Goal: Task Accomplishment & Management: Manage account settings

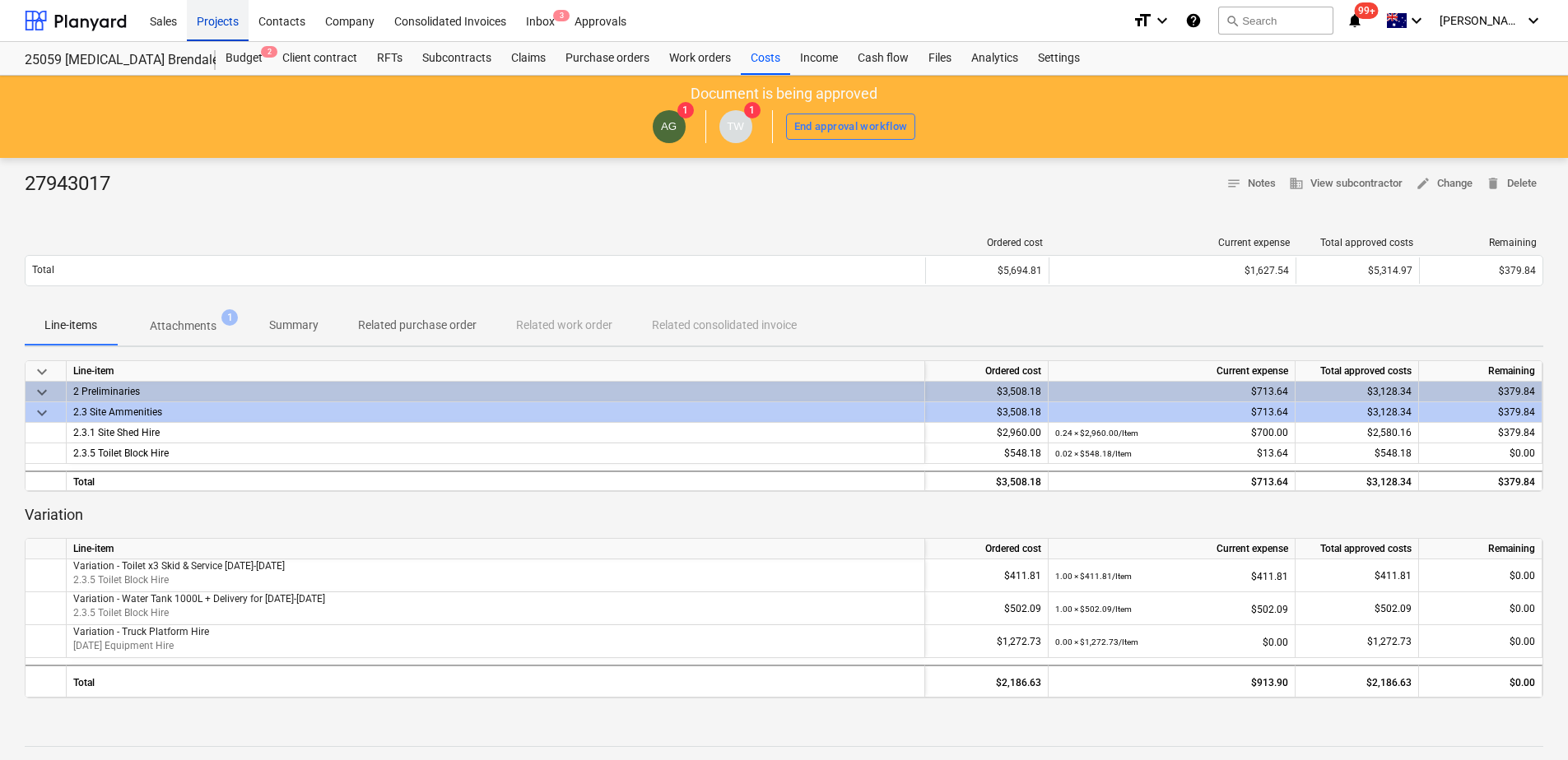
click at [224, 28] on div "Projects" at bounding box center [218, 20] width 61 height 42
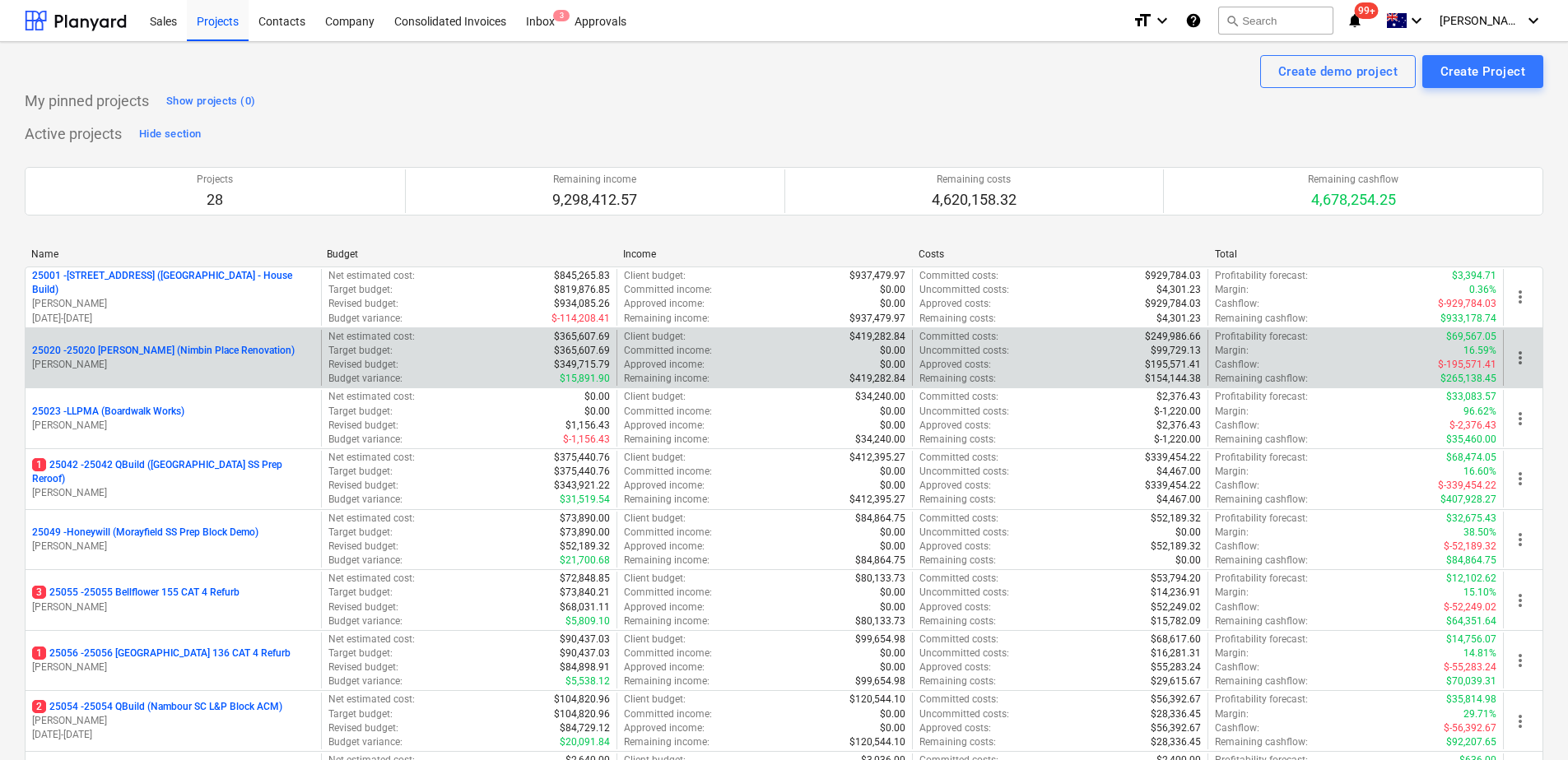
click at [178, 356] on p "25020 - 25020 [PERSON_NAME] (Nimbin Place Renovation)" at bounding box center [164, 351] width 263 height 14
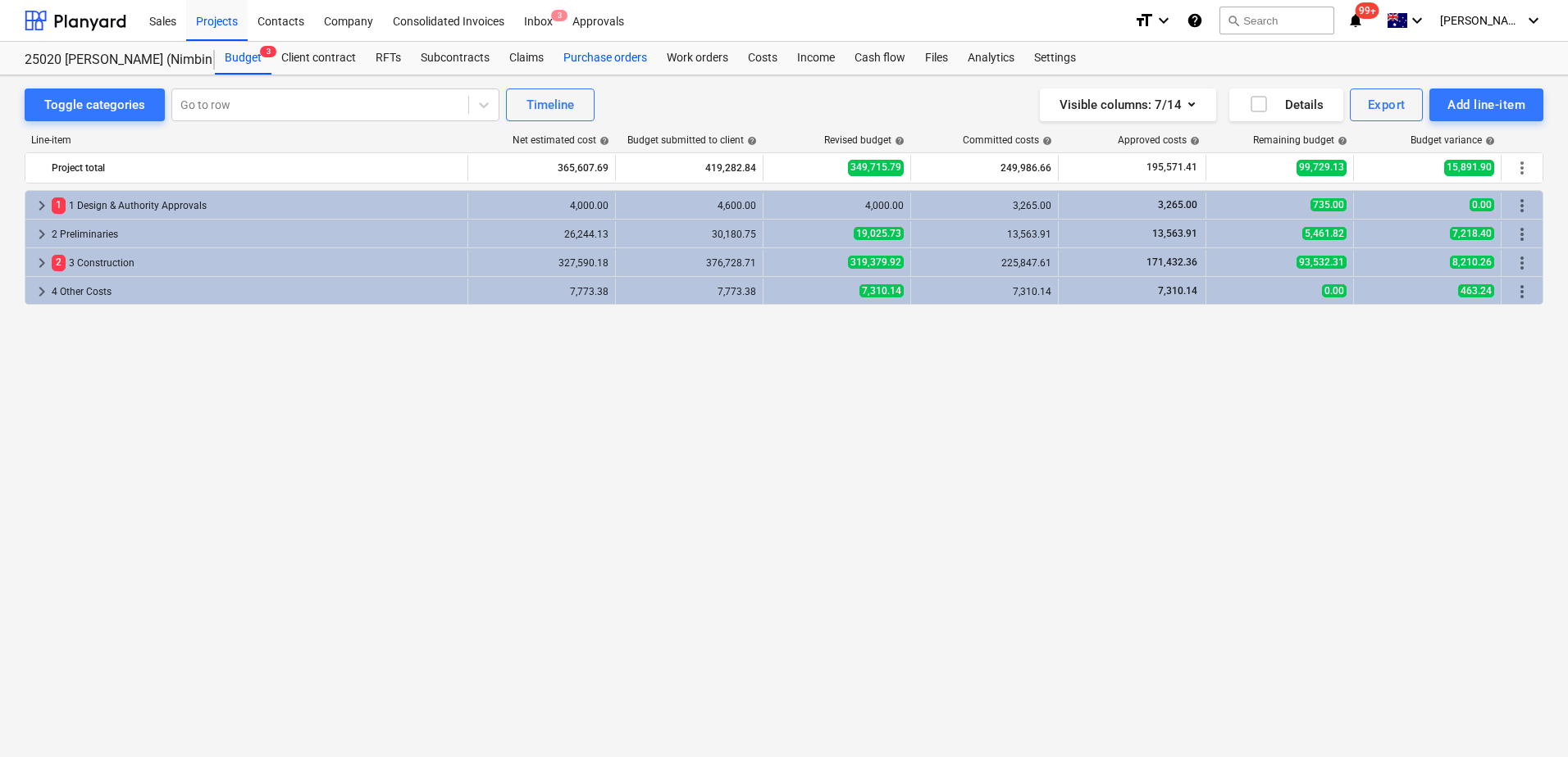
click at [599, 57] on div "Purchase orders" at bounding box center [606, 57] width 104 height 33
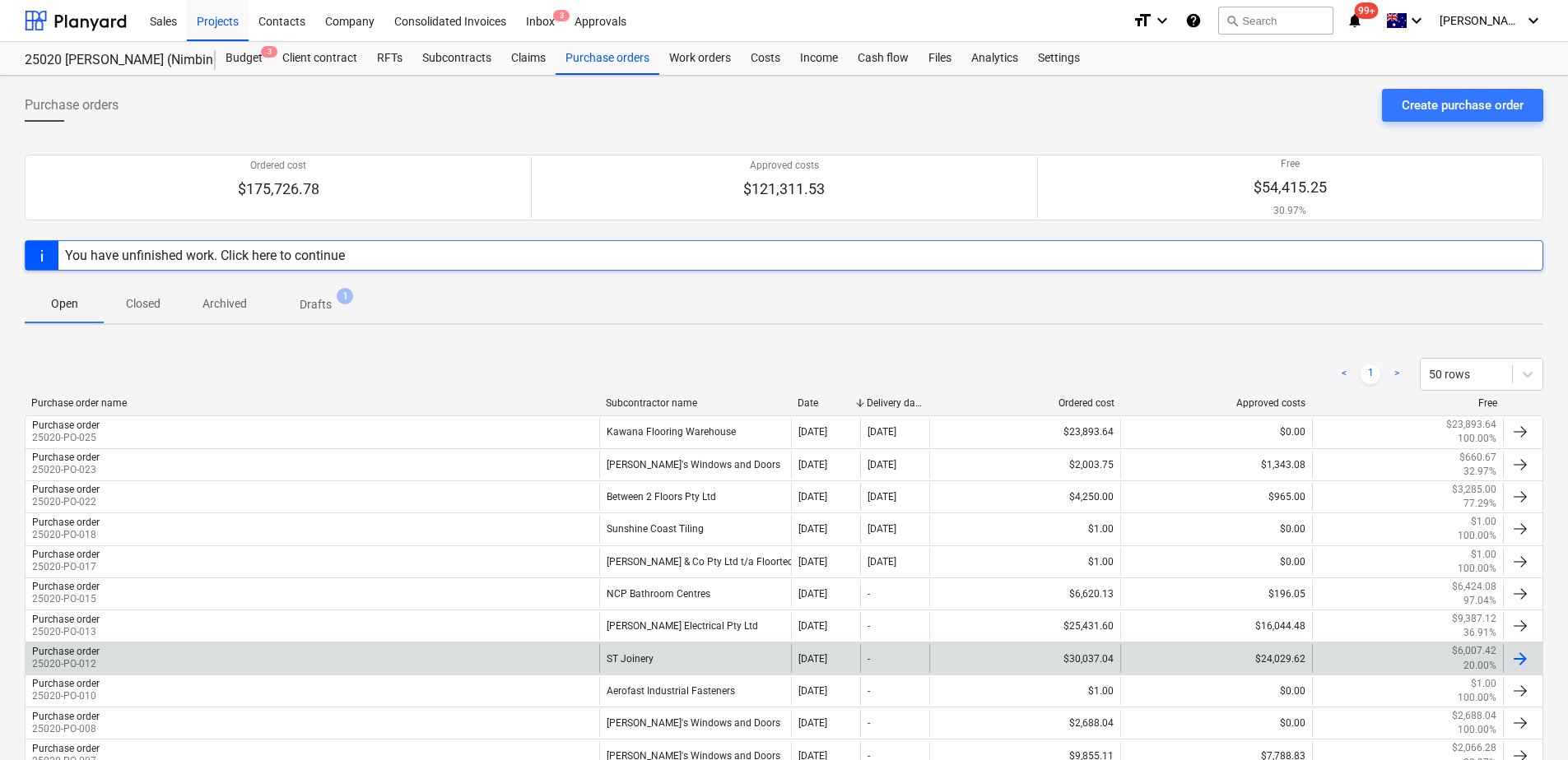
click at [643, 661] on div "ST Joinery" at bounding box center [695, 659] width 191 height 28
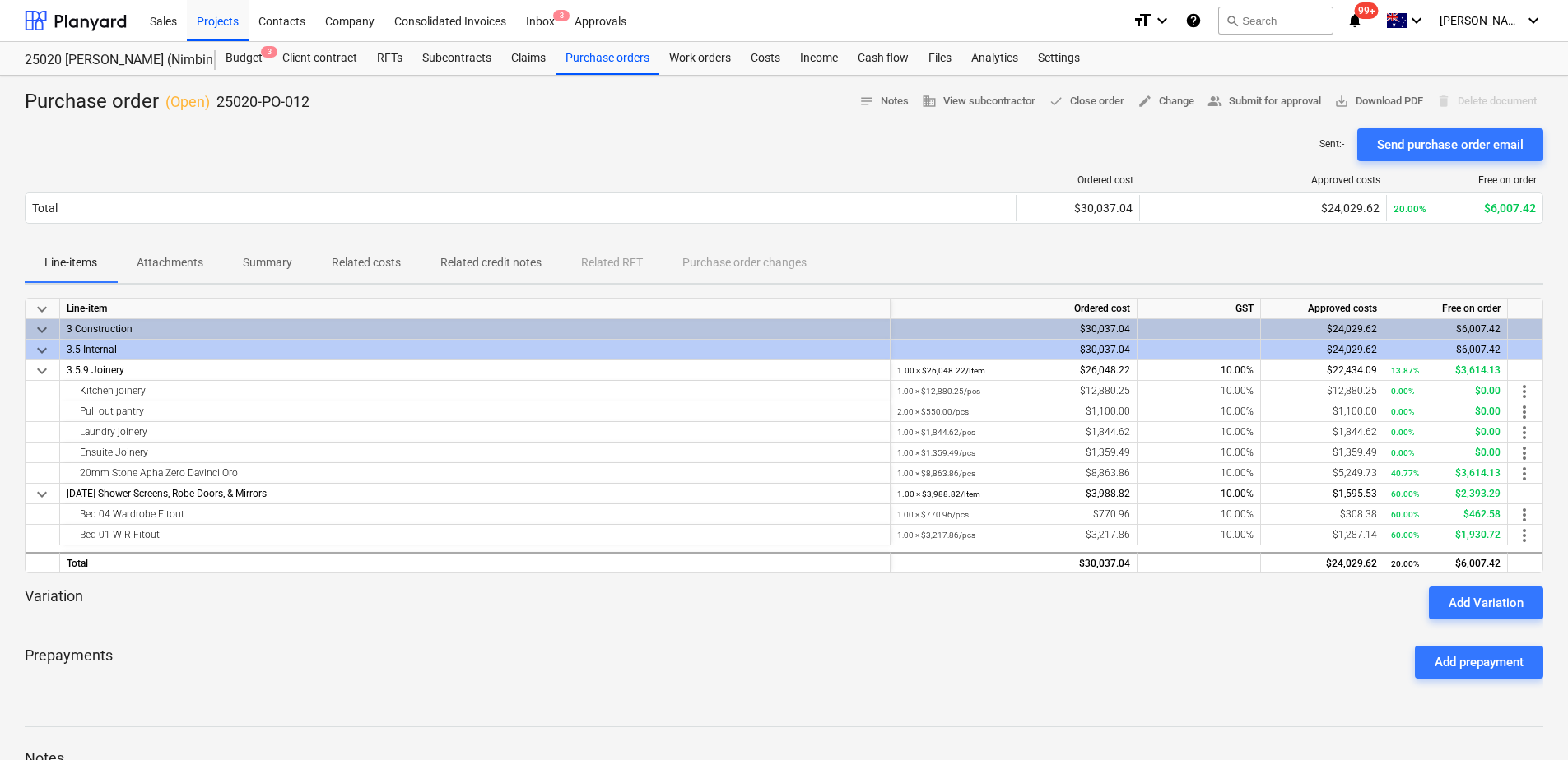
click at [369, 269] on p "Related costs" at bounding box center [366, 263] width 69 height 17
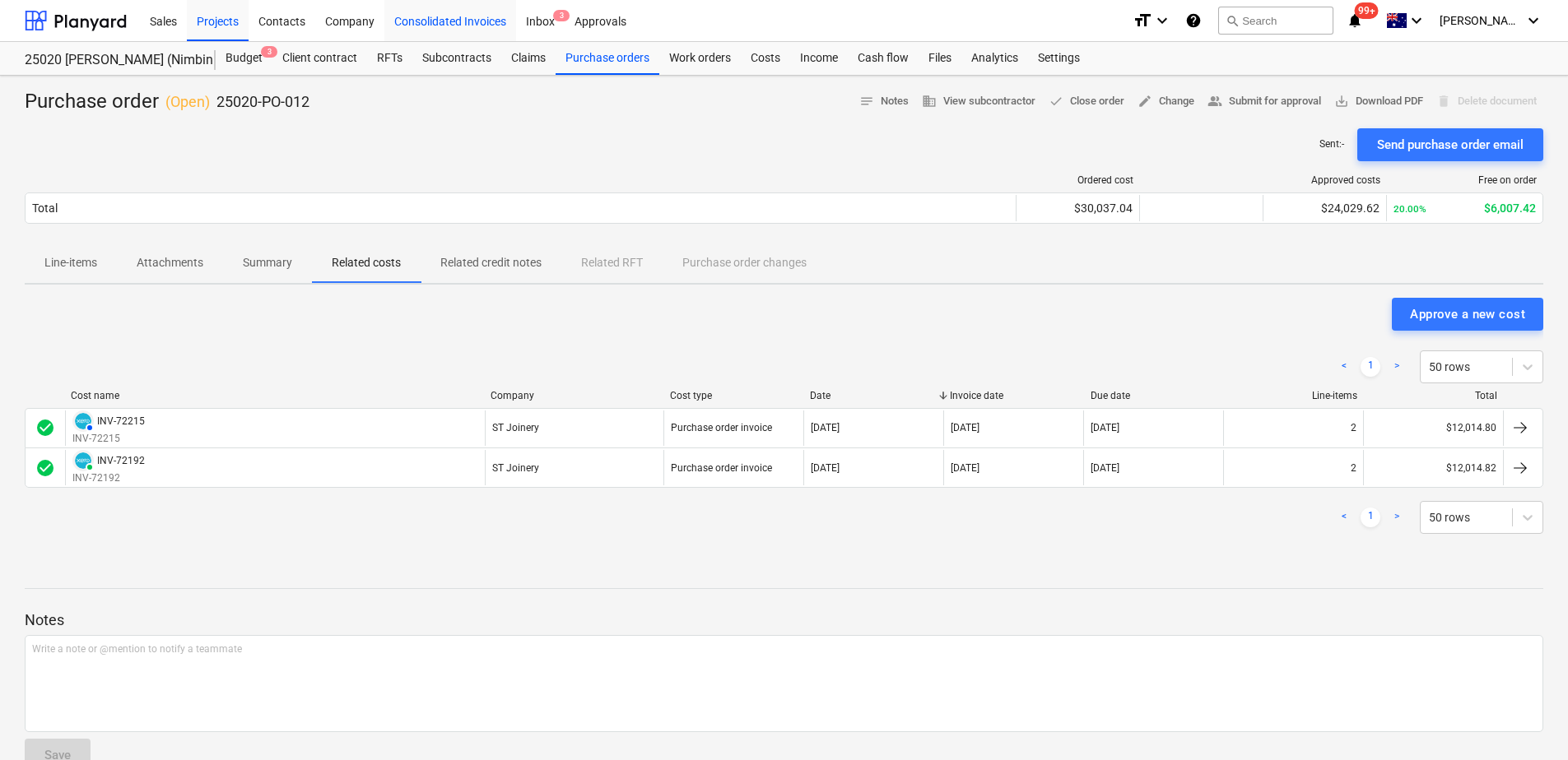
click at [417, 23] on div "Consolidated Invoices" at bounding box center [450, 20] width 131 height 42
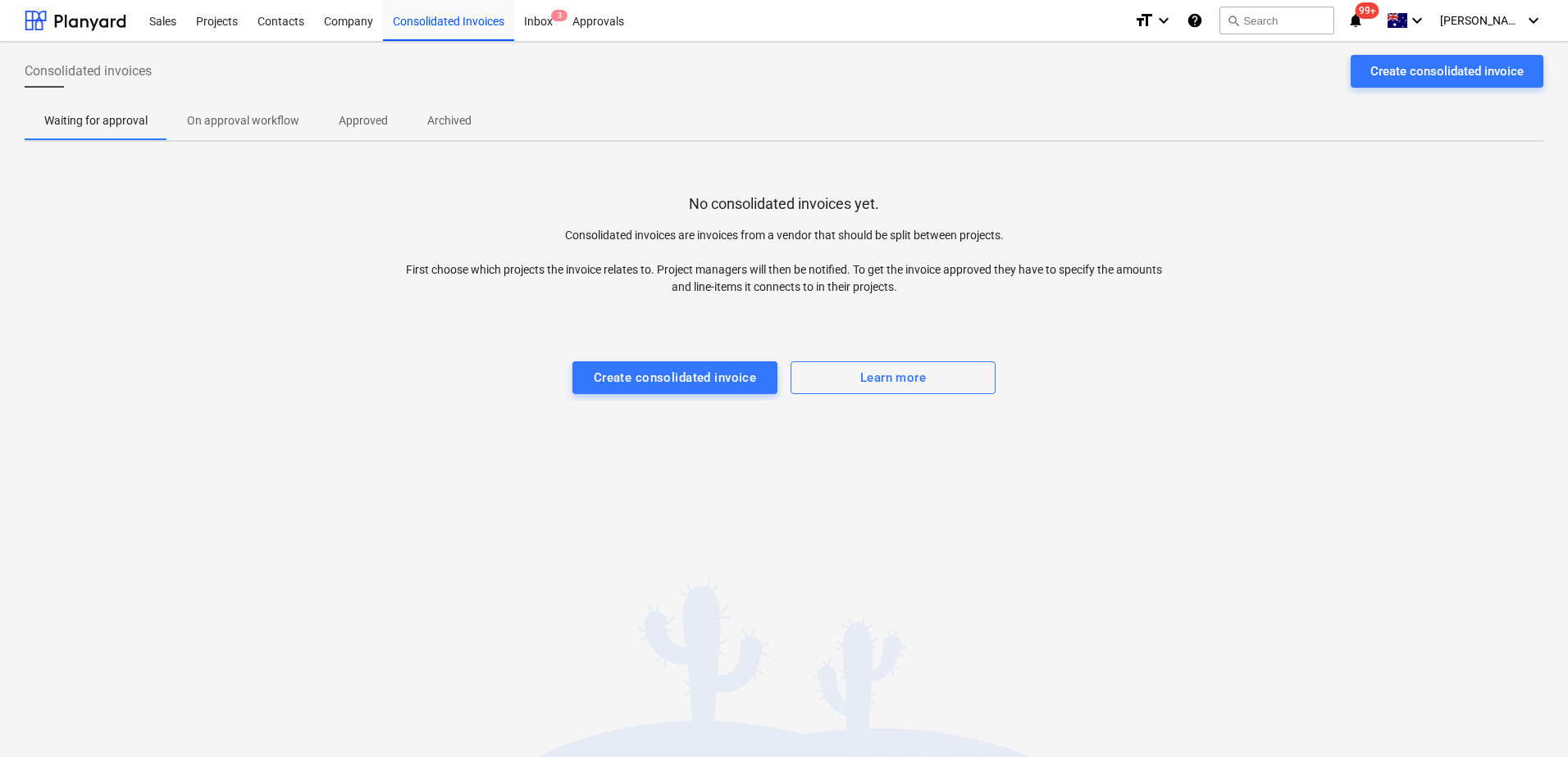
click at [372, 131] on span "Approved" at bounding box center [364, 121] width 89 height 27
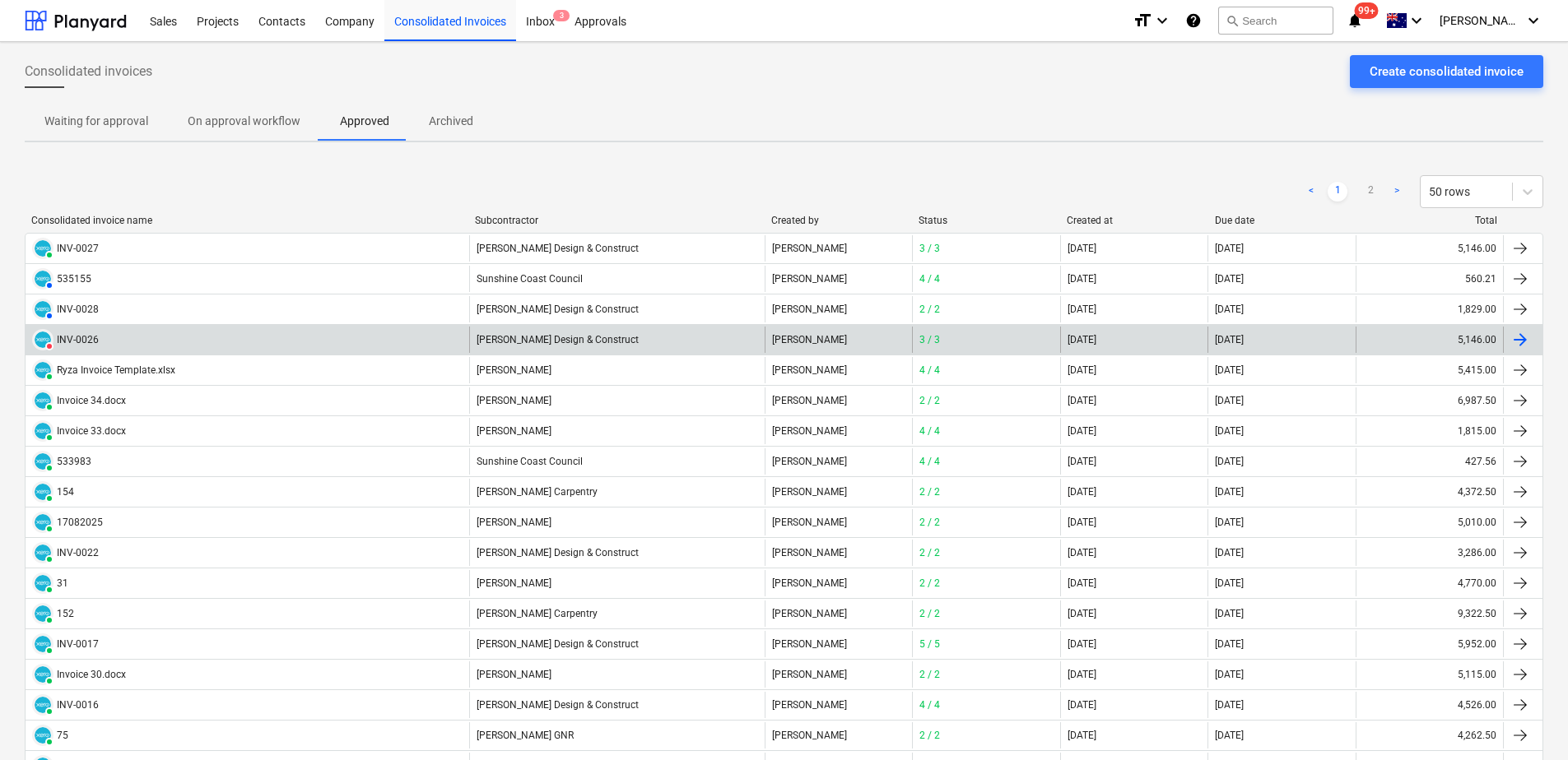
click at [558, 341] on div "[PERSON_NAME] Design & Construct" at bounding box center [617, 340] width 296 height 26
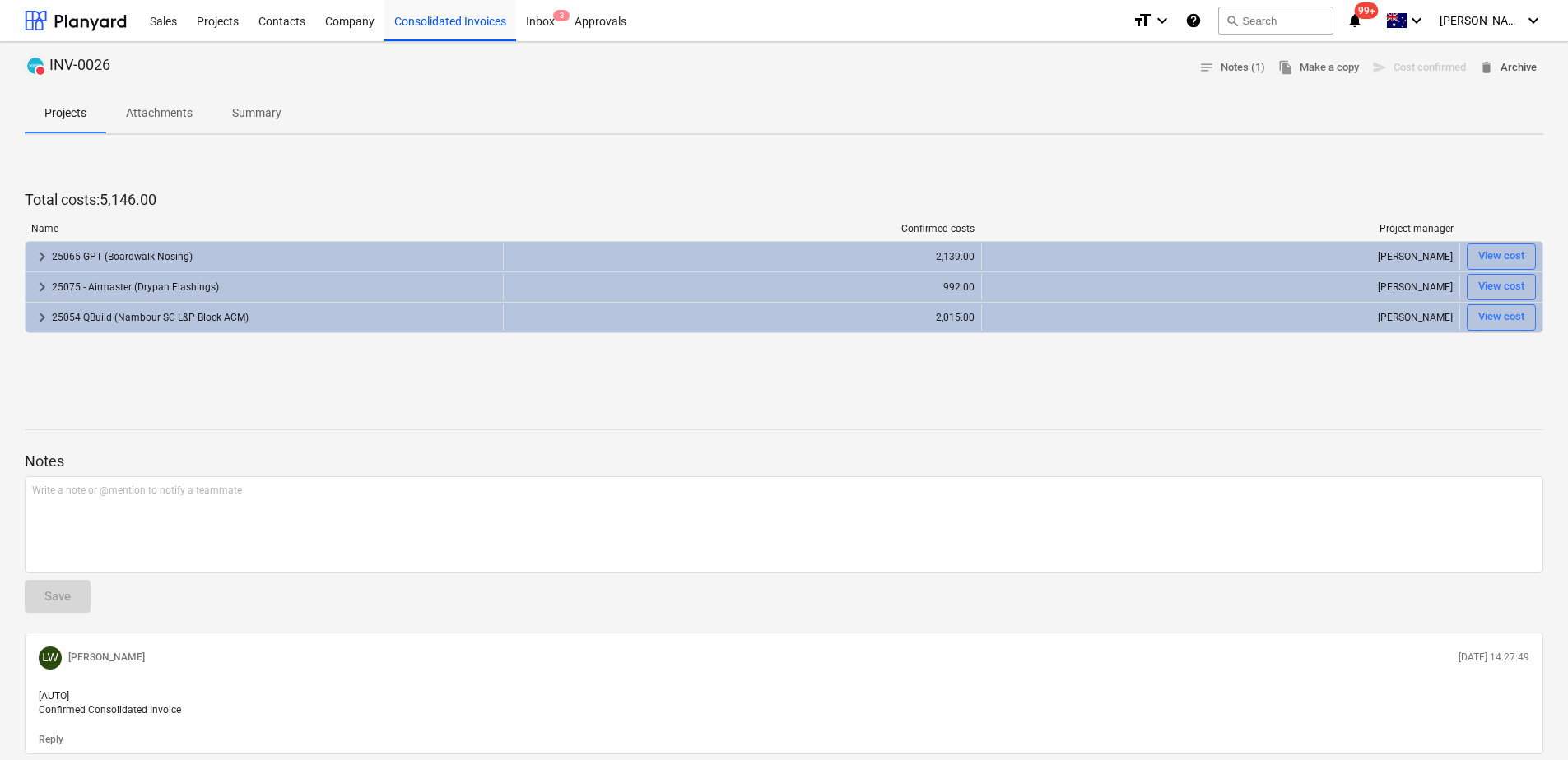
click at [1515, 71] on span "delete Archive" at bounding box center [1507, 68] width 58 height 19
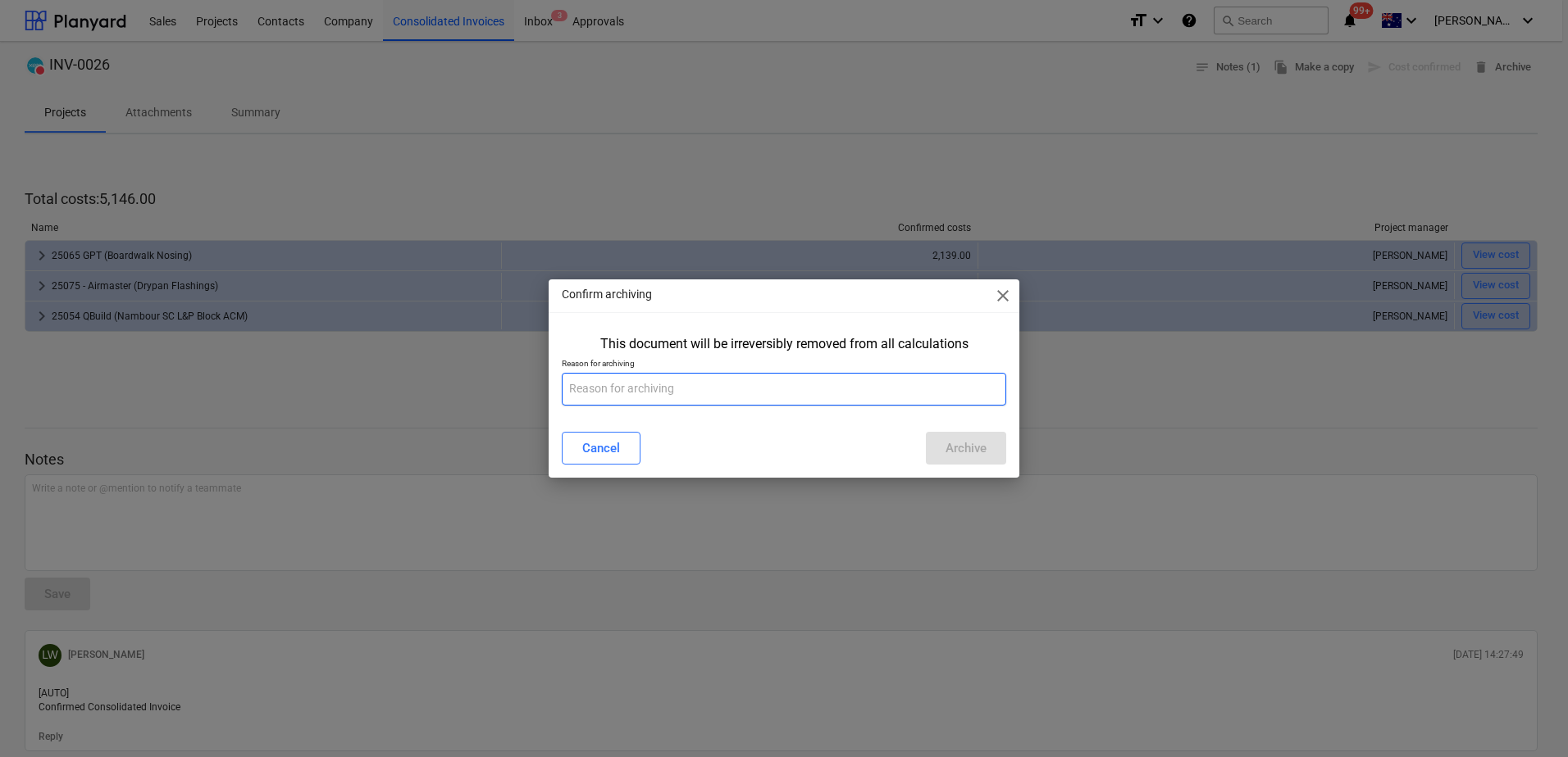
click at [742, 394] on input "text" at bounding box center [784, 389] width 445 height 33
type input "duplicate"
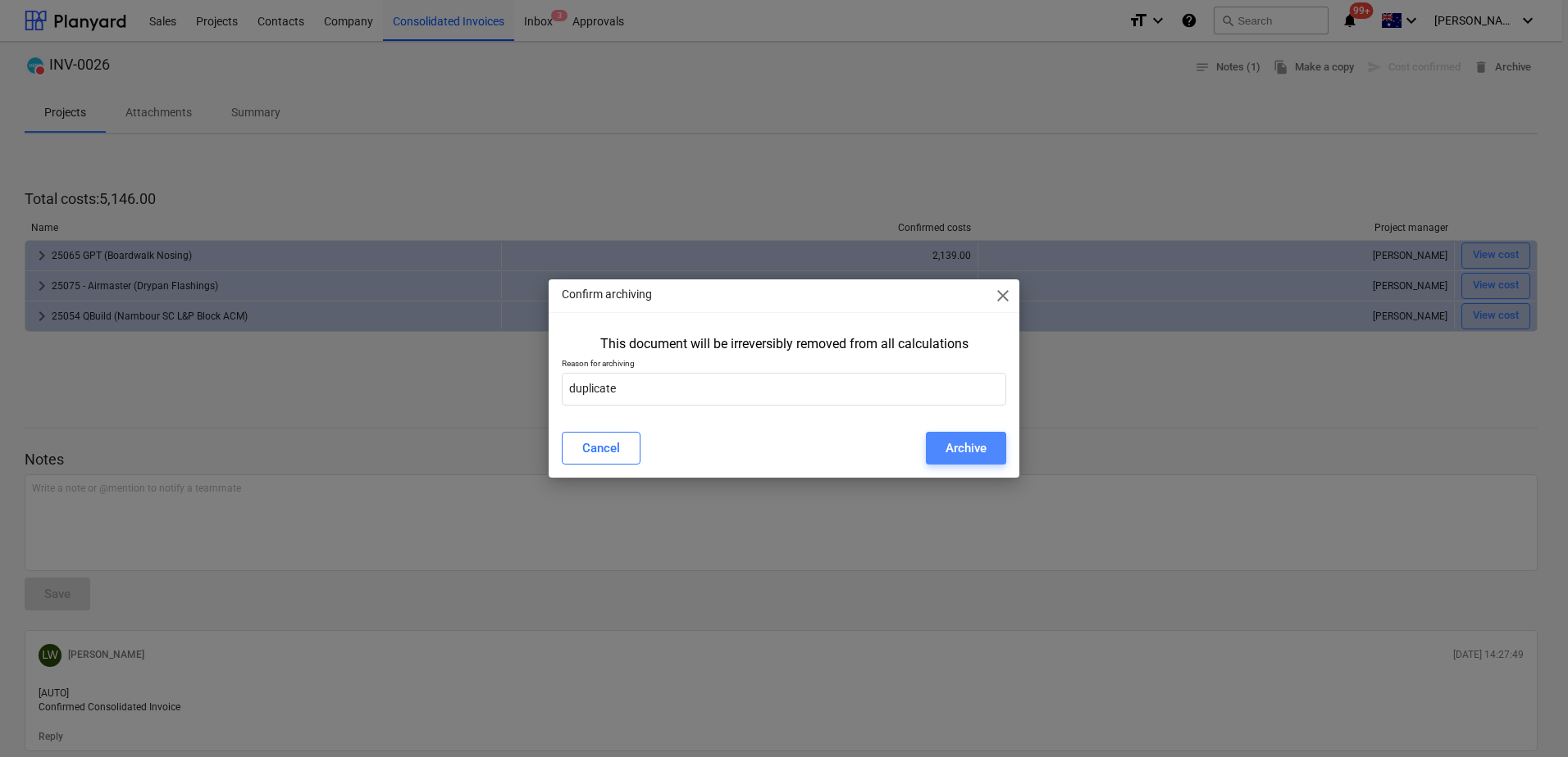
click at [955, 441] on div "Archive" at bounding box center [966, 448] width 41 height 22
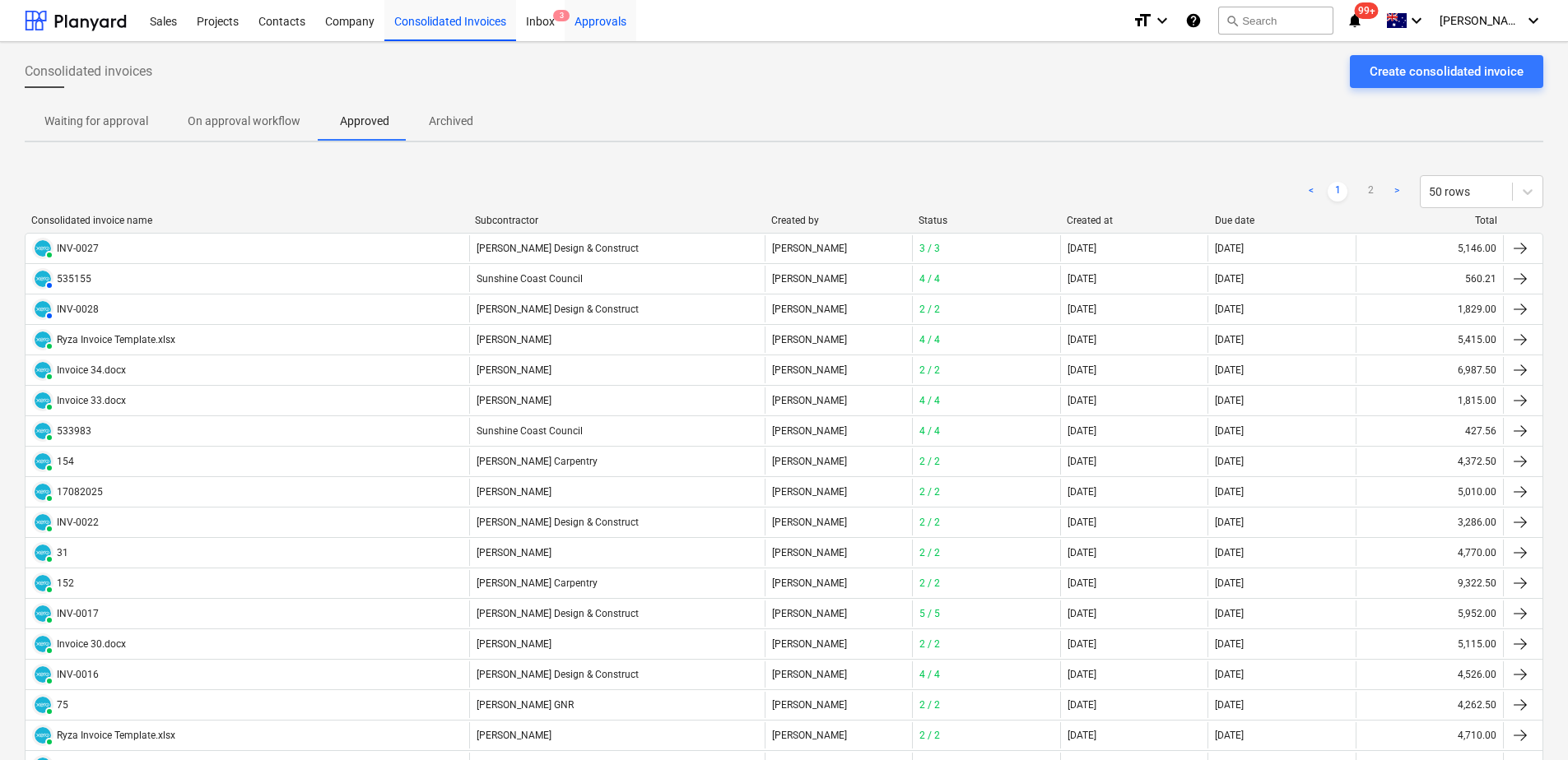
click at [599, 27] on div "Approvals" at bounding box center [601, 20] width 72 height 42
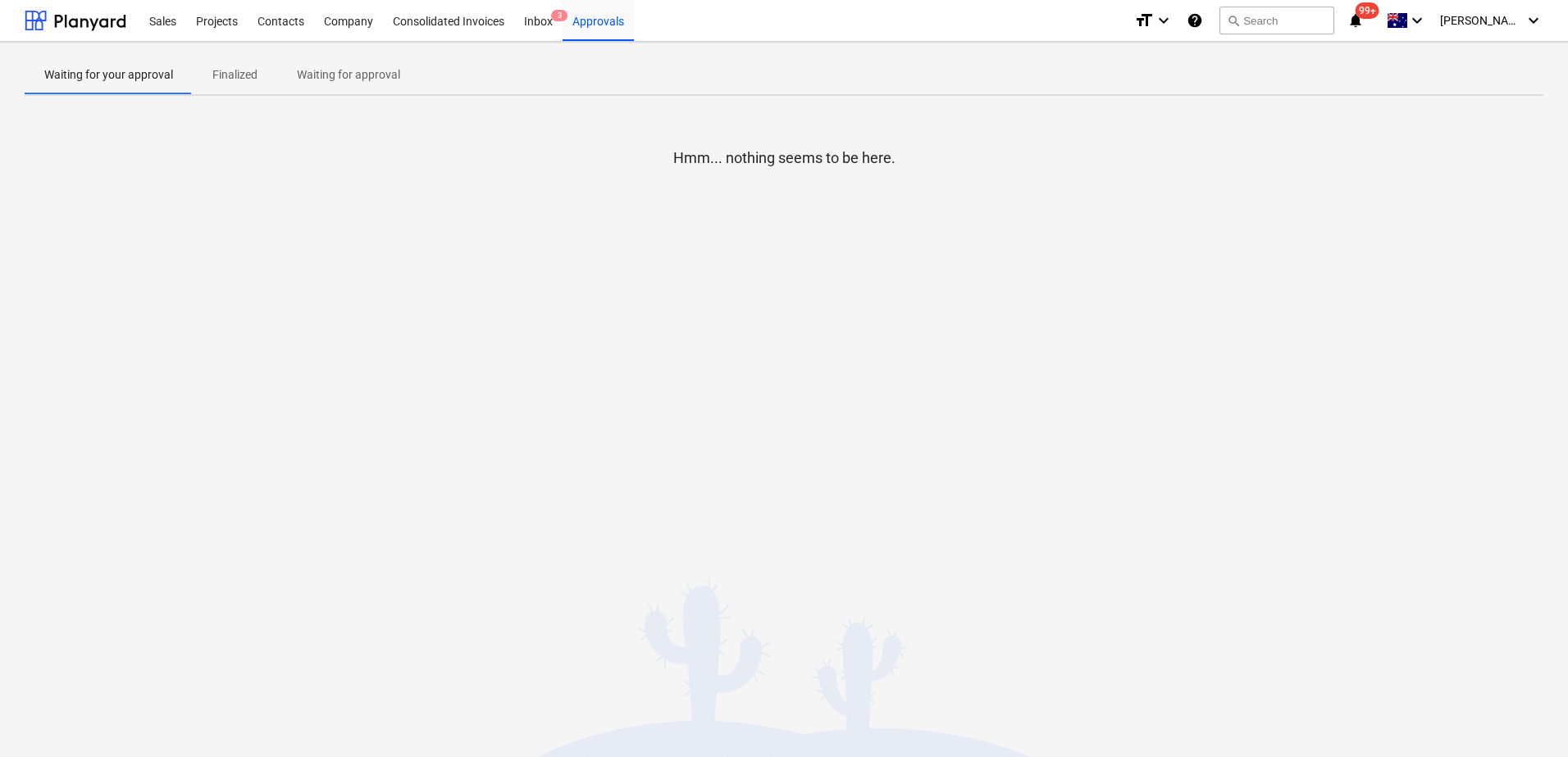
click at [329, 81] on p "Waiting for approval" at bounding box center [348, 75] width 104 height 17
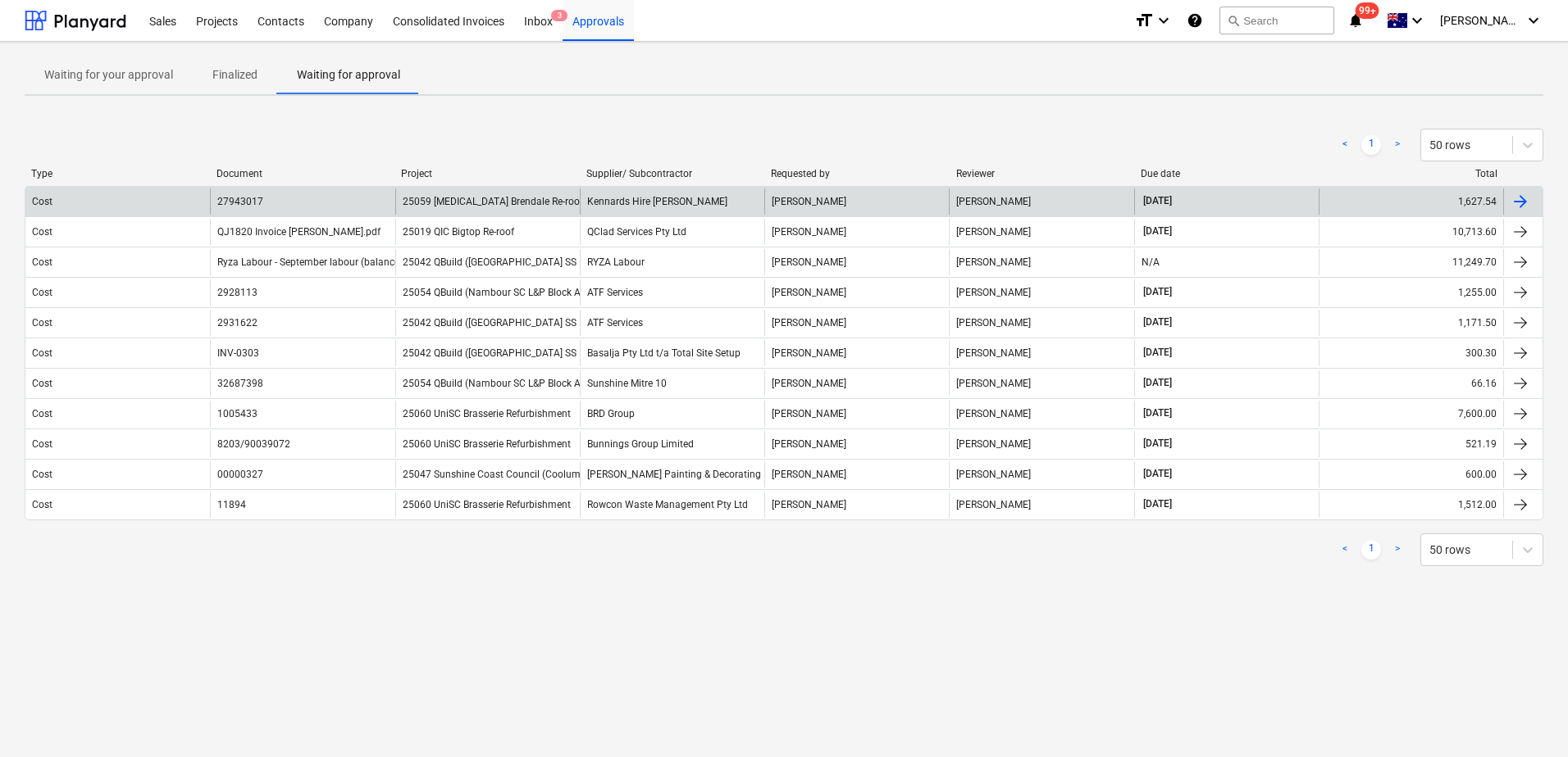
click at [438, 206] on span "25059 [MEDICAL_DATA] Brendale Re-roof and New Shed" at bounding box center [525, 201] width 247 height 11
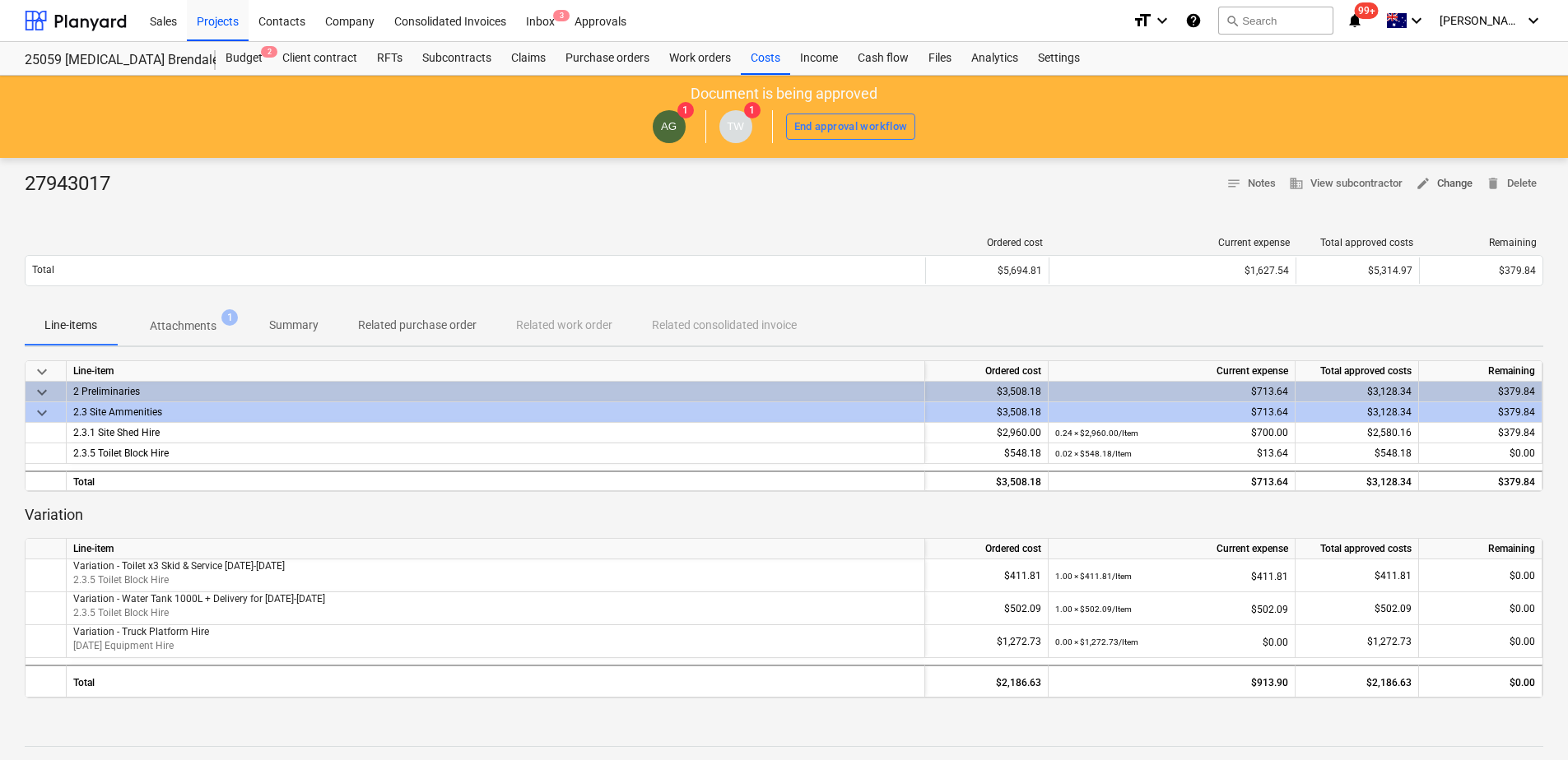
click at [1433, 186] on span "edit Change" at bounding box center [1444, 184] width 57 height 19
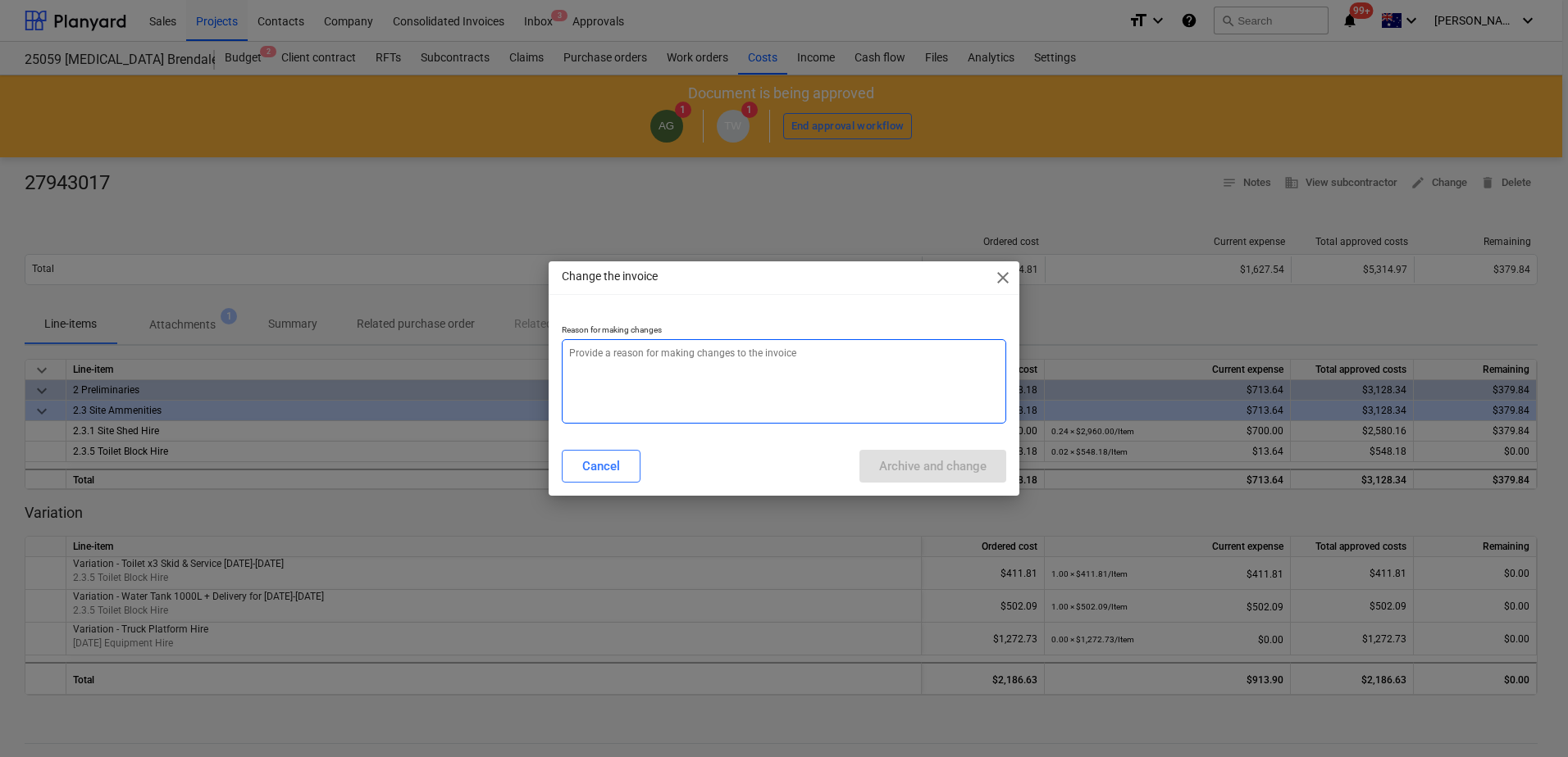
click at [842, 391] on textarea at bounding box center [784, 381] width 445 height 85
type textarea "x"
type textarea "w"
type textarea "x"
type textarea "wa"
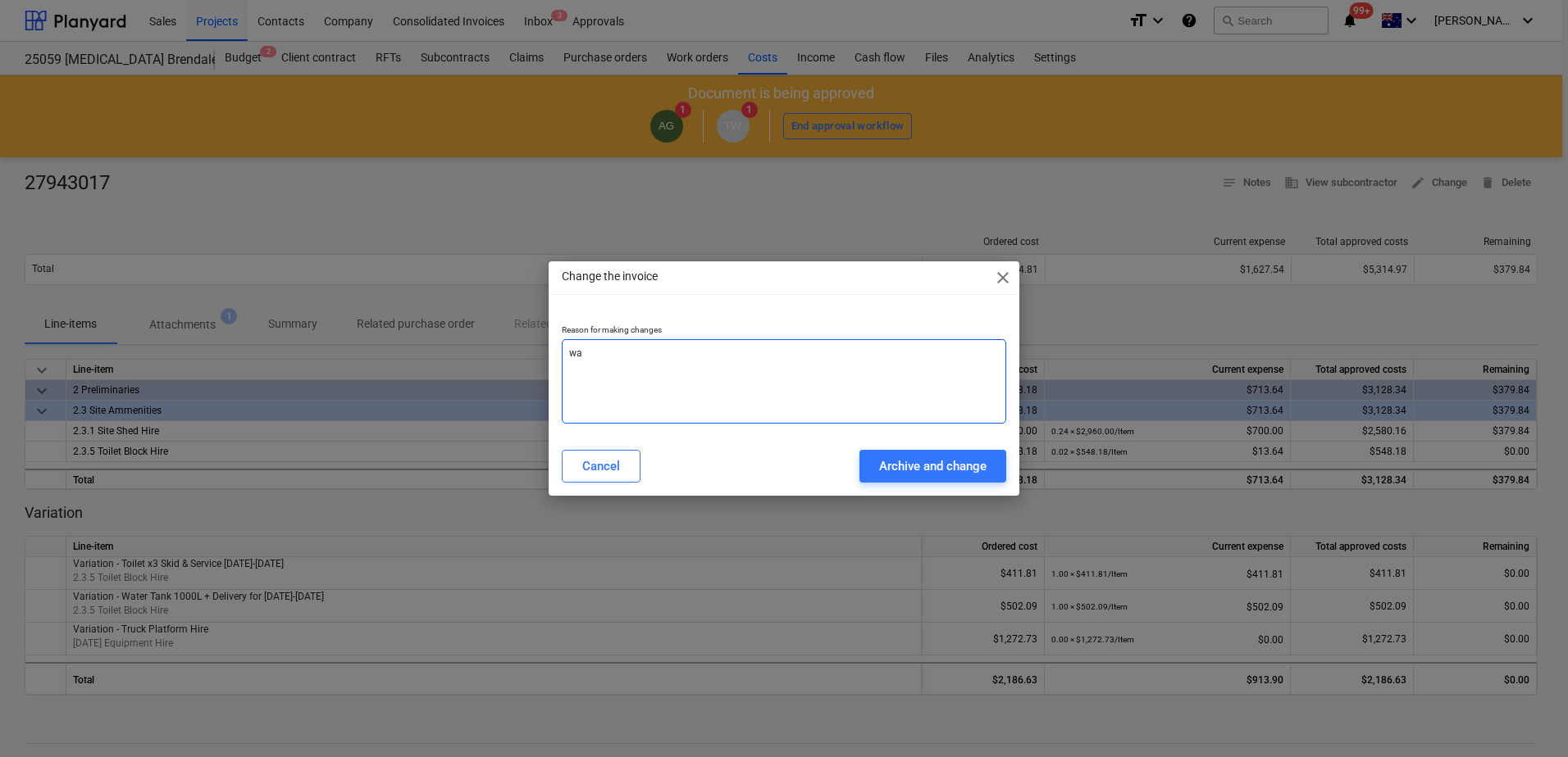
type textarea "x"
type textarea "wat"
type textarea "x"
type textarea "wate"
type textarea "x"
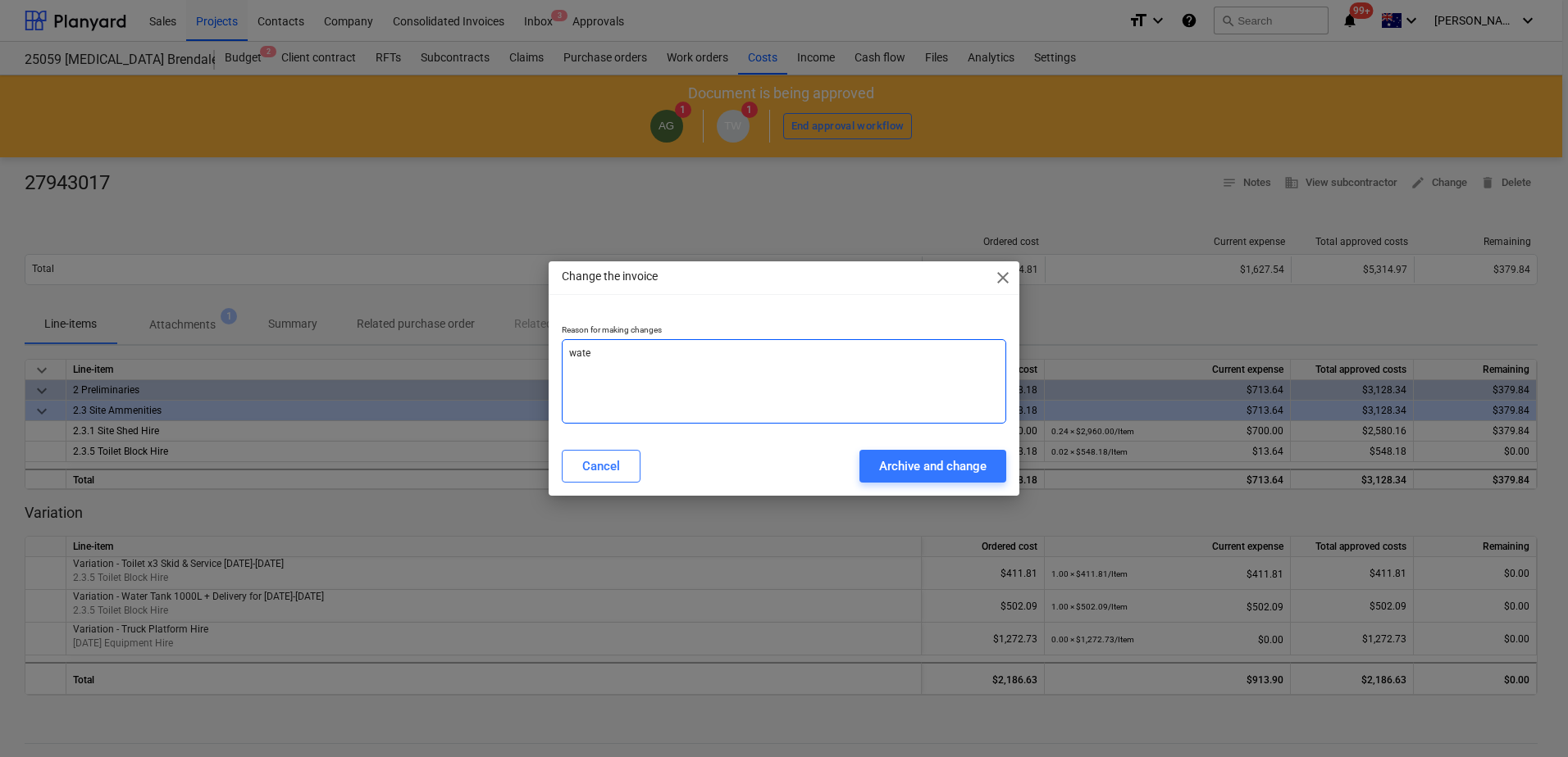
type textarea "water"
type textarea "x"
type textarea "water"
type textarea "x"
type textarea "water t"
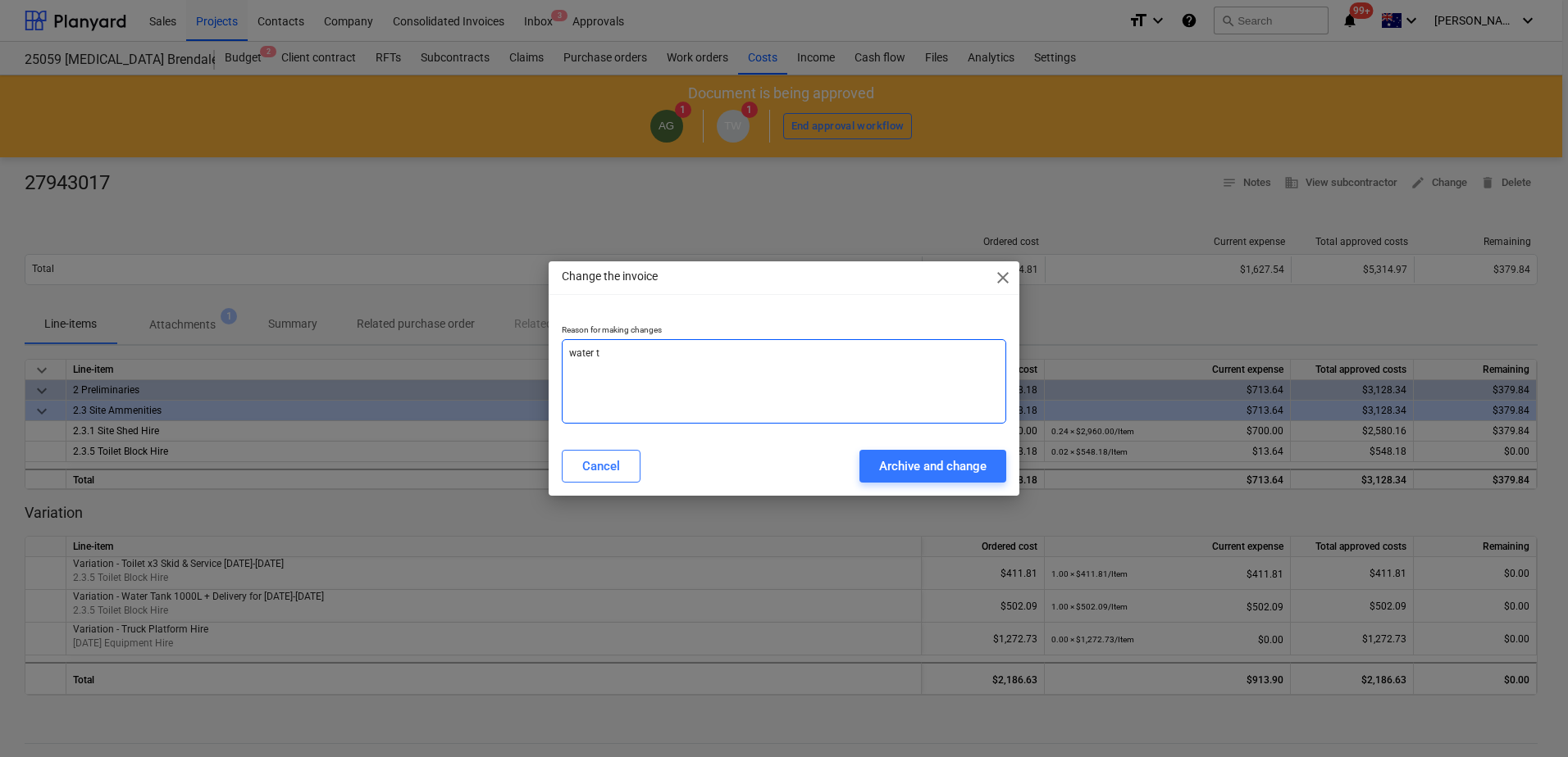
type textarea "x"
type textarea "water ta"
type textarea "x"
type textarea "water tan"
type textarea "x"
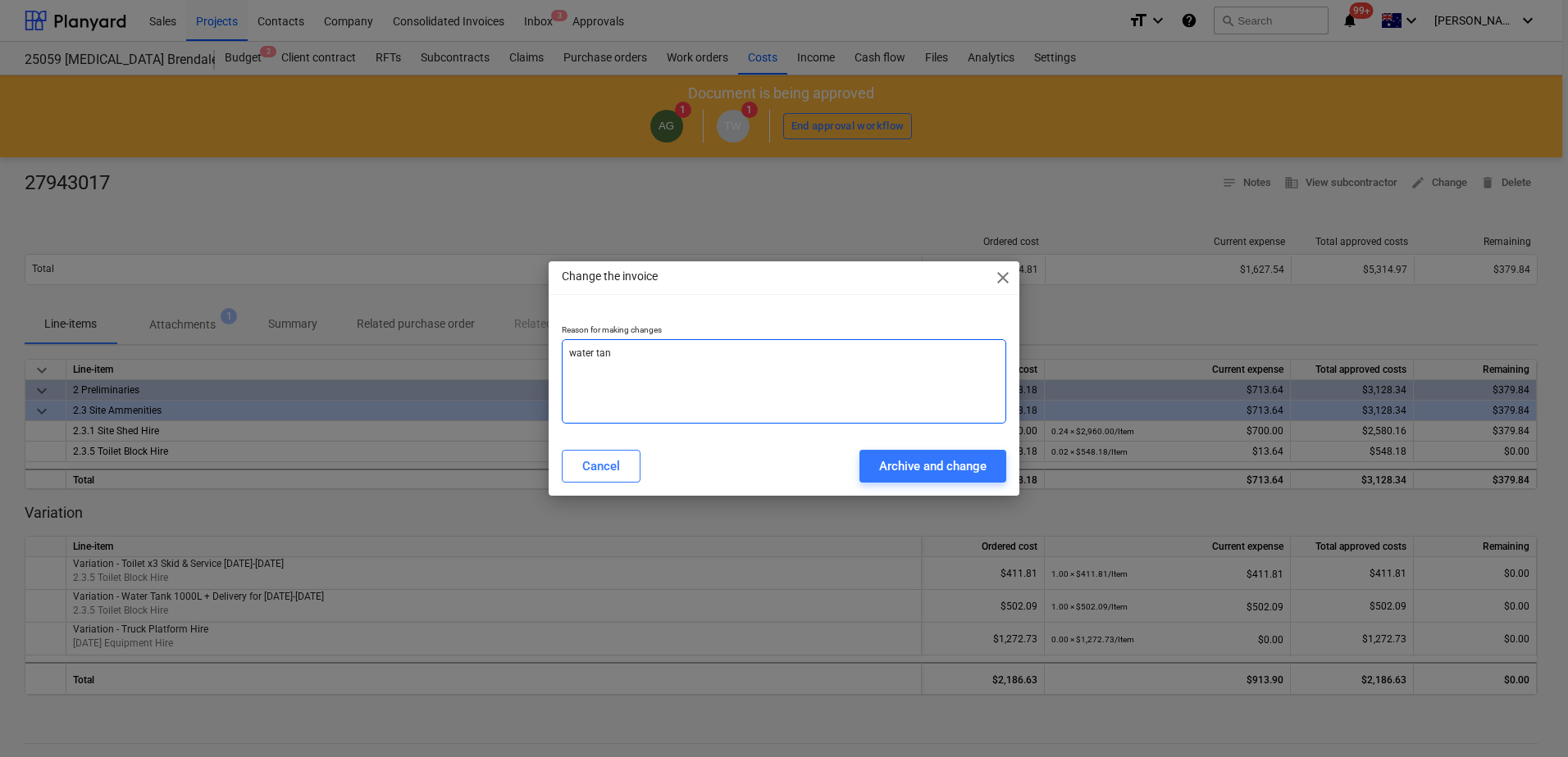
type textarea "water tank"
type textarea "x"
type textarea "water tank"
type textarea "x"
type textarea "water tank c"
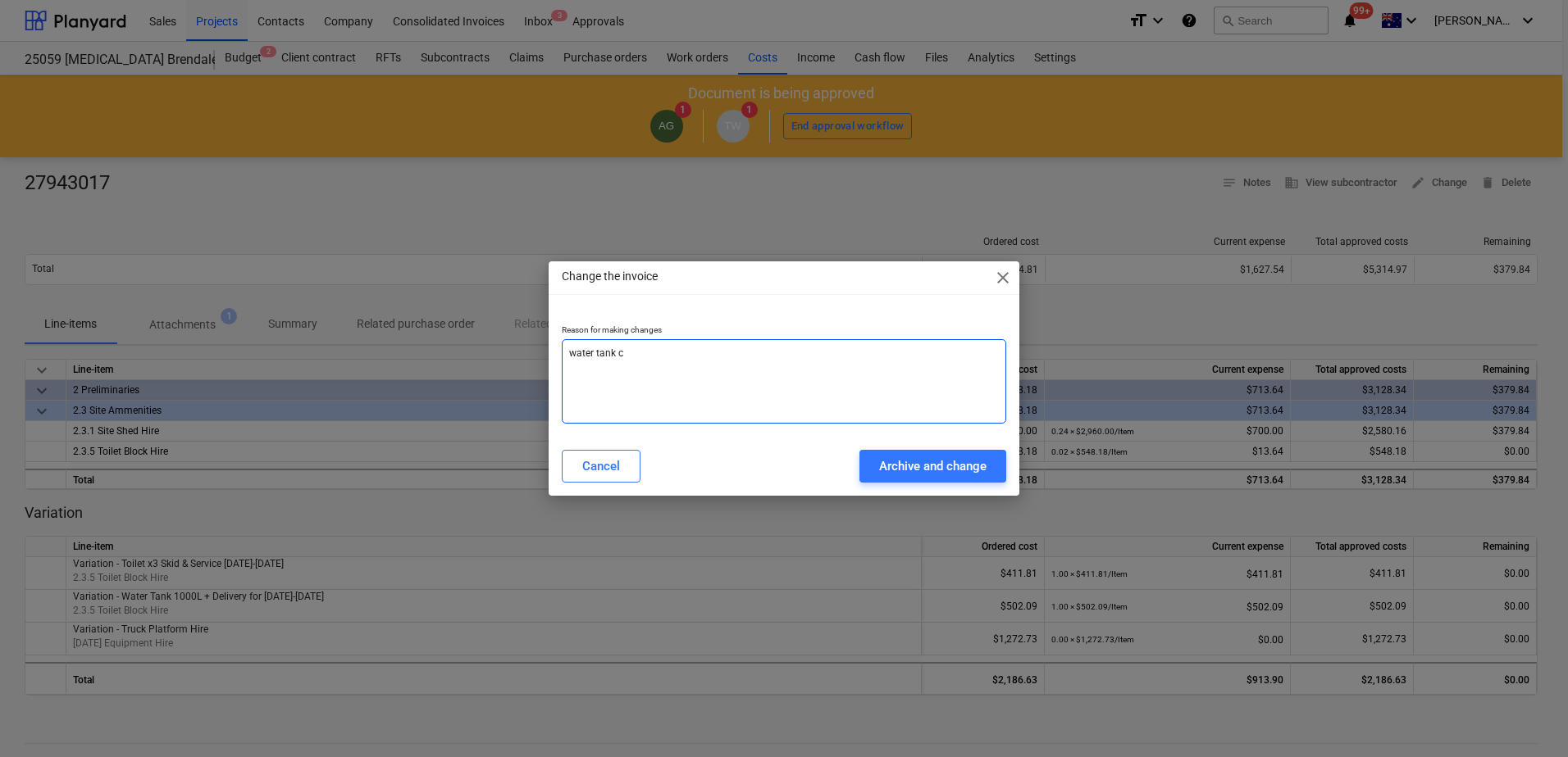
type textarea "x"
type textarea "water tank cr"
type textarea "x"
type textarea "water tank cre"
type textarea "x"
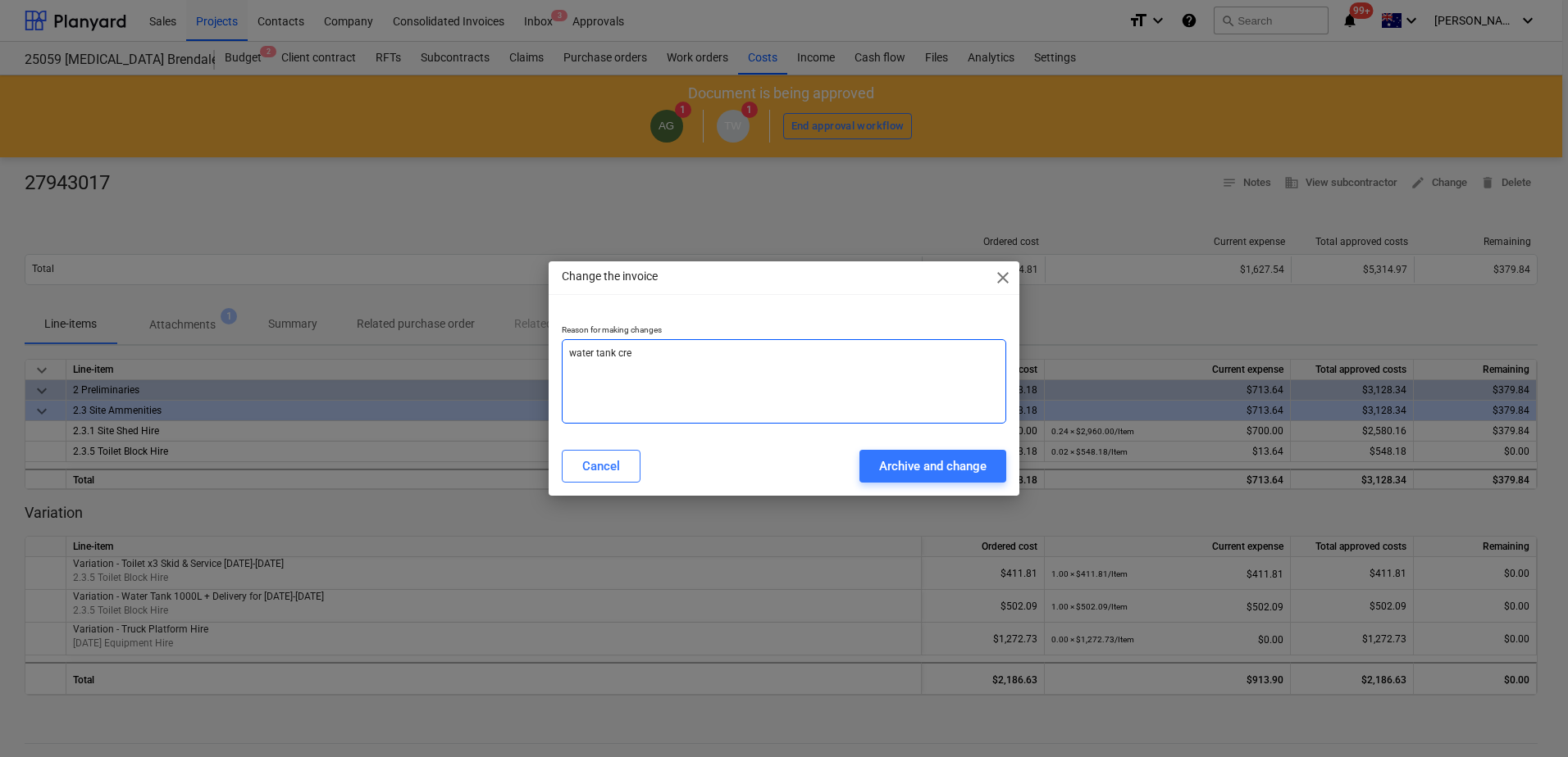
type textarea "water tank cred"
type textarea "x"
type textarea "water tank credi"
type textarea "x"
type textarea "water tank credit"
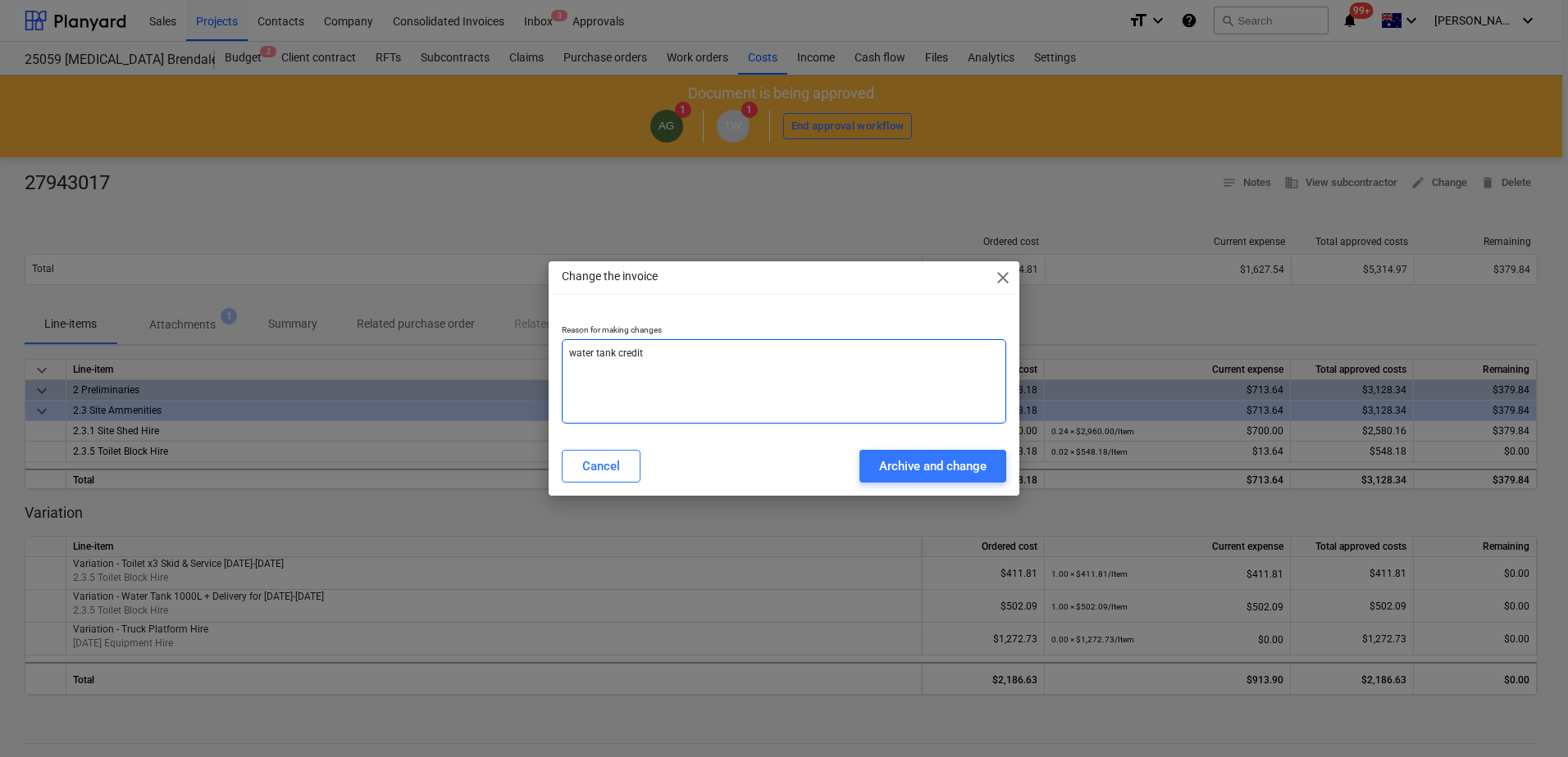
type textarea "x"
type textarea "water tank credite"
type textarea "x"
type textarea "water tank credited"
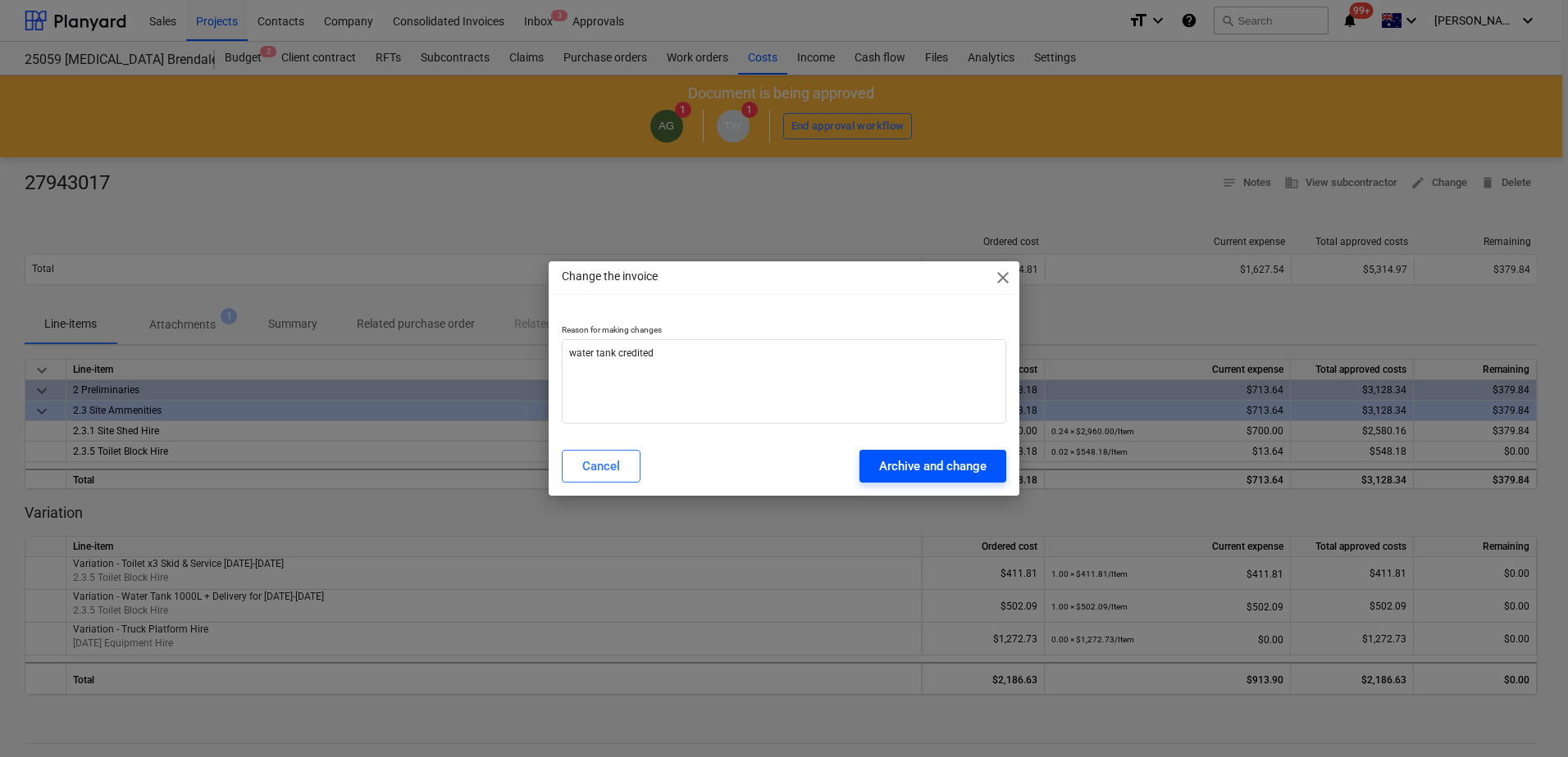
click at [897, 468] on div "Archive and change" at bounding box center [932, 466] width 107 height 22
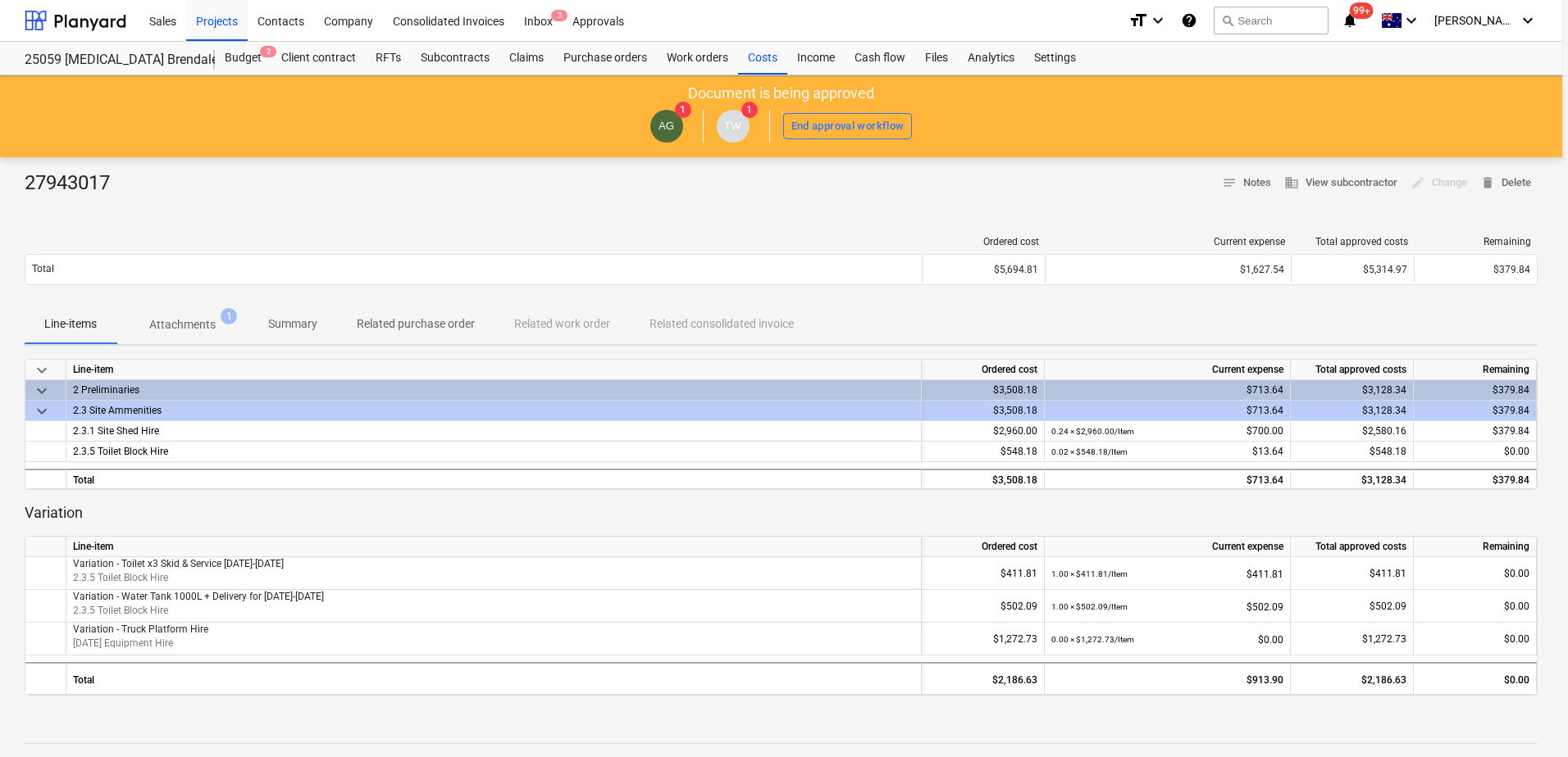
type textarea "x"
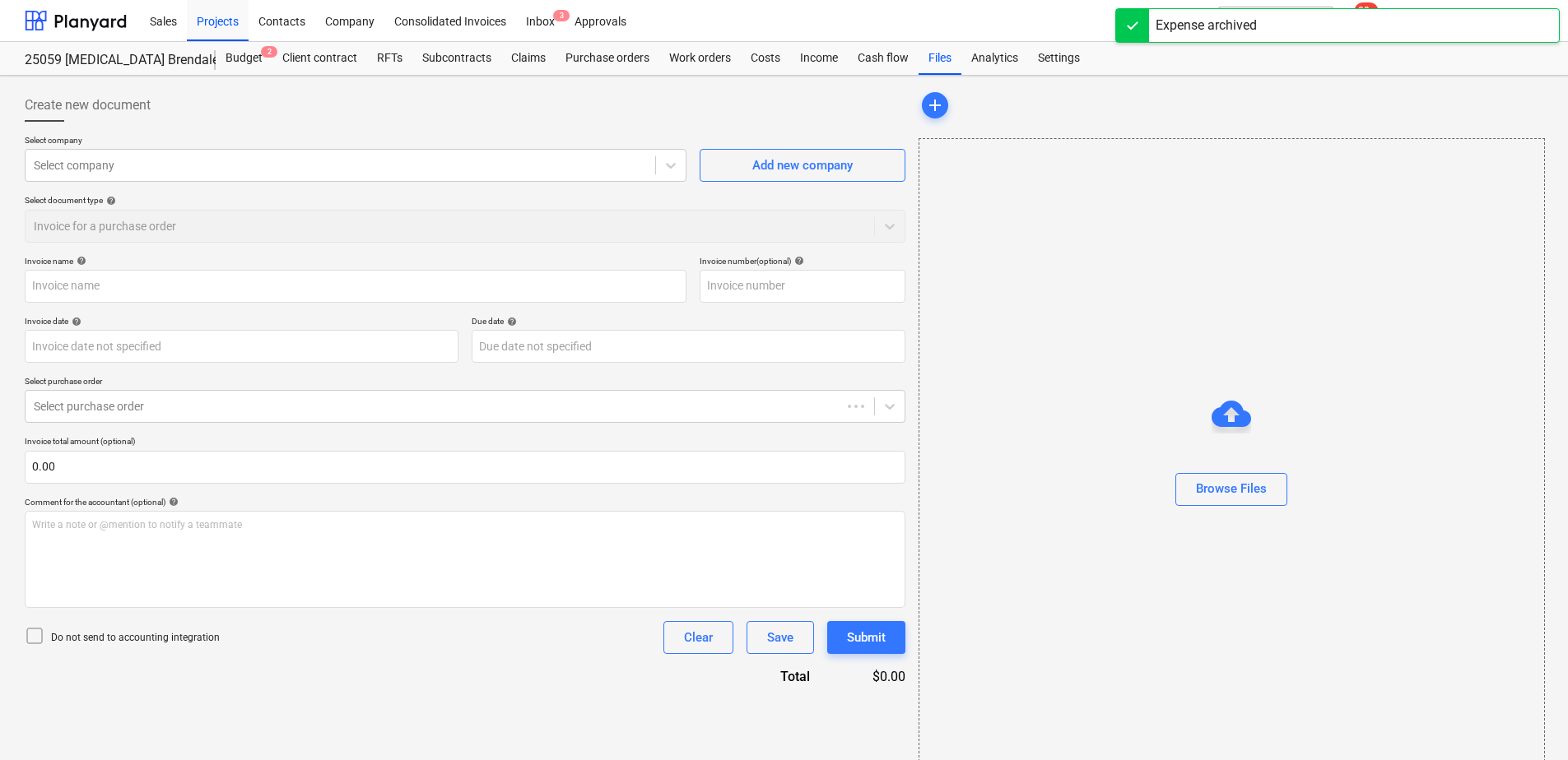
type input "27943017"
type input "[DATE]"
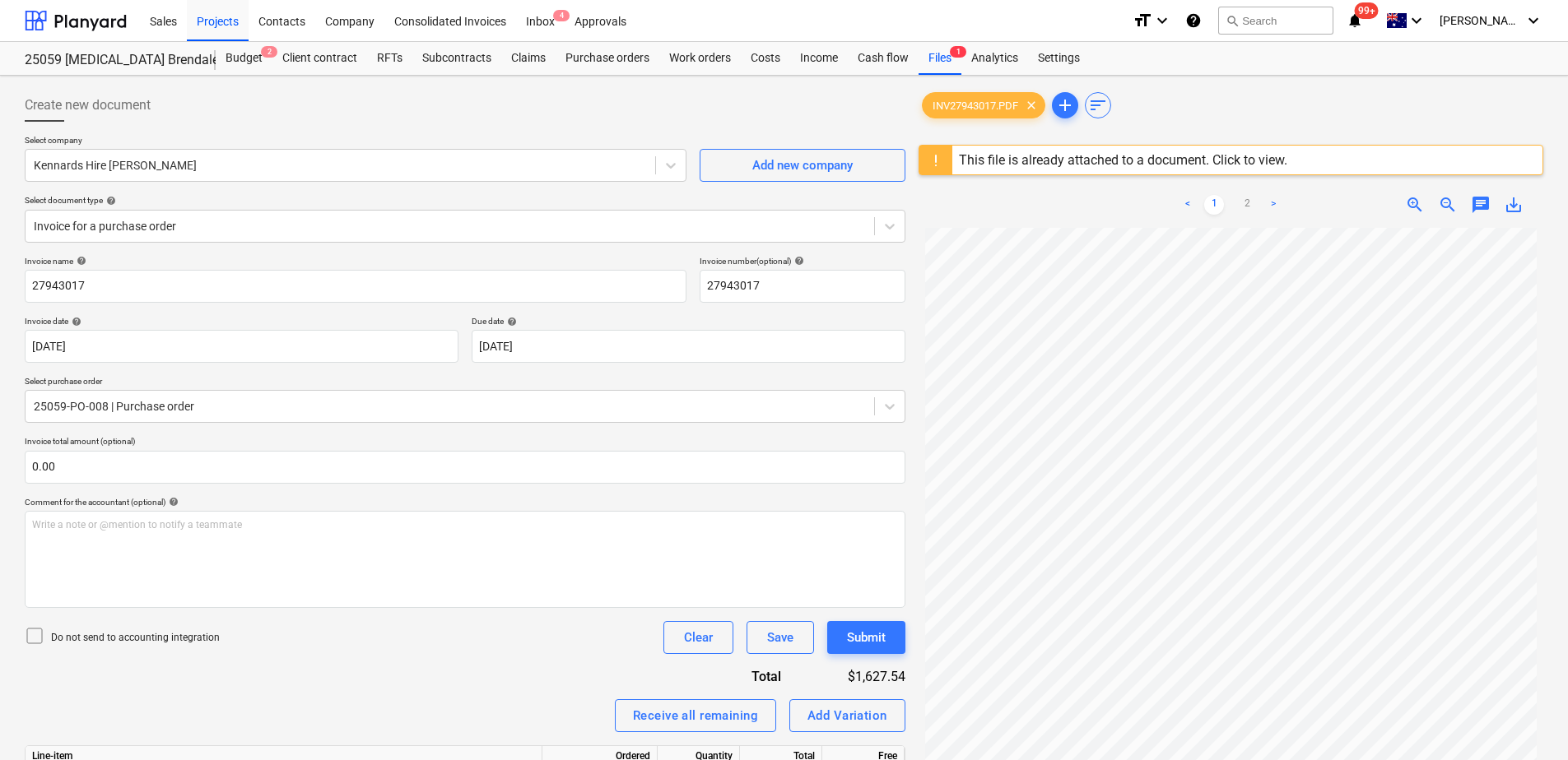
click at [359, 675] on div "Invoice name help 27943017 Invoice number (optional) help 27943017 Invoice date…" at bounding box center [465, 653] width 881 height 795
click at [767, 61] on div "Costs" at bounding box center [766, 58] width 49 height 33
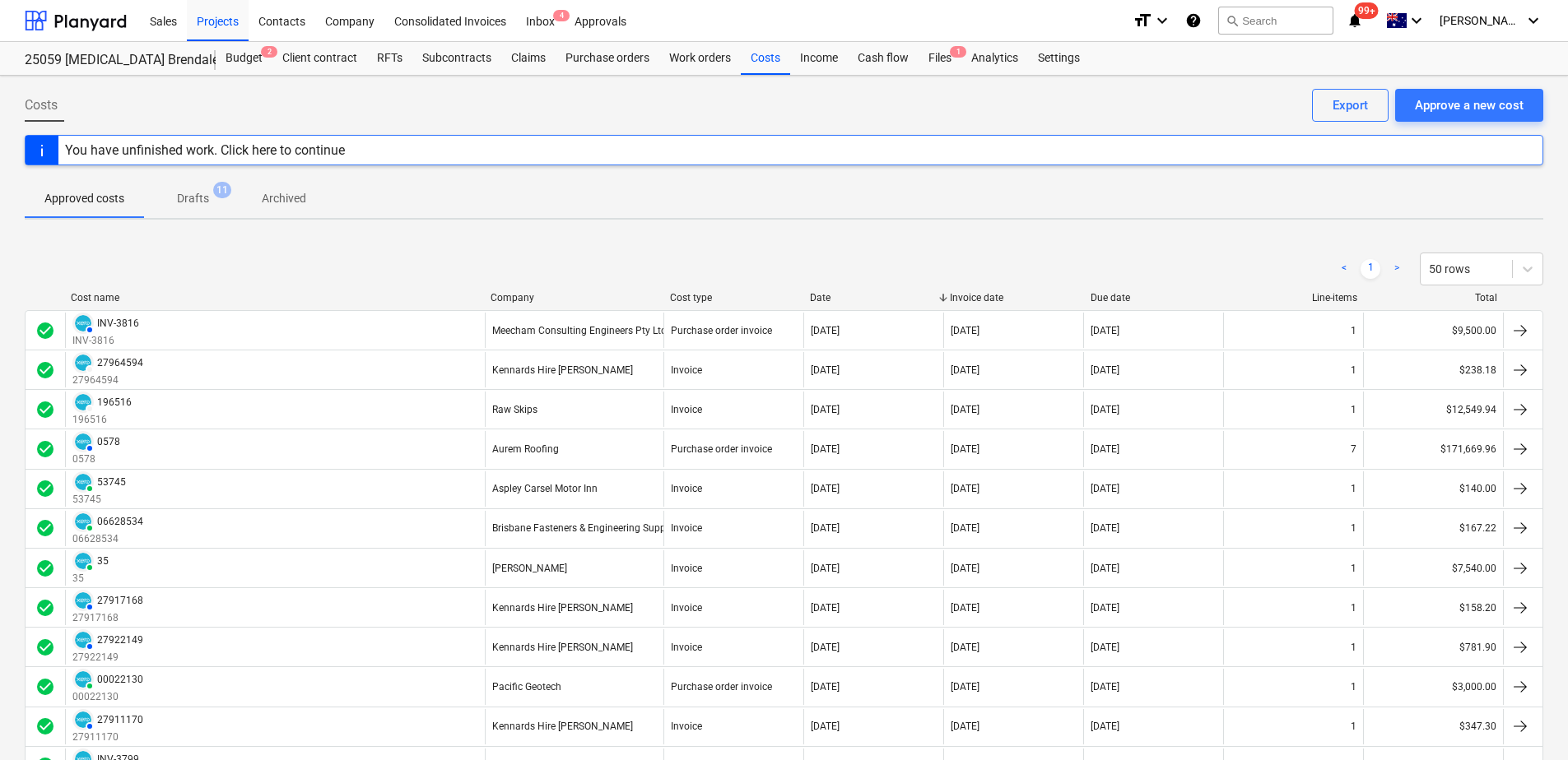
click at [287, 200] on p "Archived" at bounding box center [284, 199] width 44 height 17
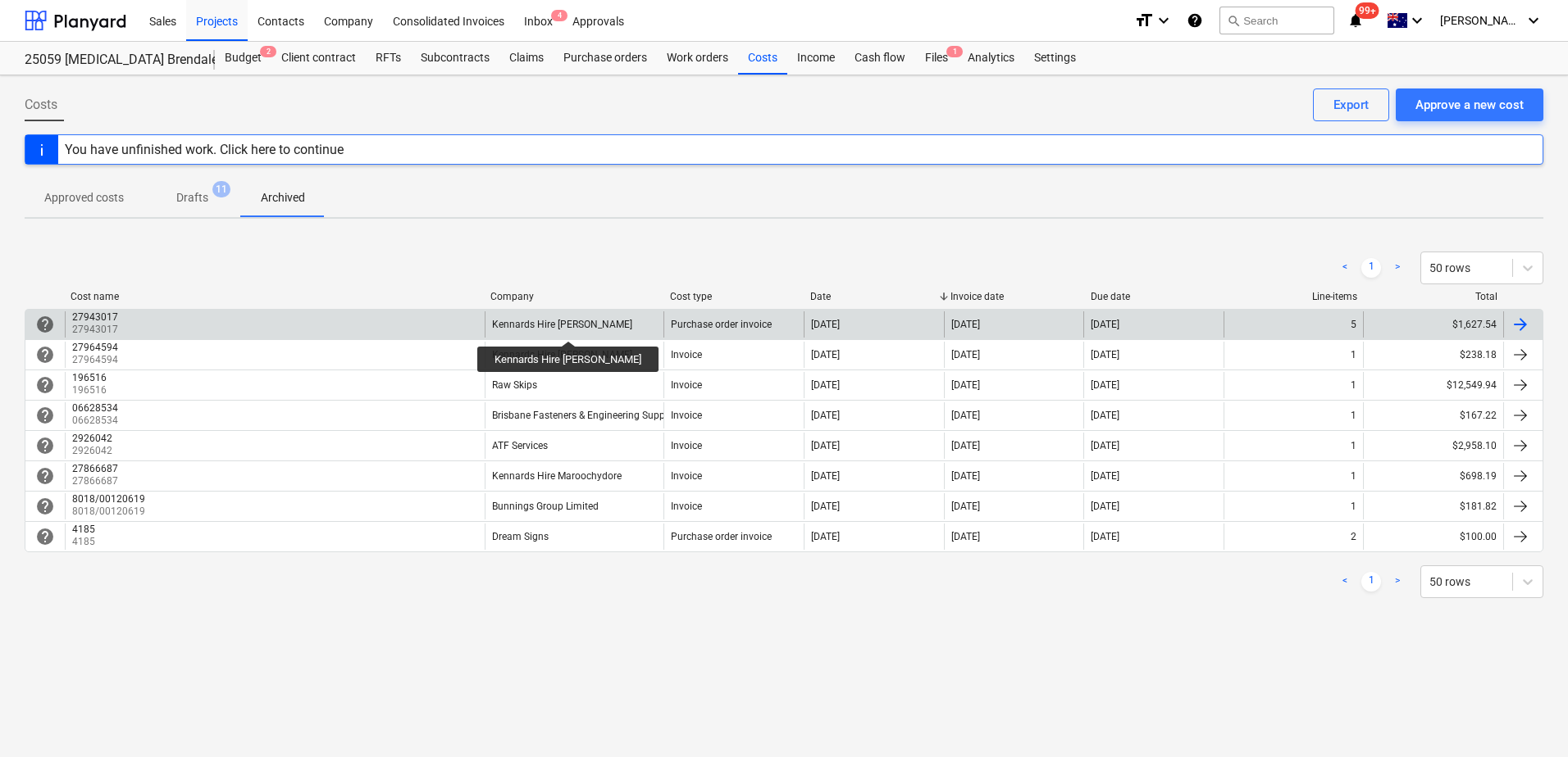
click at [550, 326] on div "Kennards Hire [PERSON_NAME]" at bounding box center [561, 325] width 140 height 11
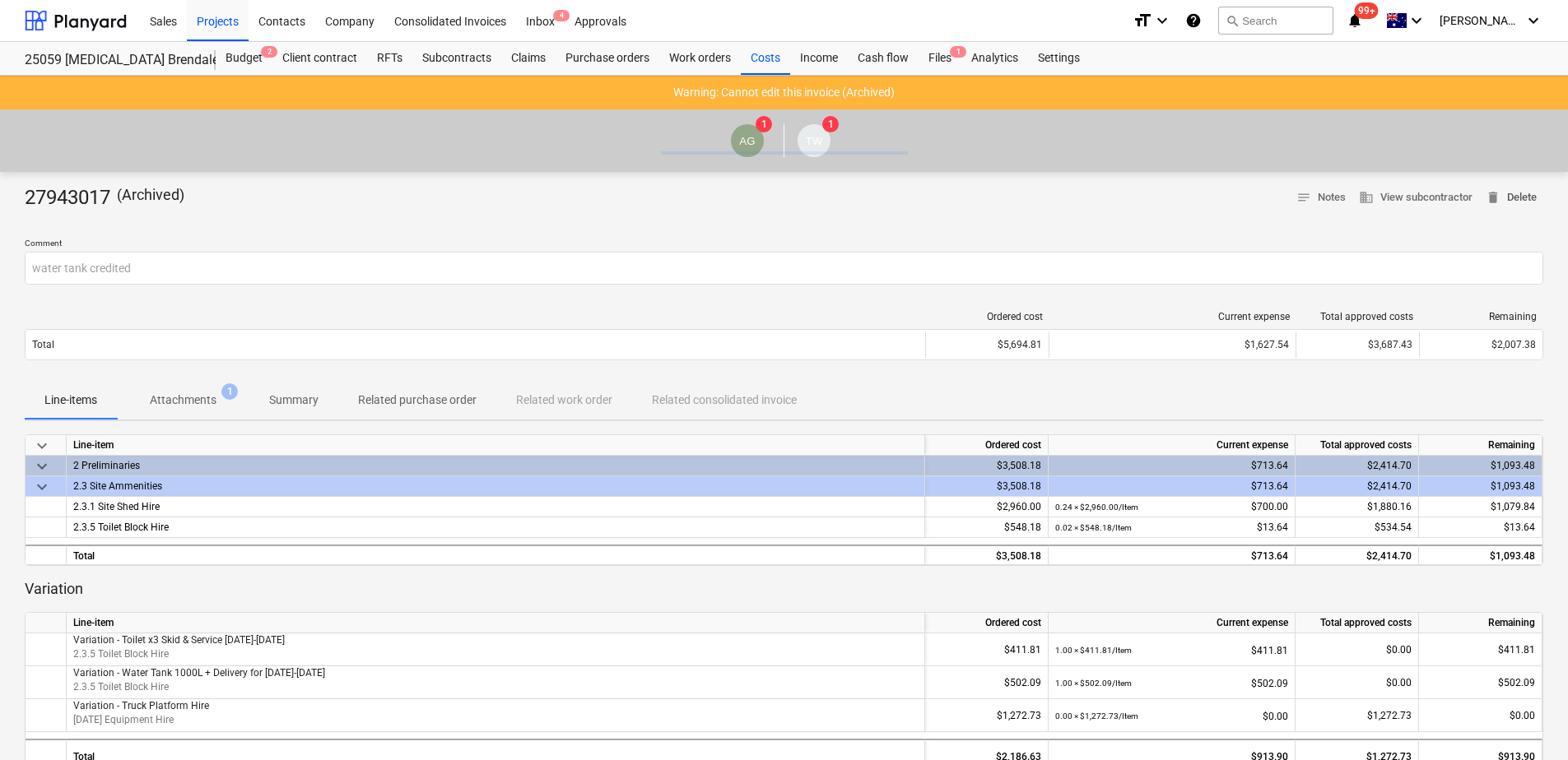
click at [1524, 196] on span "delete Delete" at bounding box center [1511, 198] width 51 height 19
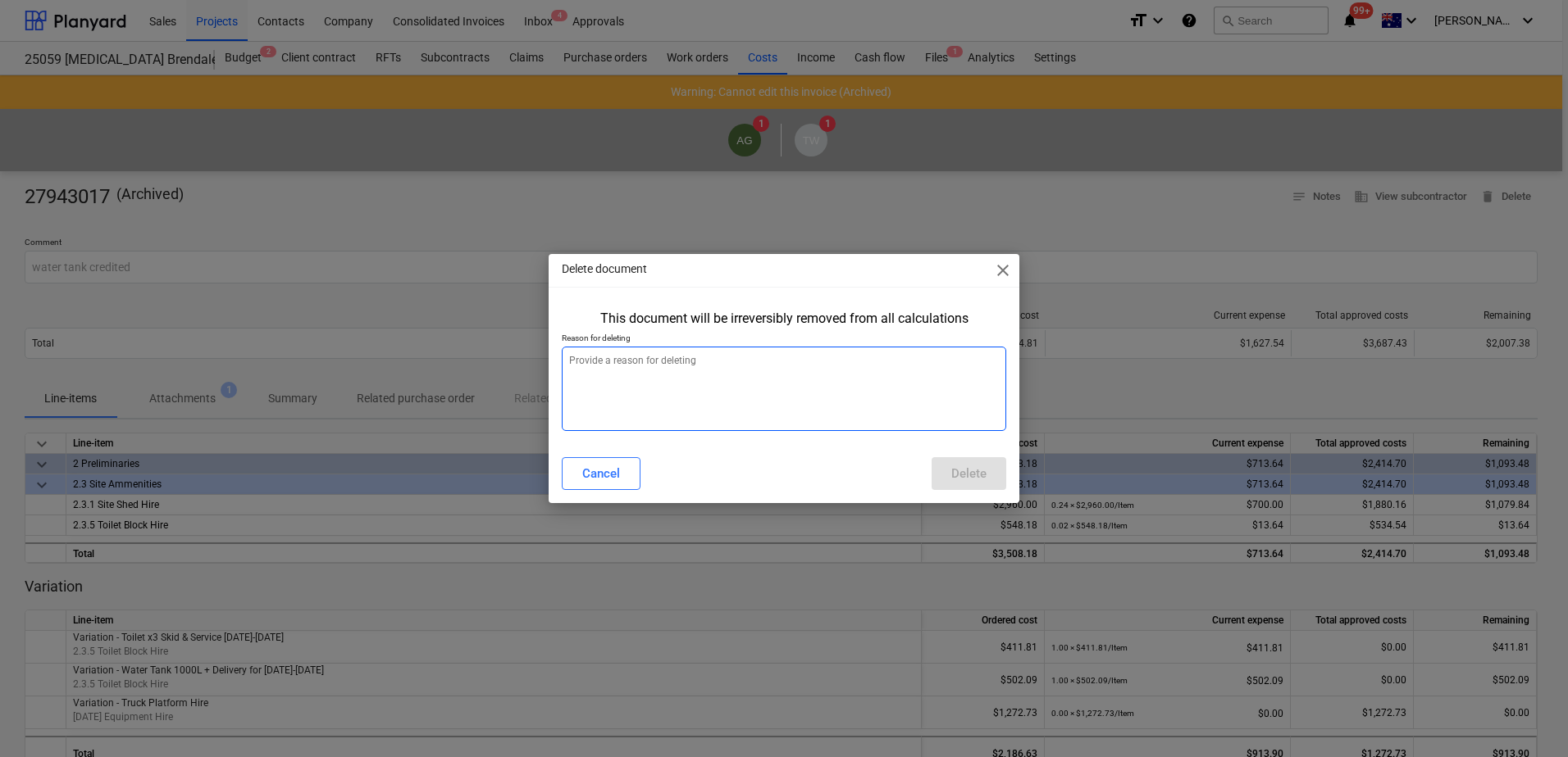
click at [704, 365] on textarea at bounding box center [784, 389] width 445 height 85
type textarea "x"
type textarea "r"
type textarea "x"
type textarea "re"
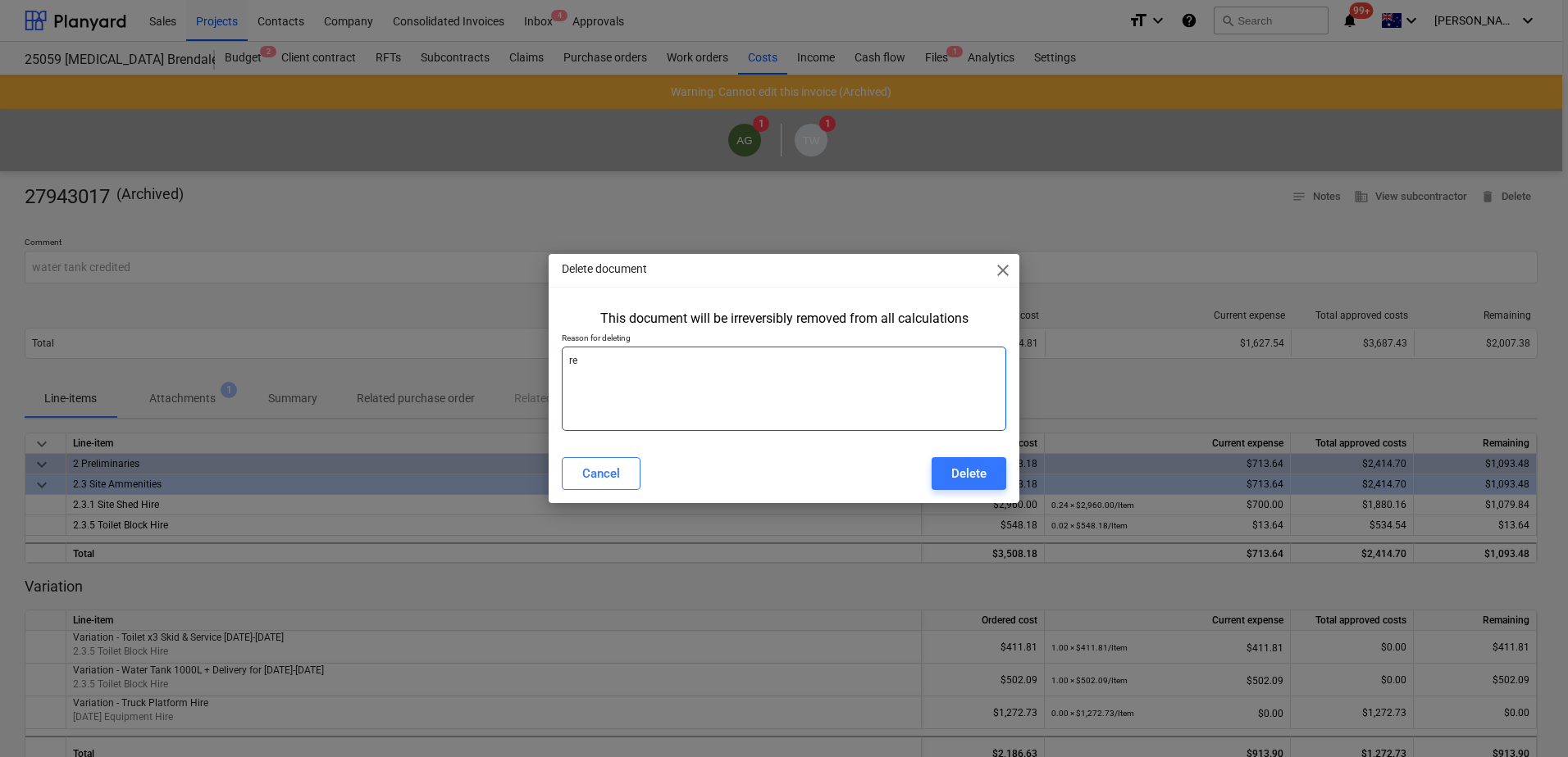
type textarea "x"
type textarea "rem"
type textarea "x"
type textarea "remo"
type textarea "x"
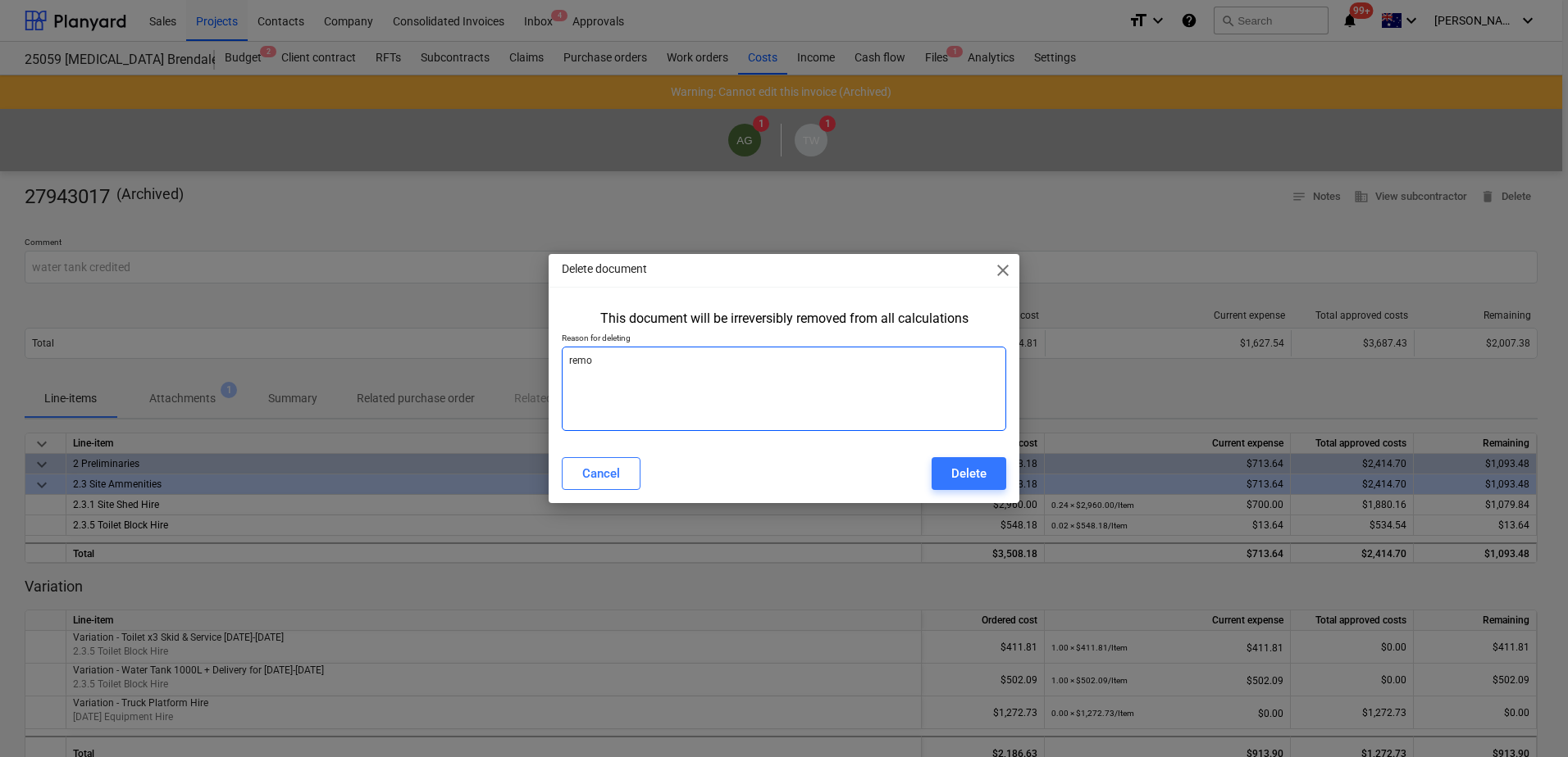
type textarea "remov"
type textarea "x"
type textarea "remove"
type textarea "x"
type textarea "remove"
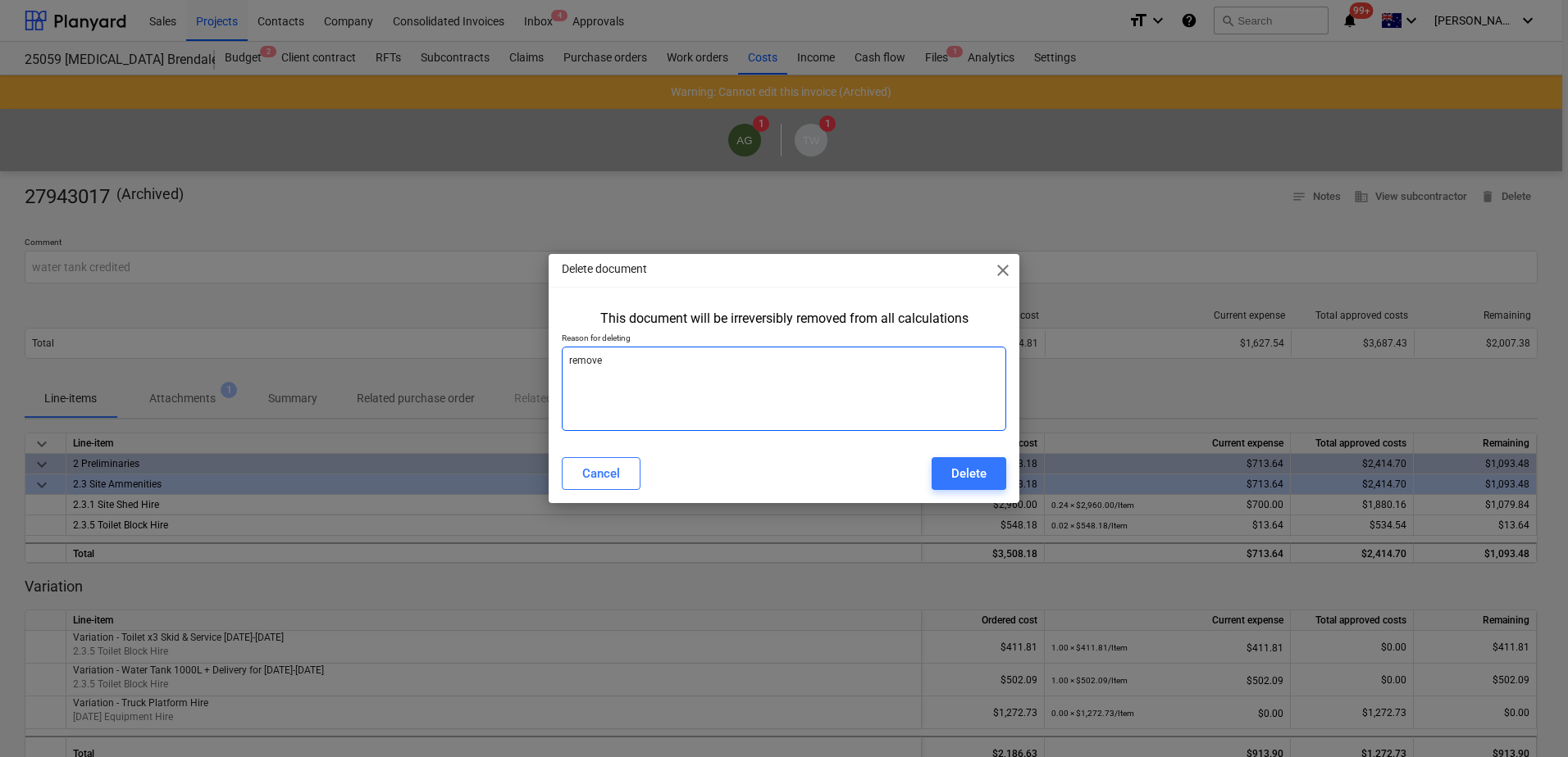
type textarea "x"
type textarea "remove c"
type textarea "x"
type textarea "remove co"
type textarea "x"
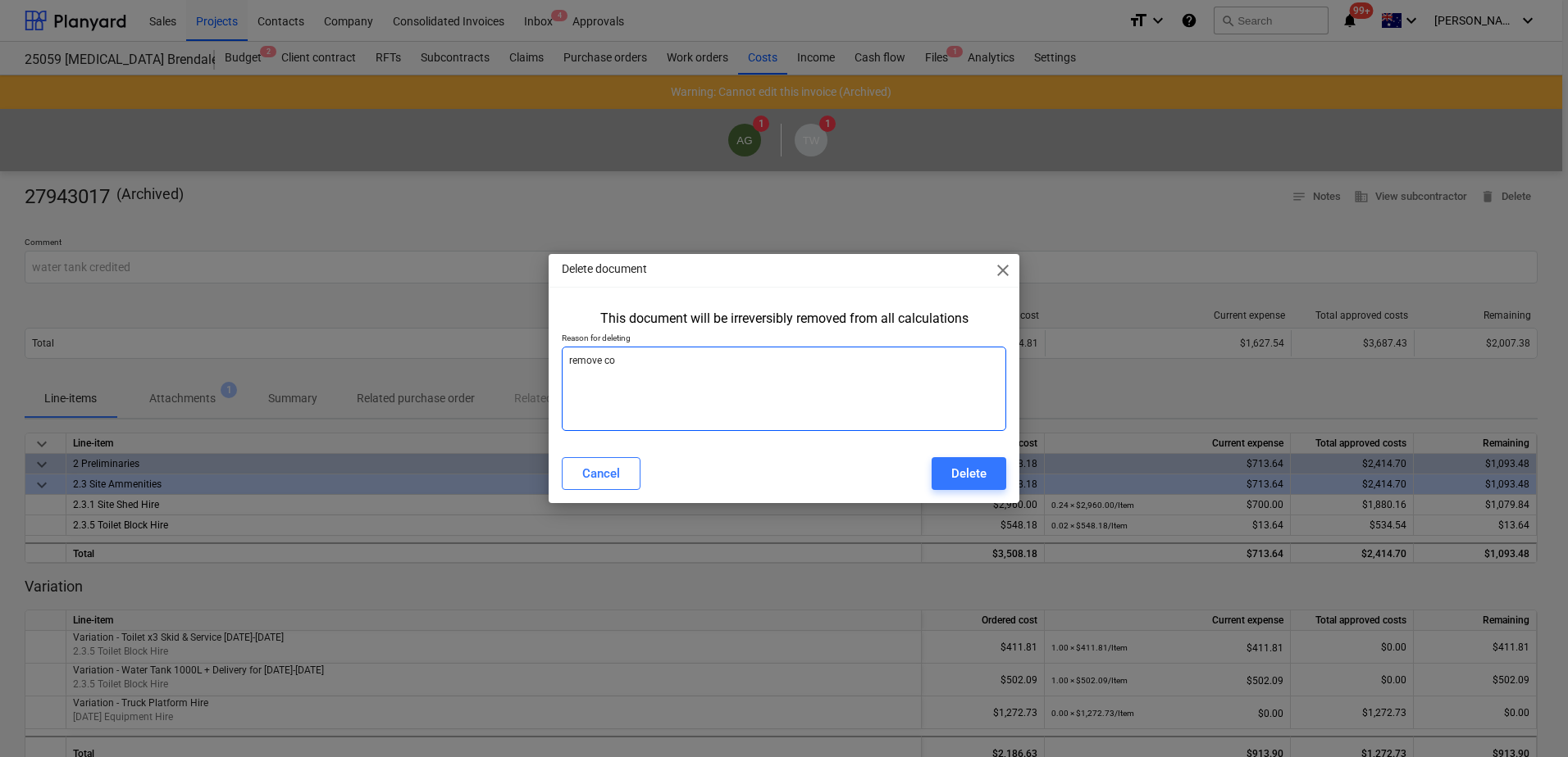
type textarea "remove cos"
type textarea "x"
type textarea "remove cost"
type textarea "x"
type textarea "remove costs"
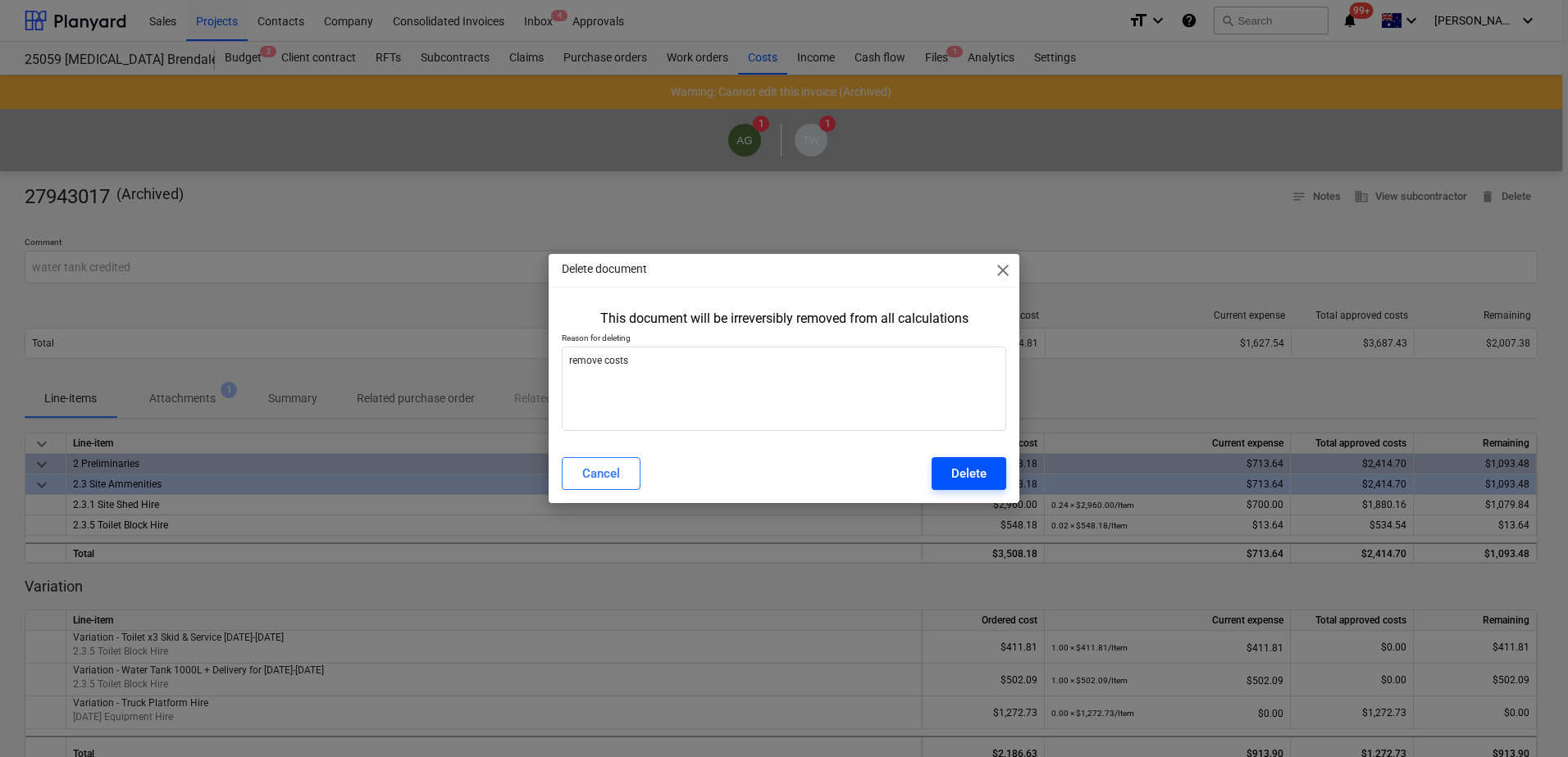
click at [967, 475] on div "Delete" at bounding box center [968, 474] width 35 height 22
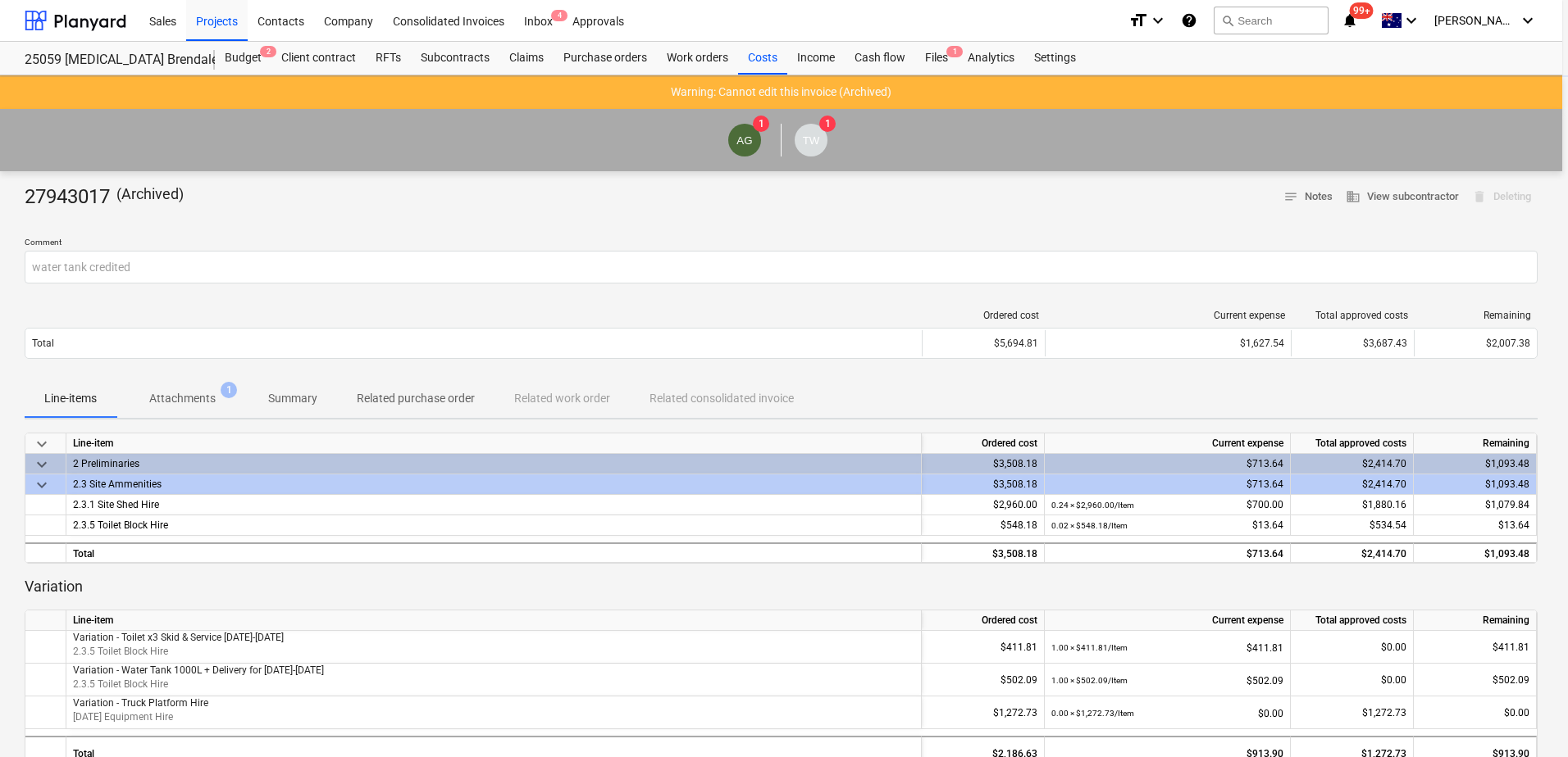
type textarea "x"
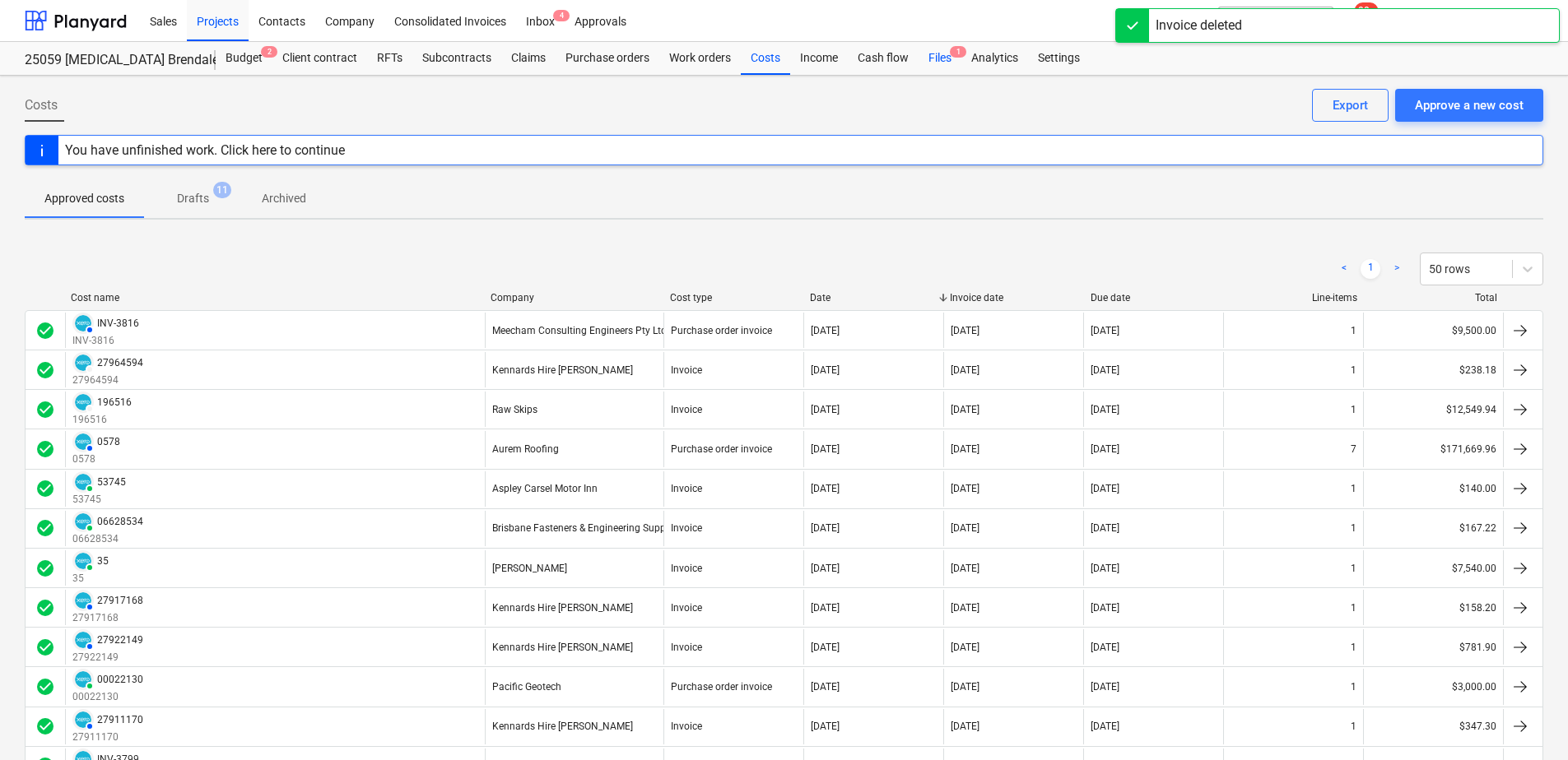
click at [955, 62] on div "Files 1" at bounding box center [940, 58] width 43 height 33
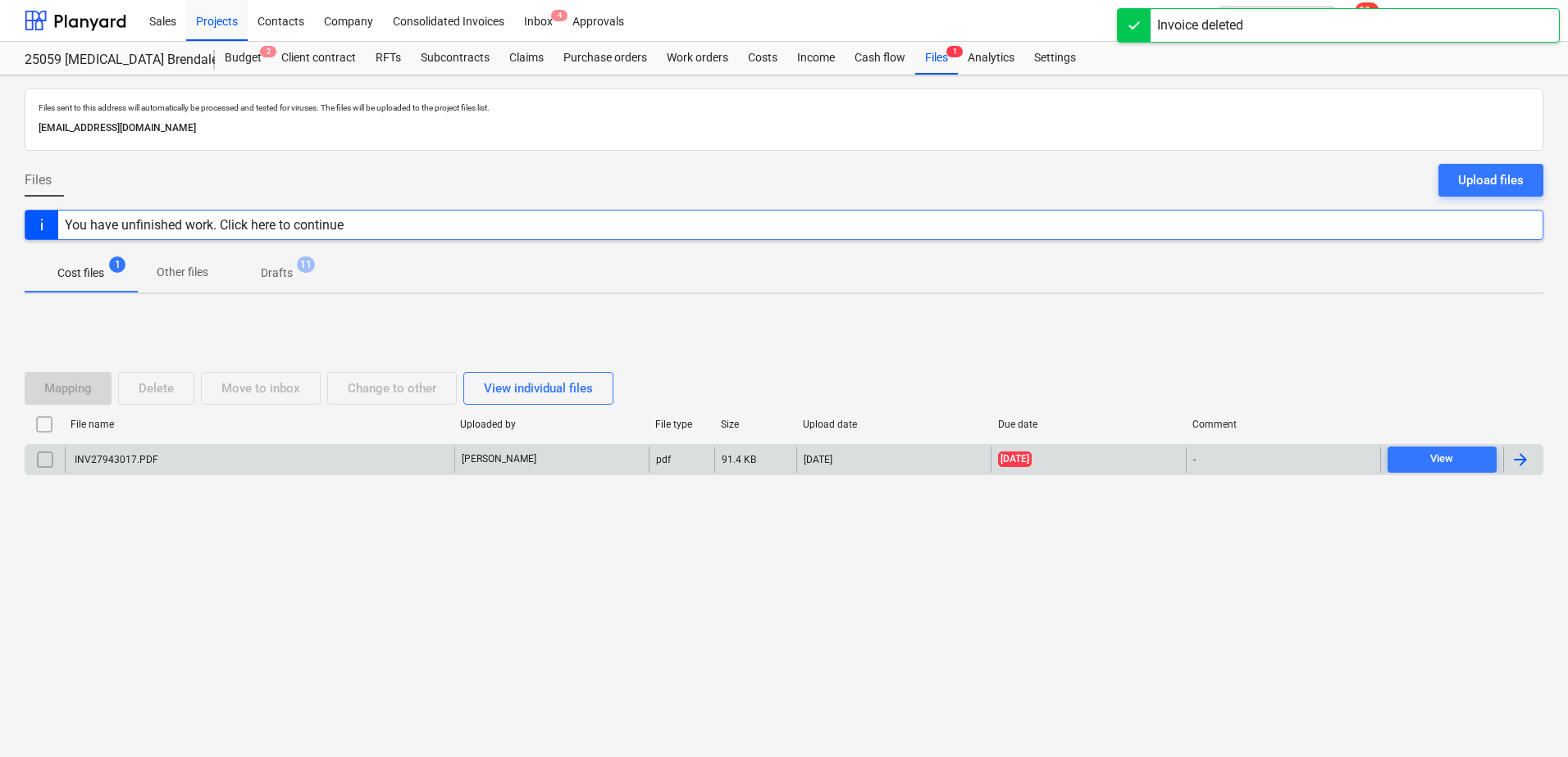
click at [311, 465] on div "INV27943017.PDF" at bounding box center [260, 459] width 390 height 26
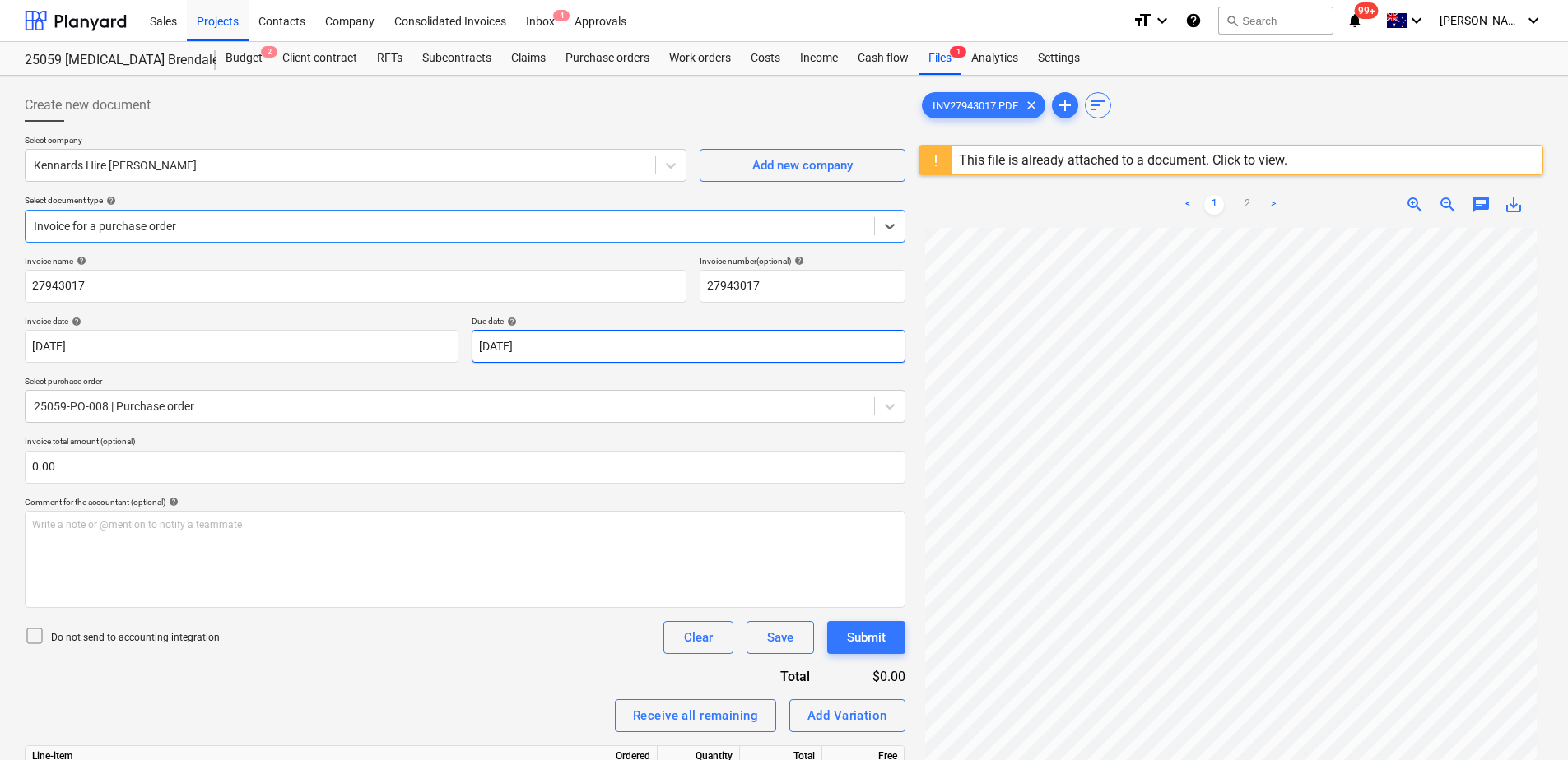
click at [601, 345] on body "Sales Projects Contacts Company Consolidated Invoices Inbox 4 Approvals format_…" at bounding box center [784, 380] width 1568 height 760
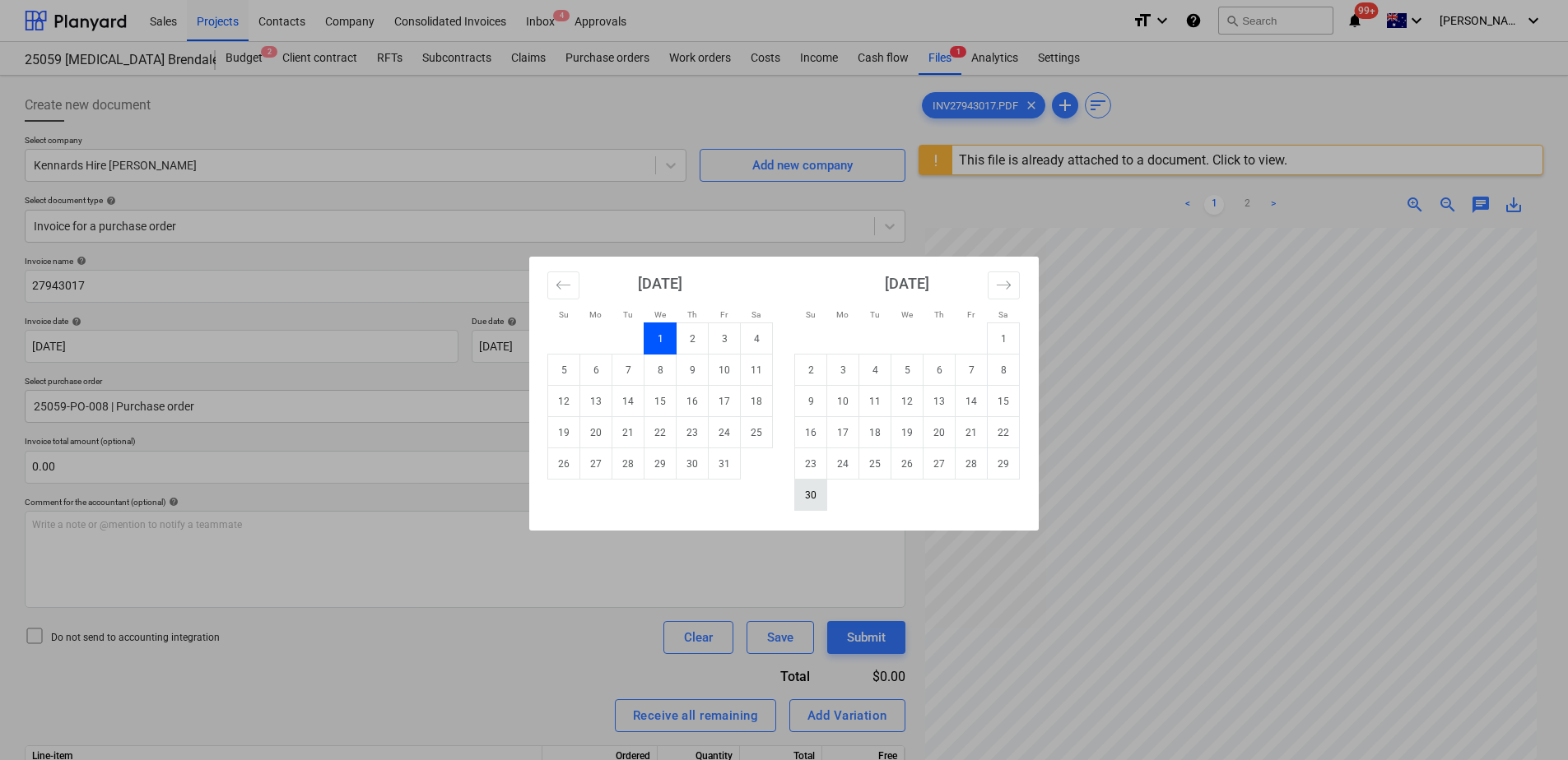
click at [815, 495] on td "30" at bounding box center [811, 495] width 32 height 31
type input "[DATE]"
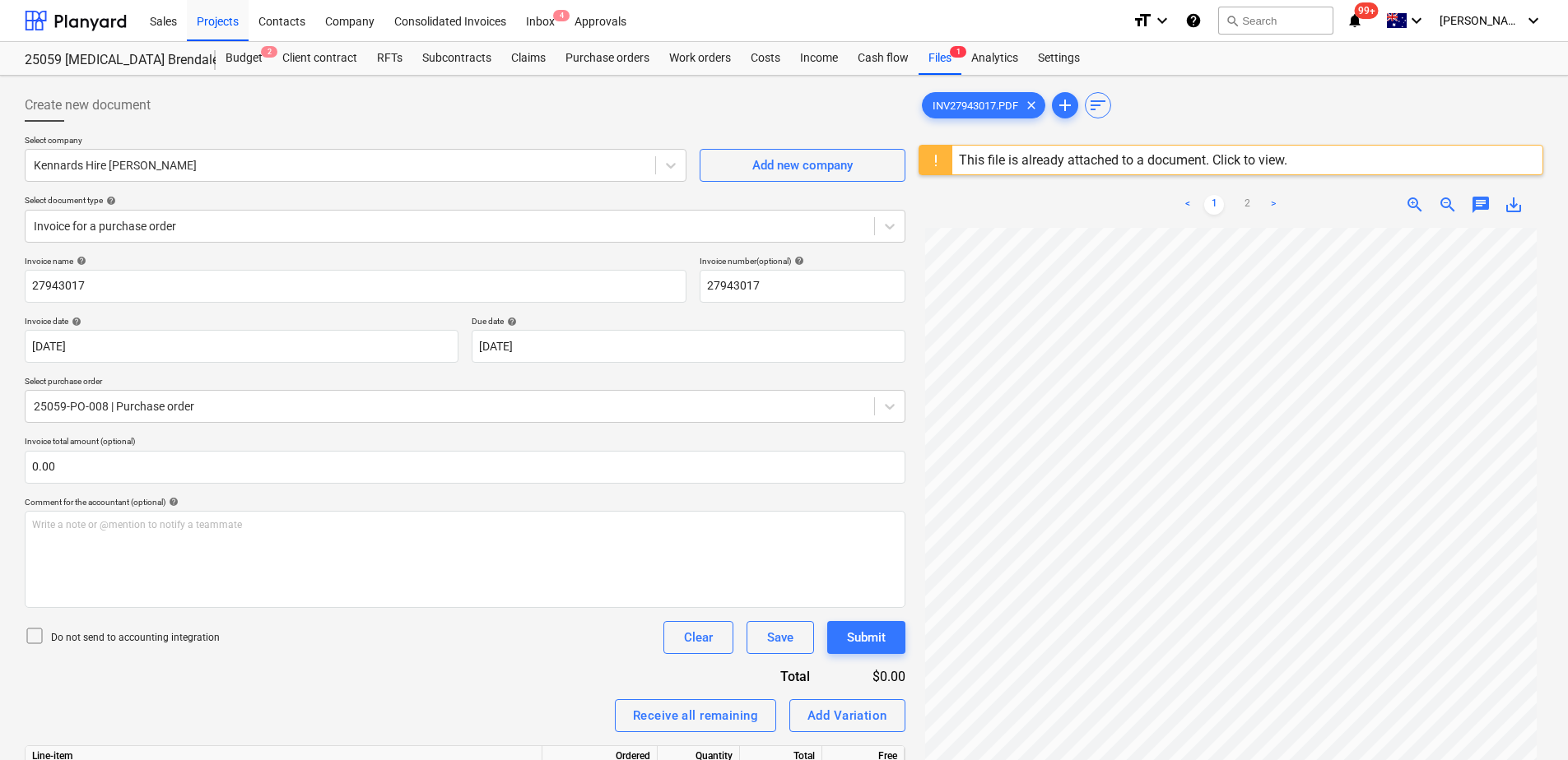
click at [297, 429] on div "Invoice name help 27943017 Invoice number (optional) help 27943017 Invoice date…" at bounding box center [465, 653] width 881 height 795
click at [615, 61] on div "Purchase orders" at bounding box center [608, 58] width 104 height 33
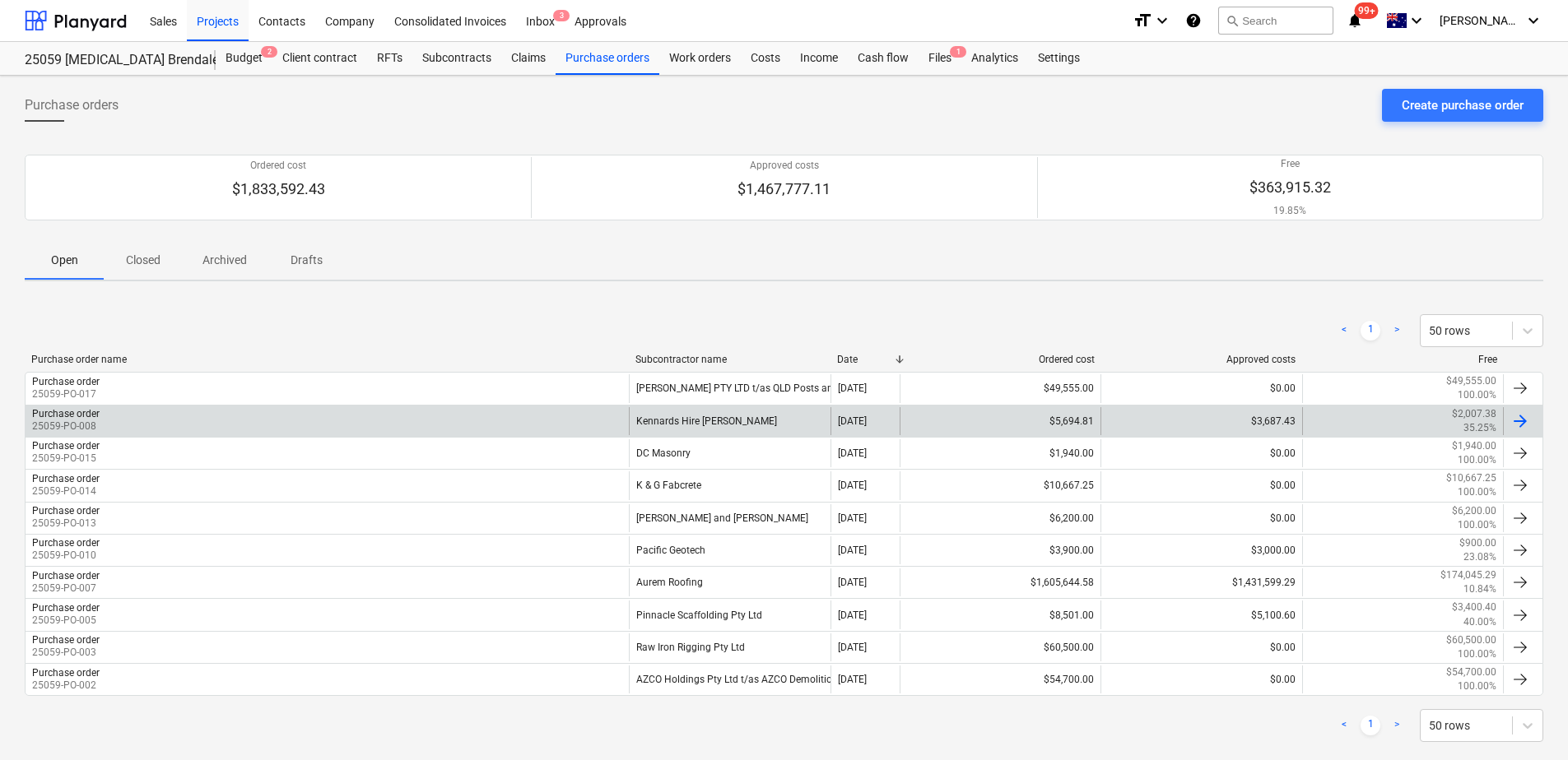
click at [675, 425] on div "Kennards Hire [PERSON_NAME]" at bounding box center [729, 422] width 200 height 28
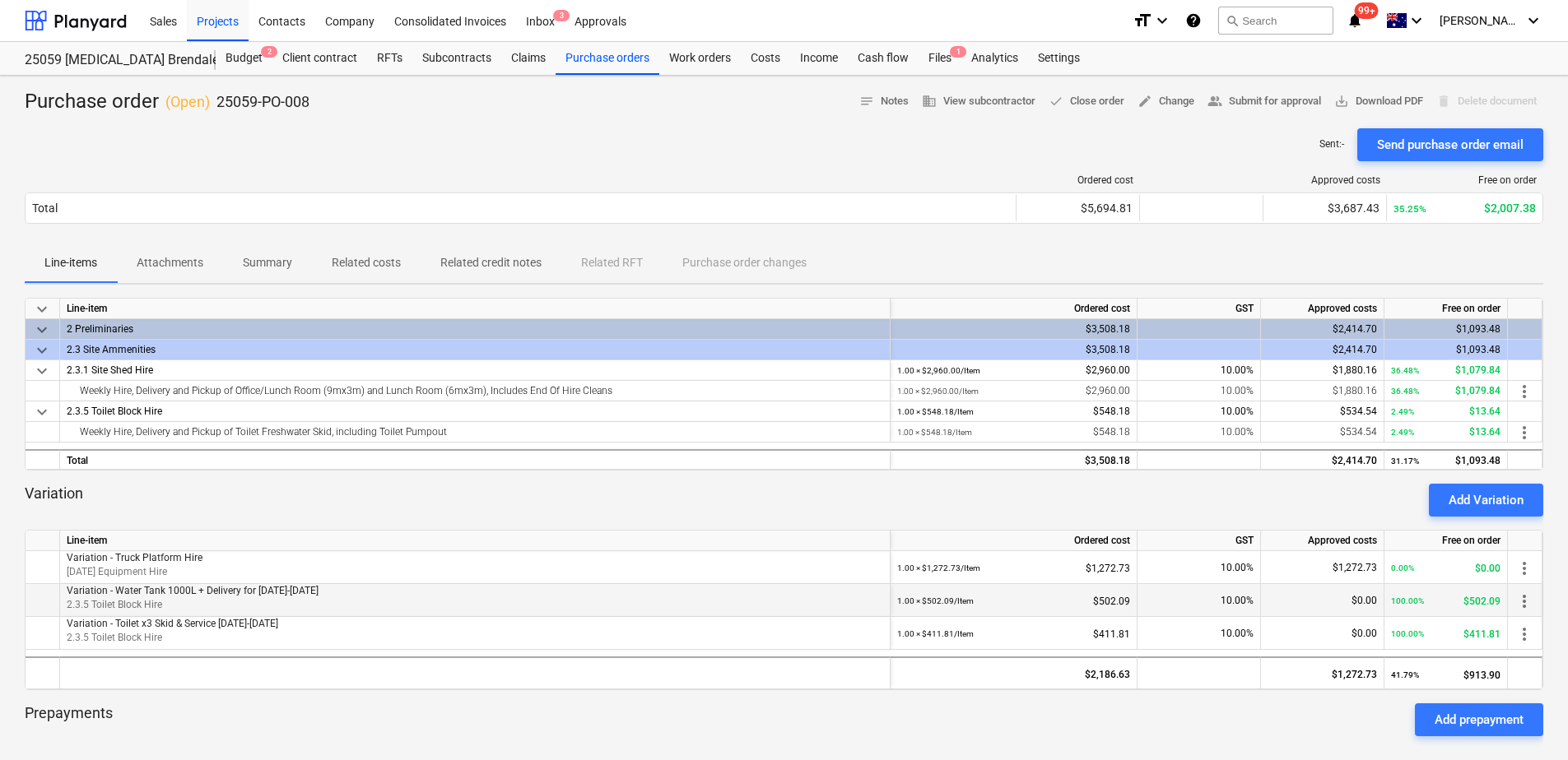
click at [1531, 600] on span "more_vert" at bounding box center [1524, 601] width 20 height 20
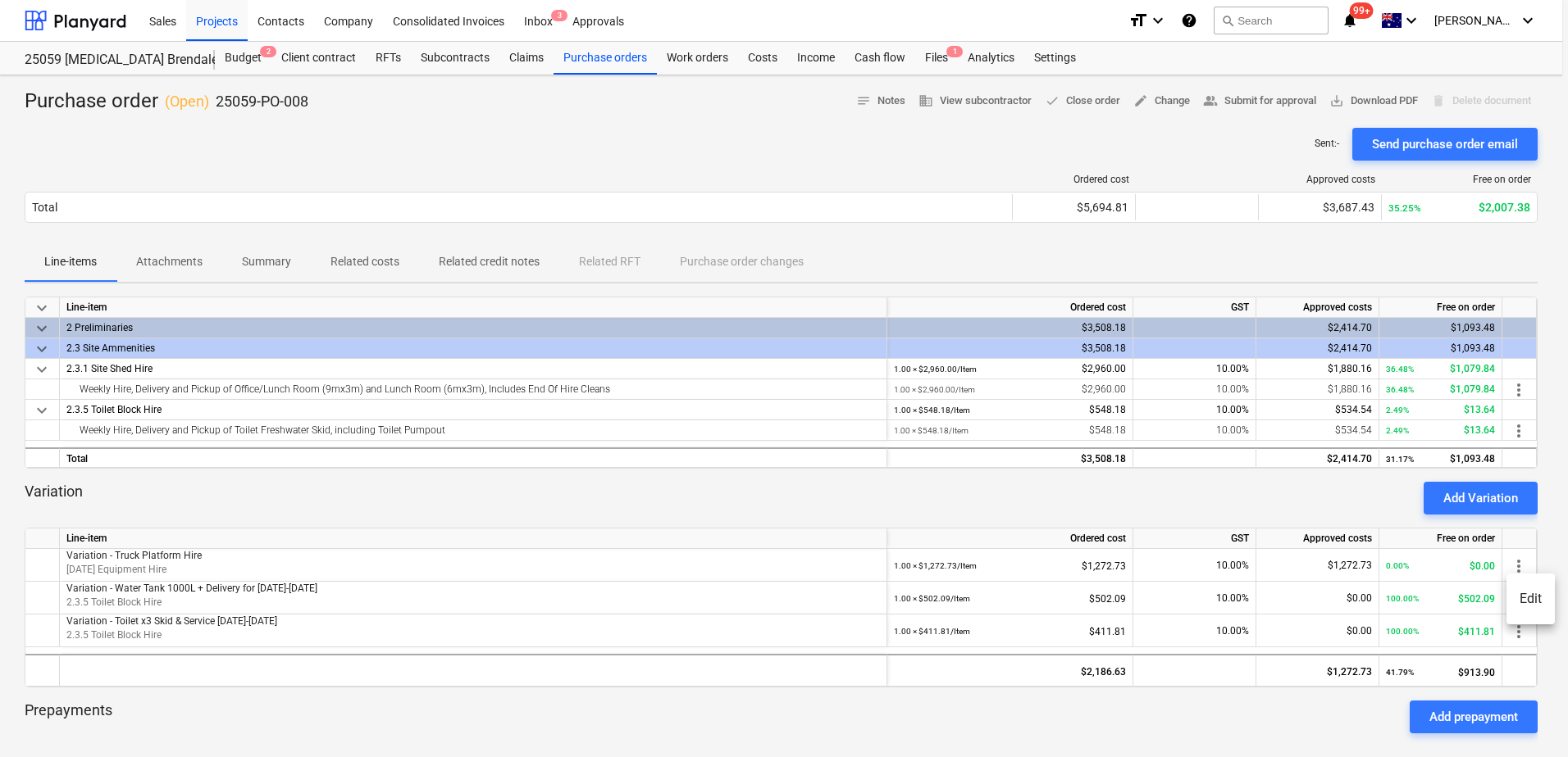
click at [1528, 599] on li "Edit" at bounding box center [1529, 599] width 48 height 38
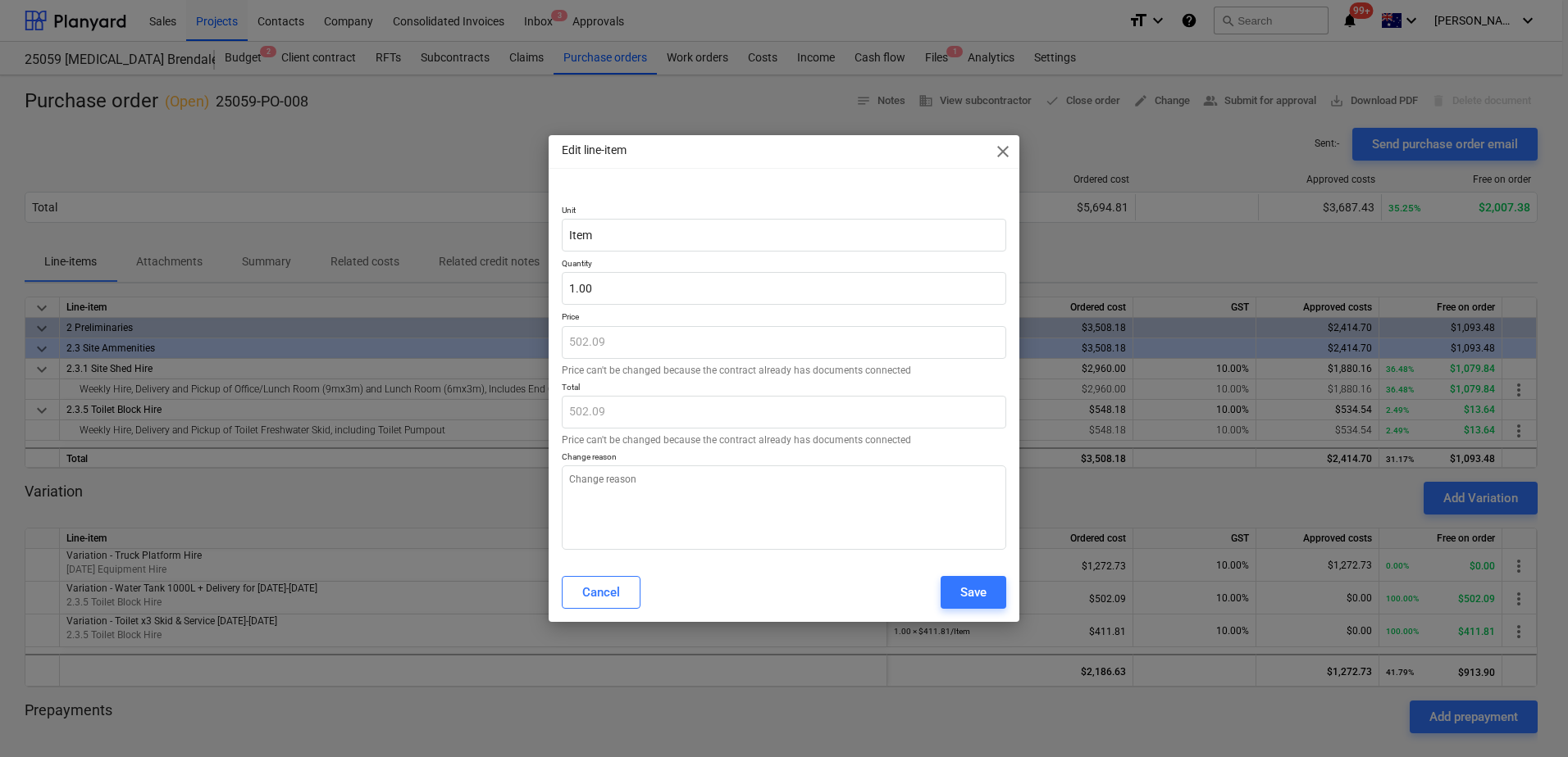
type textarea "x"
type input "1"
click at [590, 289] on input "1" at bounding box center [784, 288] width 445 height 33
type textarea "x"
type input "0.00"
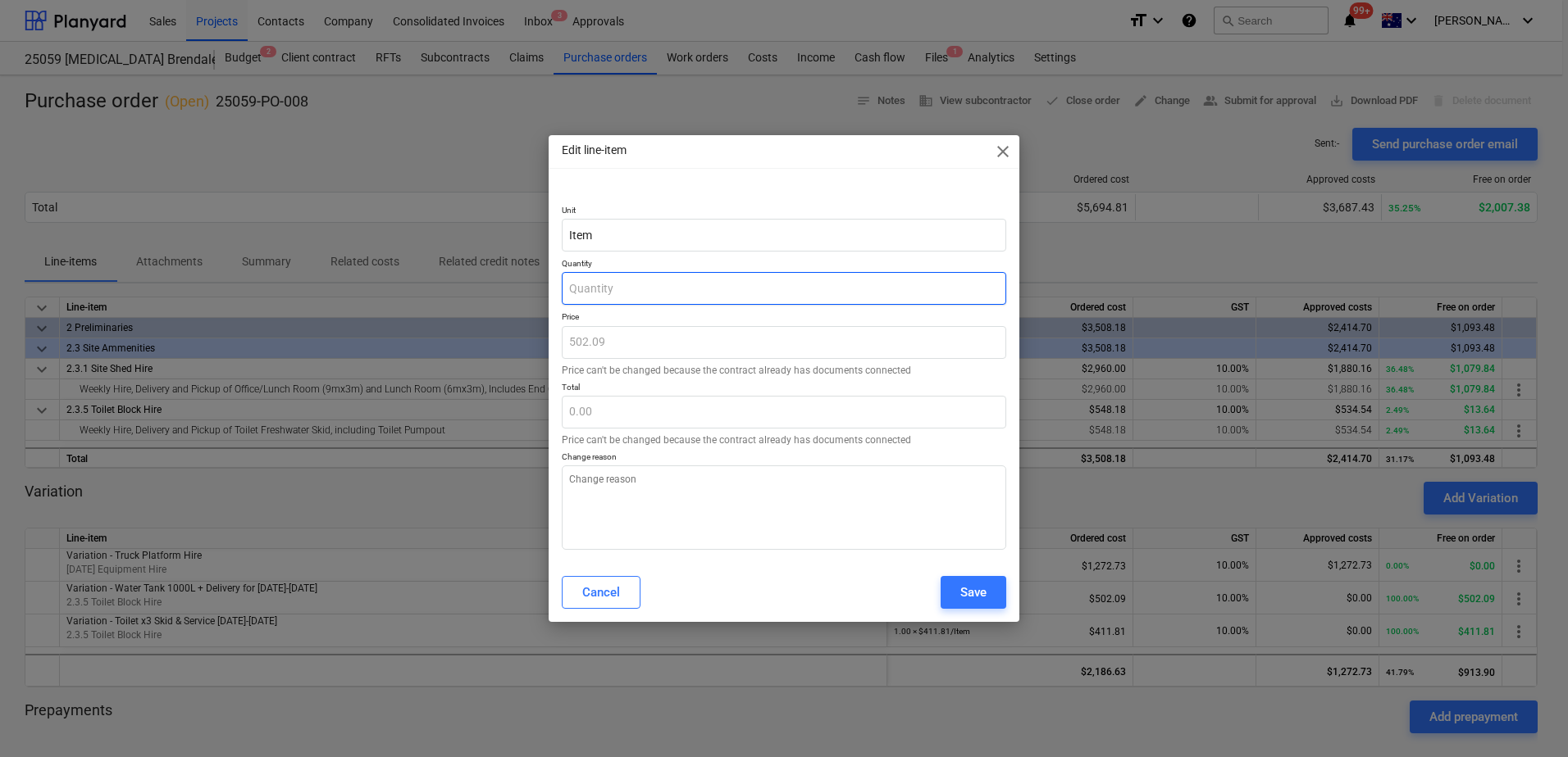
type textarea "x"
type input "-"
type textarea "x"
type input "-1"
type input "-502.09"
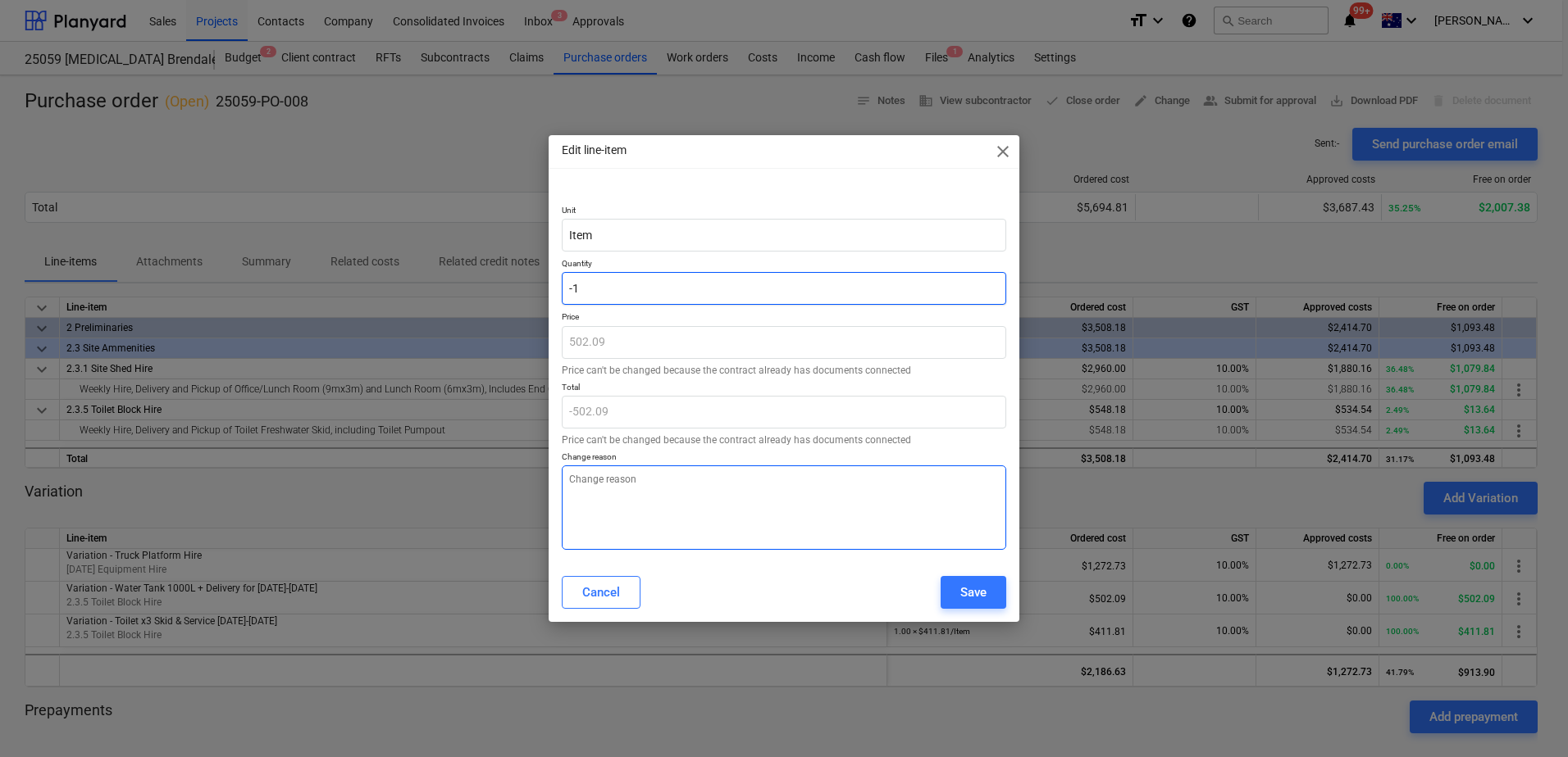
type input "-1"
type textarea "x"
type input "-1.00"
click at [884, 504] on textarea at bounding box center [784, 508] width 445 height 85
type textarea "x"
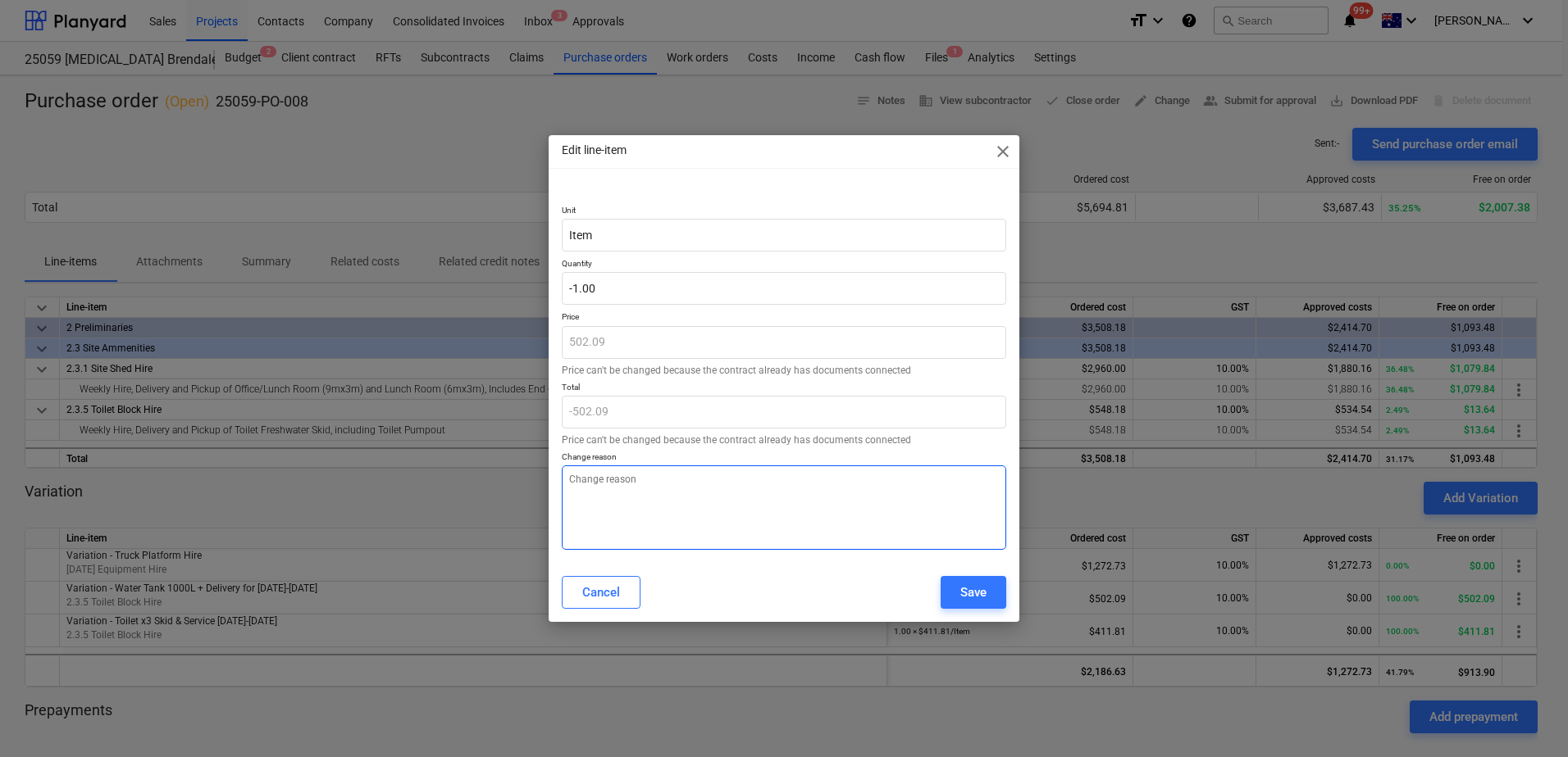
type textarea "c"
type textarea "x"
type textarea "cr"
type textarea "x"
type textarea "cre"
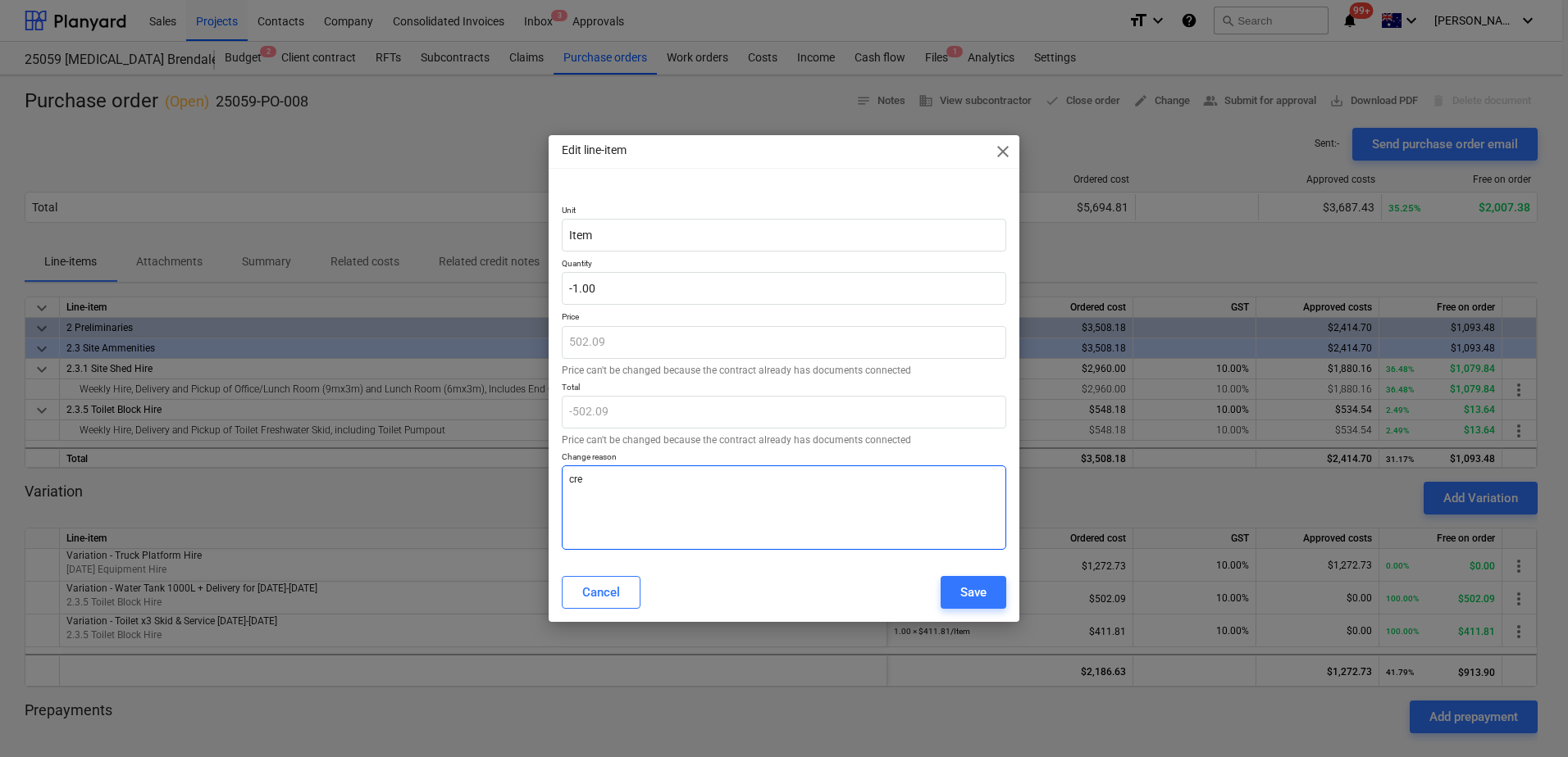
type textarea "x"
type textarea "cred"
type textarea "x"
type textarea "credit"
type textarea "x"
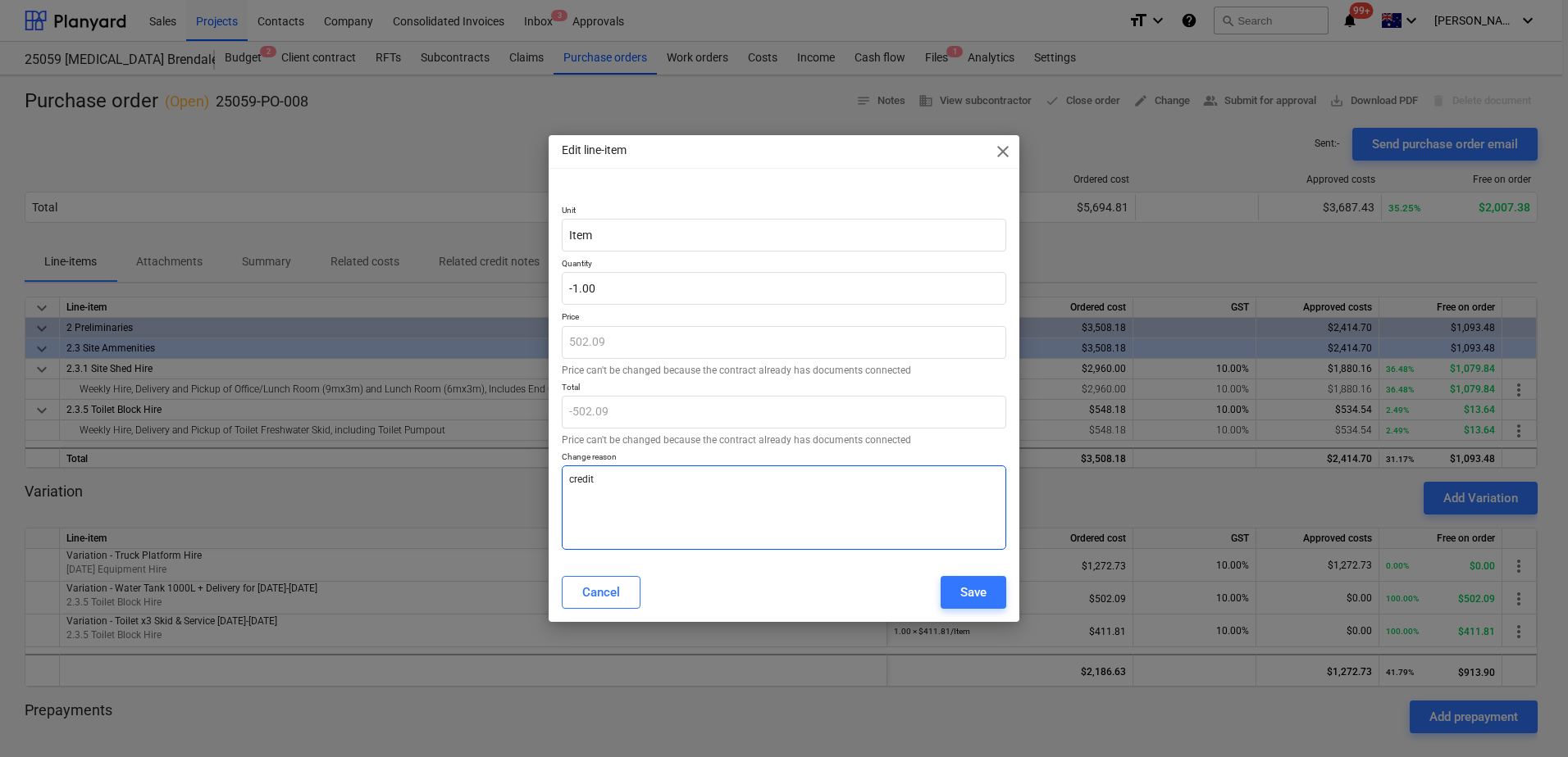
type textarea "credite"
type textarea "x"
type textarea "credited"
type textarea "x"
type textarea "credited"
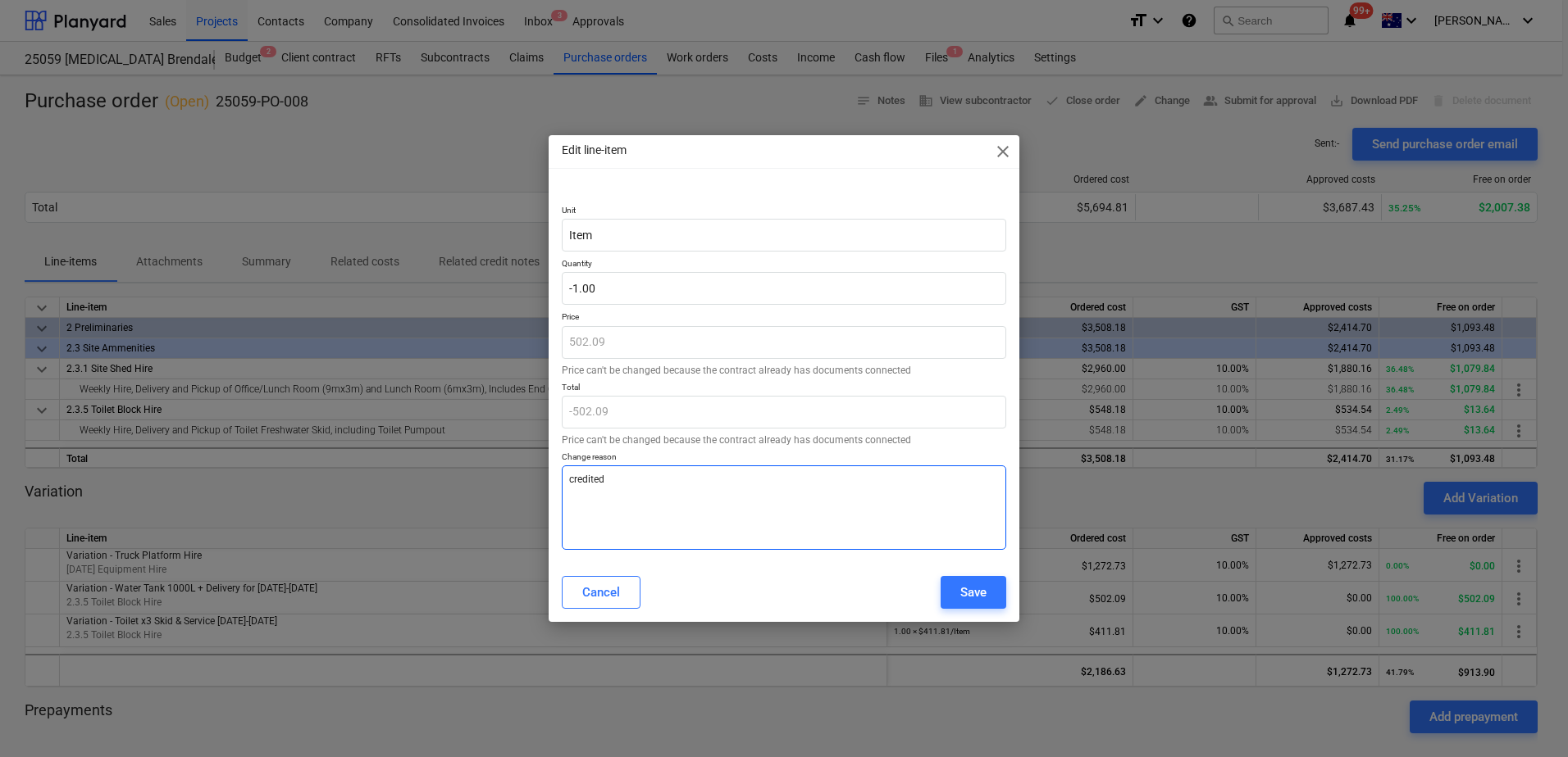
type textarea "x"
type textarea "credited o"
type textarea "x"
type textarea "credited of"
type textarea "x"
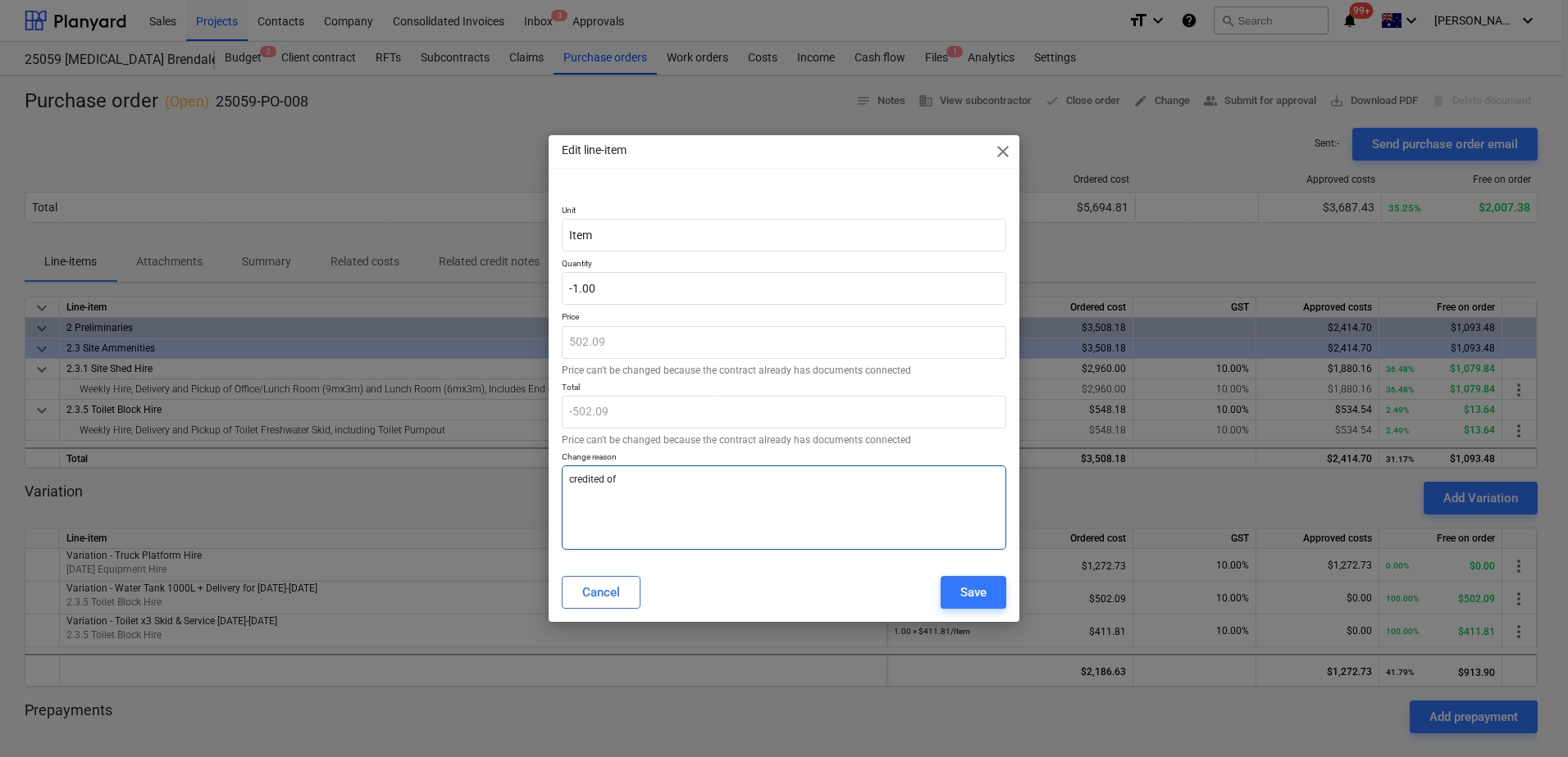
type textarea "credited off"
type textarea "x"
type textarea "credited off"
type textarea "x"
type textarea "credited off bi"
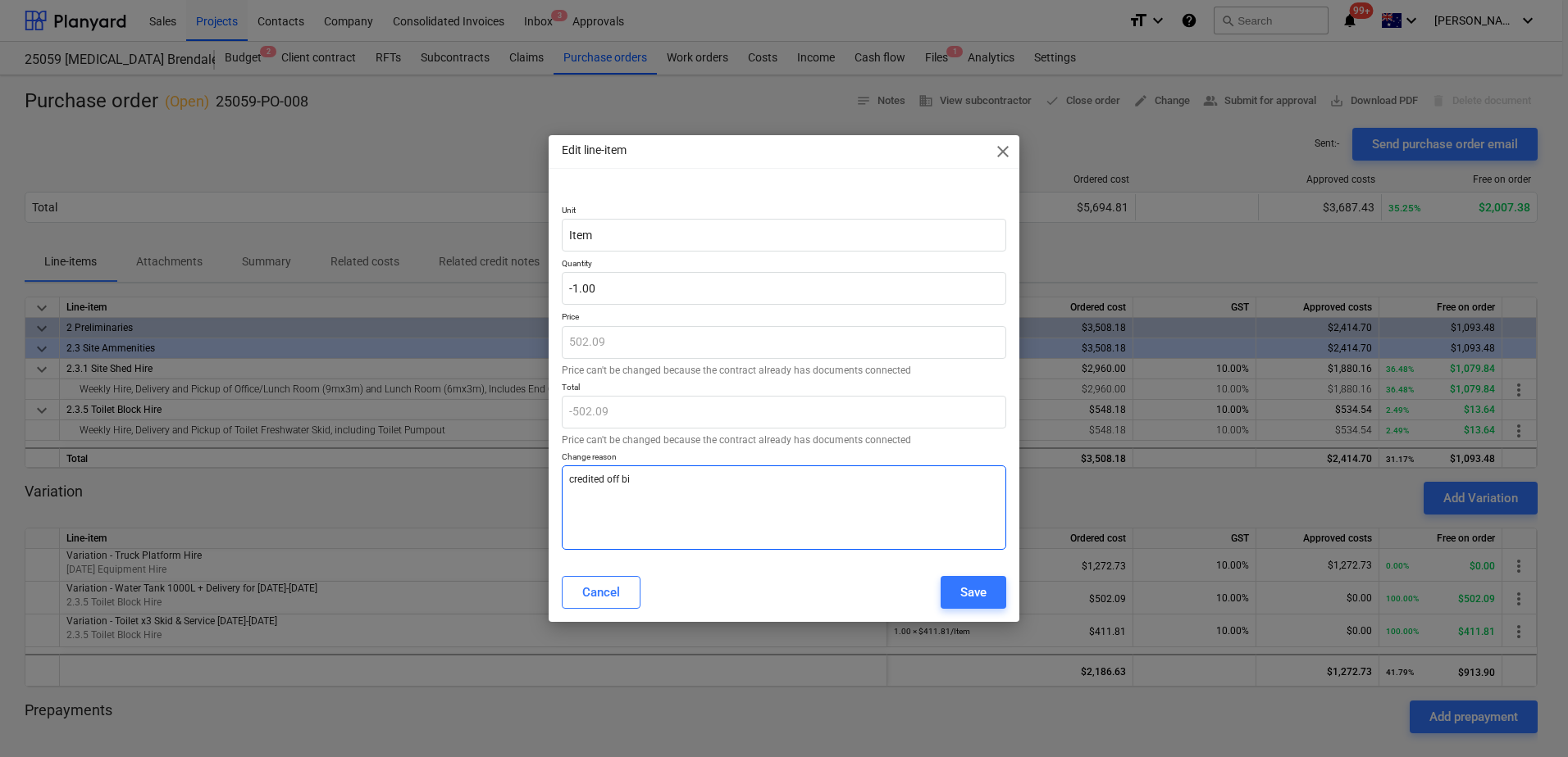
type textarea "x"
type textarea "credited off [PERSON_NAME]"
type textarea "x"
type textarea "credited off [PERSON_NAME]"
click at [966, 588] on div "Save" at bounding box center [973, 592] width 26 height 22
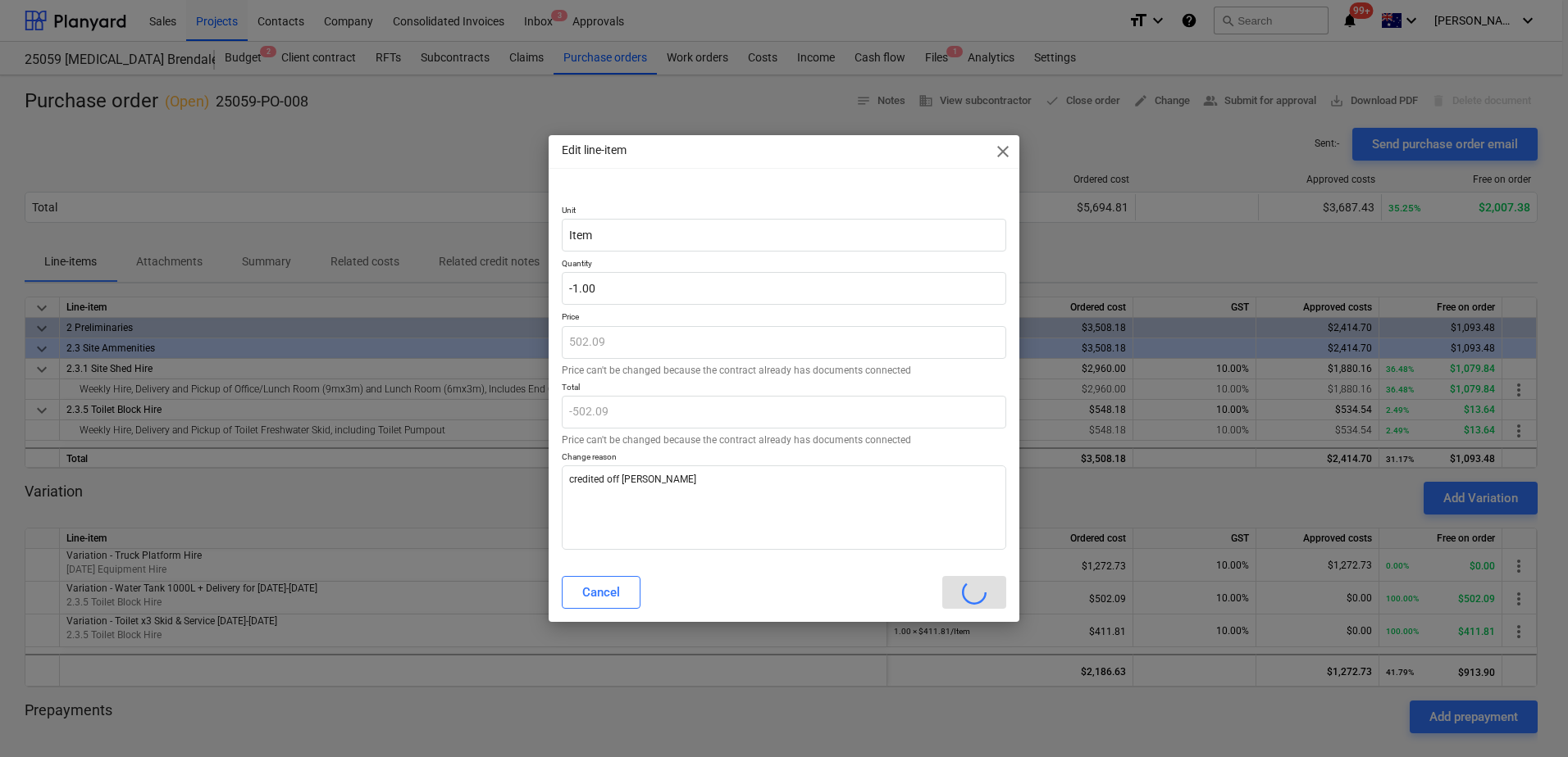
type textarea "x"
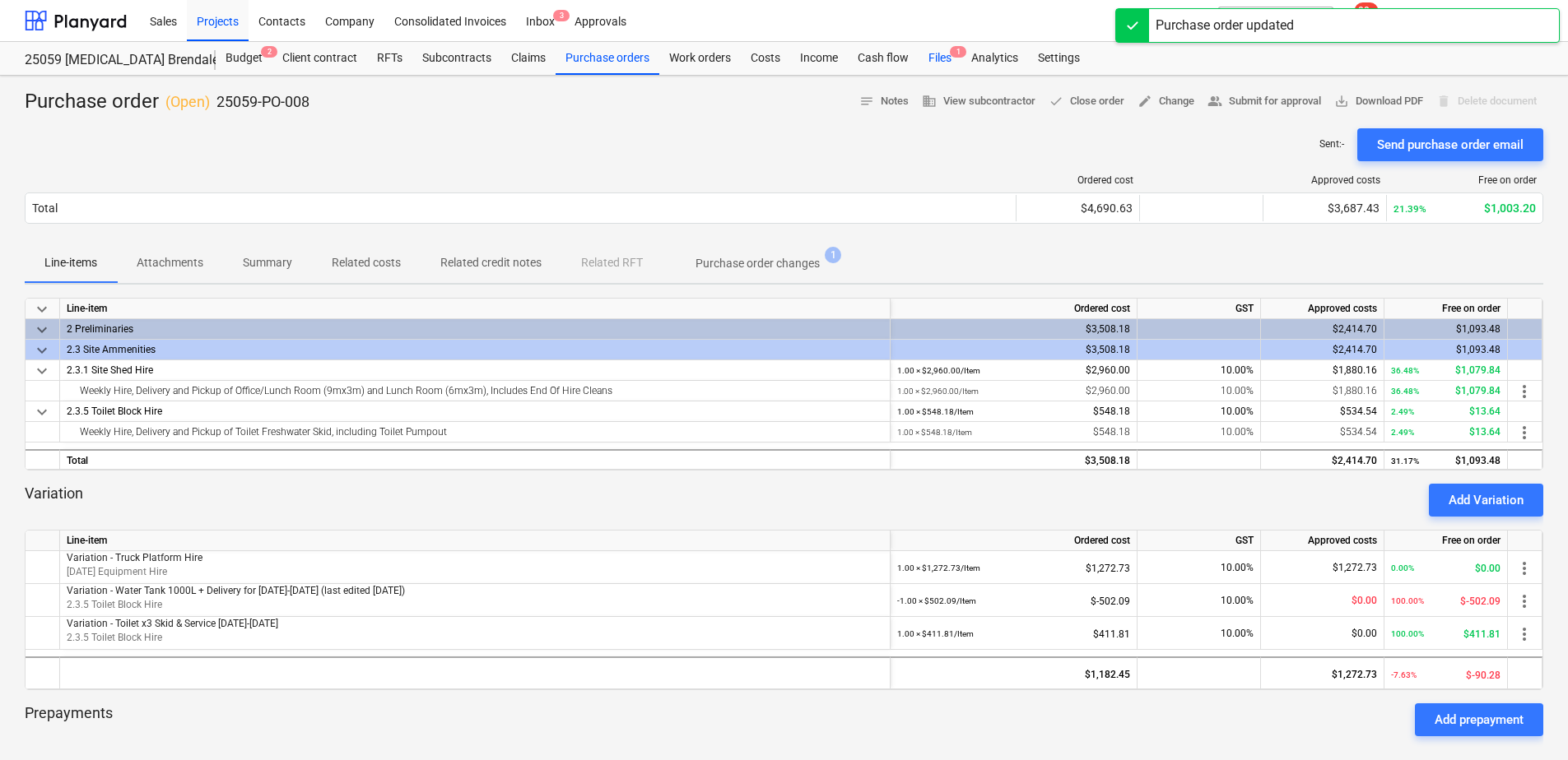
drag, startPoint x: 952, startPoint y: 60, endPoint x: 948, endPoint y: 72, distance: 12.6
click at [952, 60] on div "Files 1" at bounding box center [940, 58] width 43 height 33
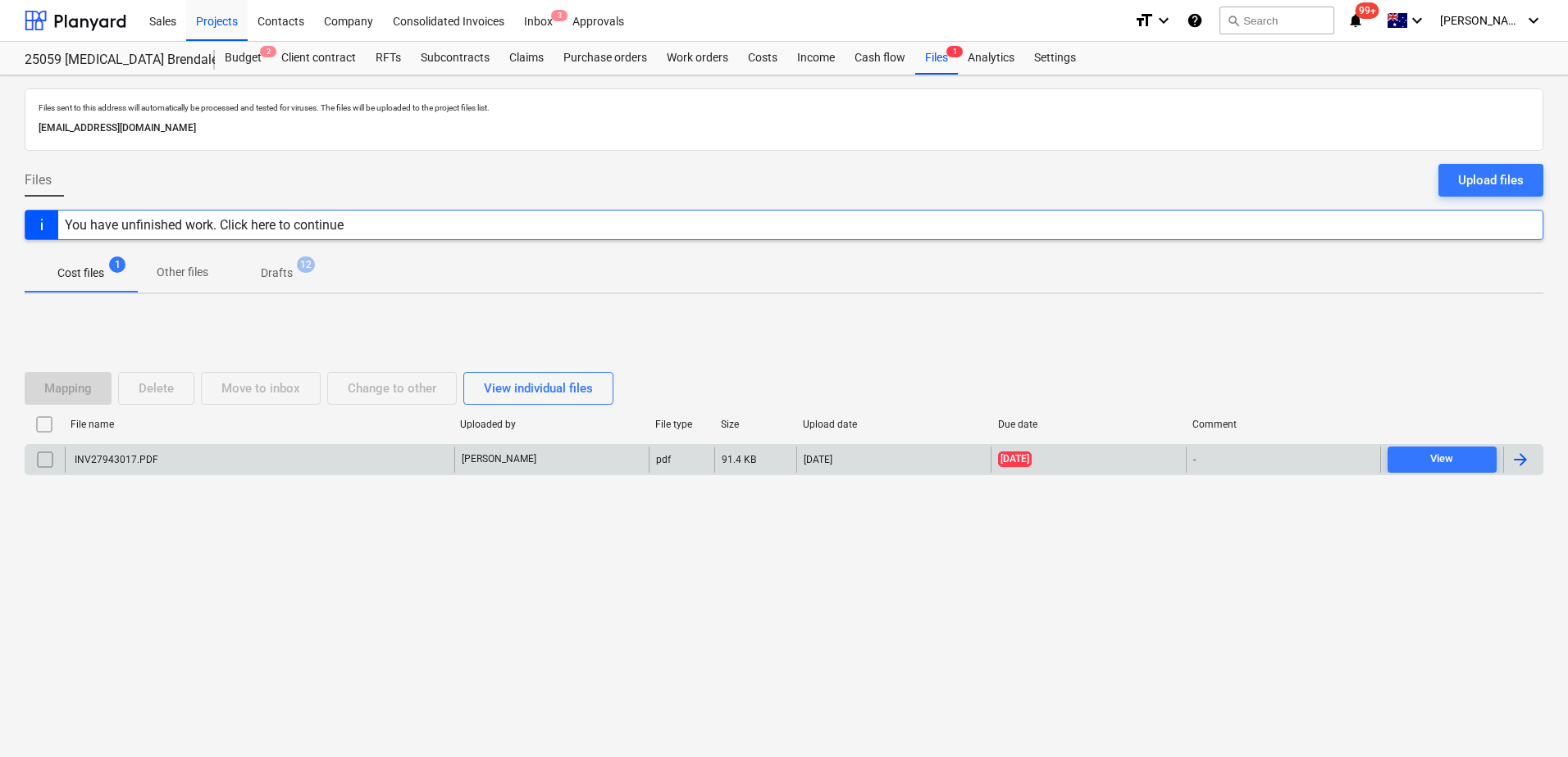
click at [200, 468] on div "INV27943017.PDF" at bounding box center [260, 459] width 390 height 26
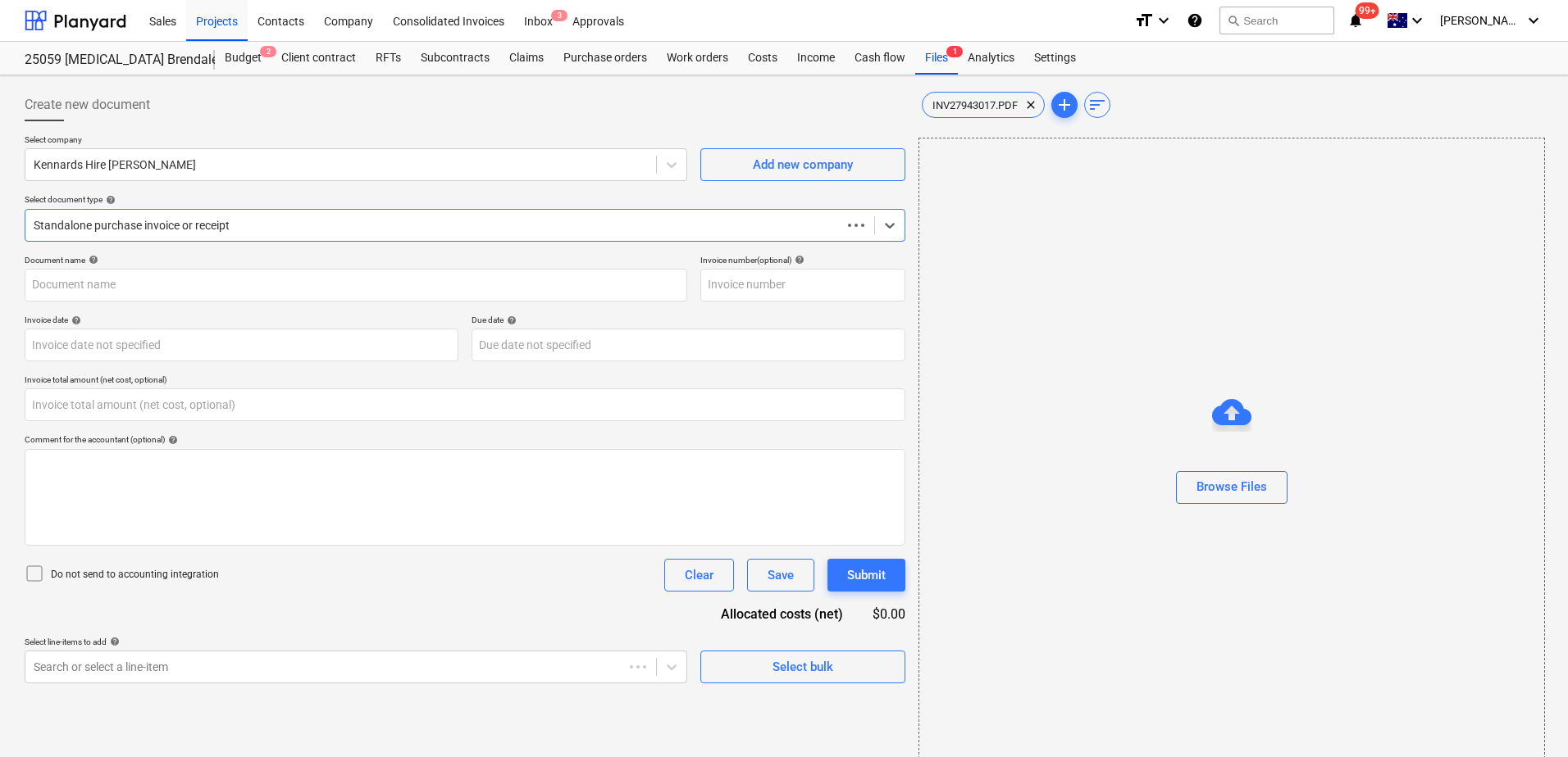
type input "27943017"
type input "[DATE]"
type input "0.00"
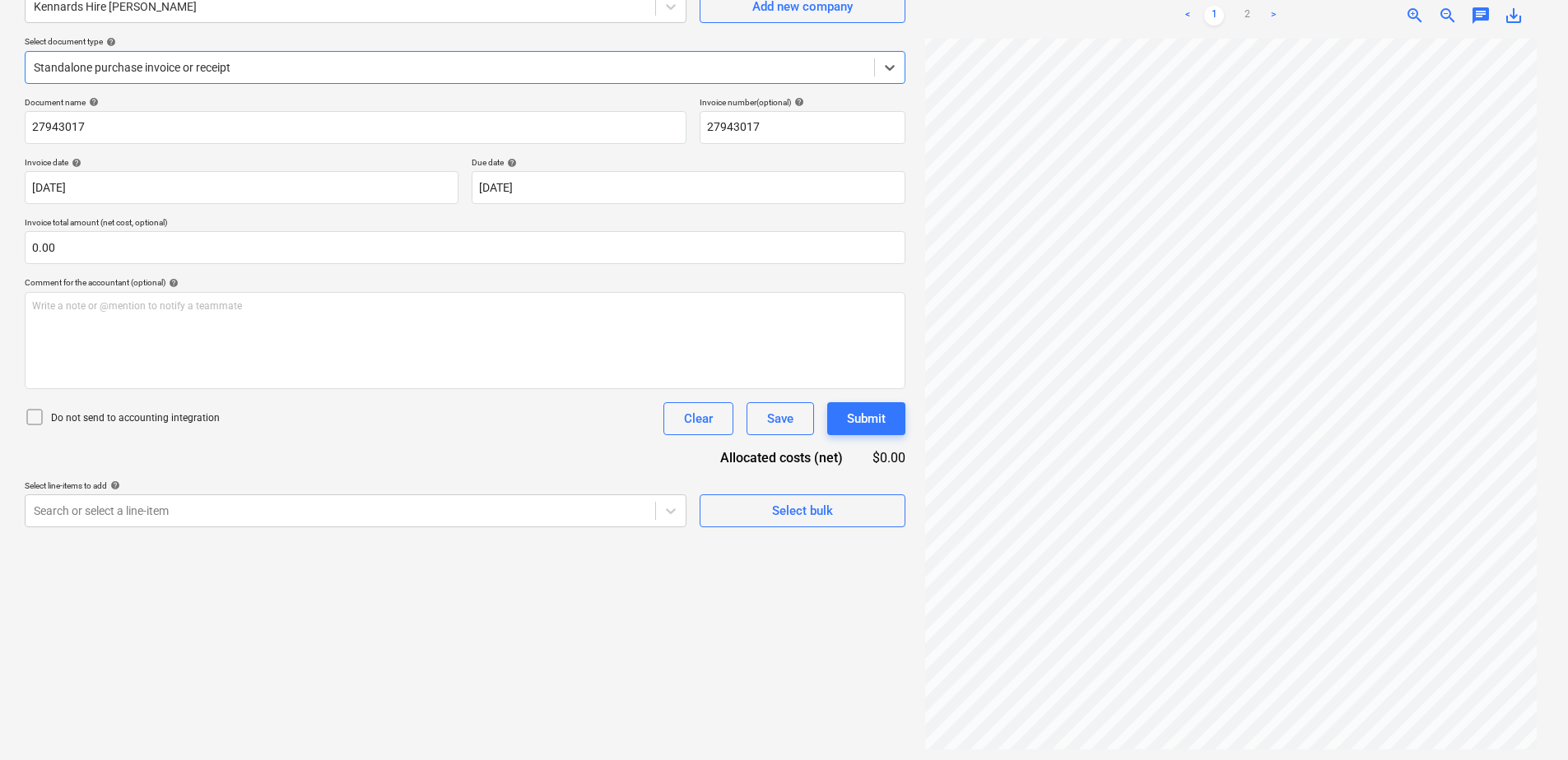
scroll to position [164, 0]
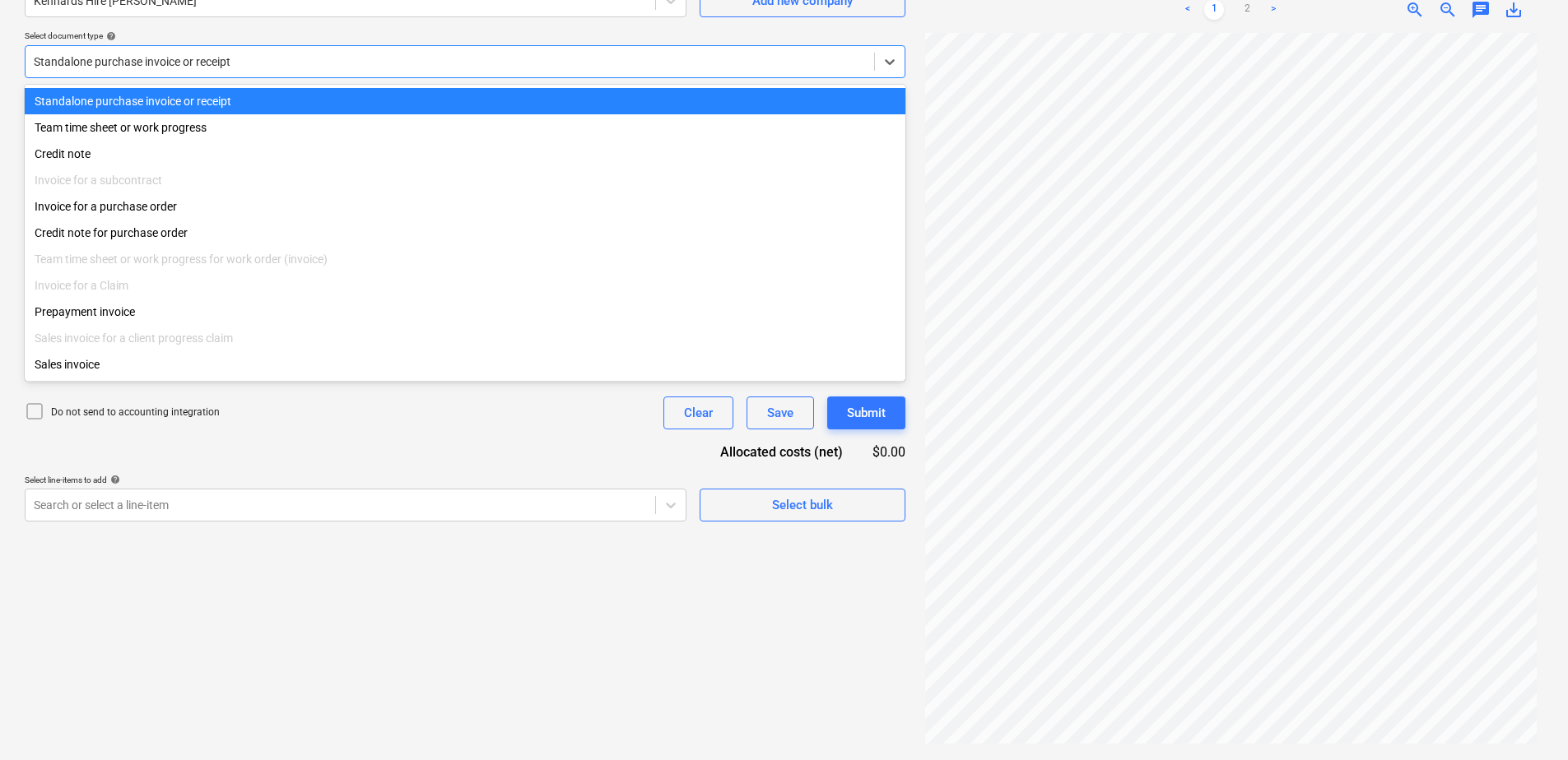
click at [188, 59] on div at bounding box center [450, 61] width 832 height 16
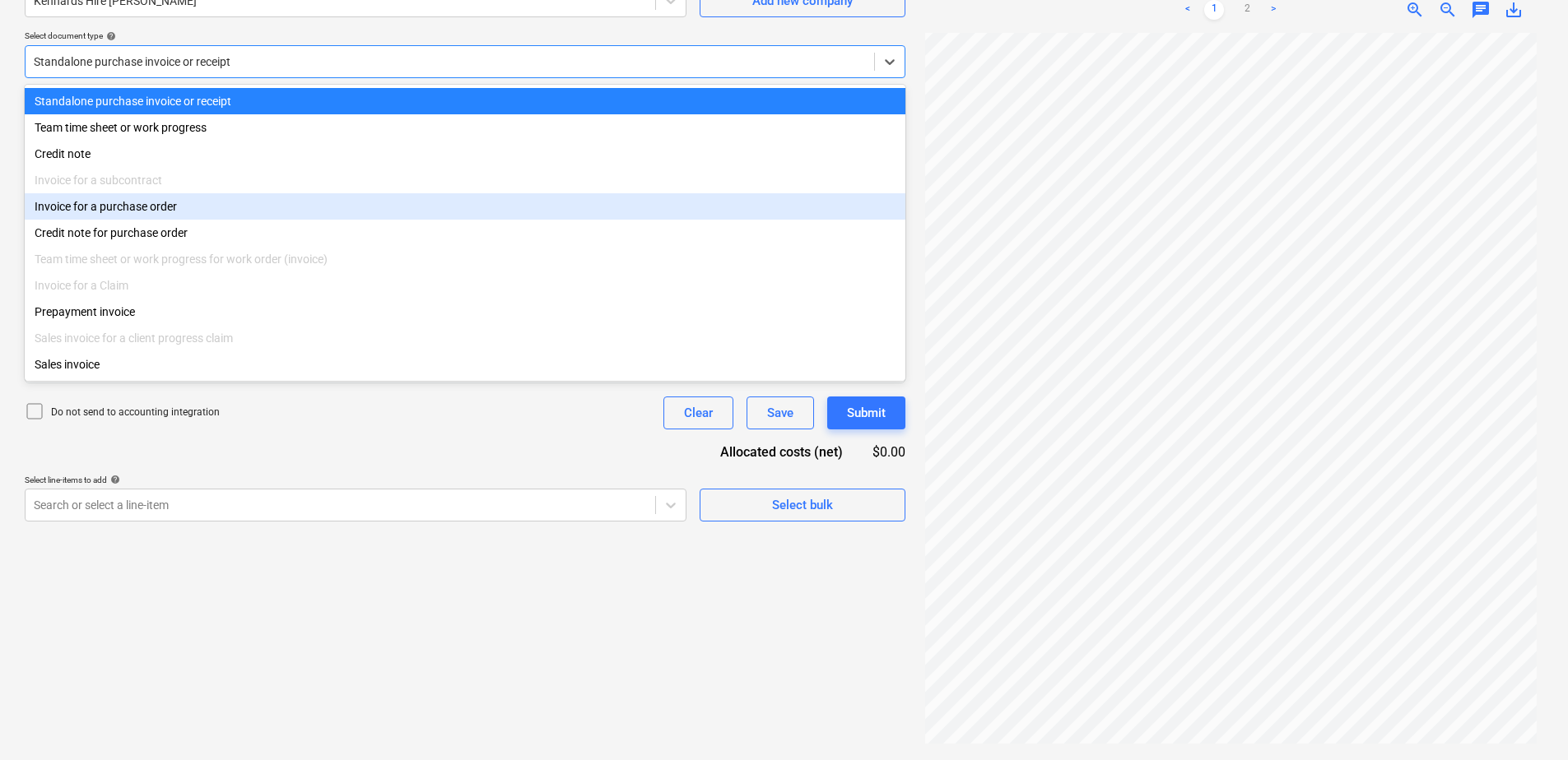
click at [126, 208] on div "Invoice for a purchase order" at bounding box center [465, 207] width 881 height 26
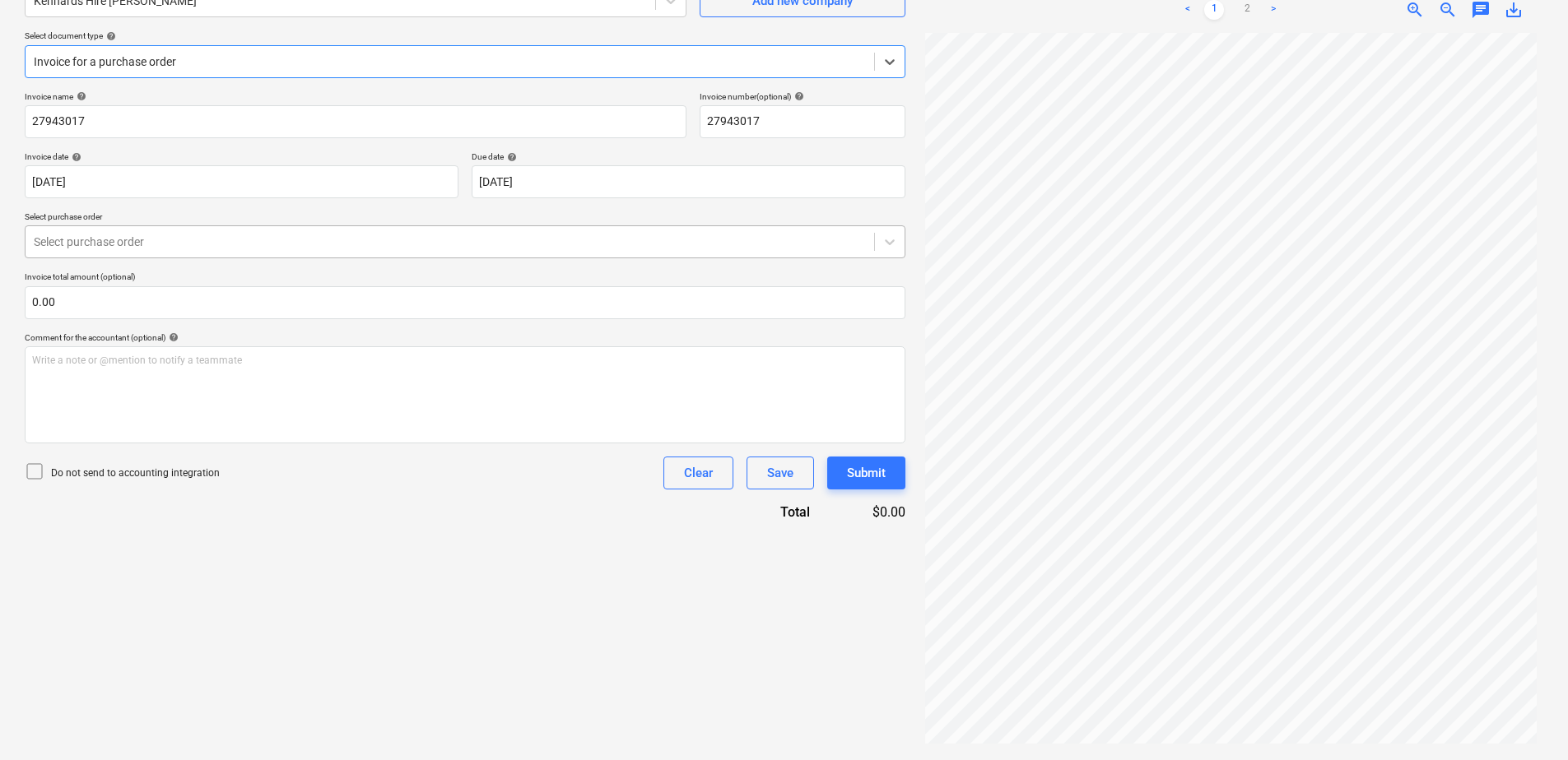
click at [182, 238] on div at bounding box center [450, 241] width 832 height 16
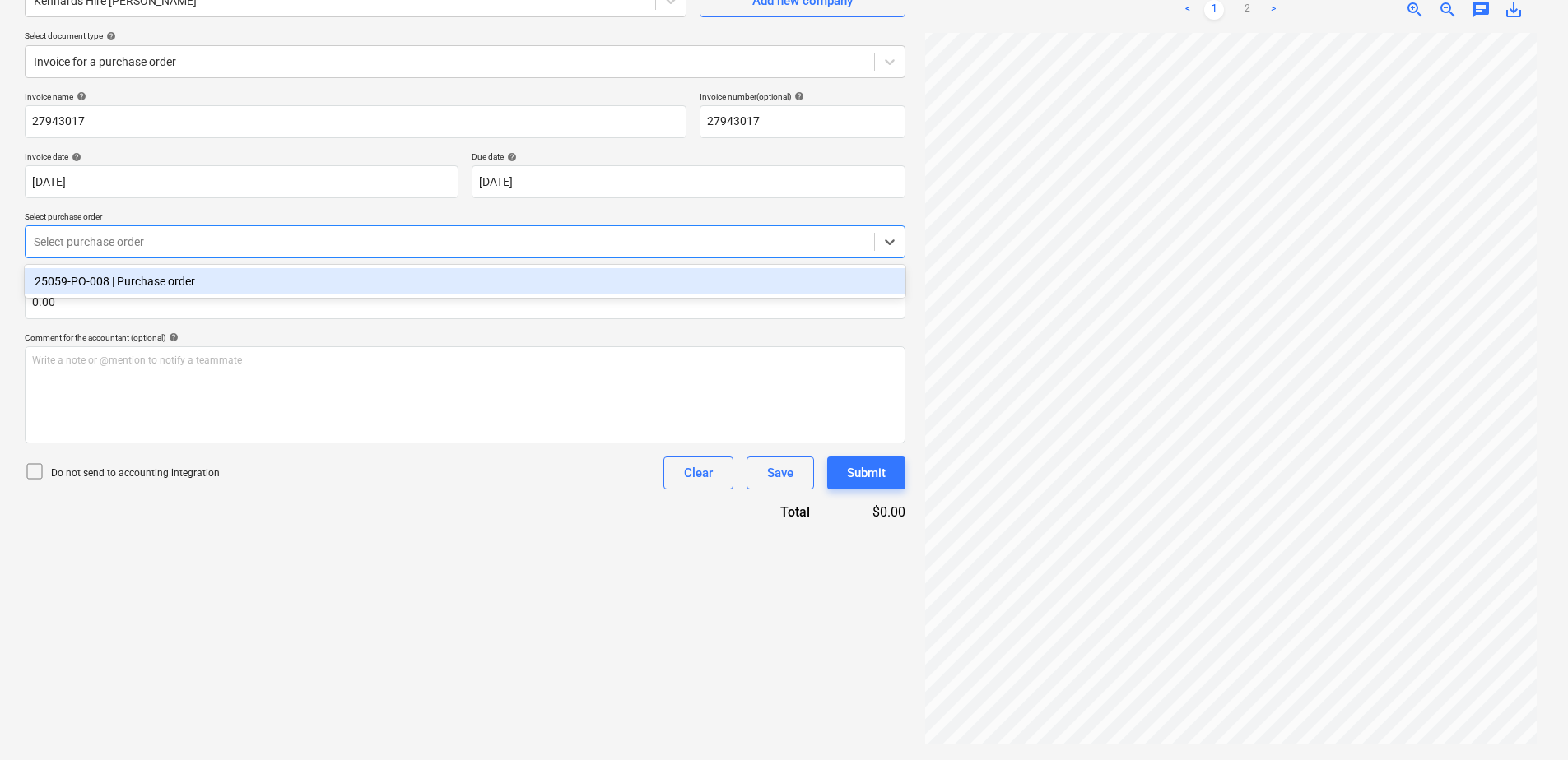
click at [175, 293] on div "25059-PO-008 | Purchase order" at bounding box center [465, 282] width 881 height 26
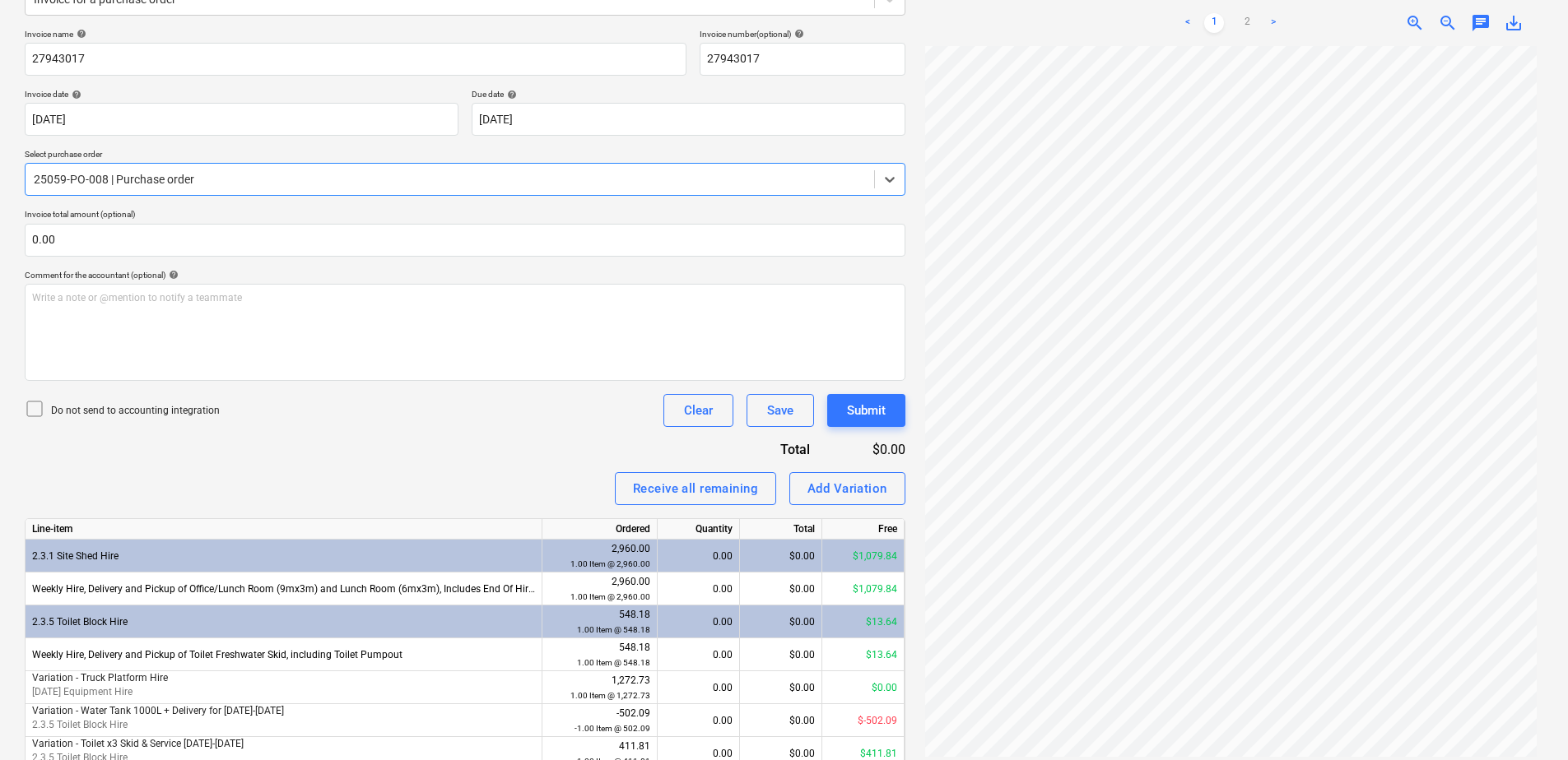
scroll to position [303, 0]
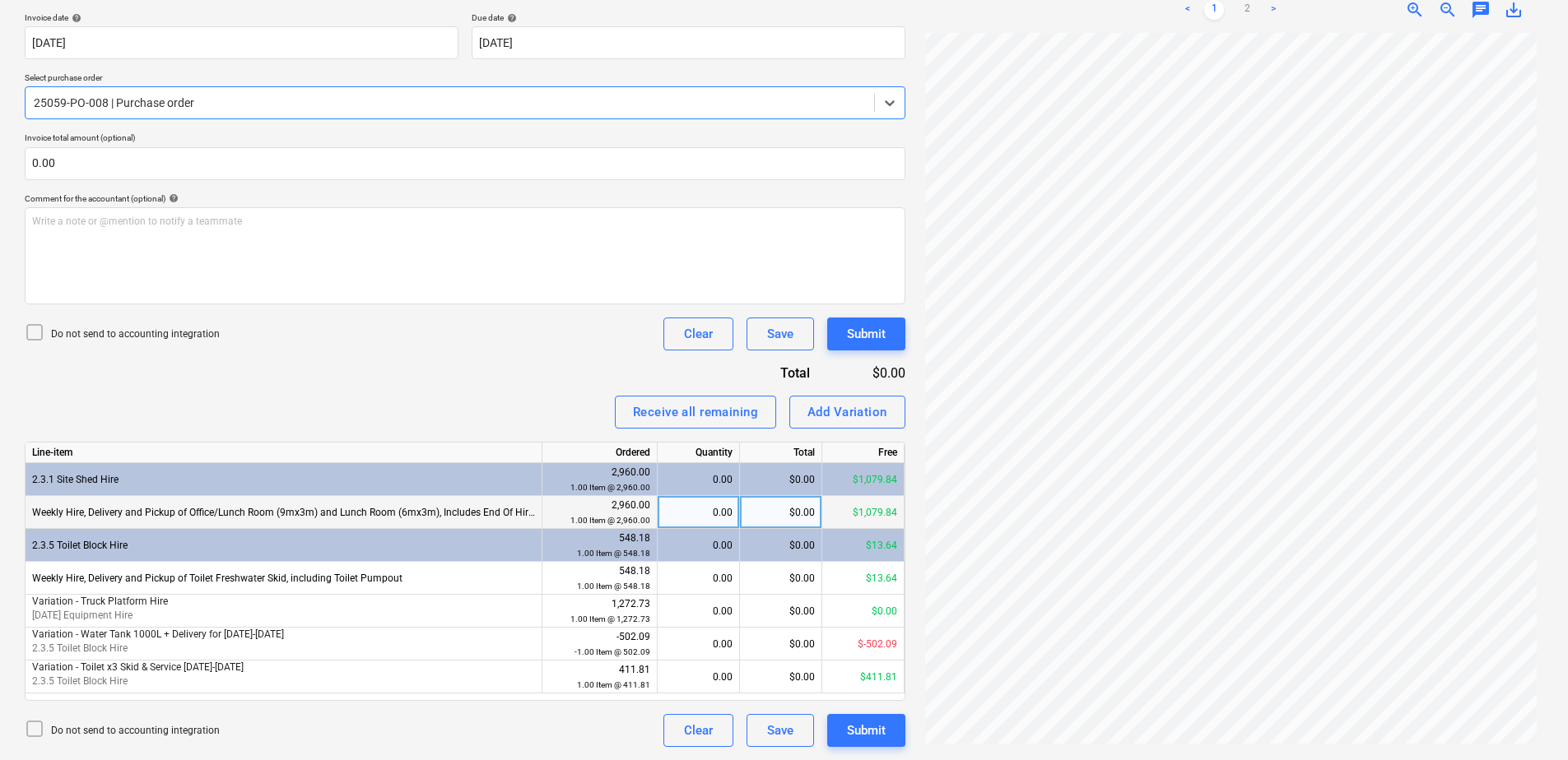
click at [775, 514] on div "$0.00" at bounding box center [781, 512] width 82 height 33
type input "700"
click at [785, 551] on div "$0.00" at bounding box center [781, 545] width 82 height 33
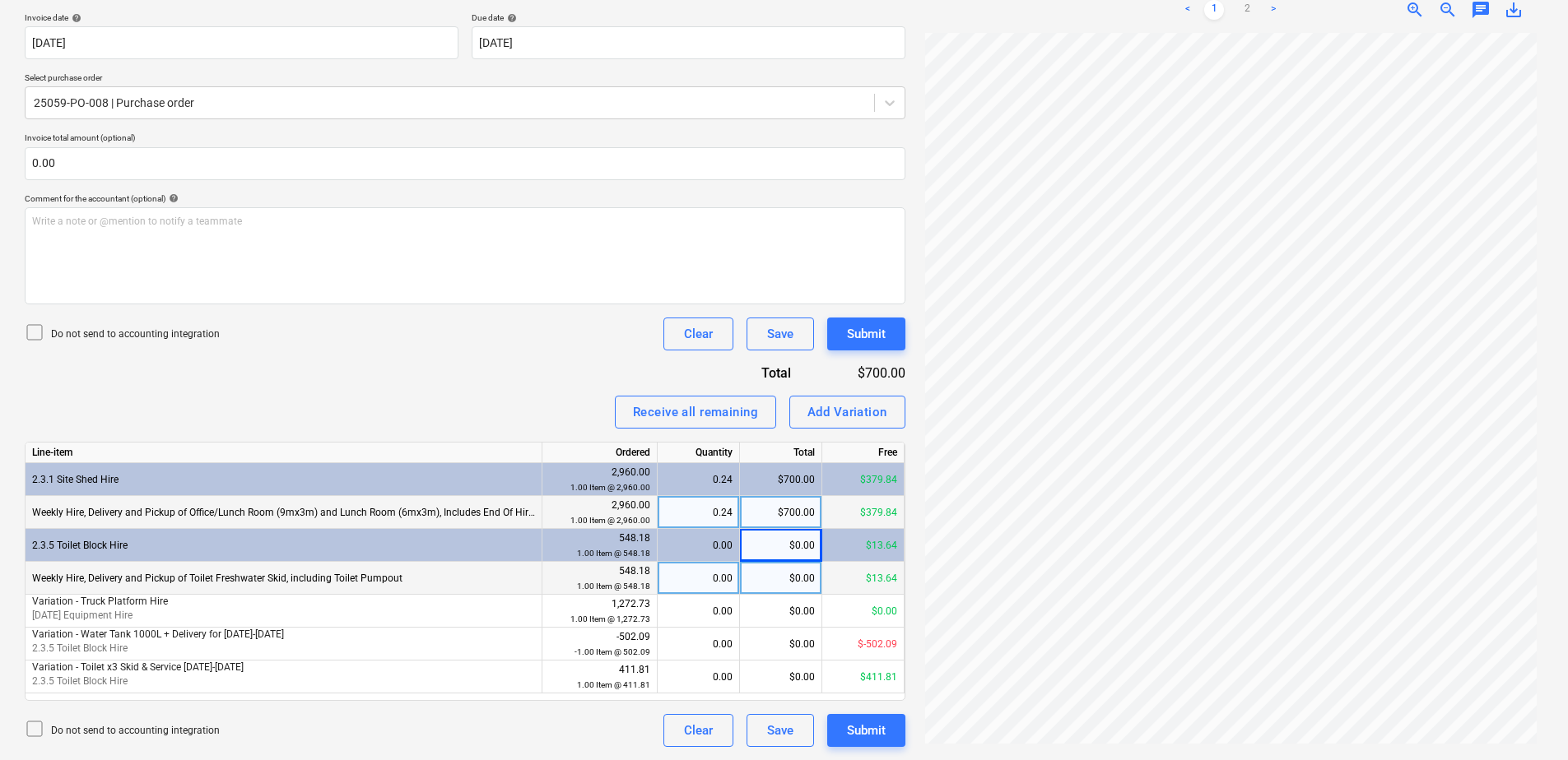
click at [697, 579] on div "0.00" at bounding box center [699, 579] width 68 height 33
type input "1"
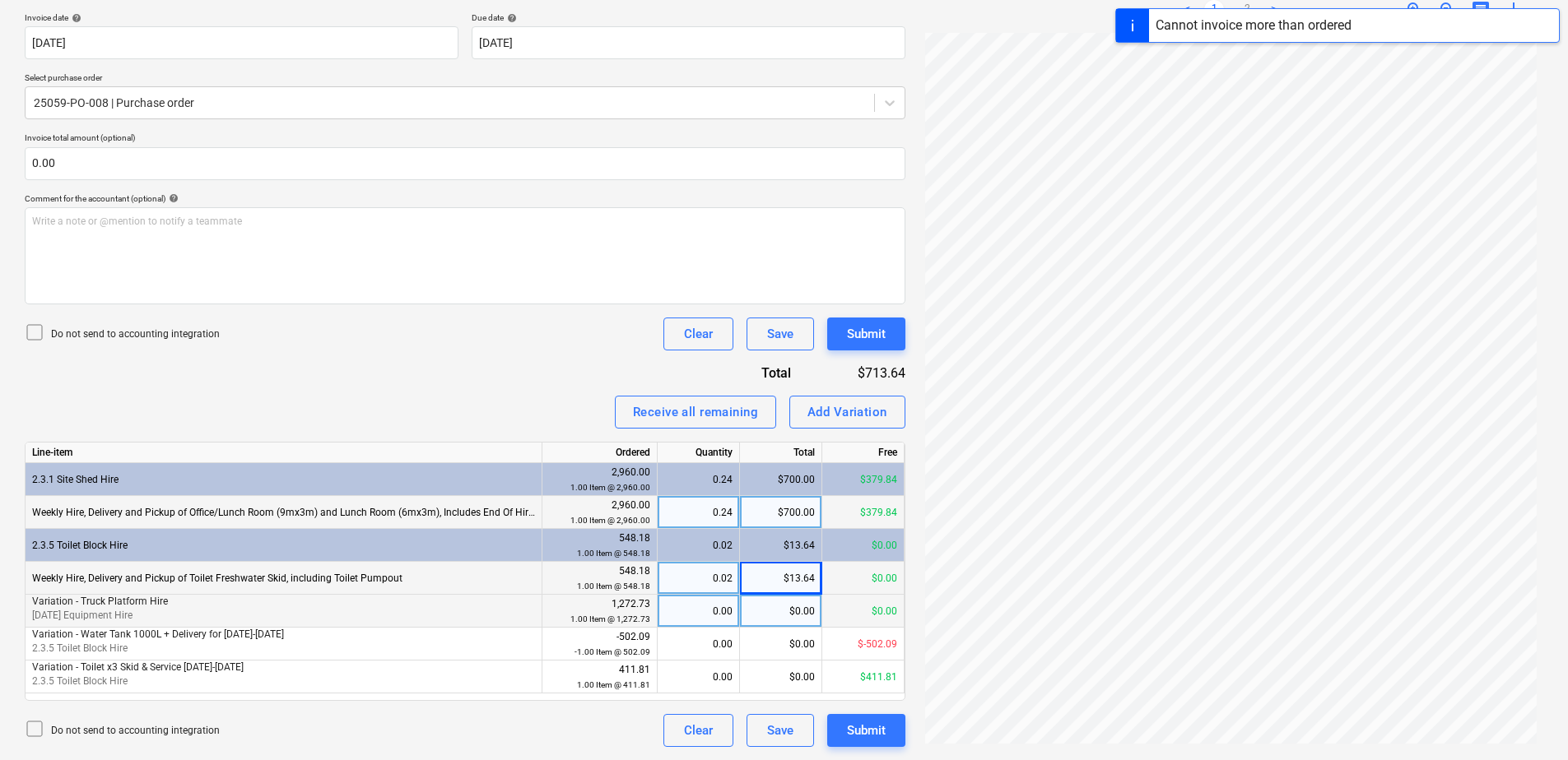
click at [779, 613] on div "$0.00" at bounding box center [781, 611] width 82 height 33
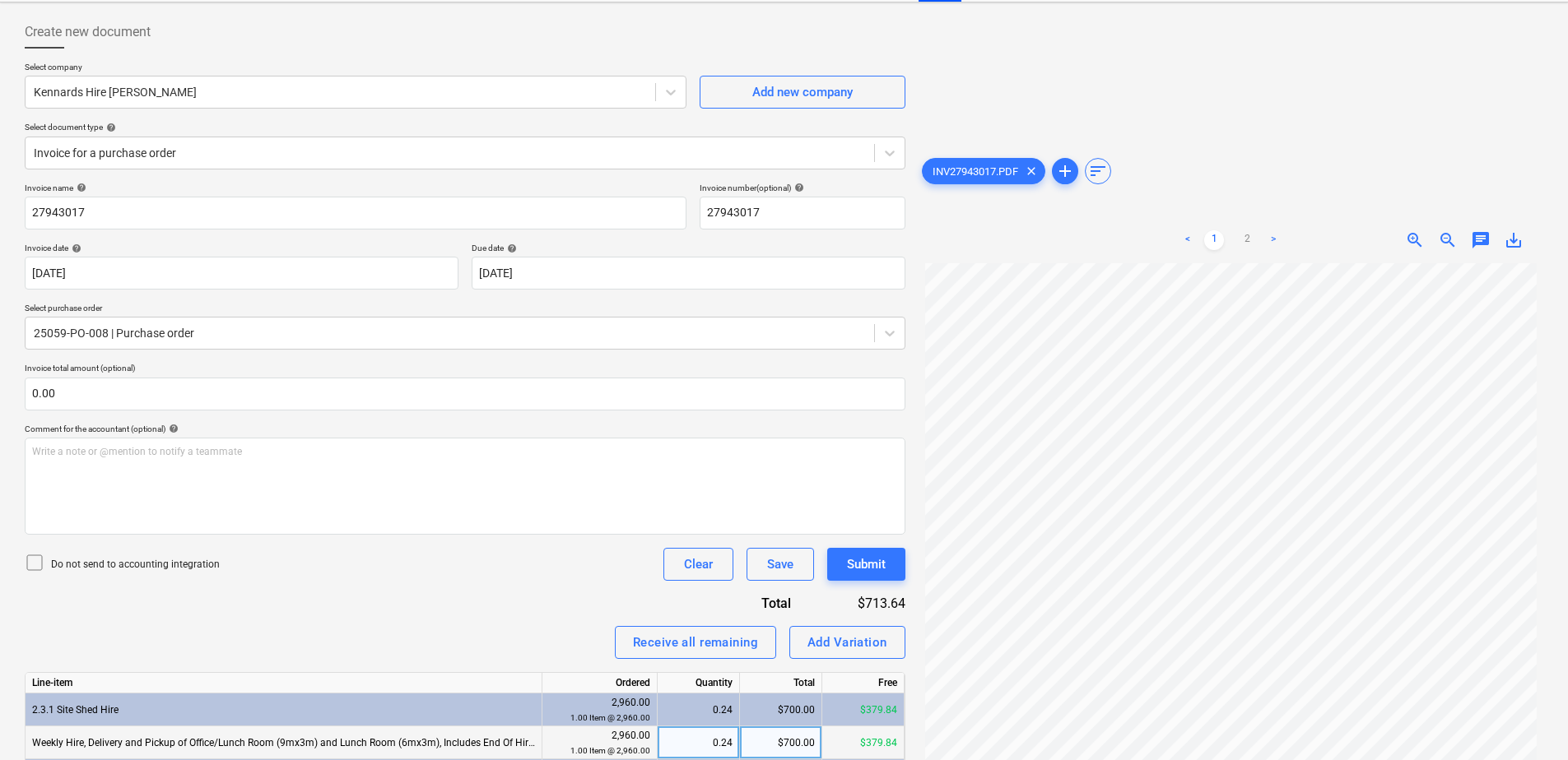
scroll to position [0, 0]
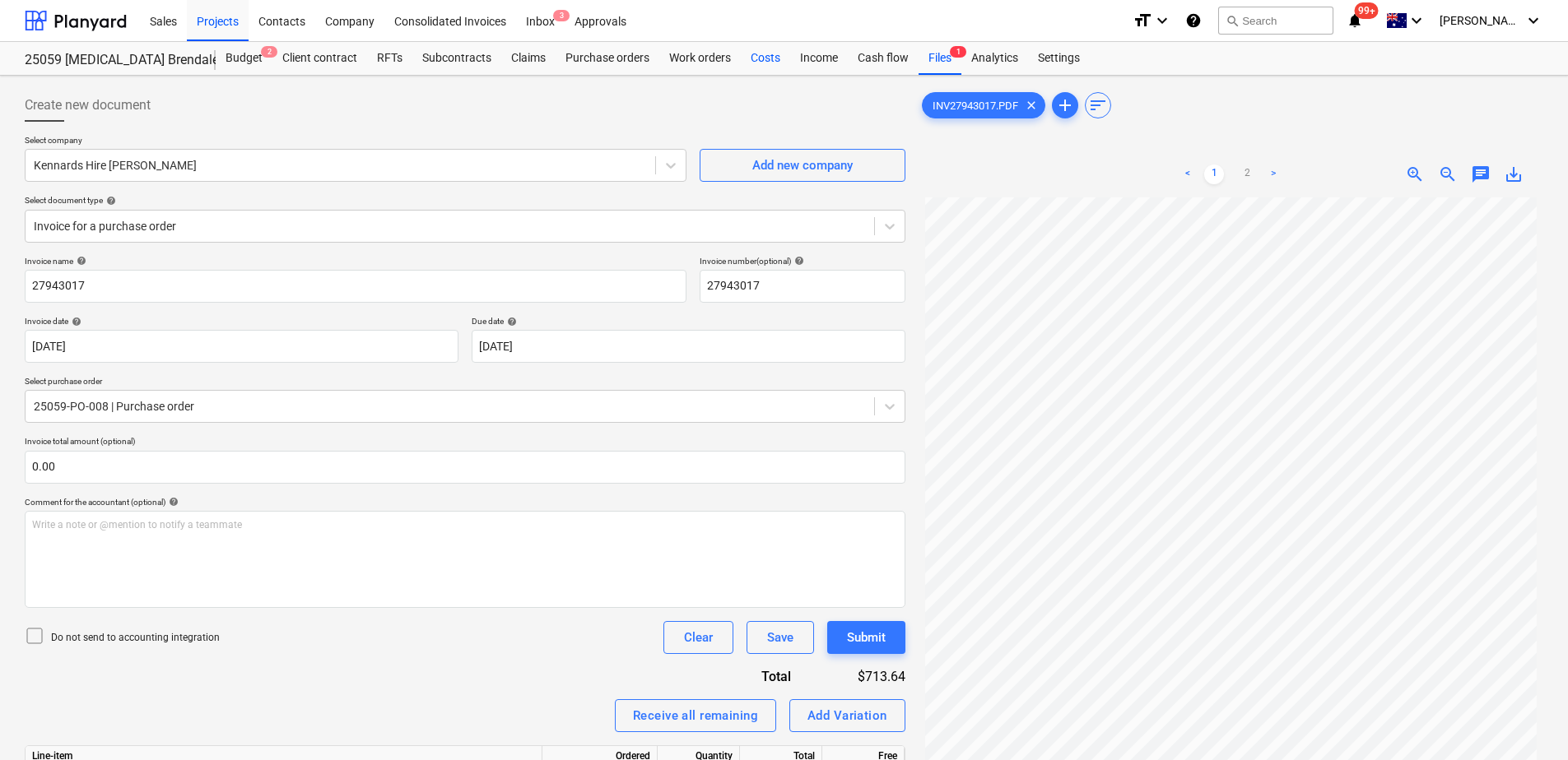
click at [766, 61] on div "Costs" at bounding box center [766, 58] width 49 height 33
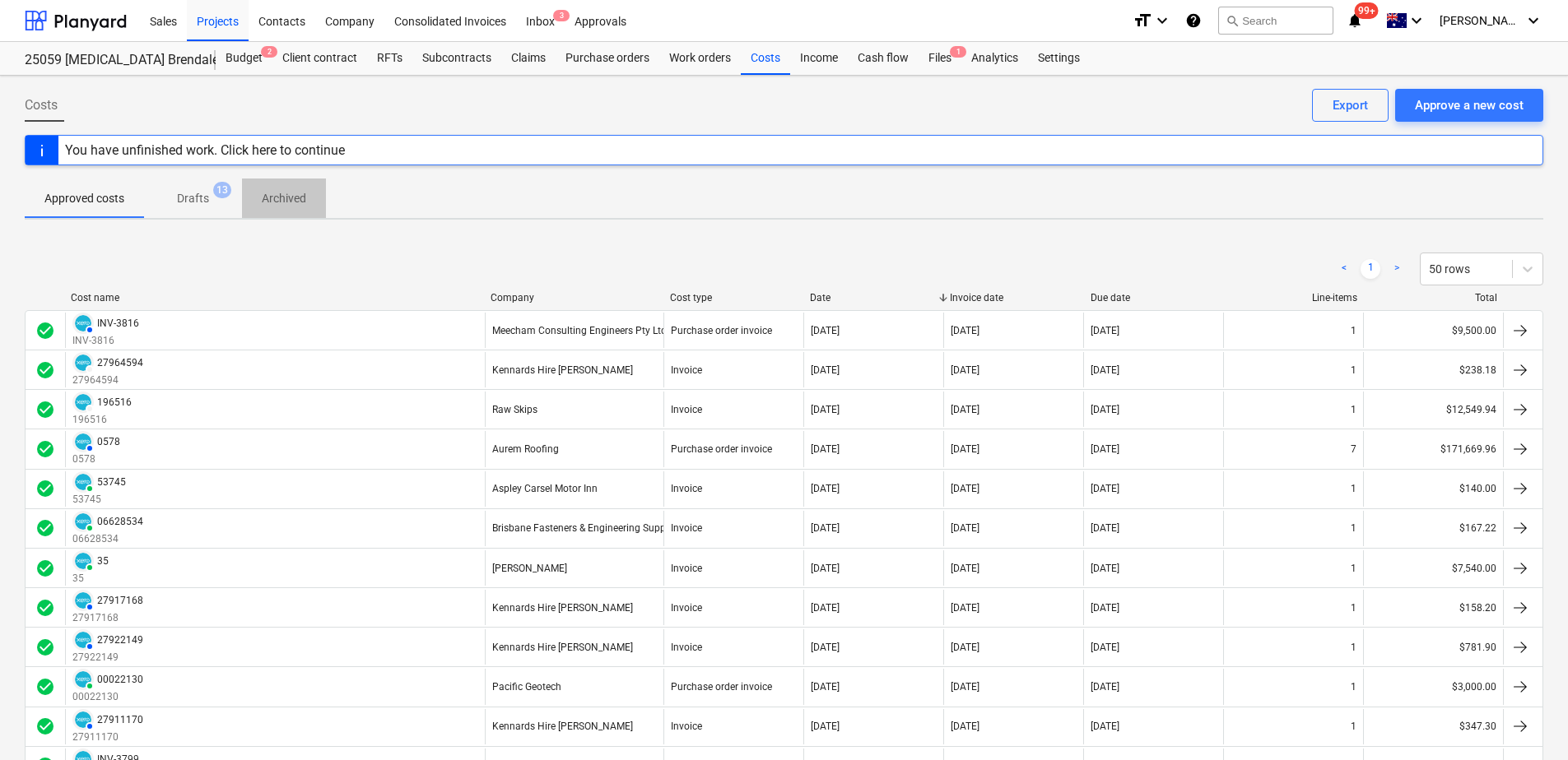
click at [281, 196] on p "Archived" at bounding box center [284, 199] width 44 height 17
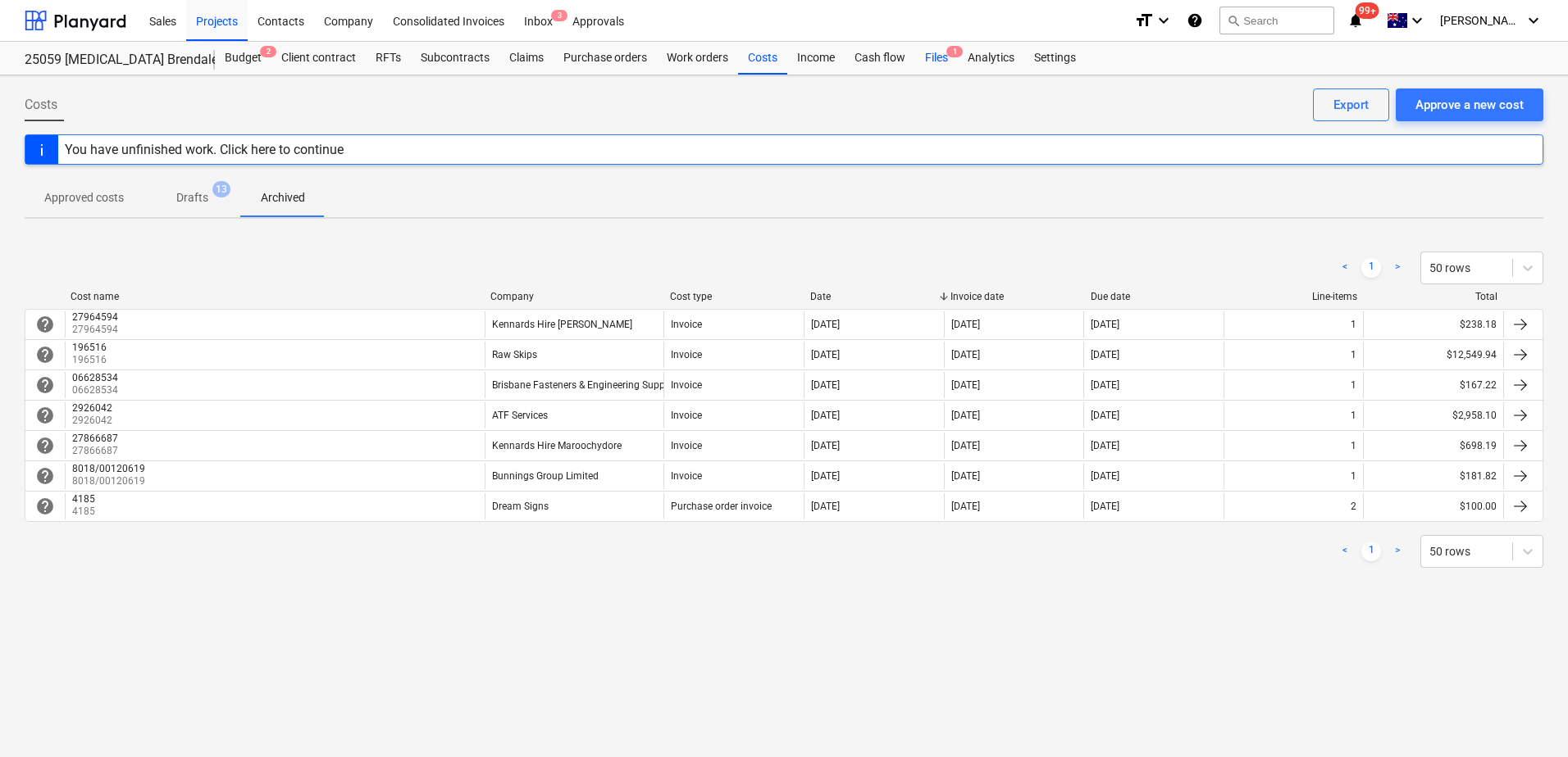
click at [942, 55] on div "Files 1" at bounding box center [936, 57] width 42 height 33
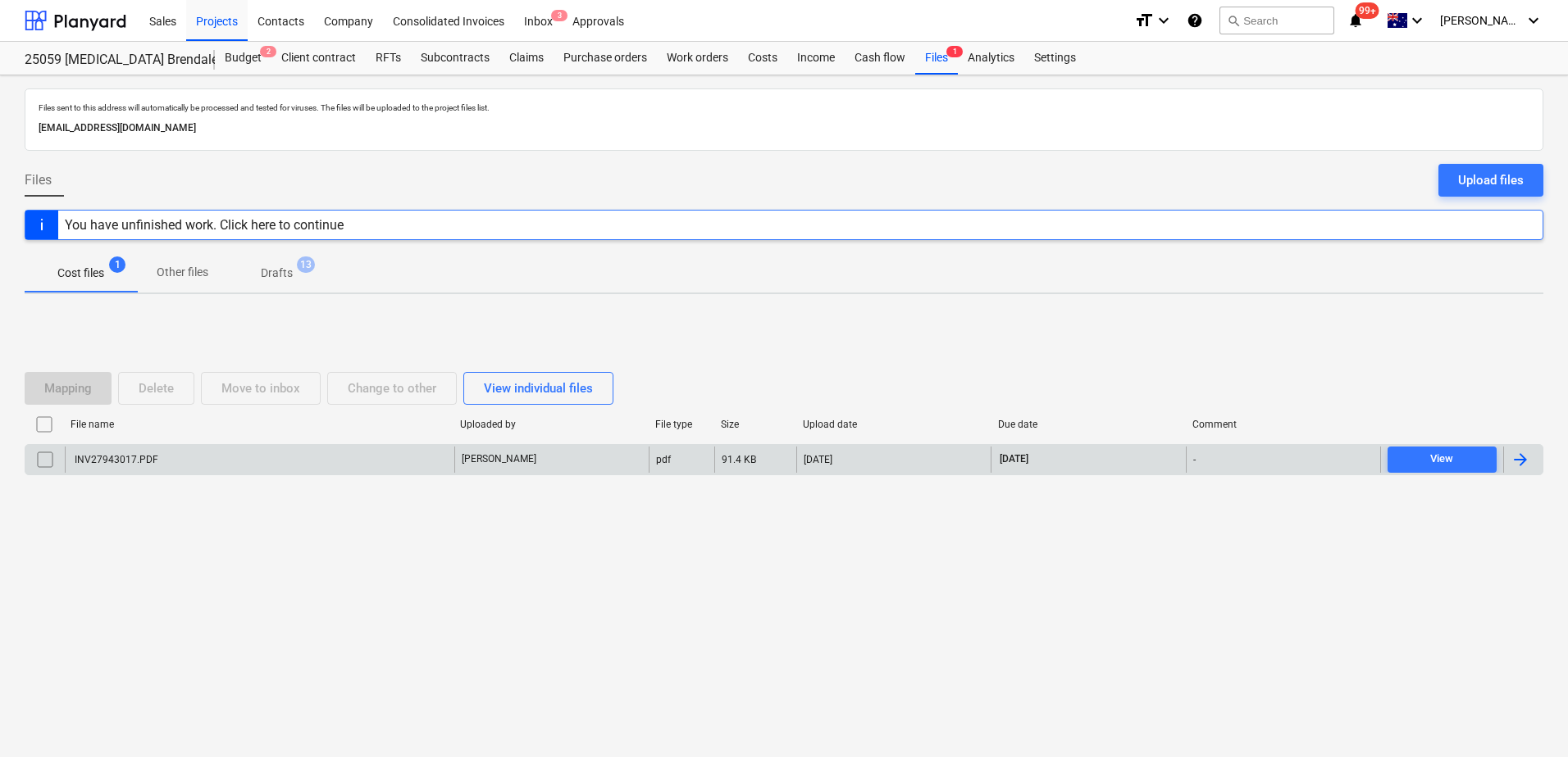
click at [202, 465] on div "INV27943017.PDF" at bounding box center [260, 459] width 390 height 26
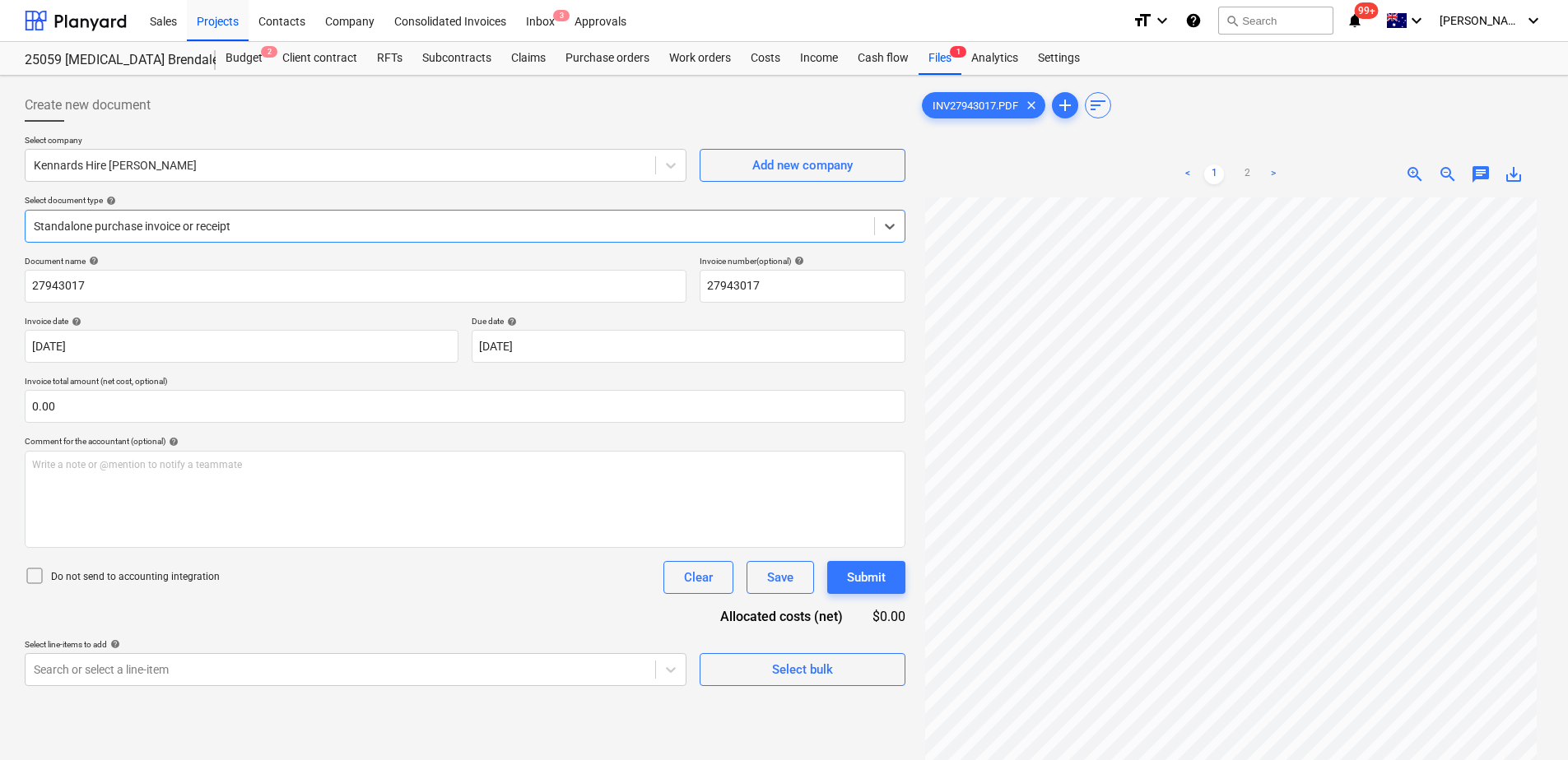
click at [166, 228] on div at bounding box center [450, 226] width 832 height 16
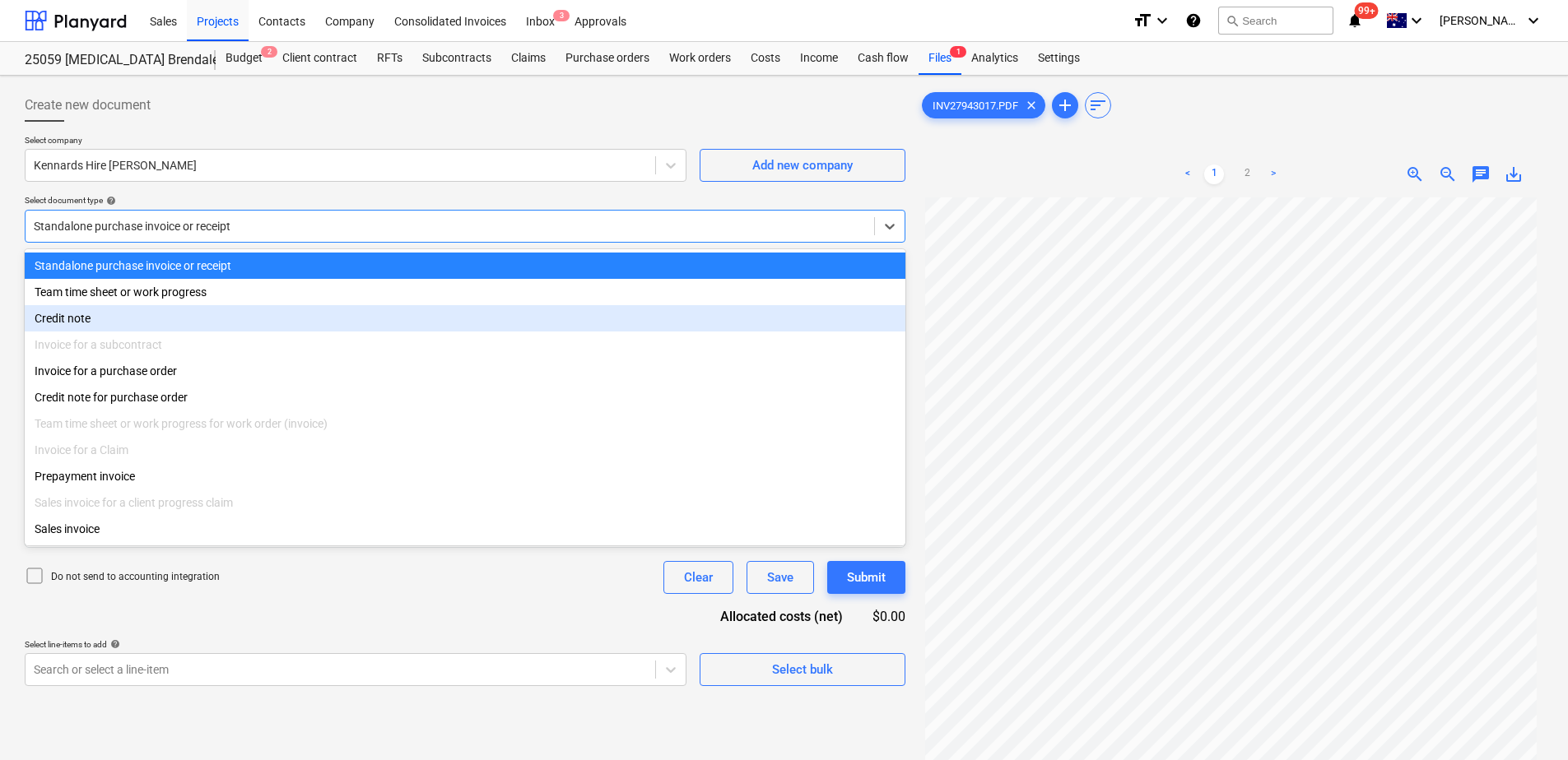
click at [113, 379] on div "Invoice for a purchase order" at bounding box center [465, 371] width 881 height 26
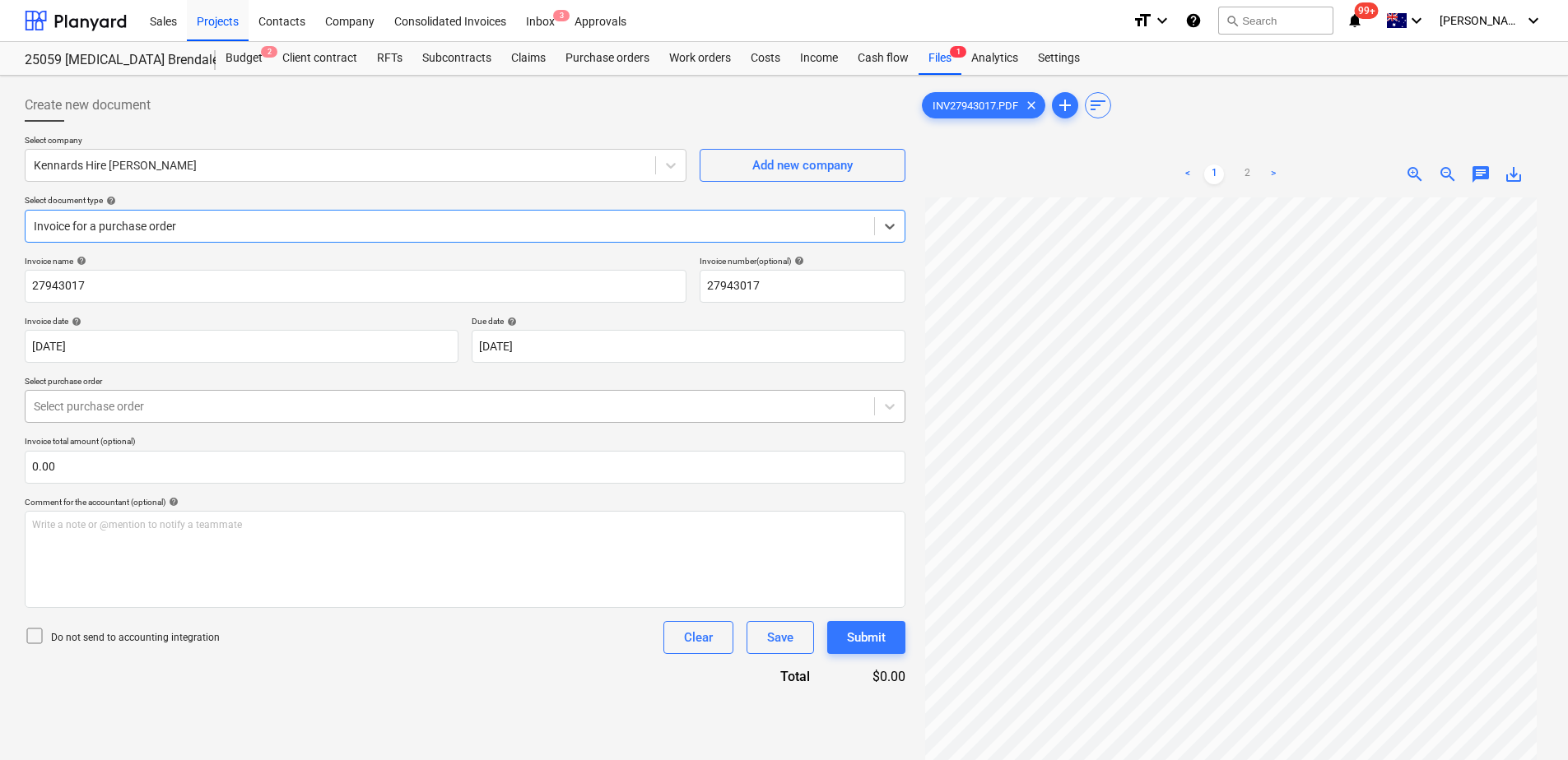
click at [179, 415] on div at bounding box center [450, 406] width 832 height 16
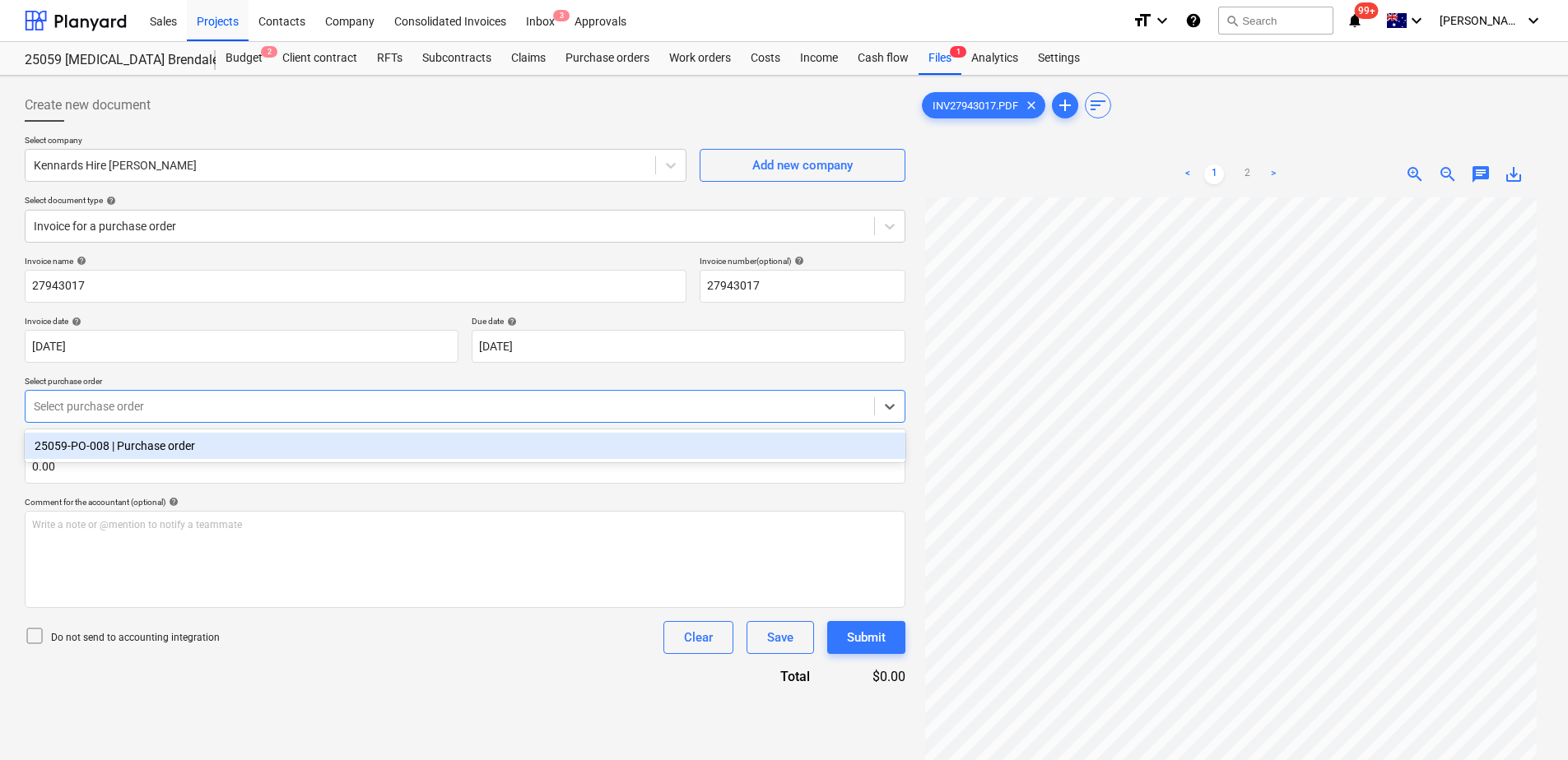
click at [183, 456] on div "25059-PO-008 | Purchase order" at bounding box center [465, 446] width 881 height 26
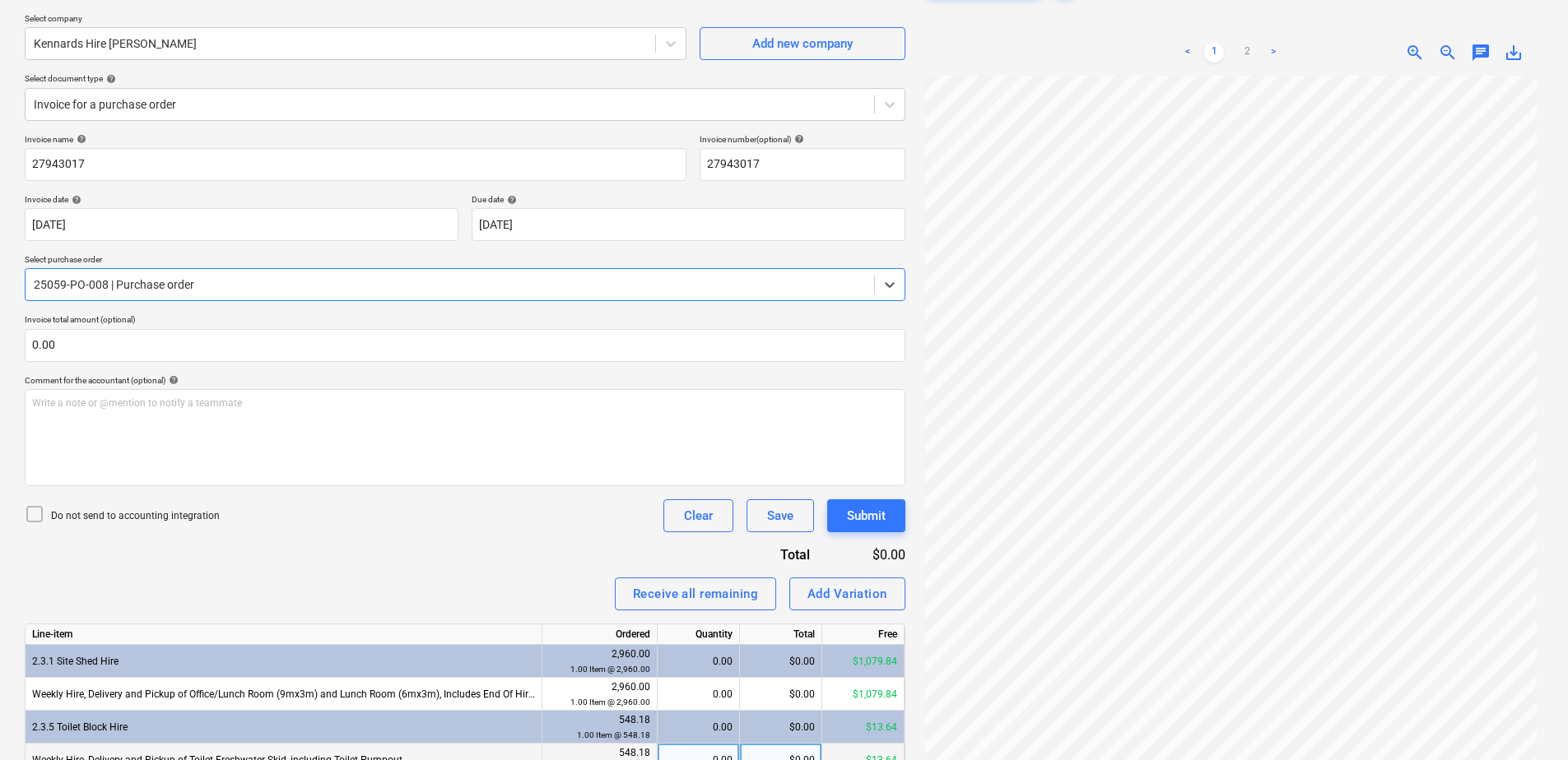
scroll to position [303, 0]
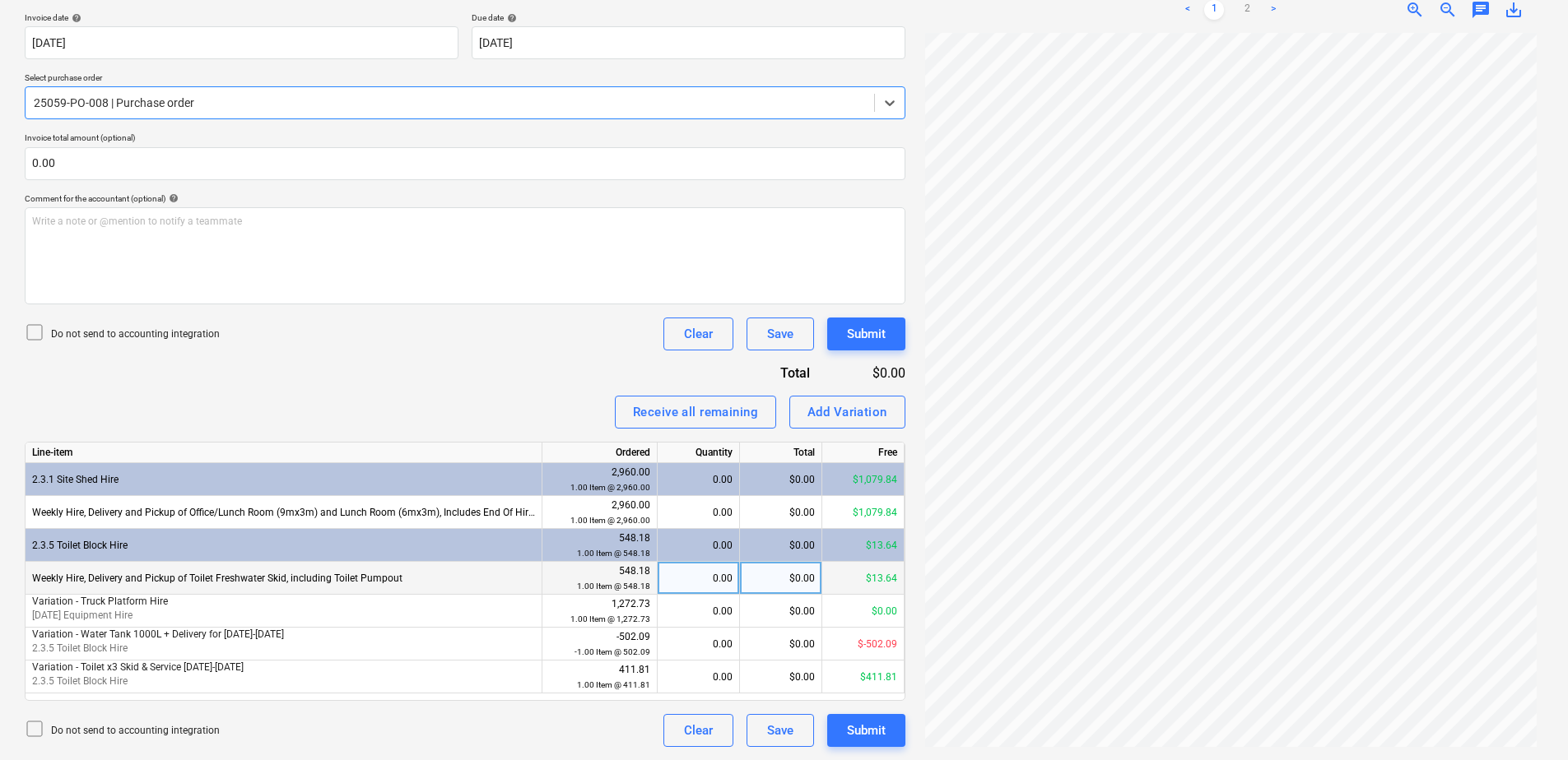
click at [706, 578] on div "0.00" at bounding box center [699, 579] width 68 height 33
type input "1"
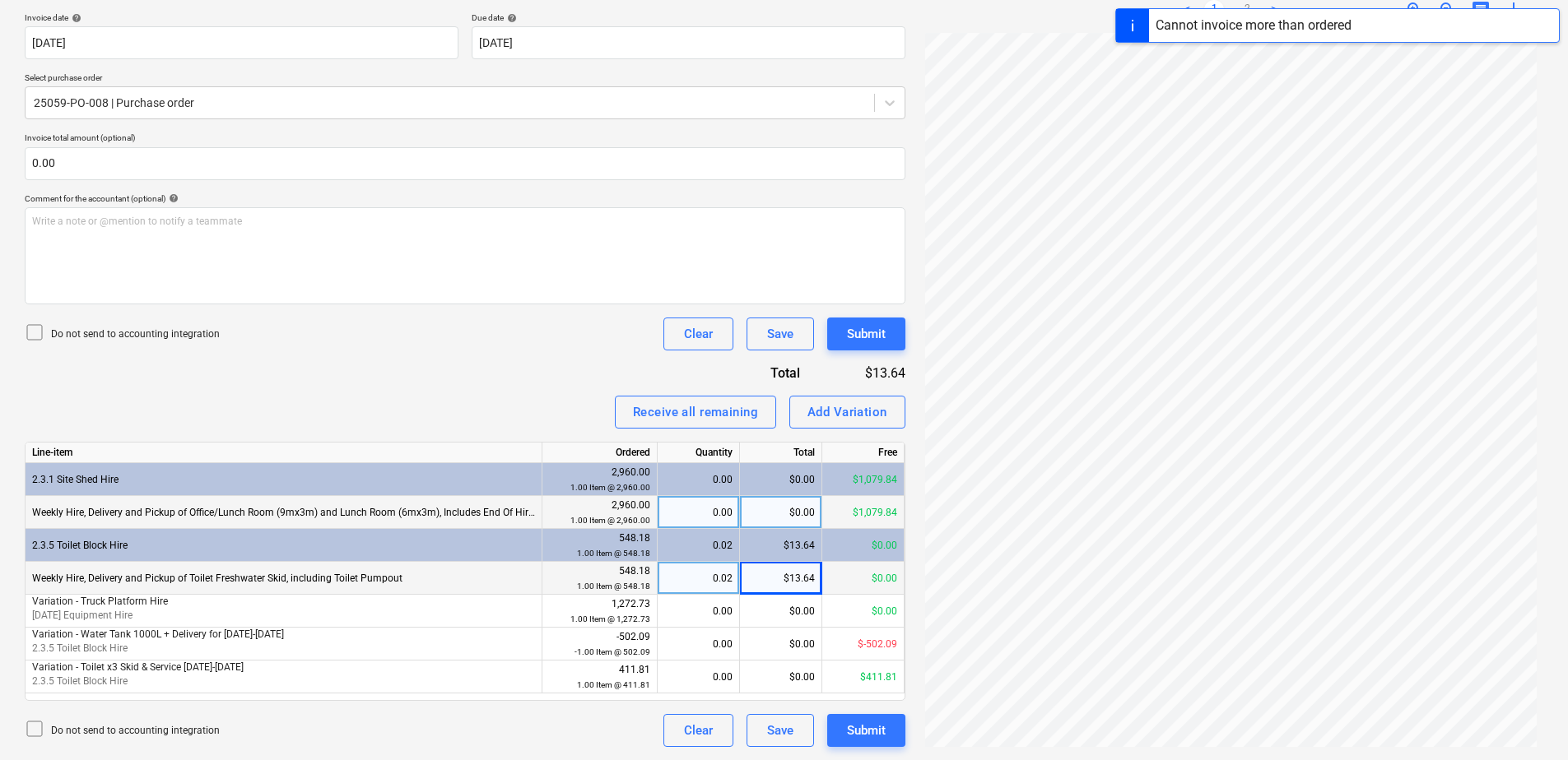
click at [760, 515] on div "$0.00" at bounding box center [781, 512] width 82 height 33
type input "700"
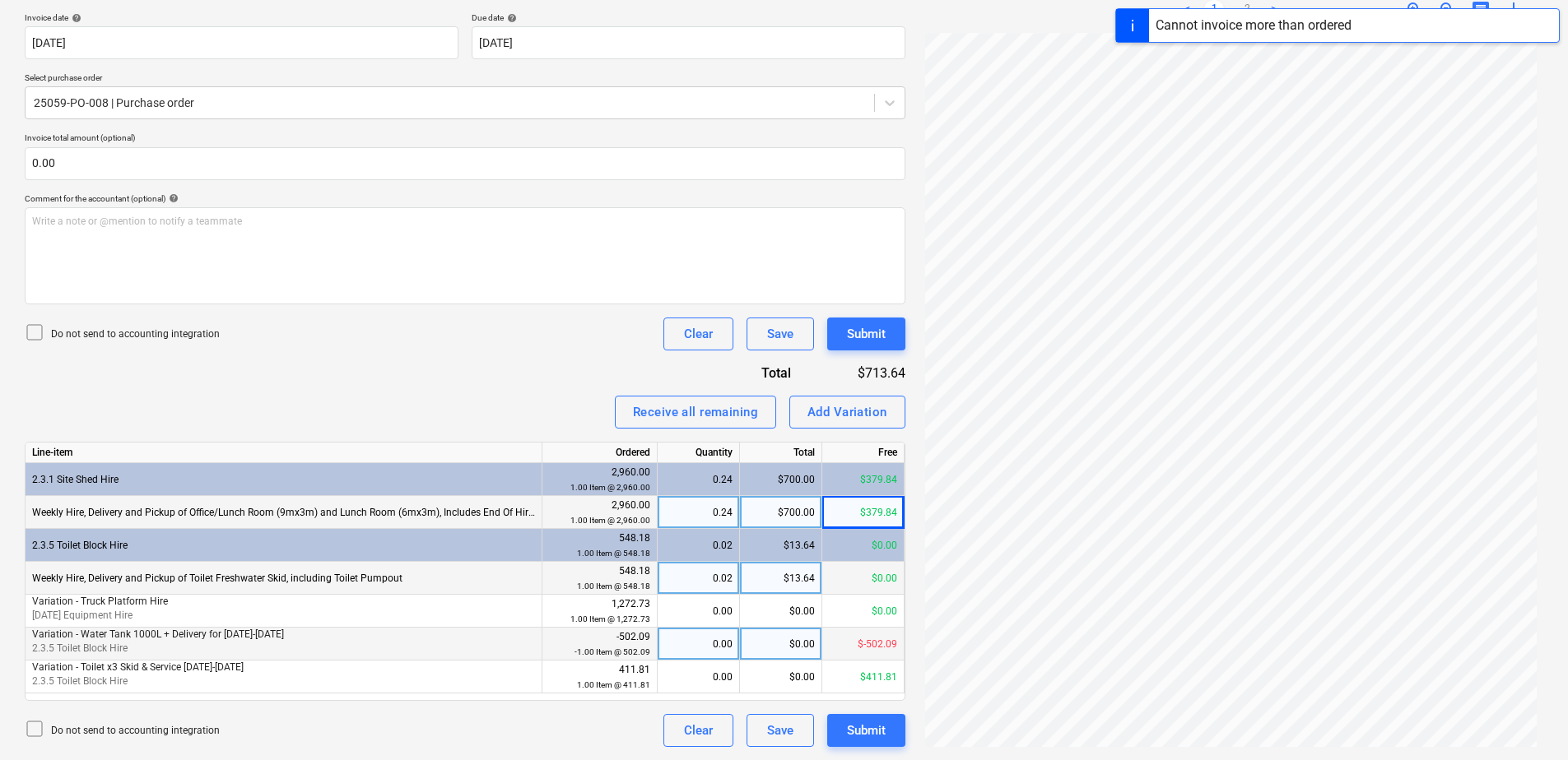
click at [703, 649] on div "0.00" at bounding box center [699, 644] width 68 height 33
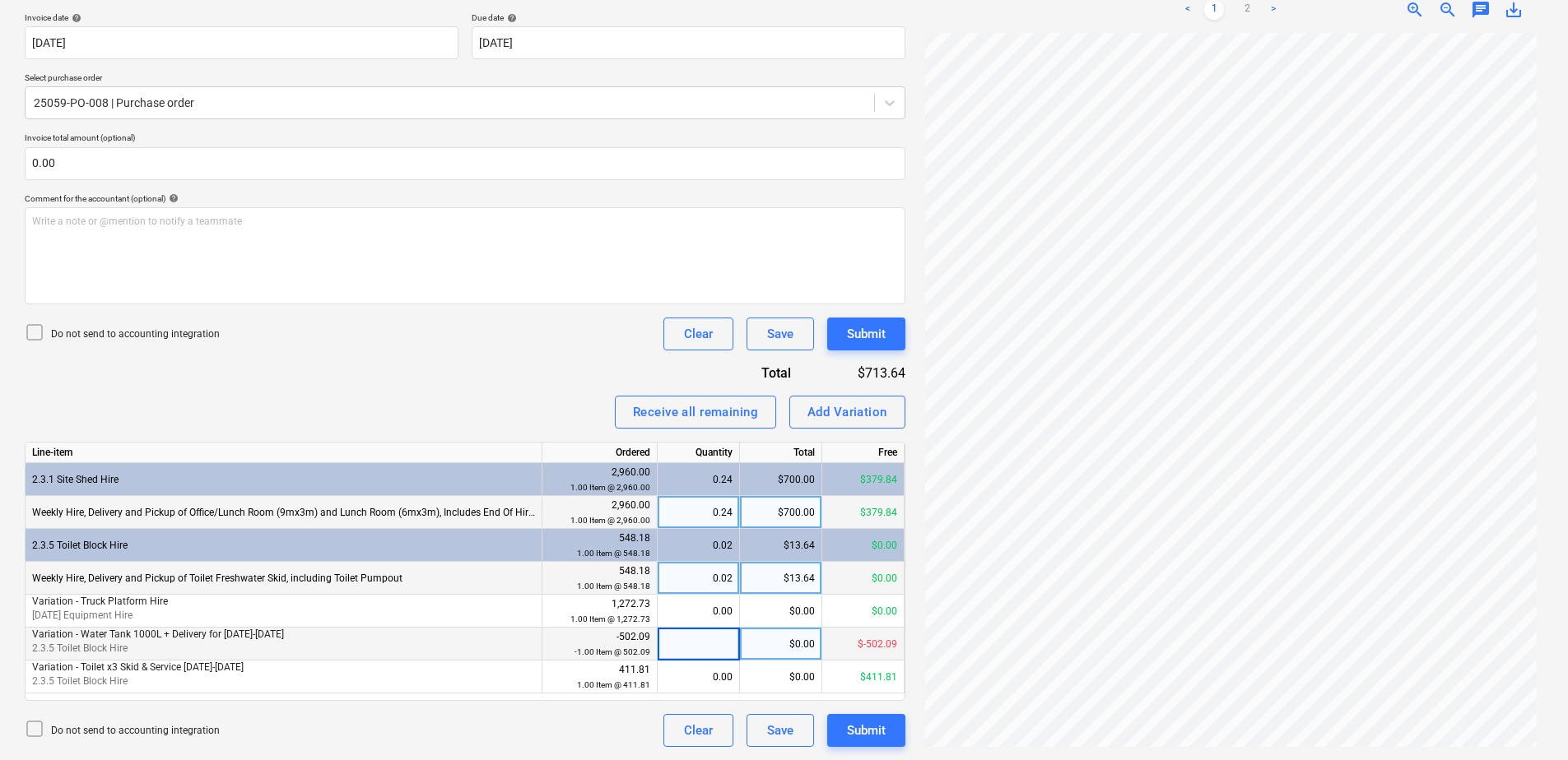
click at [775, 647] on div "$0.00" at bounding box center [781, 644] width 82 height 33
type input "393"
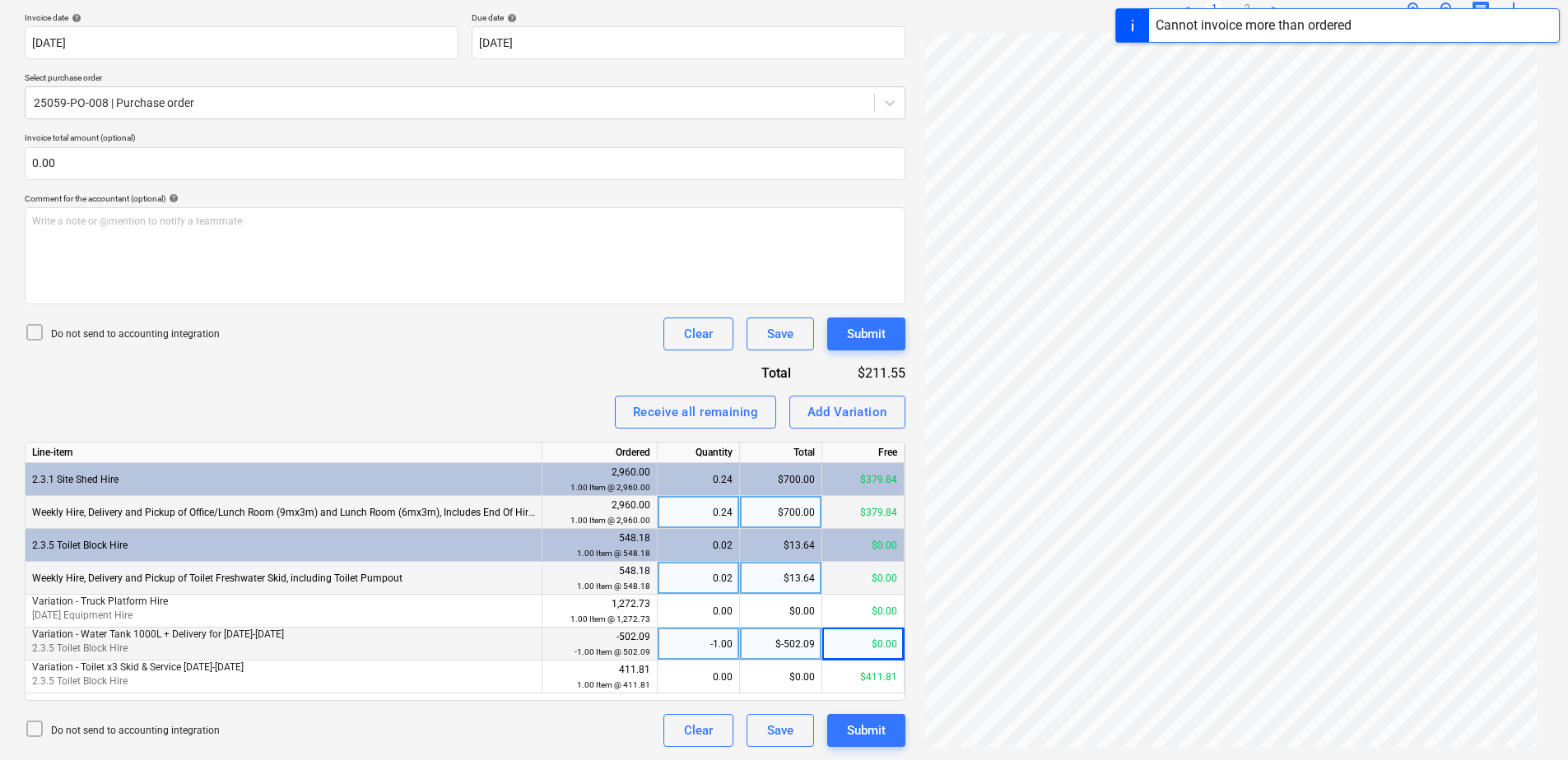
click at [773, 642] on div "$-502.09" at bounding box center [781, 644] width 82 height 33
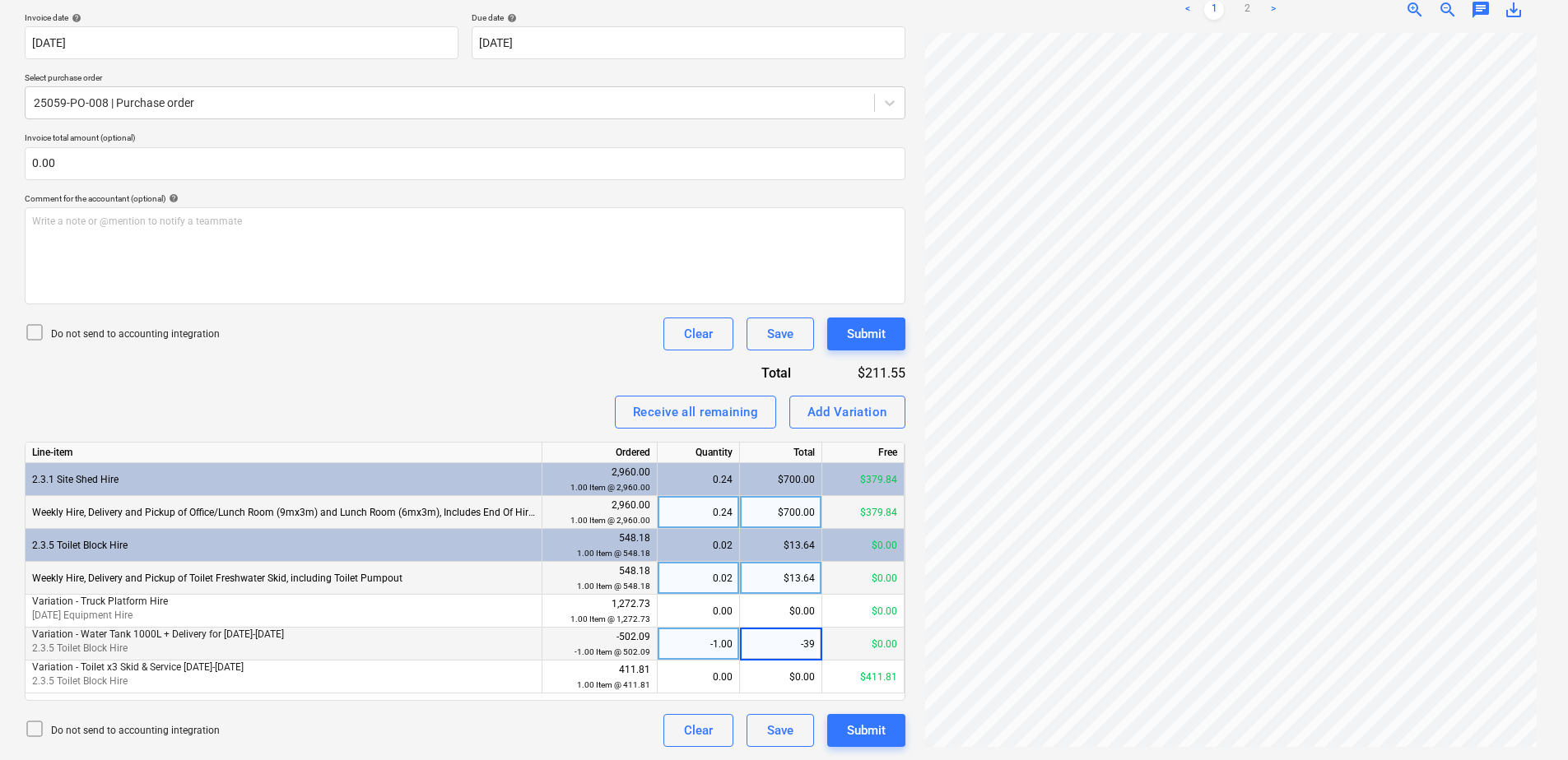
type input "-393"
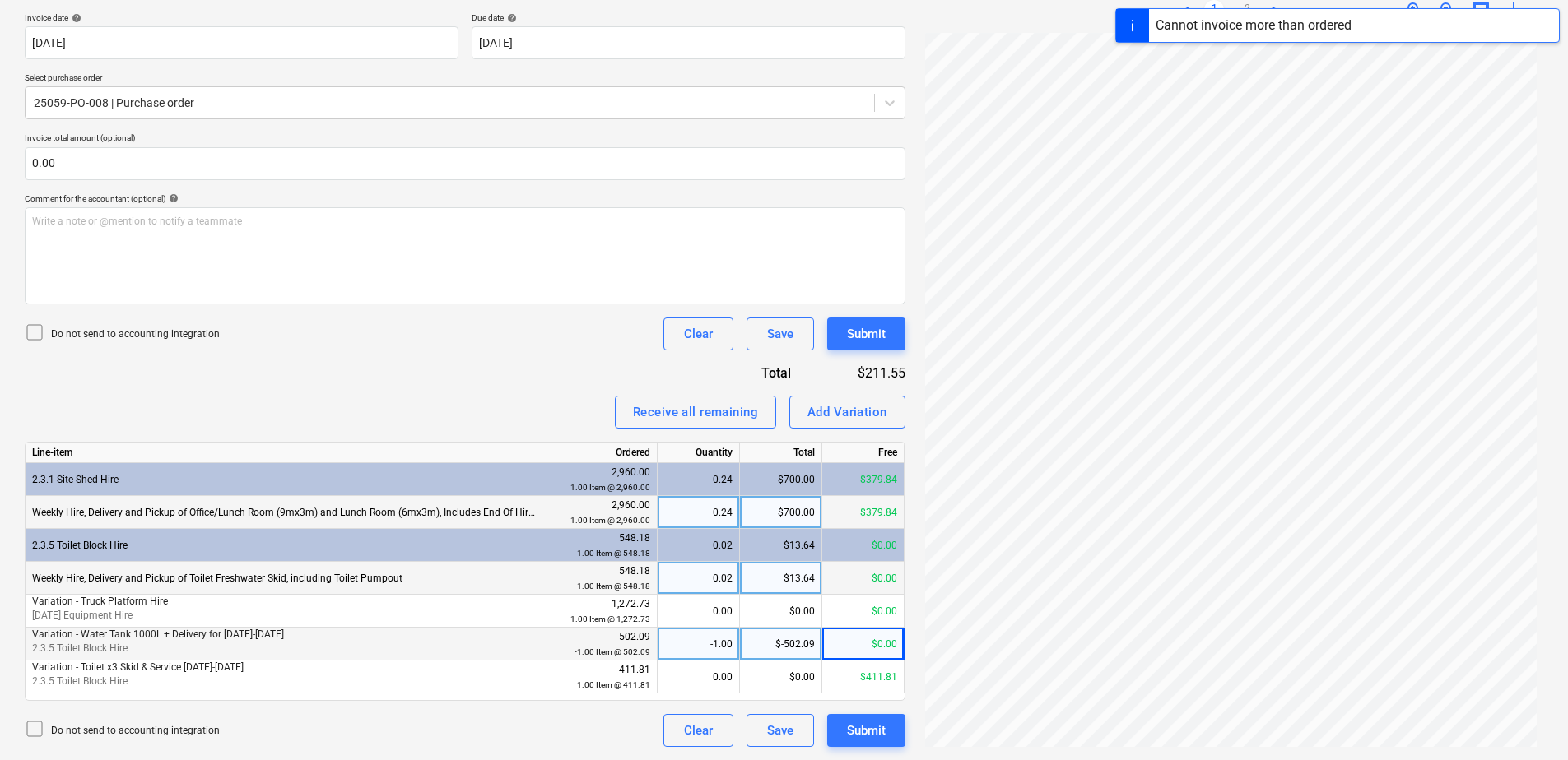
click at [697, 652] on div "-1.00" at bounding box center [699, 644] width 68 height 33
click at [769, 641] on div "$-502.09" at bounding box center [781, 644] width 82 height 33
click at [769, 641] on input "-502.09" at bounding box center [781, 644] width 81 height 32
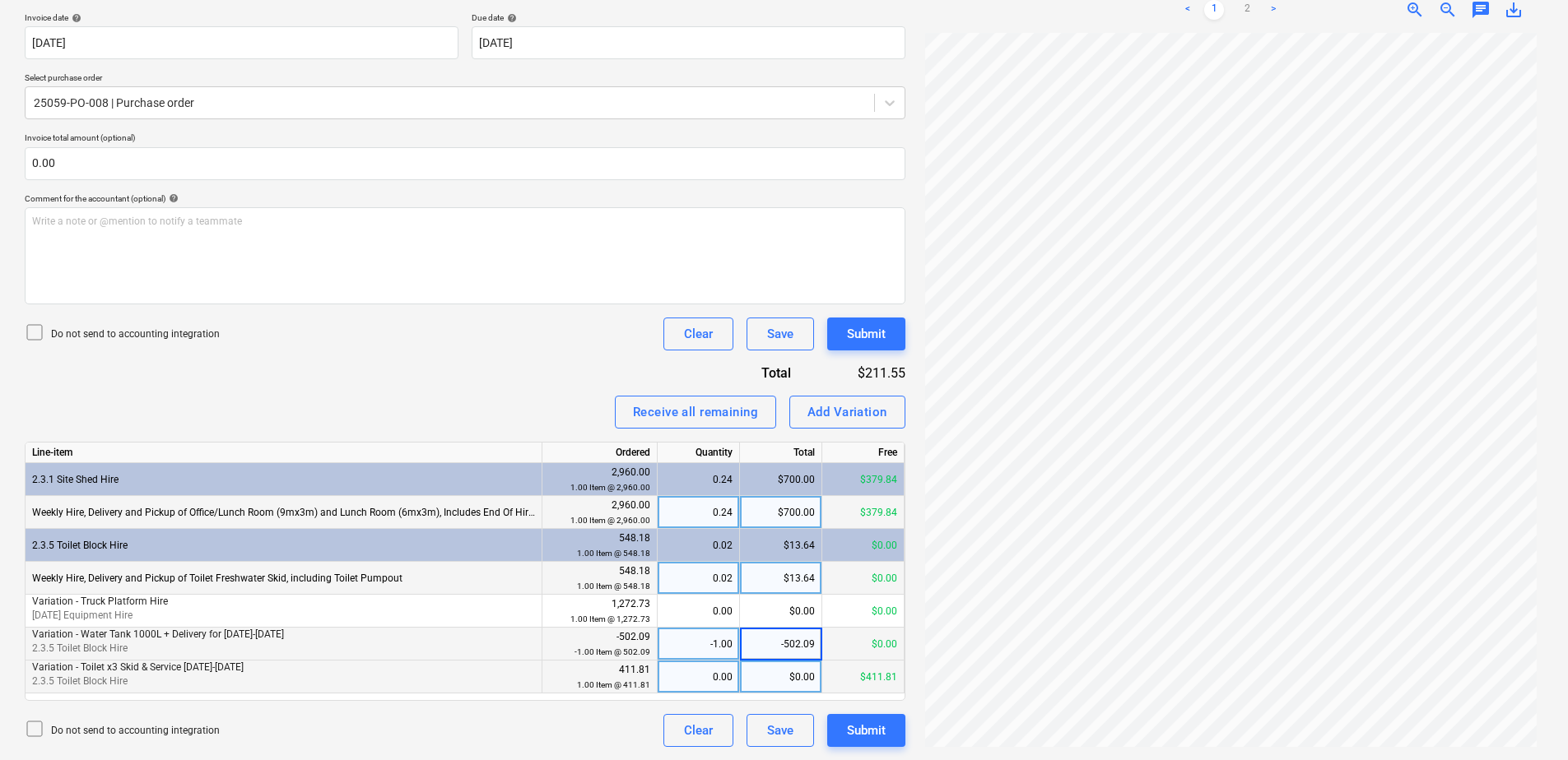
click at [767, 679] on div "$0.00" at bounding box center [781, 677] width 82 height 33
click at [697, 676] on div "0.00" at bounding box center [699, 677] width 68 height 33
type input "1"
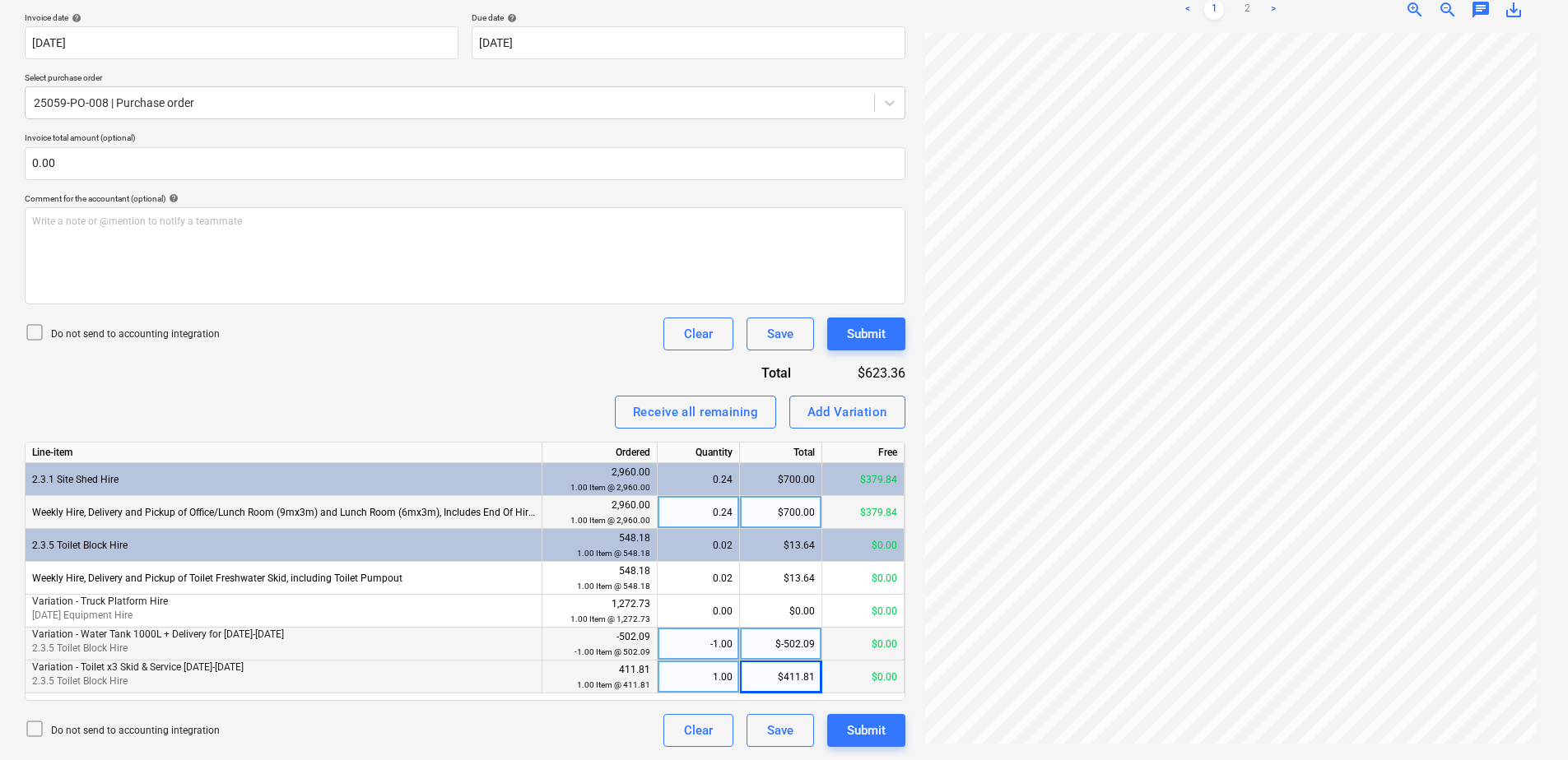
click at [773, 517] on div "$700.00" at bounding box center [781, 512] width 82 height 33
click at [772, 515] on input "700" at bounding box center [781, 512] width 81 height 32
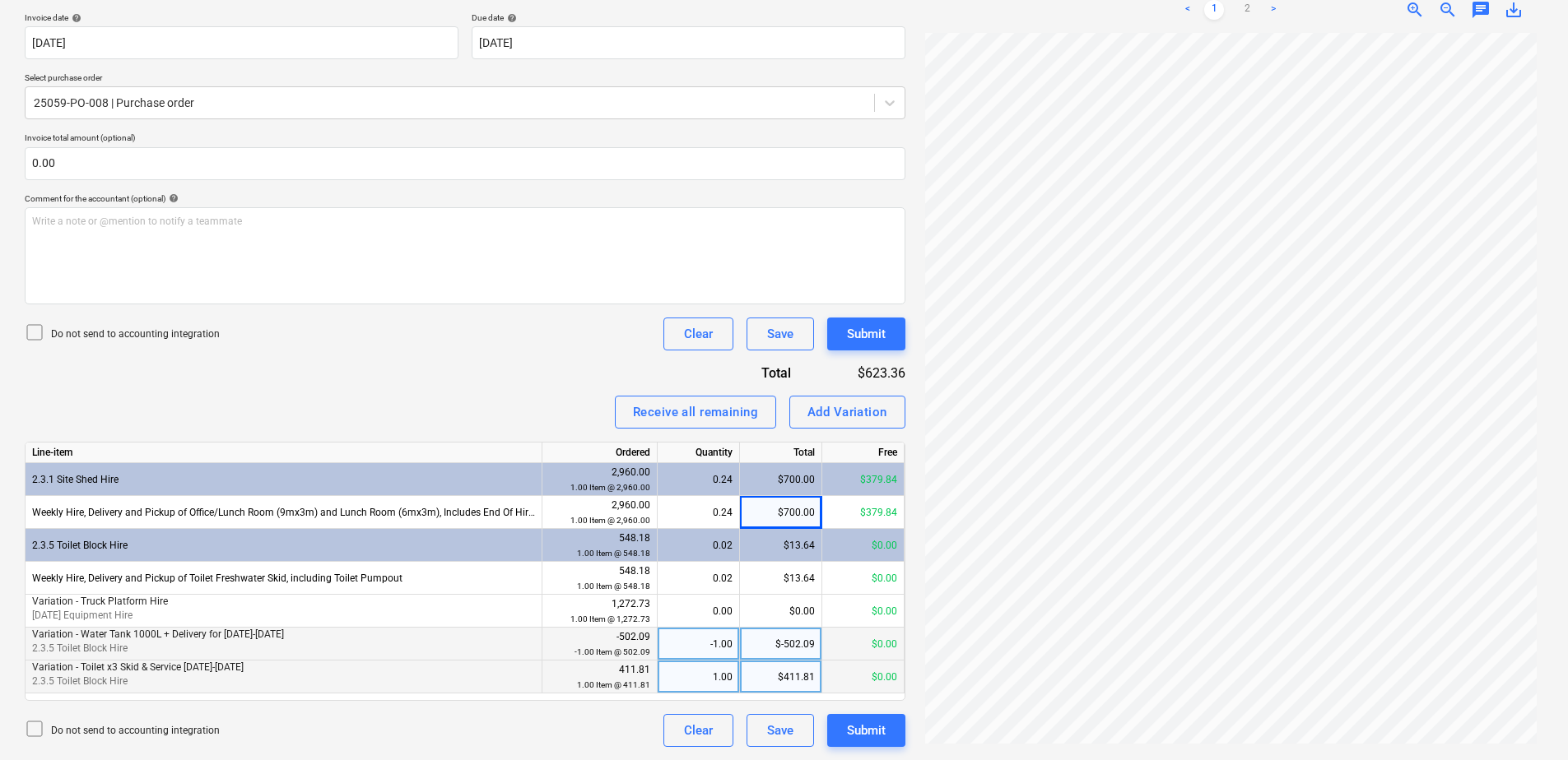
click at [771, 544] on div "$13.64" at bounding box center [781, 545] width 82 height 33
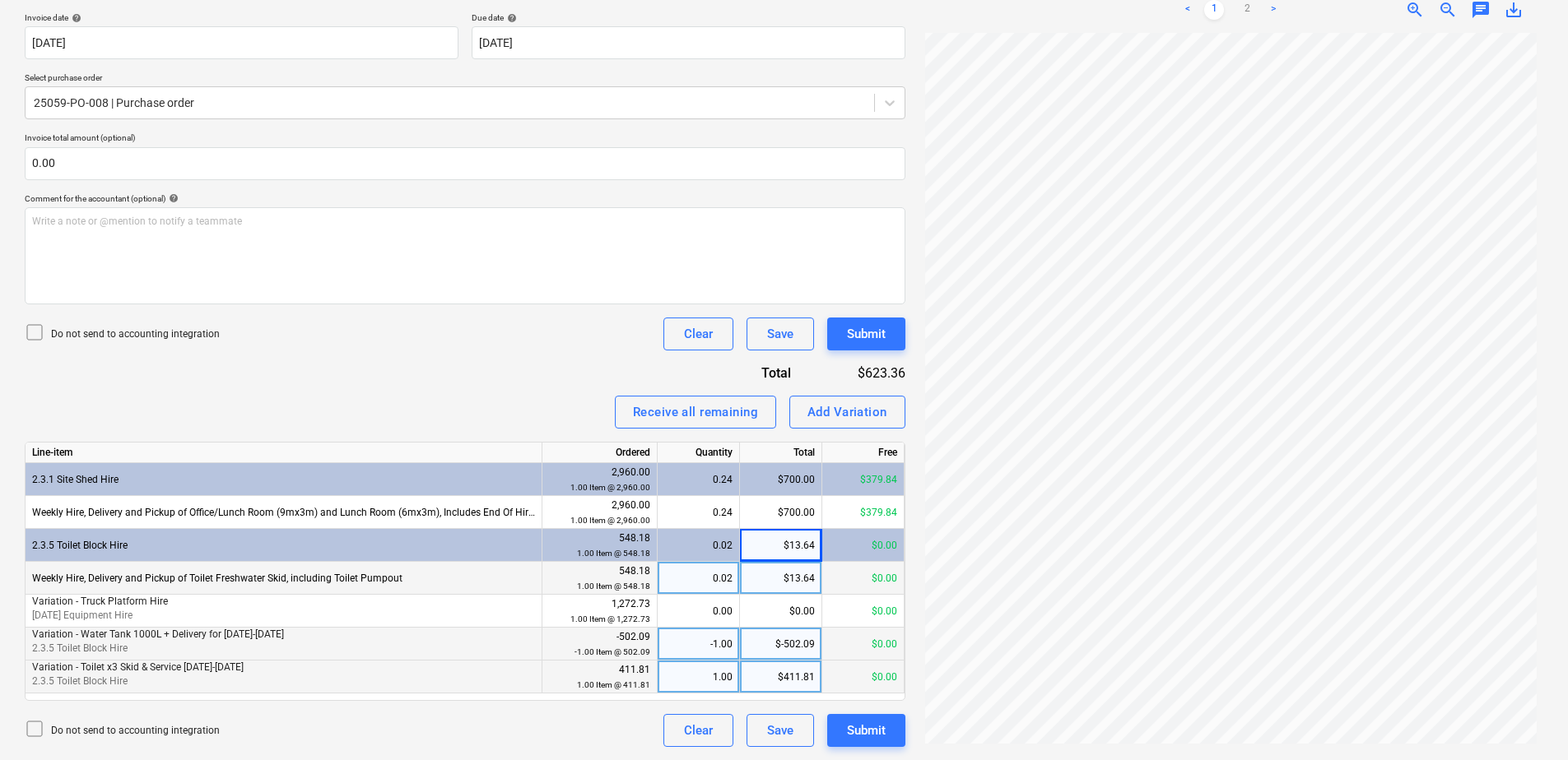
click at [775, 576] on div "$13.64" at bounding box center [781, 579] width 82 height 33
click at [779, 678] on div "$411.81" at bounding box center [781, 677] width 82 height 33
click at [420, 369] on div "Invoice name help 27943017 Invoice number (optional) help 27943017 Invoice date…" at bounding box center [465, 350] width 881 height 795
click at [820, 417] on div "Add Variation" at bounding box center [847, 412] width 79 height 22
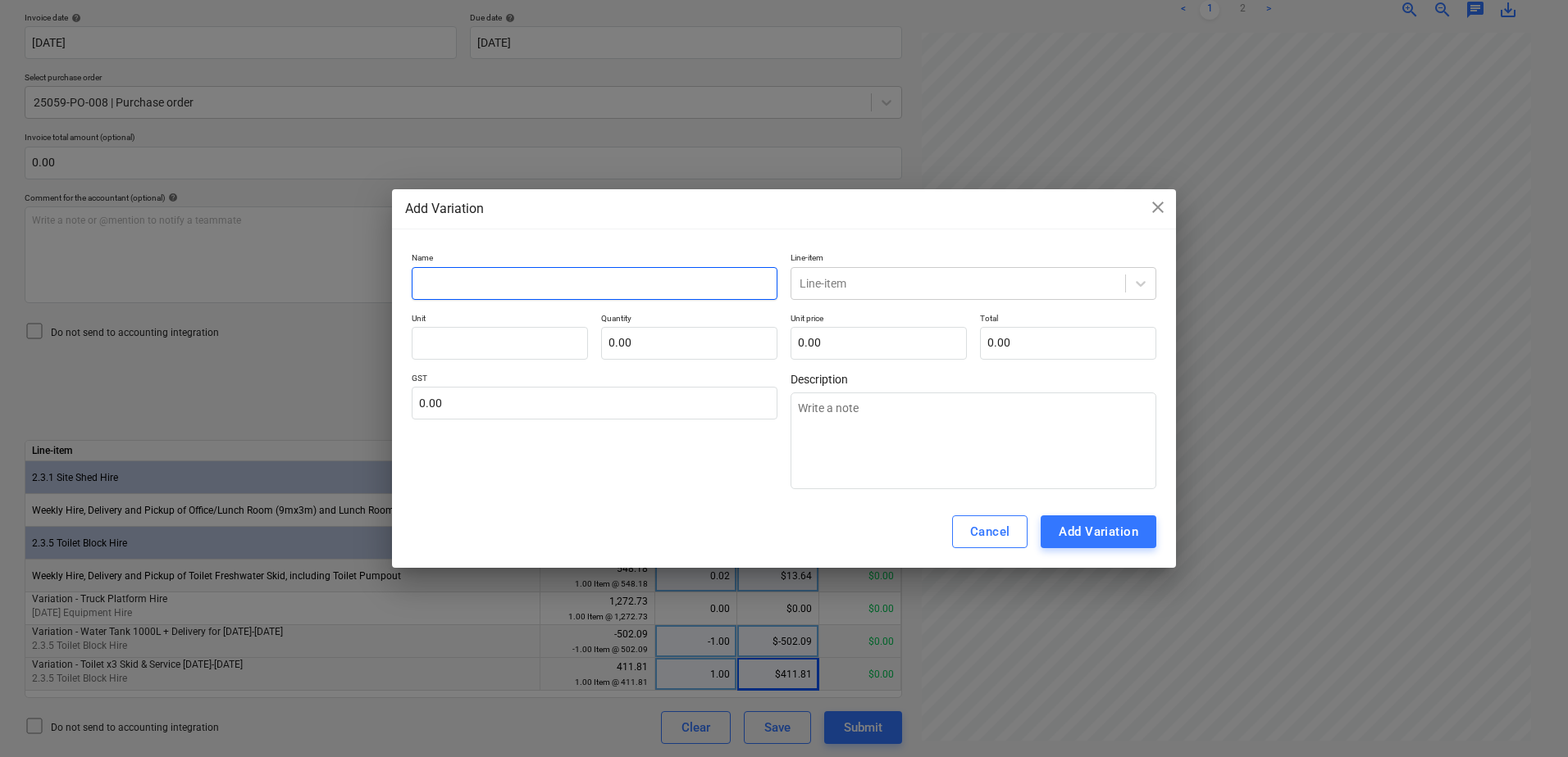
click at [507, 282] on input "text" at bounding box center [594, 283] width 365 height 33
type textarea "x"
type input "V"
type textarea "x"
type input "Va"
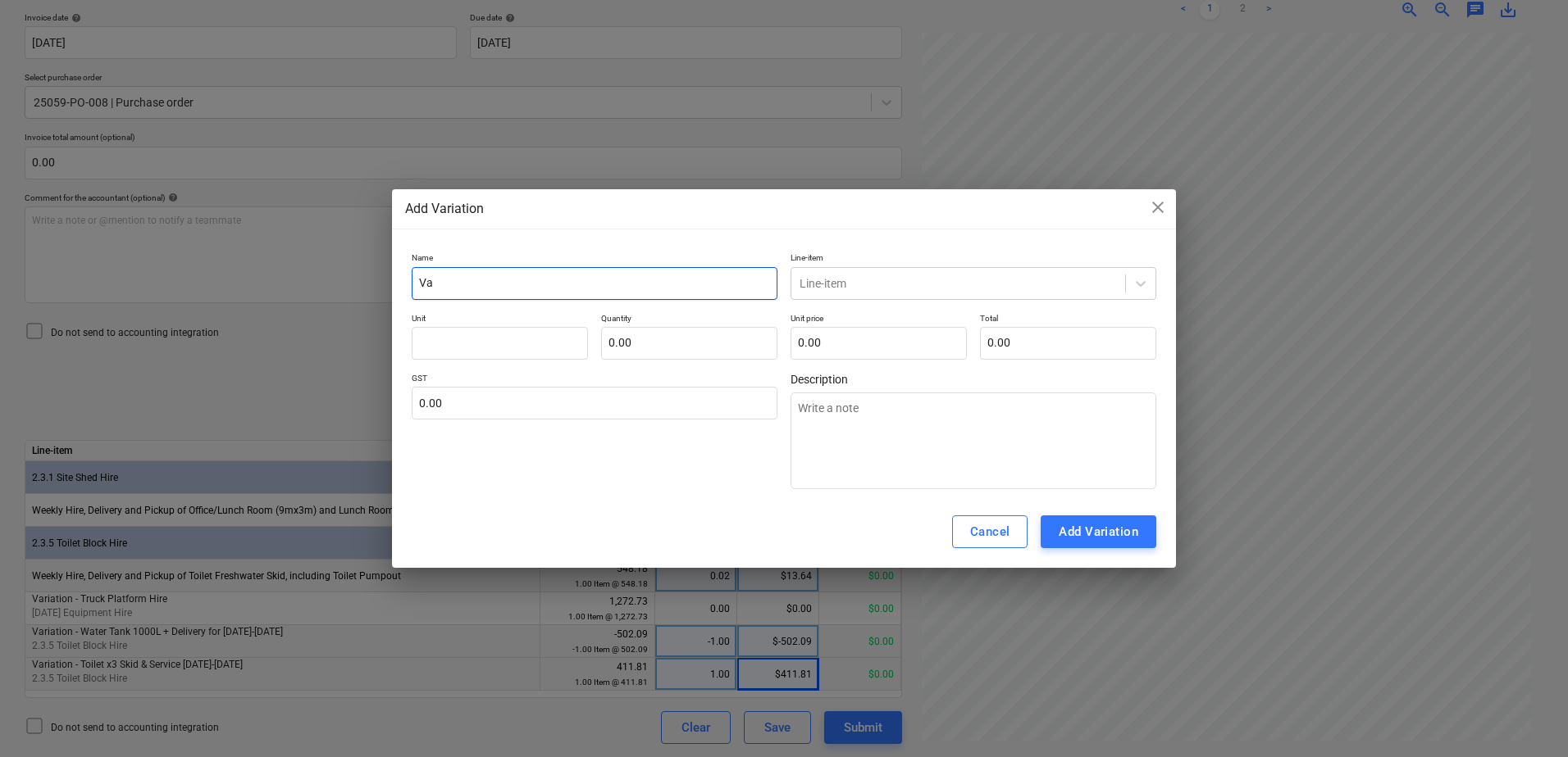
type textarea "x"
type input "Var"
type textarea "x"
type input "Vari"
type textarea "x"
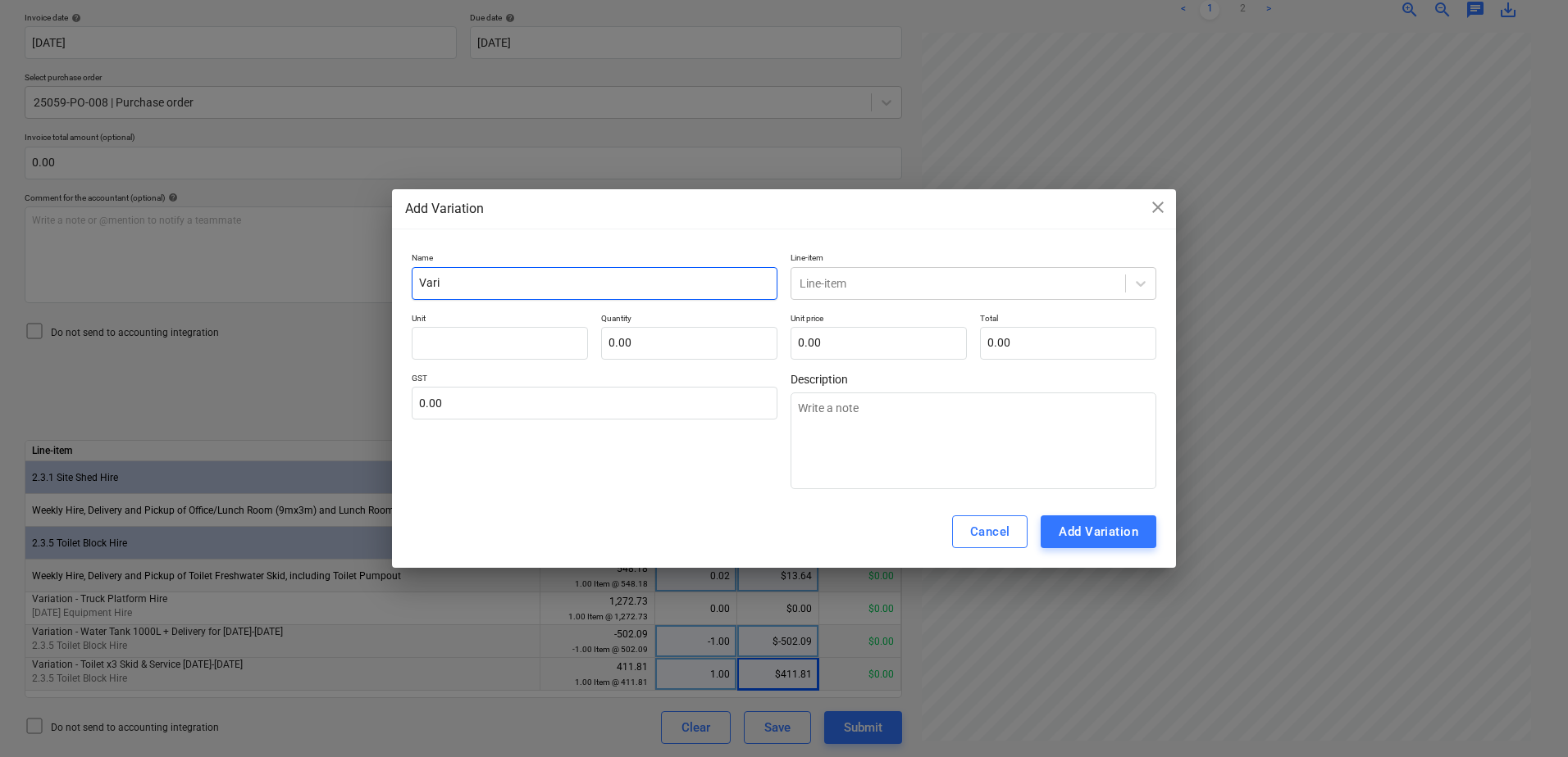
type input "Varia"
type textarea "x"
type input "Variat"
type textarea "x"
type input "Variati"
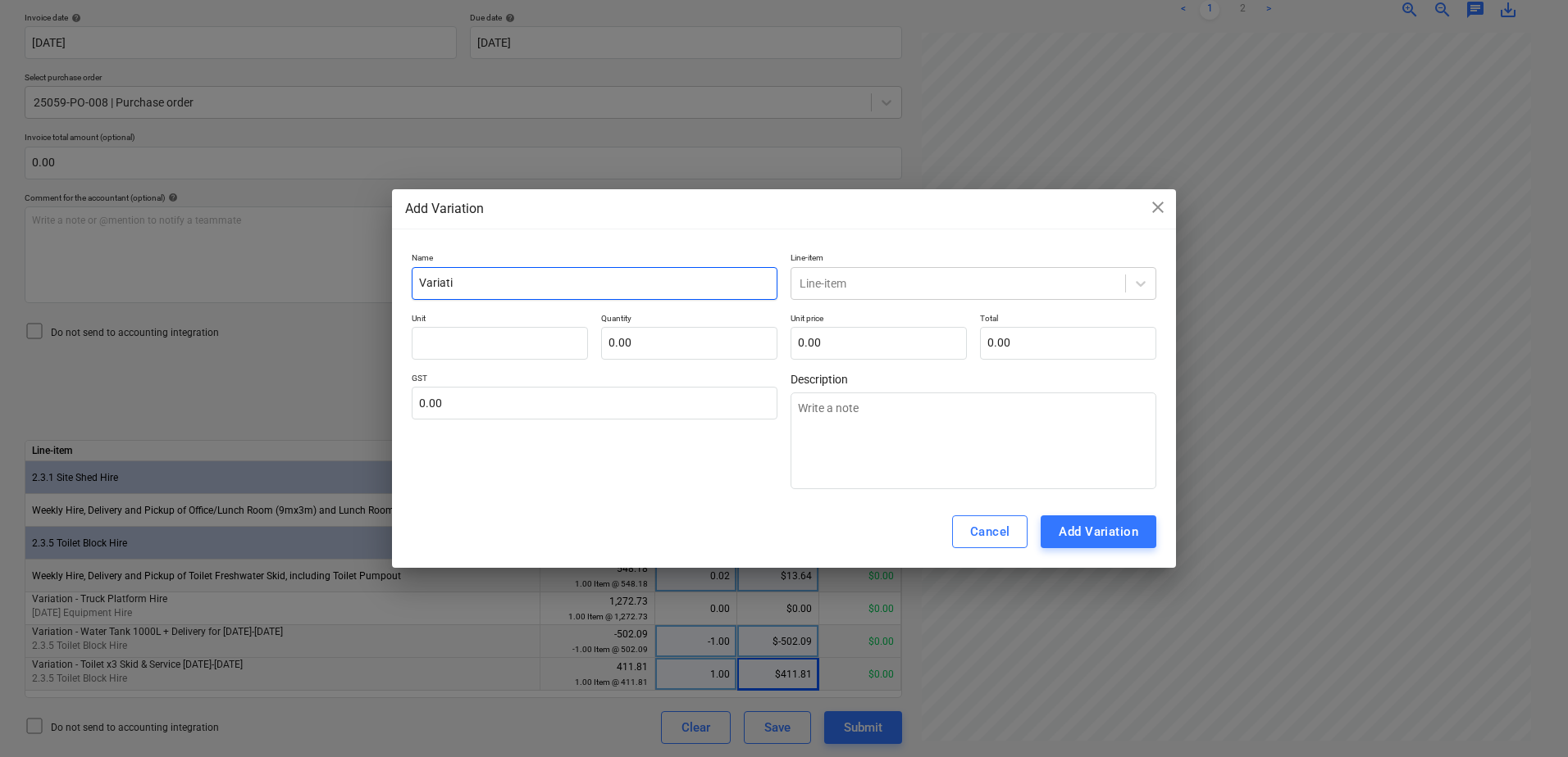
type textarea "x"
type input "Variatio"
type textarea "x"
type input "Variation"
type textarea "x"
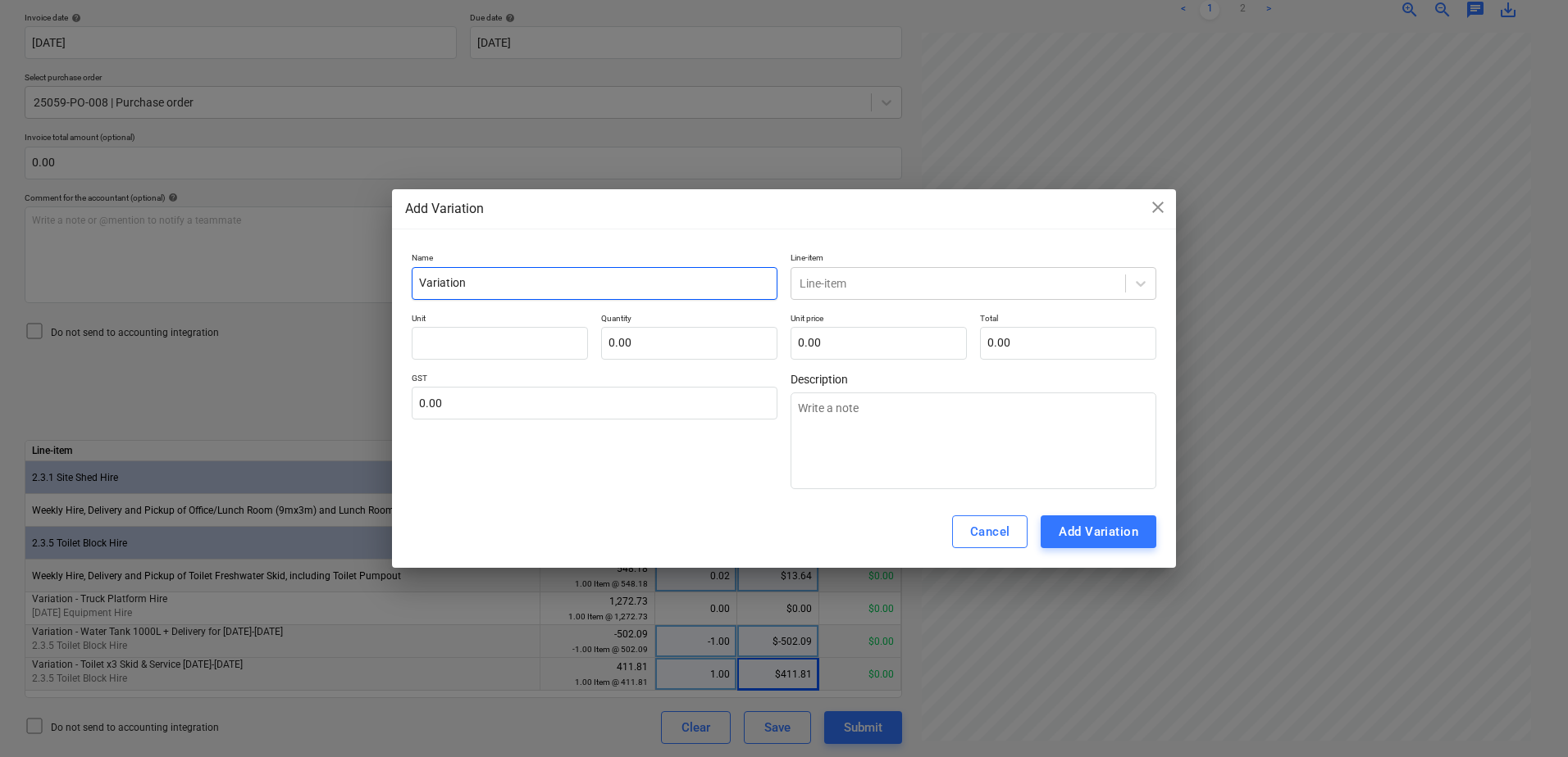
type input "Variation"
type textarea "x"
type input "Variation -"
type textarea "x"
type input "Variation -"
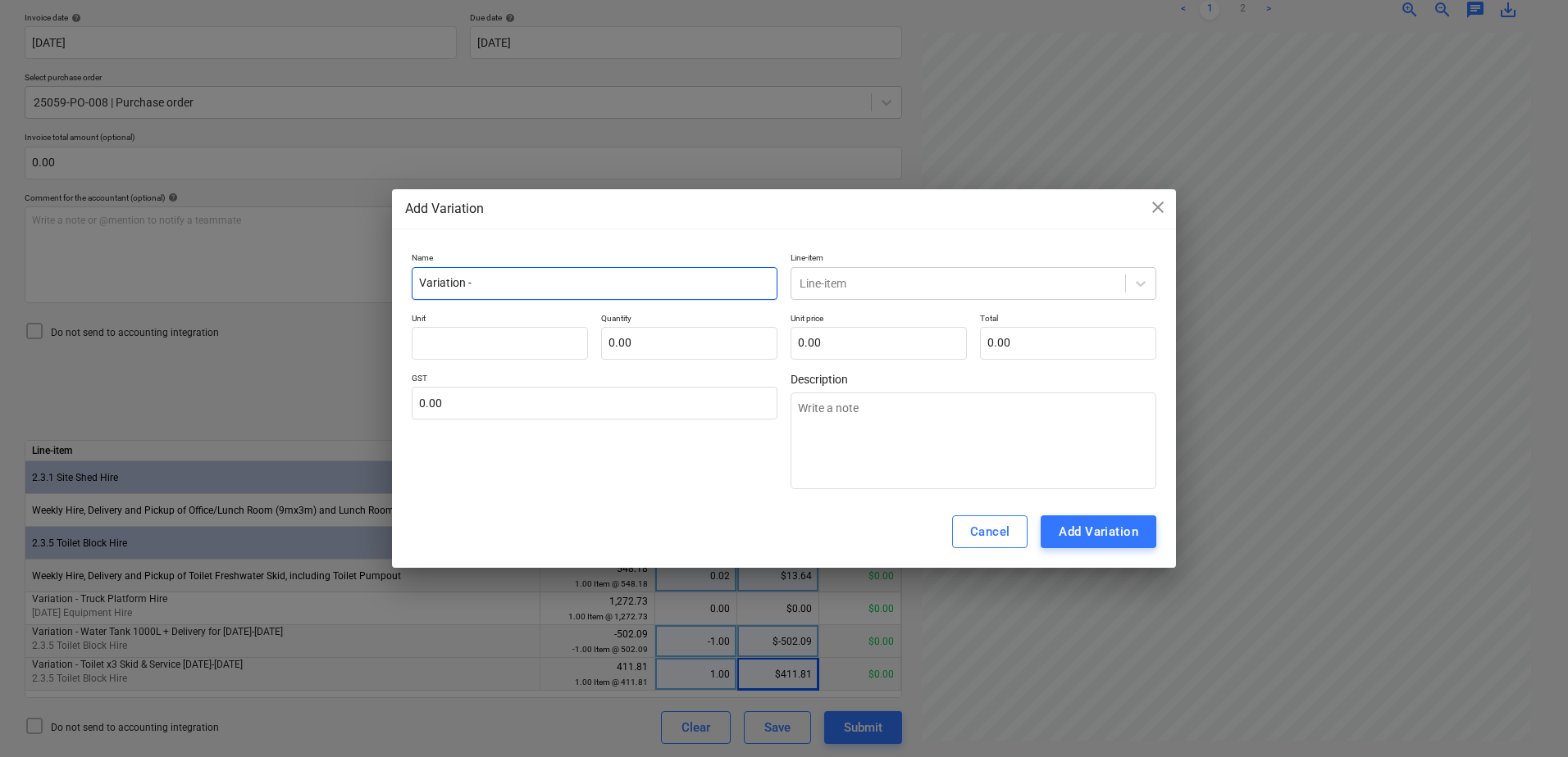
type textarea "x"
type input "Variation - F"
type textarea "x"
type input "Variation - Fi"
type textarea "x"
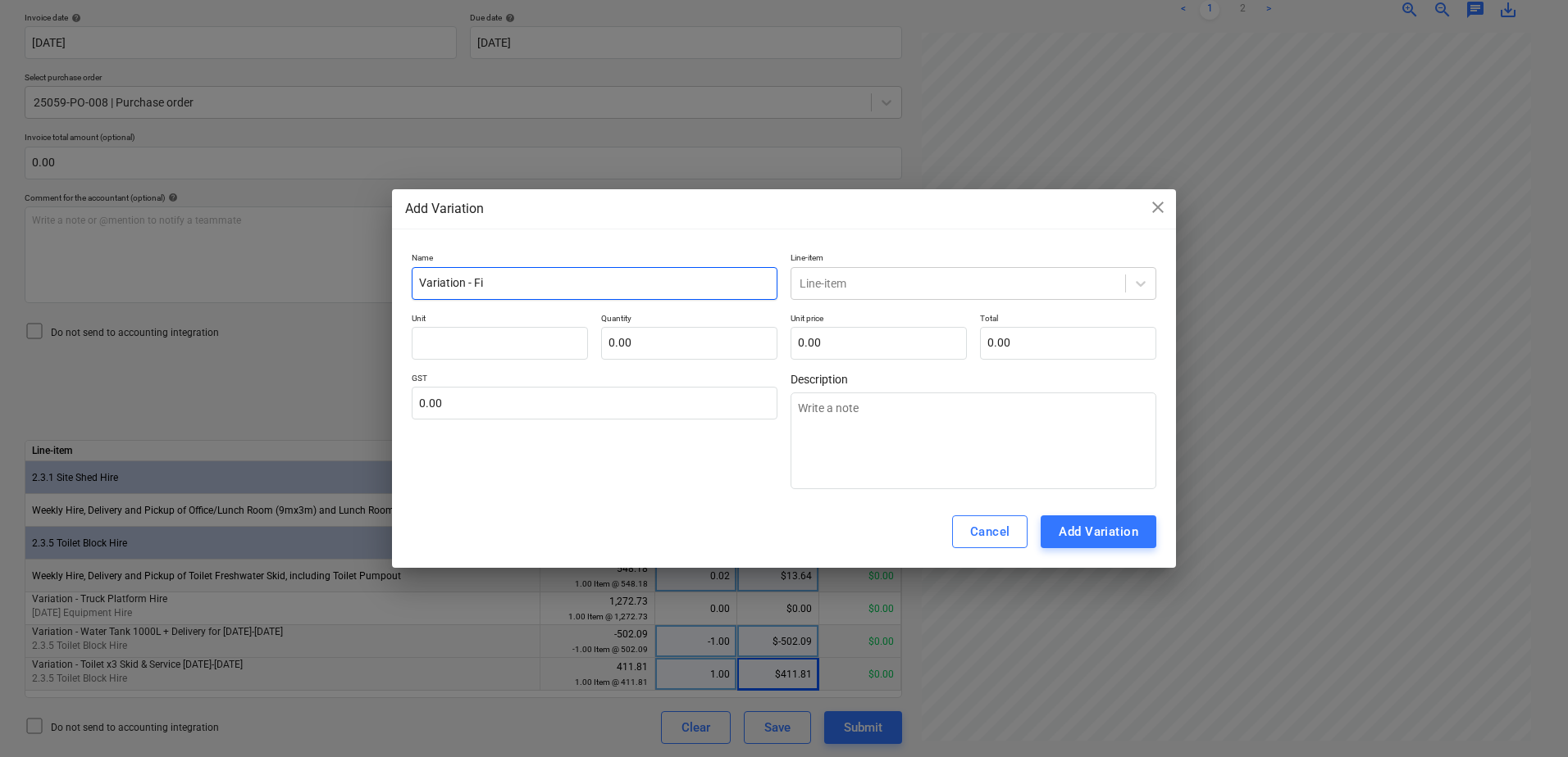
type input "Variation - Fix"
type textarea "x"
type input "Variation - Fixup"
type textarea "x"
type input "Variation - Fixup"
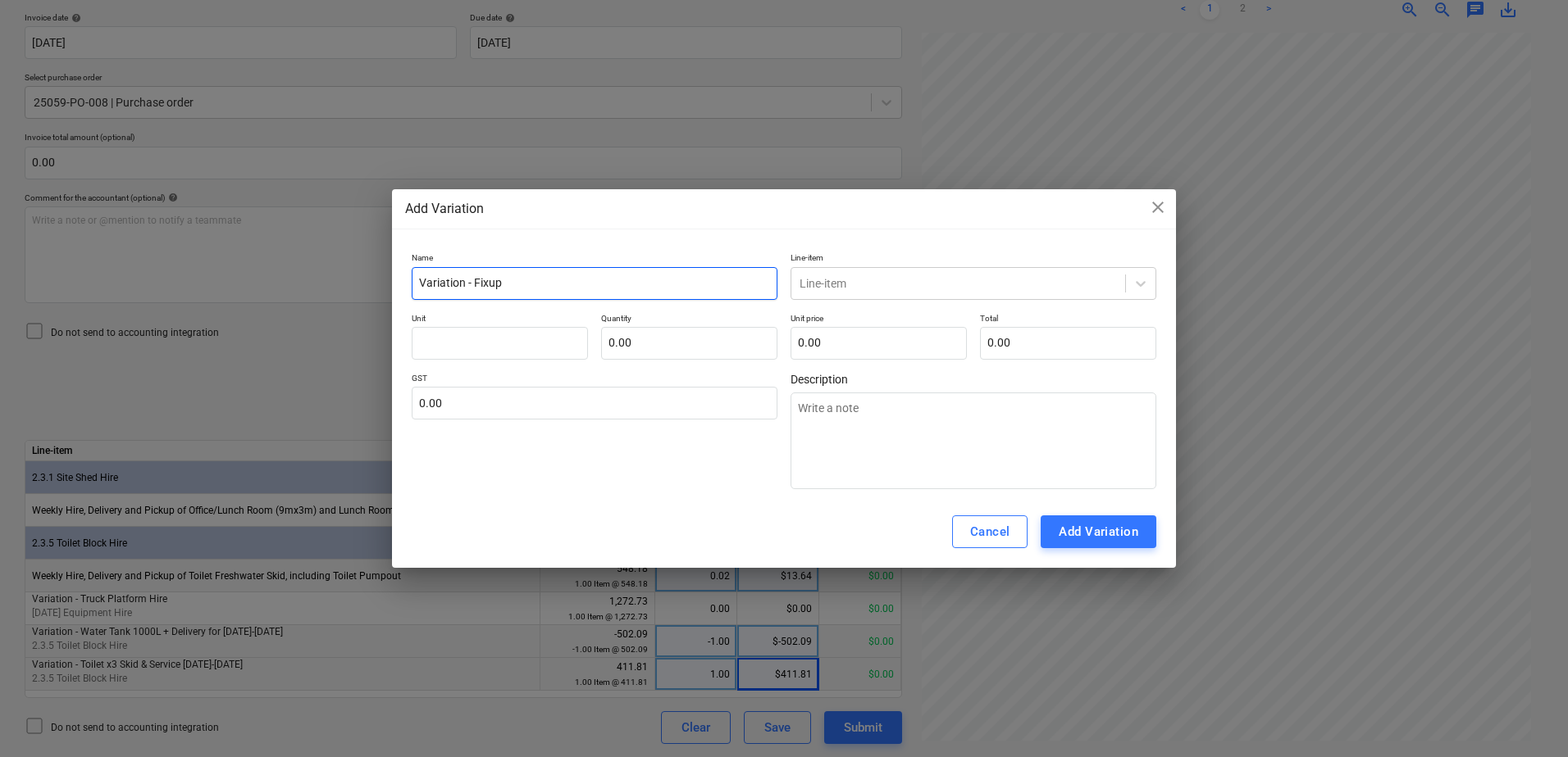
type textarea "x"
type input "Variation - Fixup f"
type textarea "x"
type input "Variation - Fixup for"
type textarea "x"
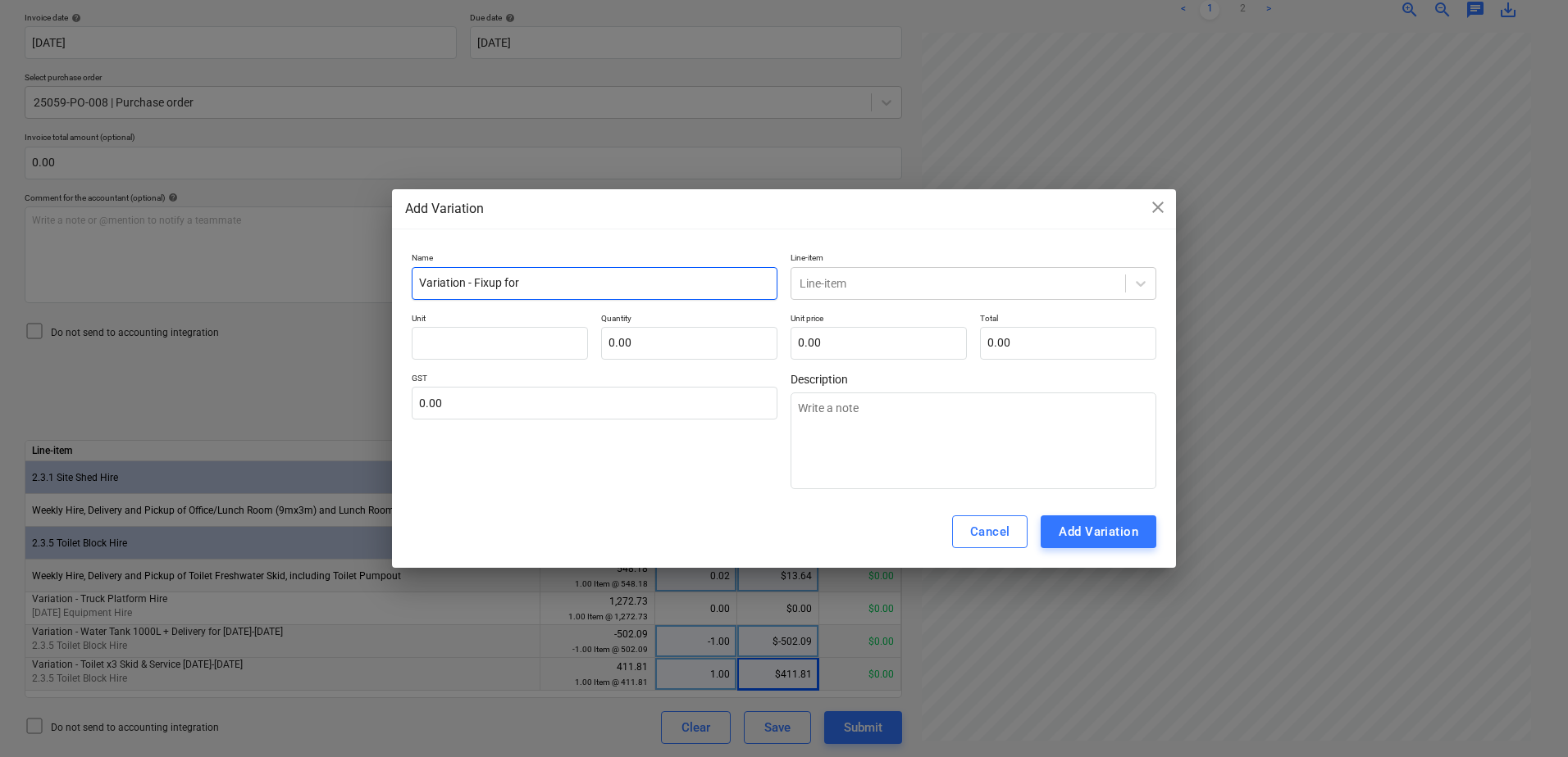
type input "Variation - Fixup for"
type textarea "x"
type input "Variation - Fixup for W"
type textarea "x"
type input "Variation - Fixup for Wa"
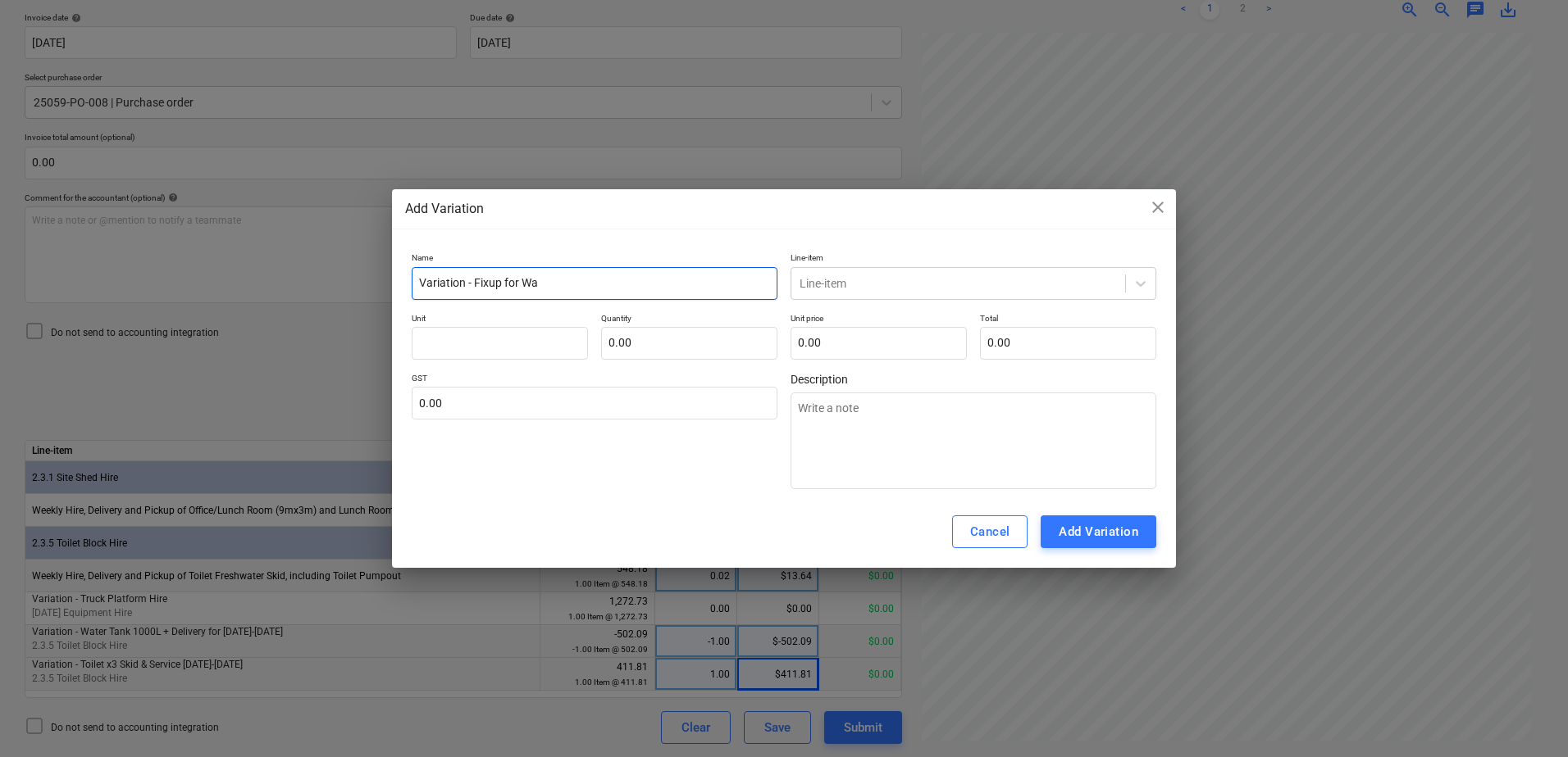
type textarea "x"
type input "Variation - Fixup for Wat"
type textarea "x"
type input "Variation - Fixup for Wate"
type textarea "x"
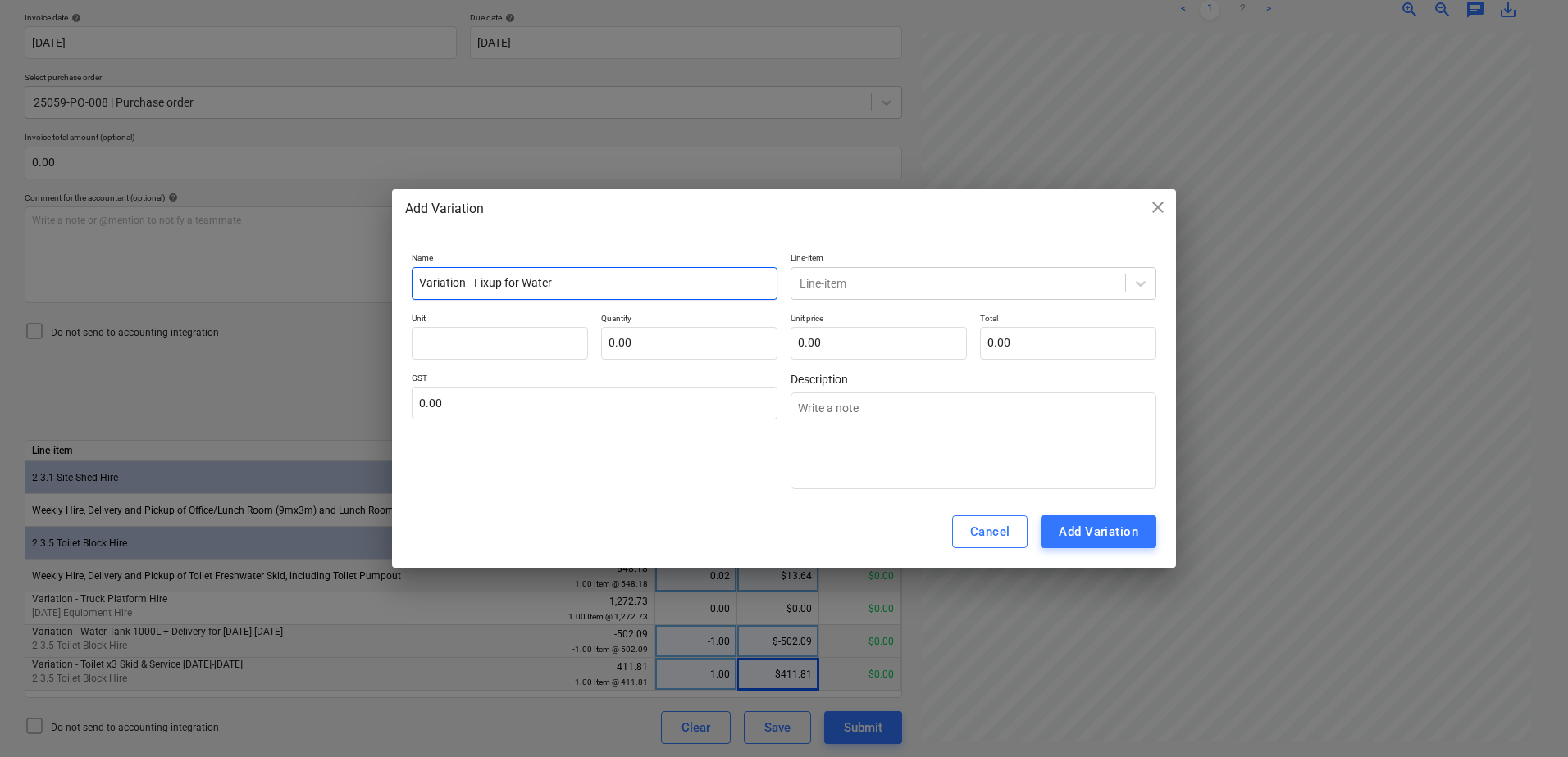
type input "Variation - Fixup for Water"
type textarea "x"
type input "Variation - Fixup for Water D"
type textarea "x"
type input "Variation - Fixup for Water Del"
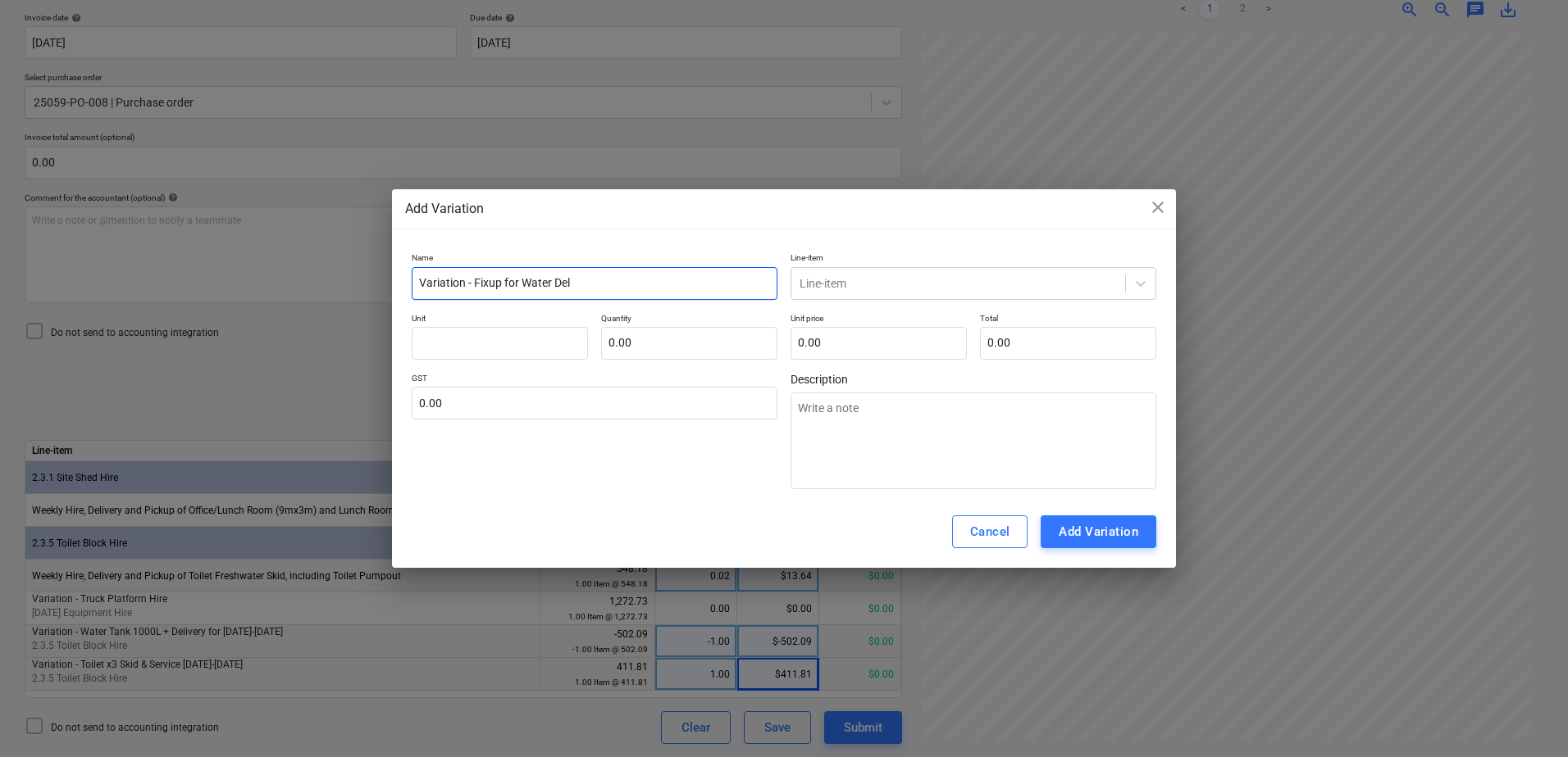
type textarea "x"
type input "Variation - Fixup for Water De"
type textarea "x"
type input "Variation - Fixup for Water D"
type textarea "x"
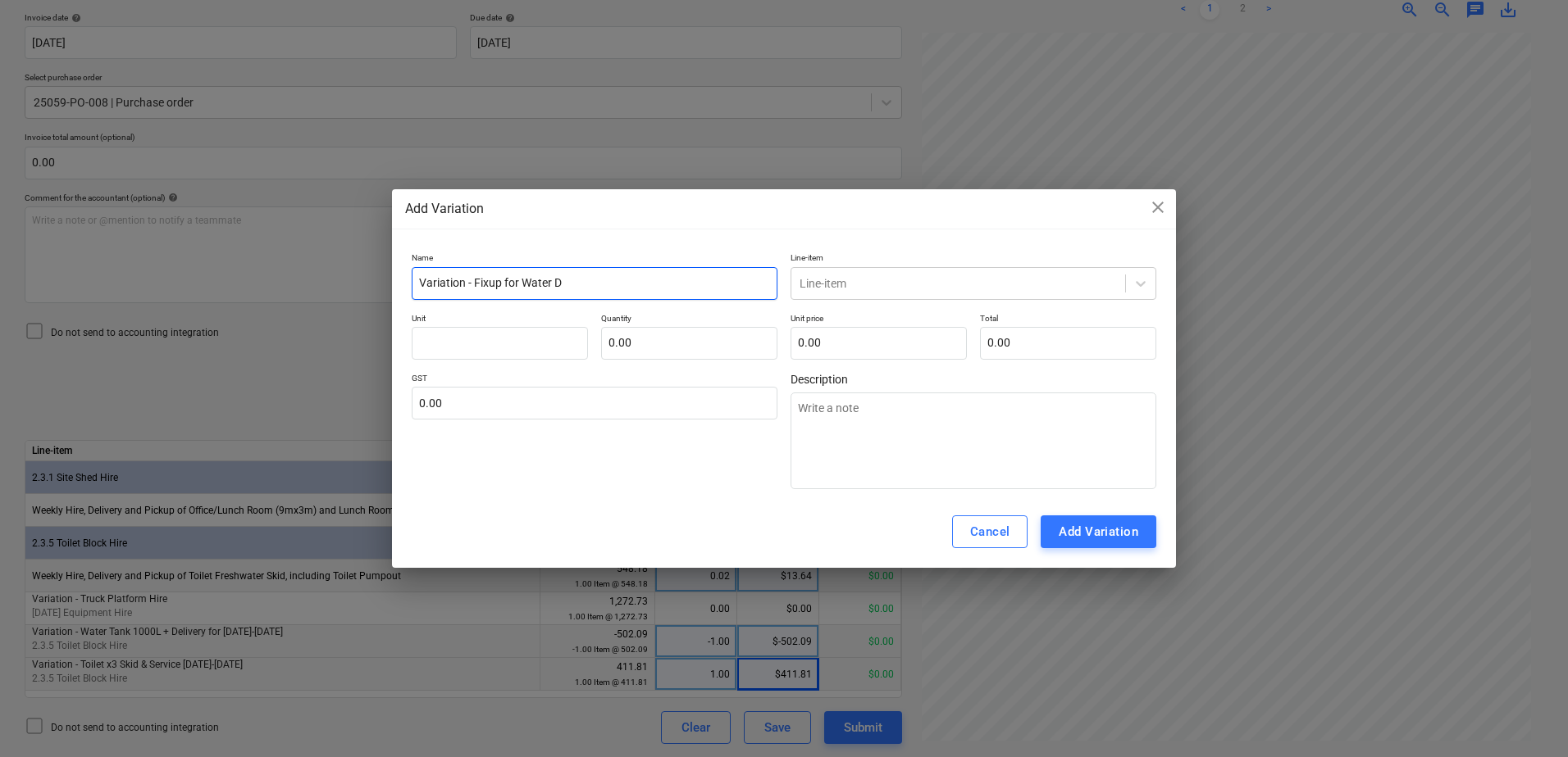
type input "Variation - Fixup for Water"
type textarea "x"
type input "Variation - Fixup for Water T"
type textarea "x"
type input "Variation - Fixup for Water Ta"
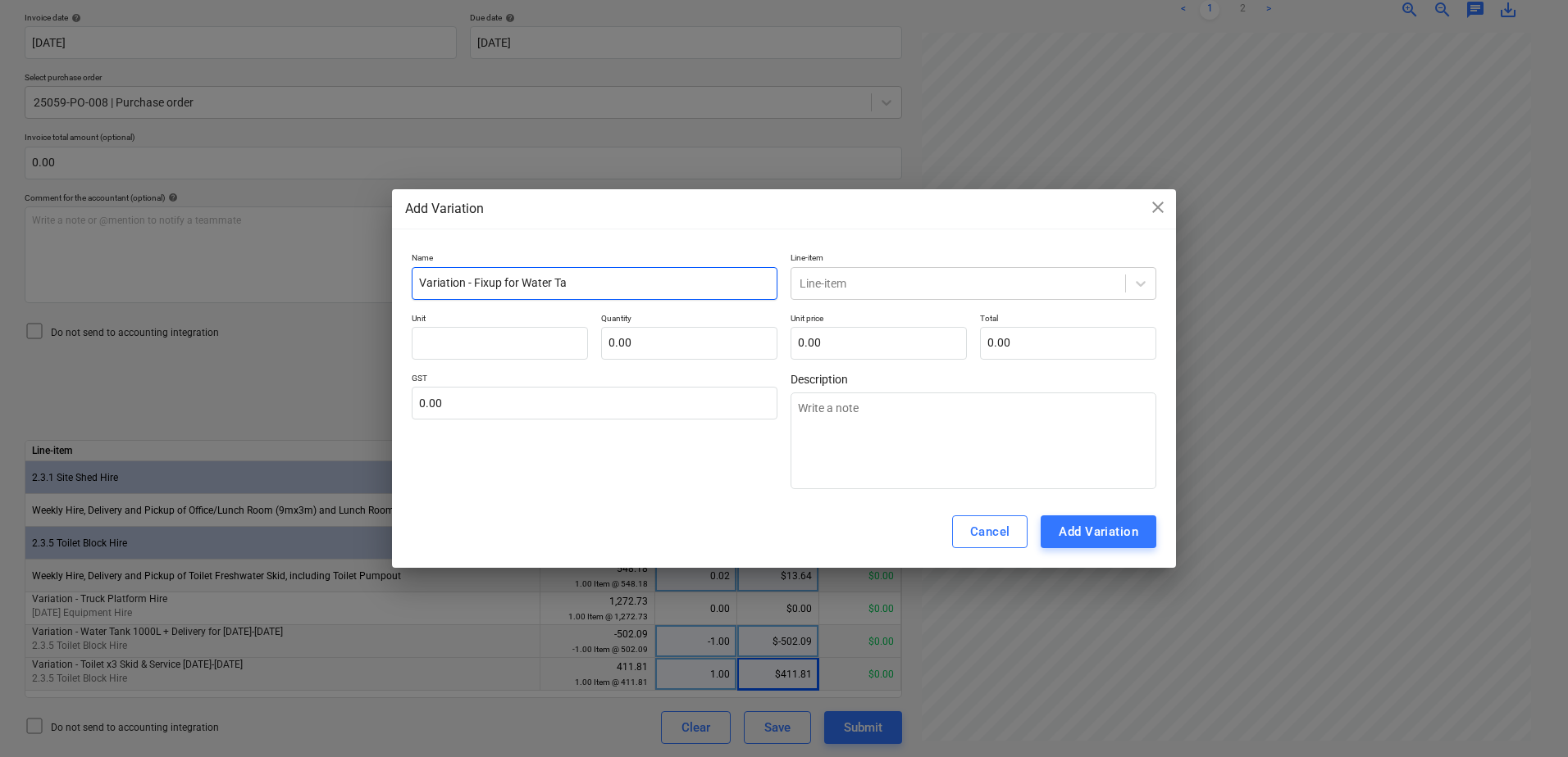
type textarea "x"
type input "Variation - Fixup for Water Tan"
type textarea "x"
type input "Variation - Fixup for Water Tank"
type textarea "x"
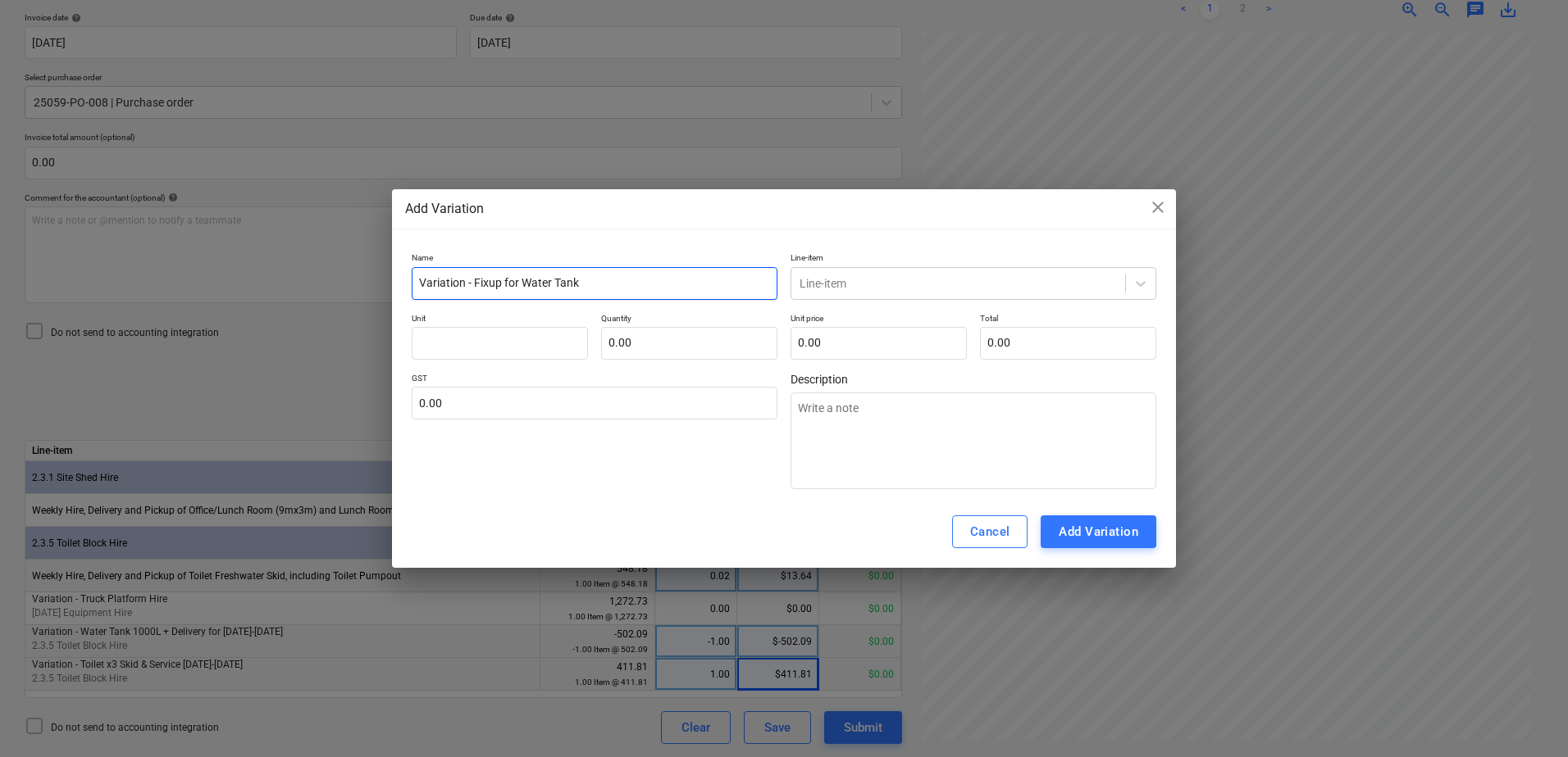
type input "Variation - Fixup for Water Tank"
type textarea "x"
type input "Variation - Fixup for Water Tank c"
type textarea "x"
type input "Variation - Fixup for Water Tank cr"
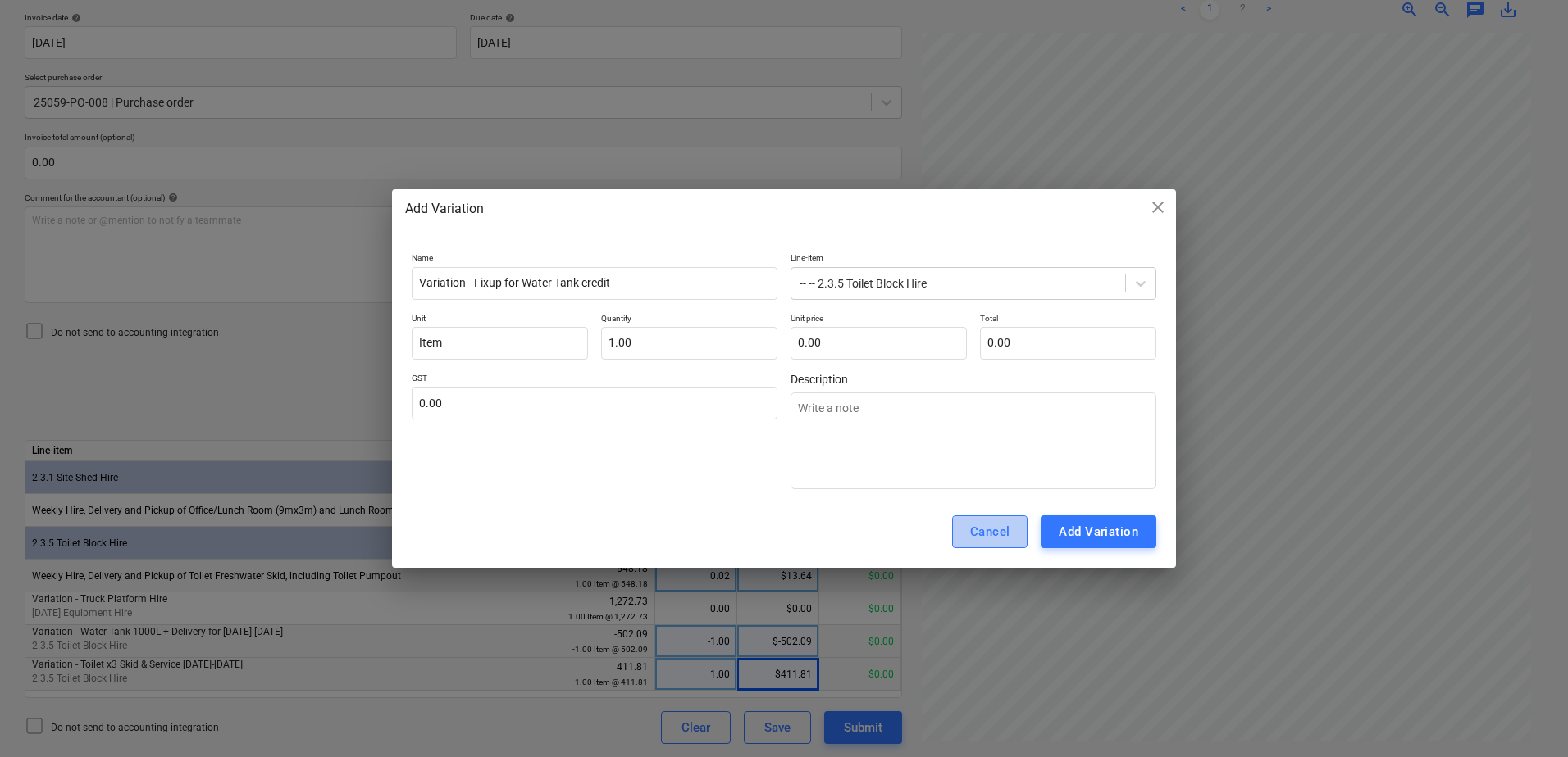
click at [978, 529] on div "Cancel" at bounding box center [990, 532] width 40 height 22
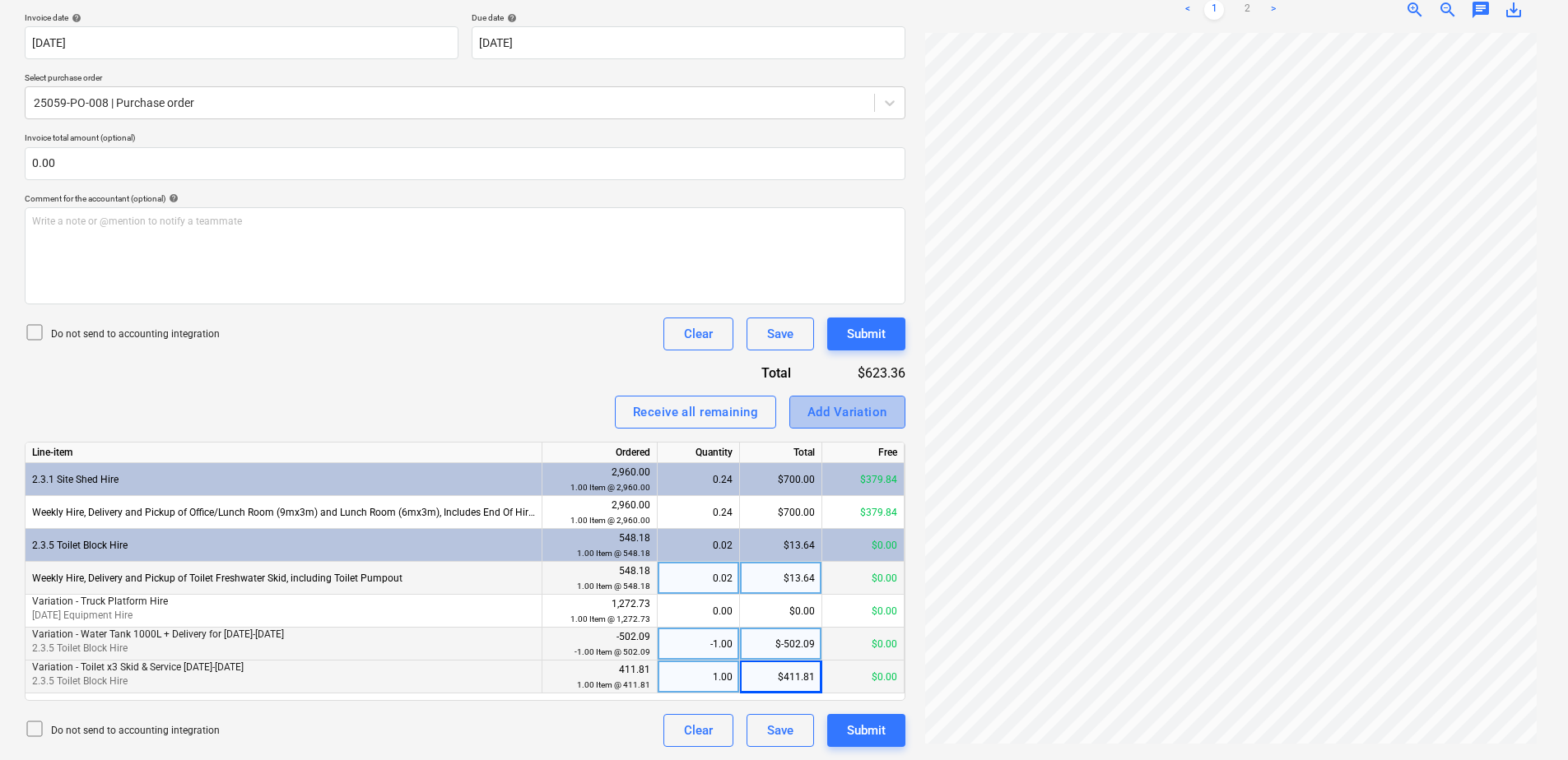
click at [844, 400] on button "Add Variation" at bounding box center [847, 412] width 116 height 33
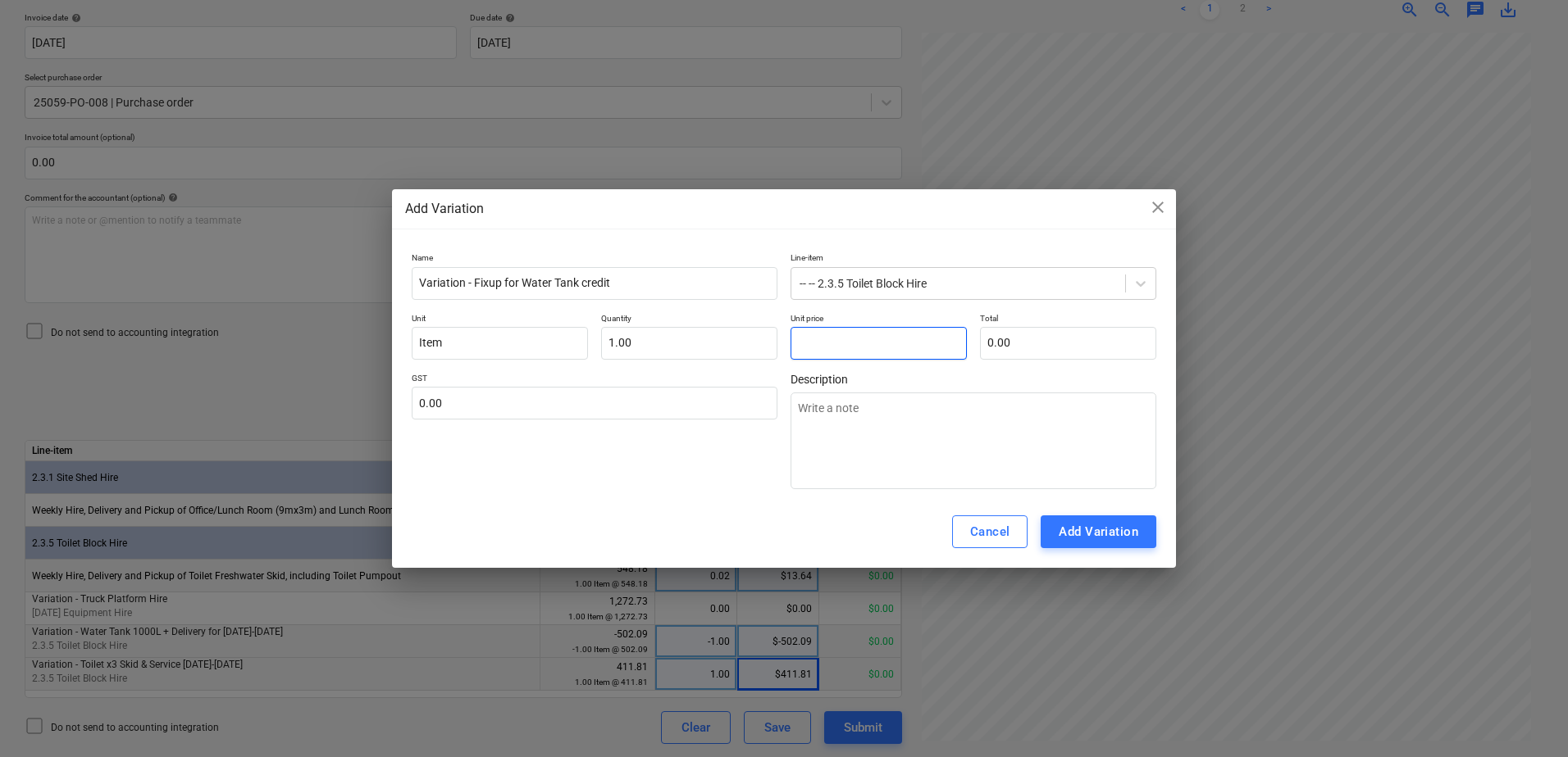
click at [868, 339] on input "text" at bounding box center [878, 343] width 176 height 33
click at [1087, 532] on div "Add Variation" at bounding box center [1098, 532] width 79 height 22
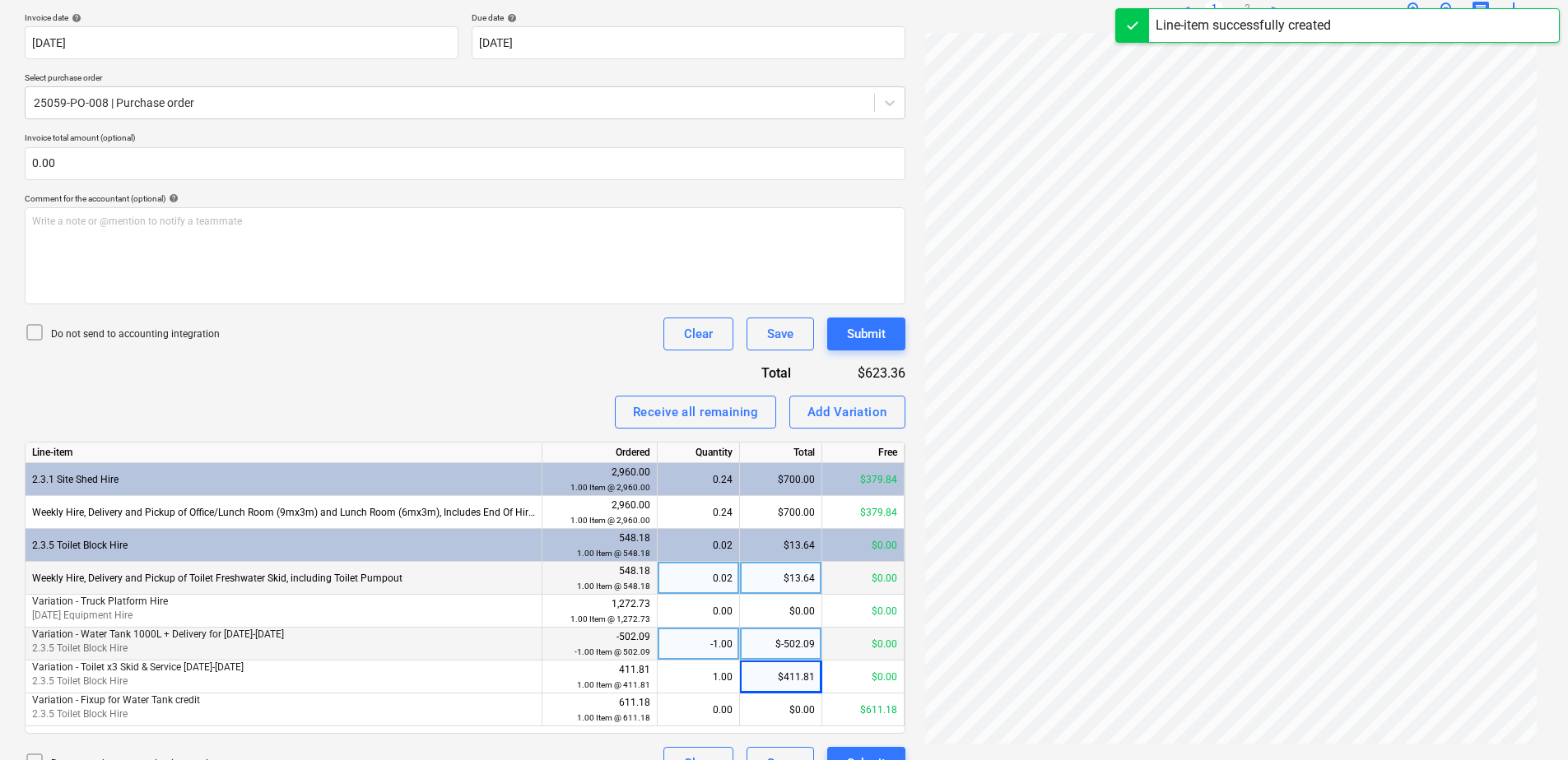
click at [690, 704] on div "0.00" at bounding box center [699, 710] width 68 height 33
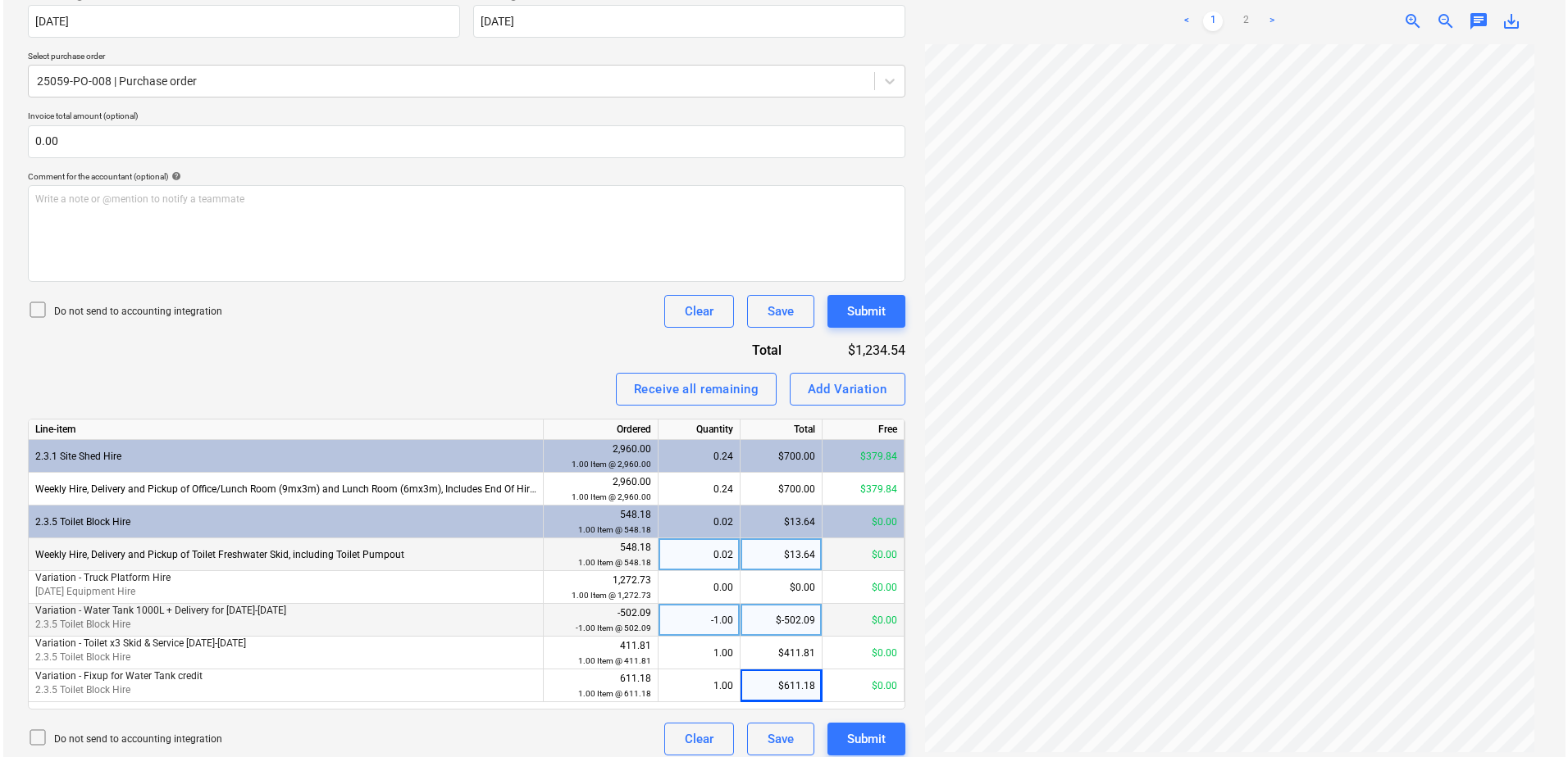
scroll to position [335, 0]
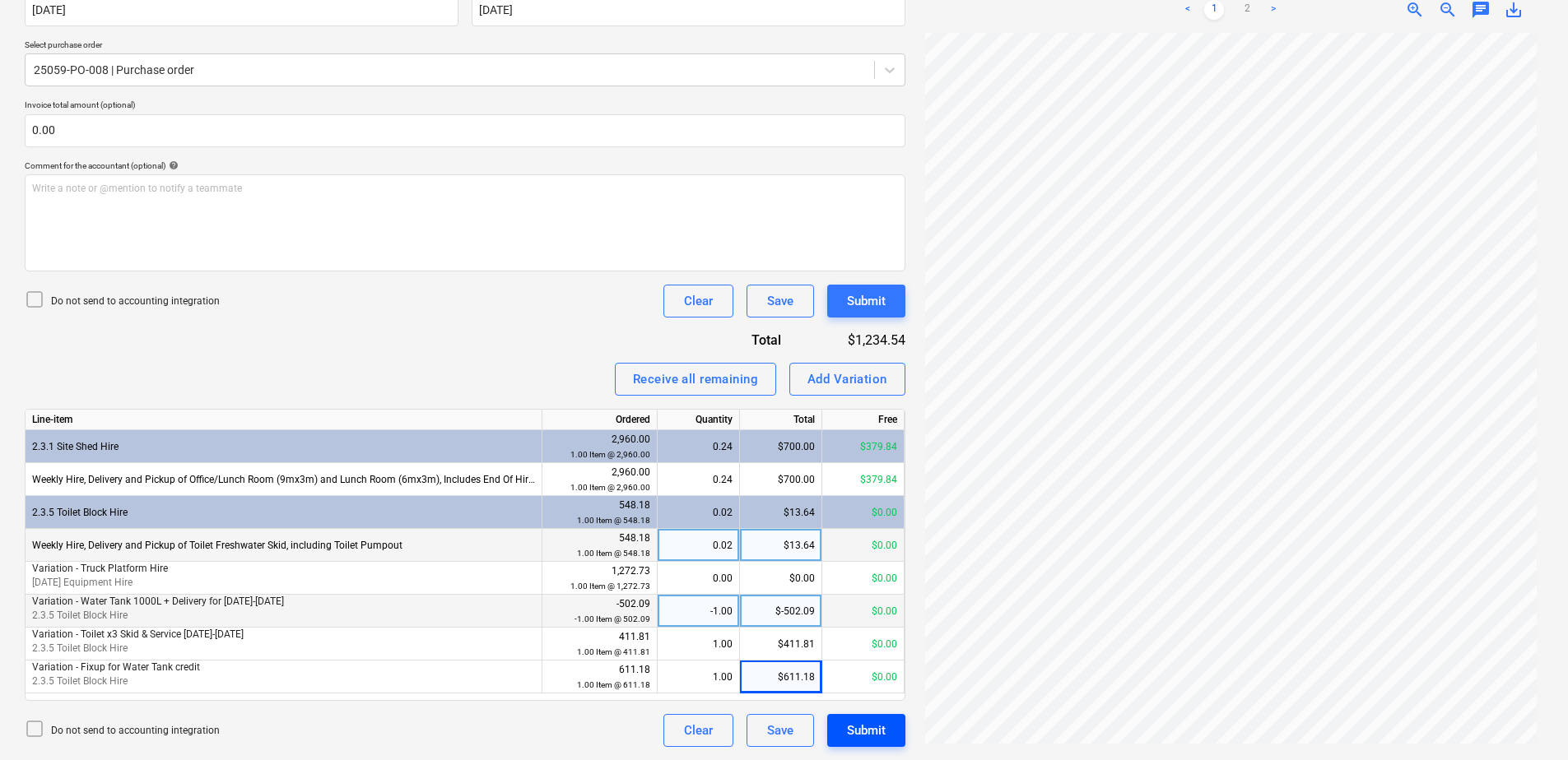
click at [860, 730] on div "Submit" at bounding box center [866, 731] width 39 height 22
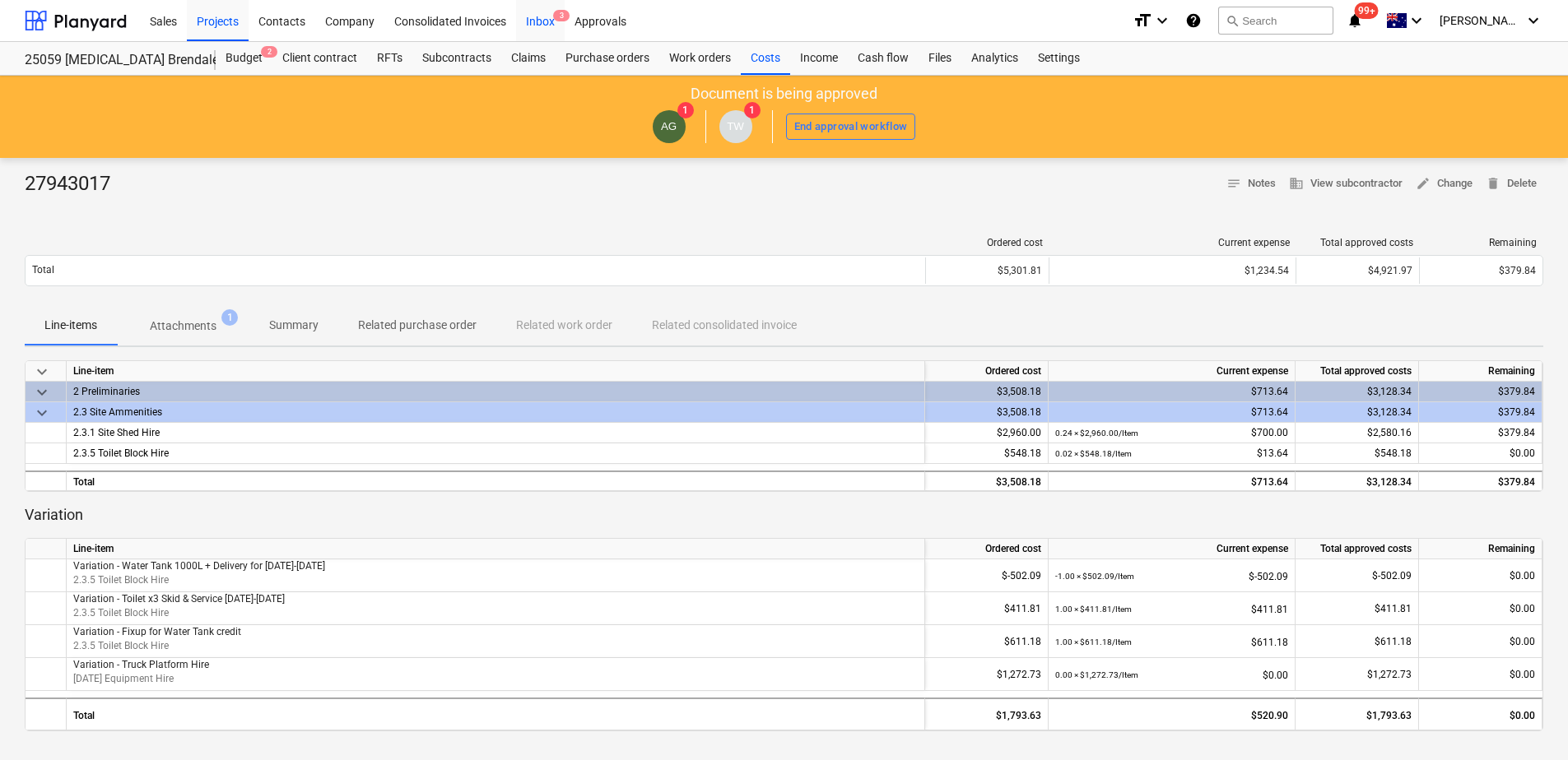
click at [550, 28] on div "Inbox 3" at bounding box center [540, 20] width 48 height 42
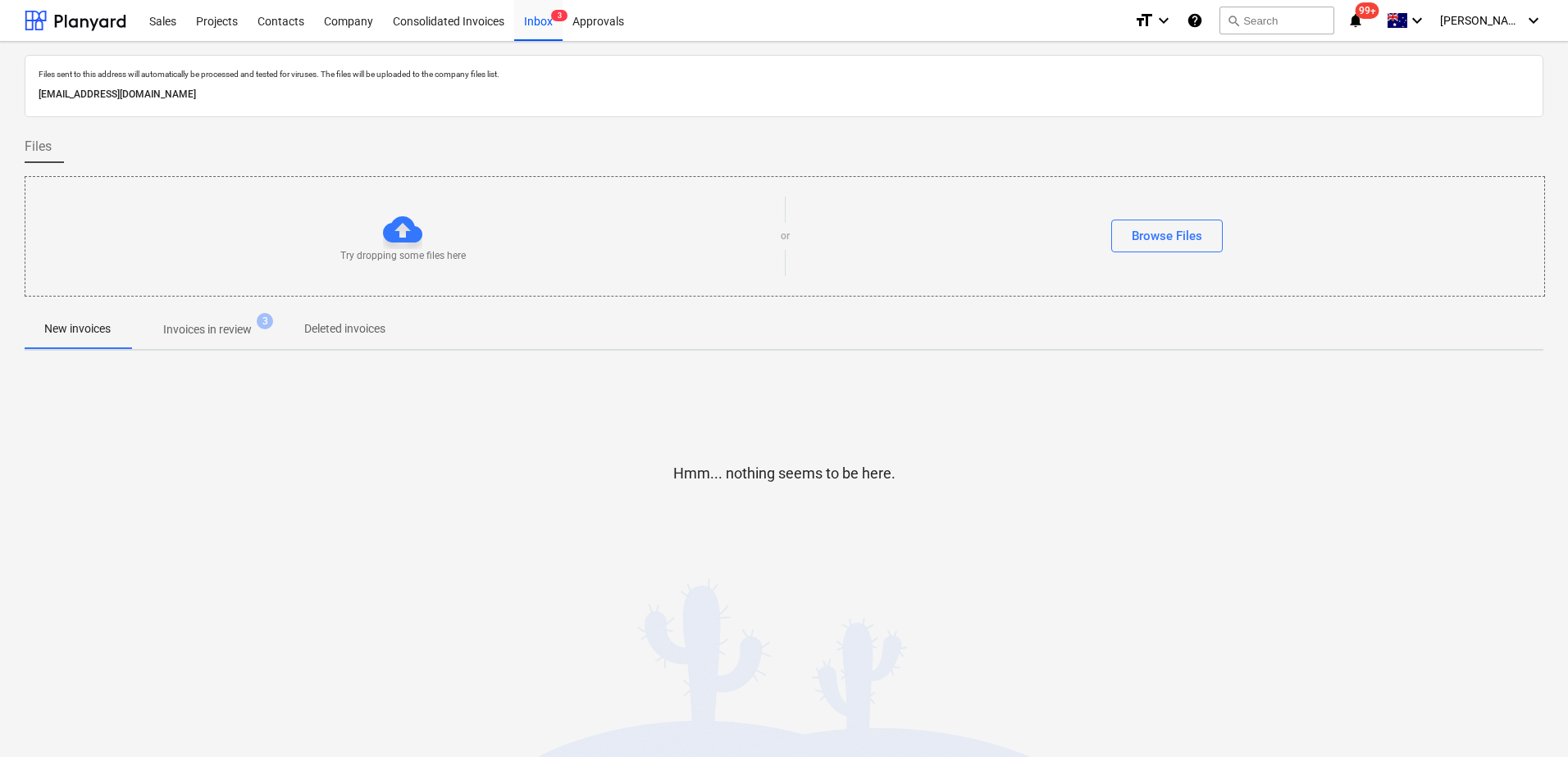
click at [200, 342] on span "Invoices in review 3" at bounding box center [207, 329] width 154 height 29
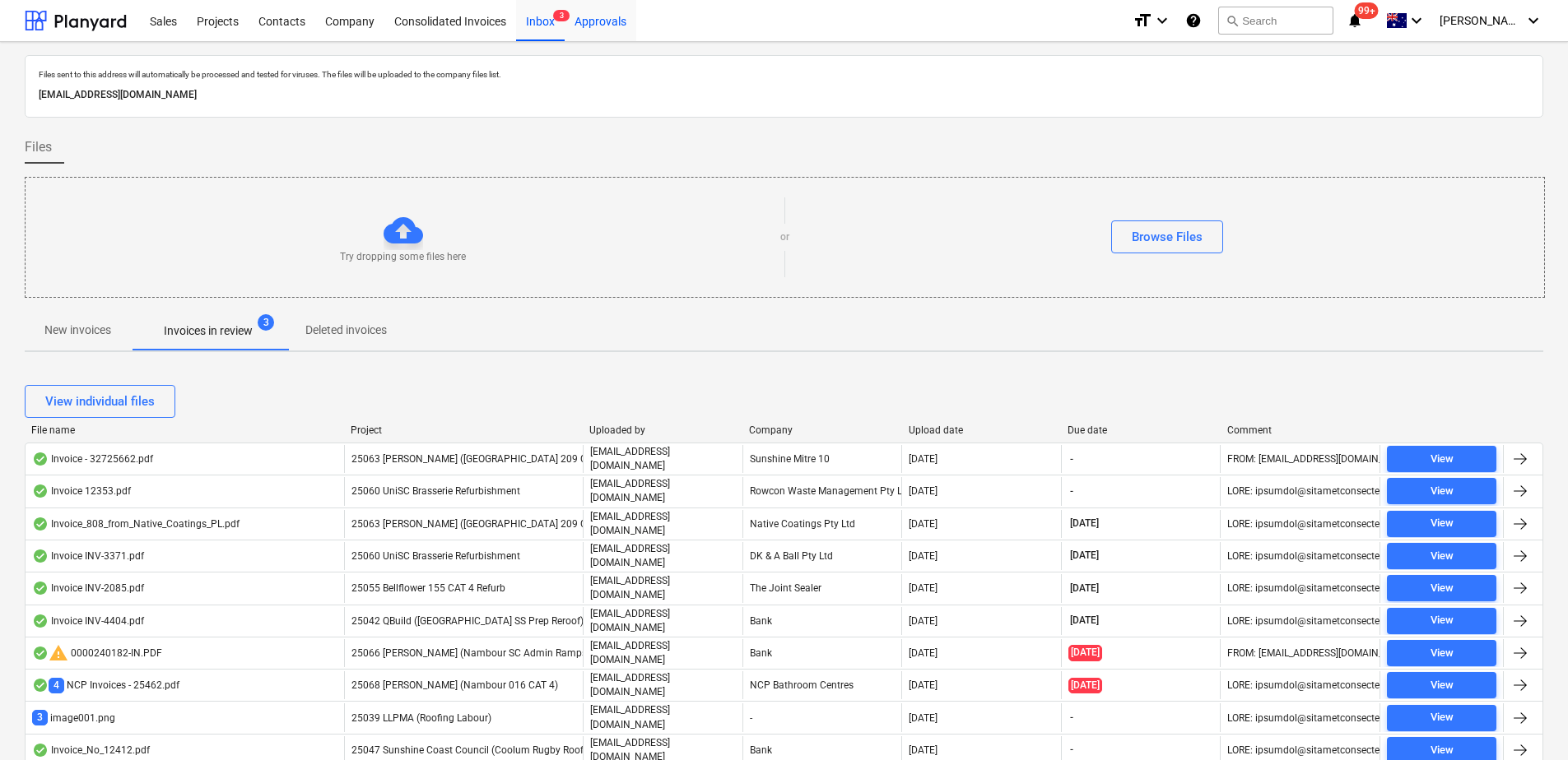
click at [604, 25] on div "Approvals" at bounding box center [601, 20] width 72 height 42
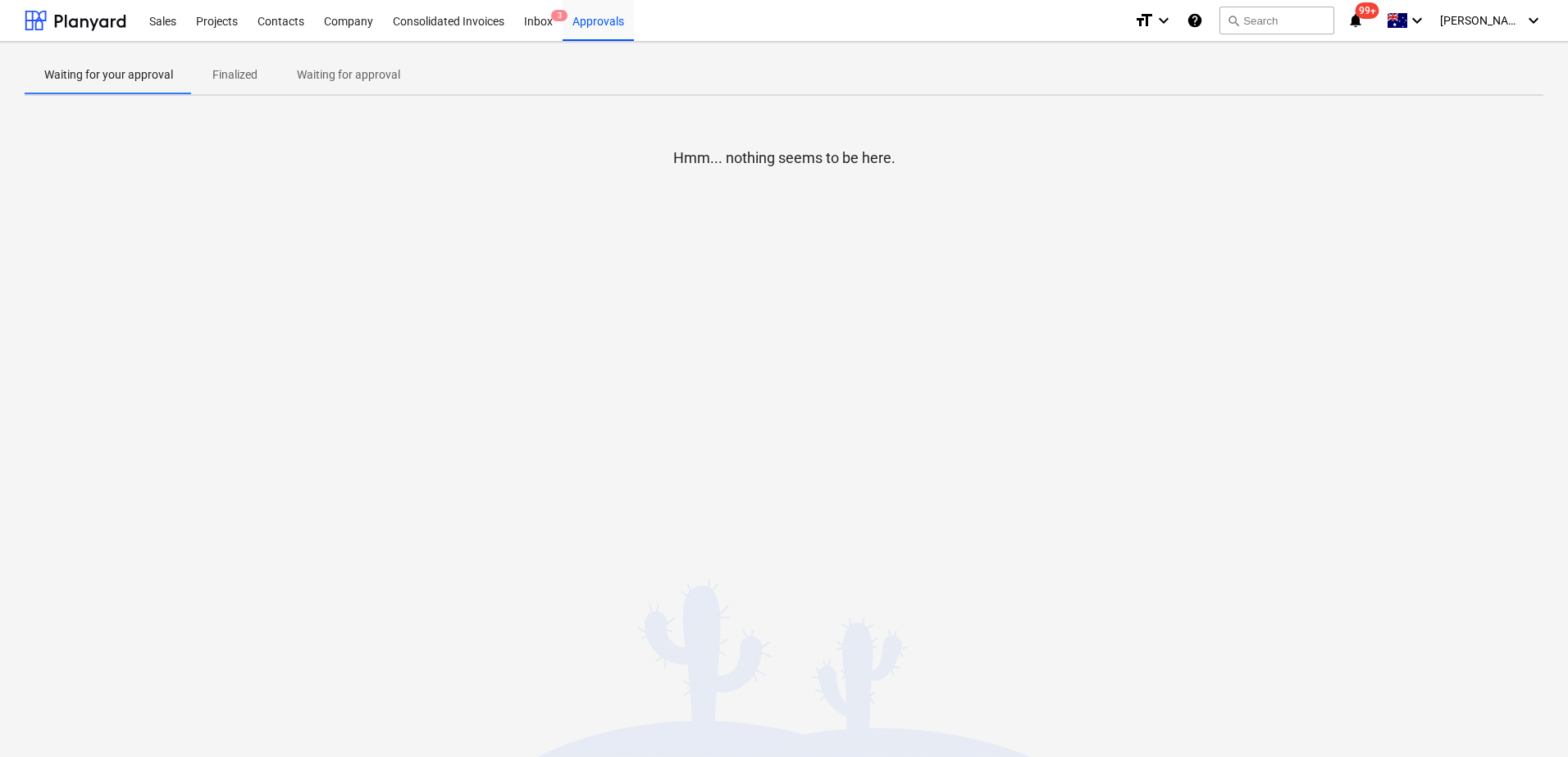
click at [364, 81] on p "Waiting for approval" at bounding box center [348, 75] width 104 height 17
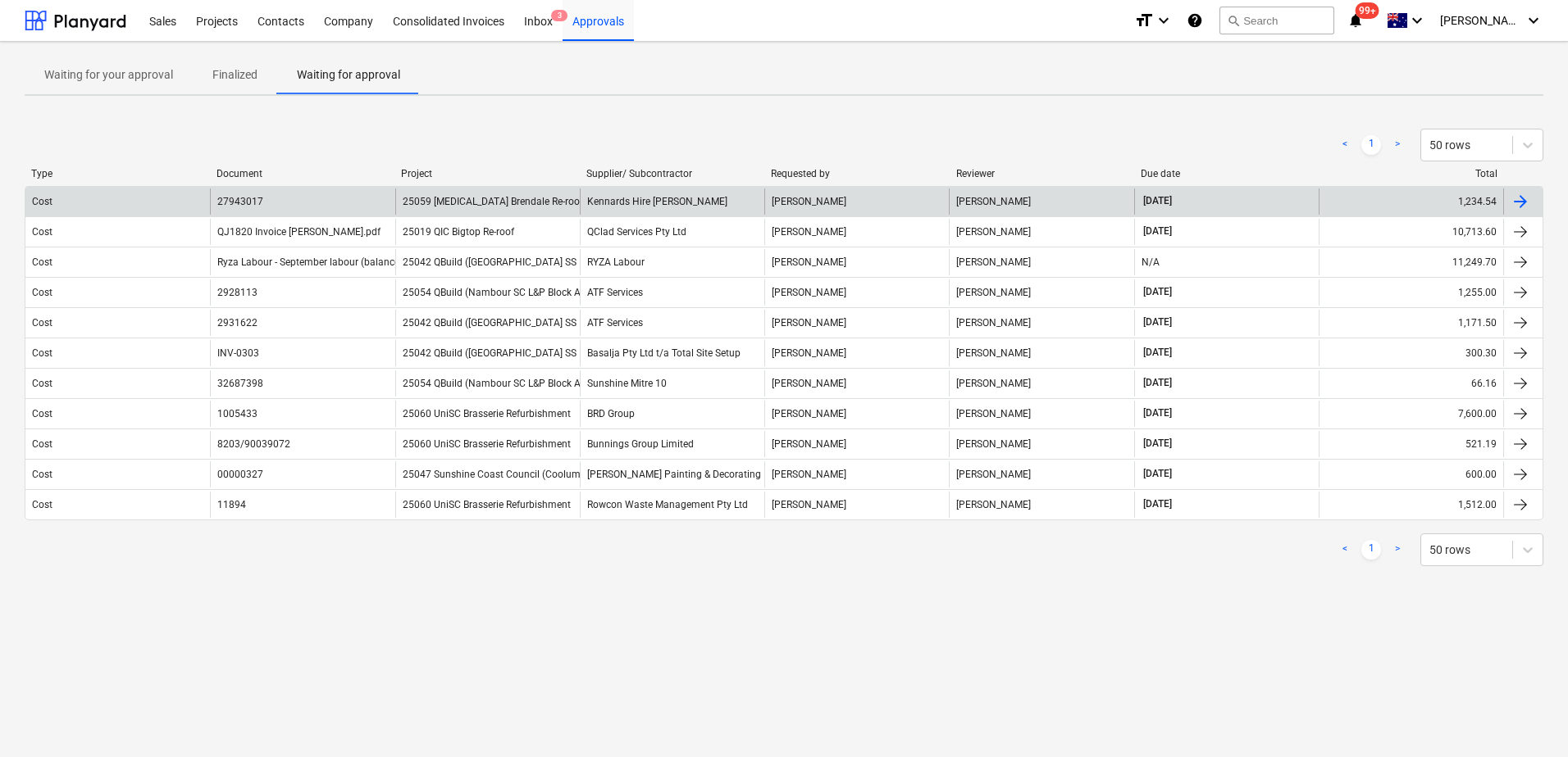
click at [476, 201] on span "25059 [MEDICAL_DATA] Brendale Re-roof and New Shed" at bounding box center [525, 201] width 247 height 11
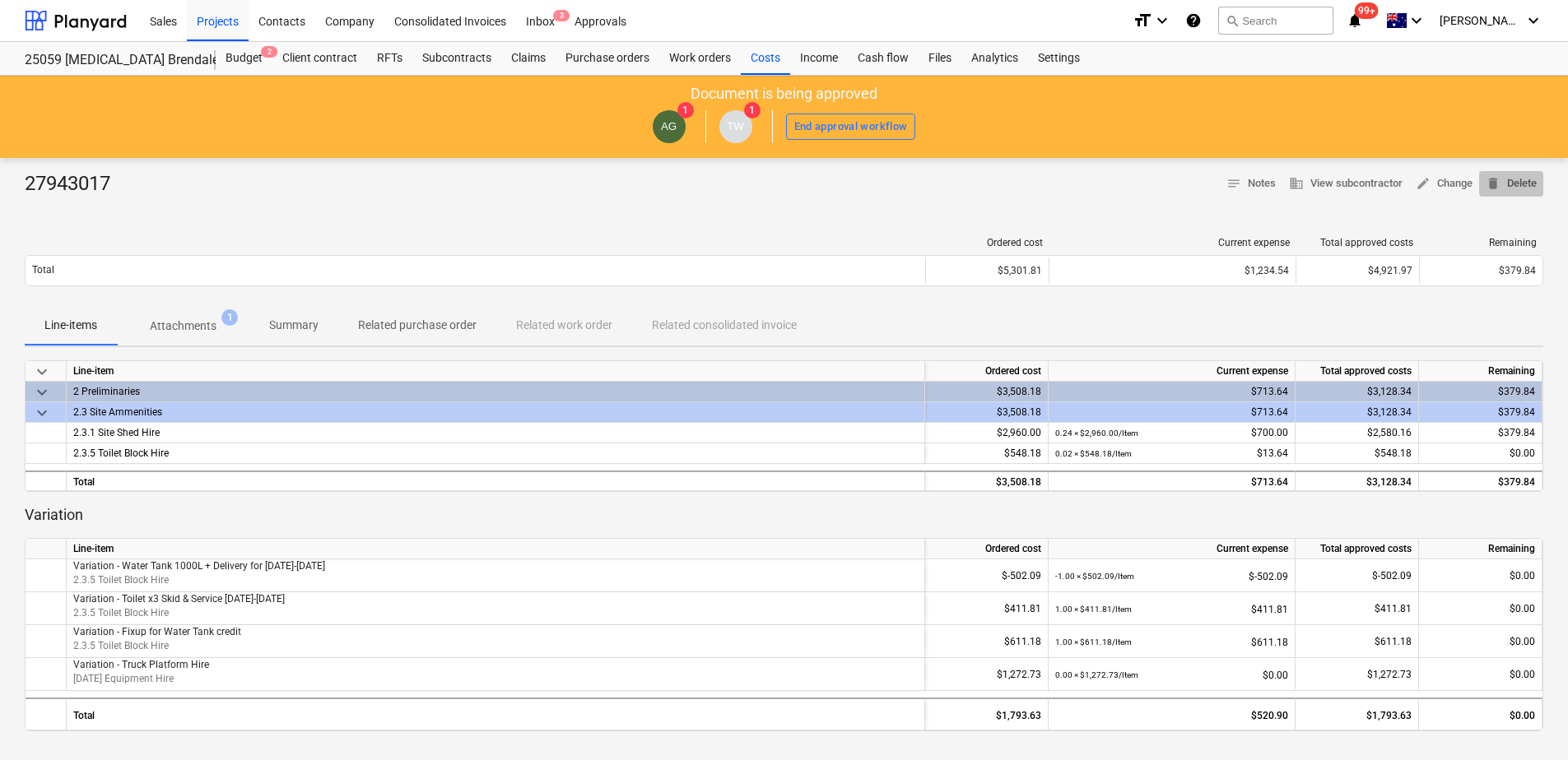
click at [1531, 182] on span "delete Delete" at bounding box center [1511, 184] width 51 height 19
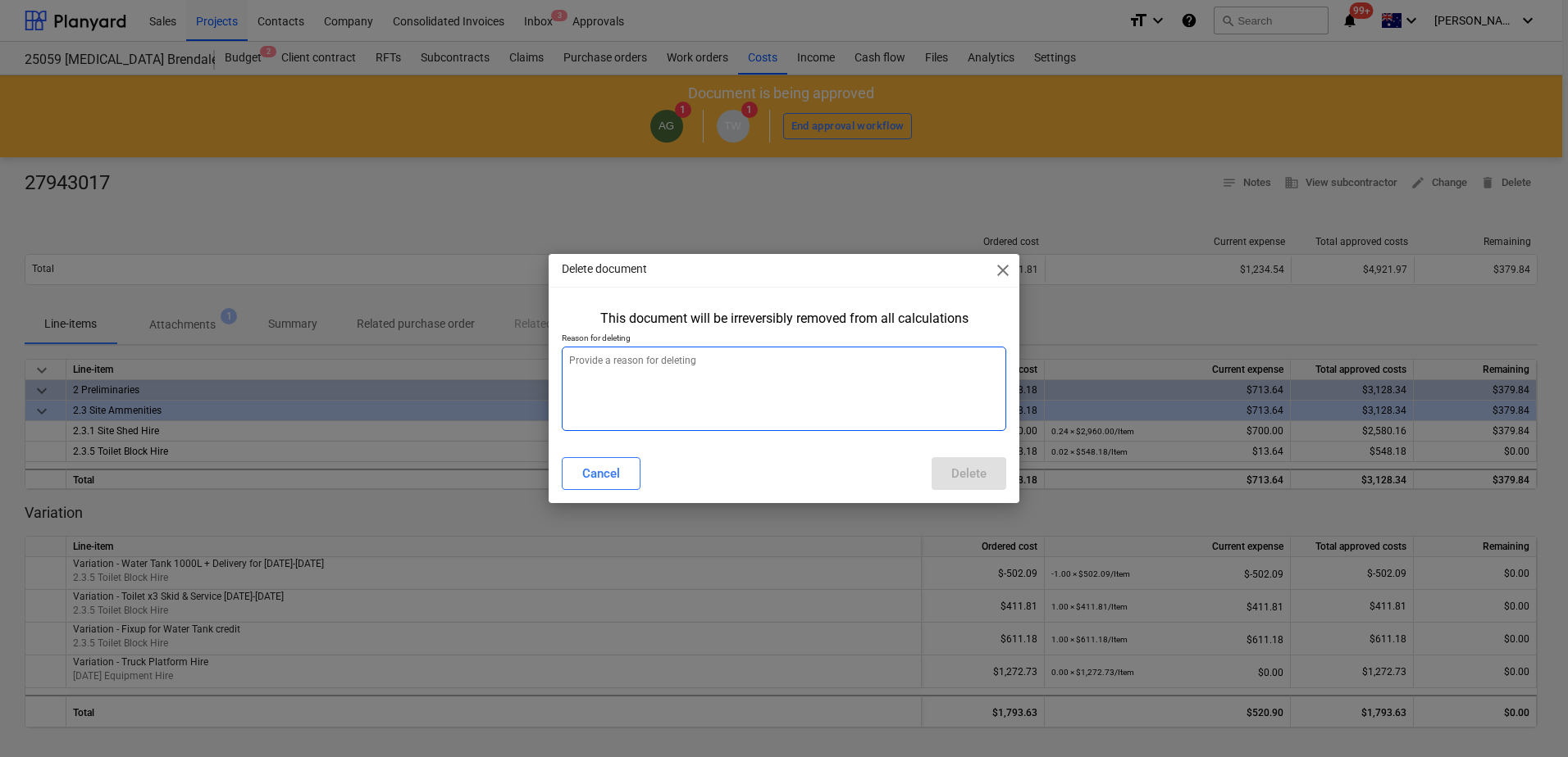
click at [739, 396] on textarea at bounding box center [784, 389] width 445 height 85
click at [960, 475] on div "Delete" at bounding box center [968, 474] width 35 height 22
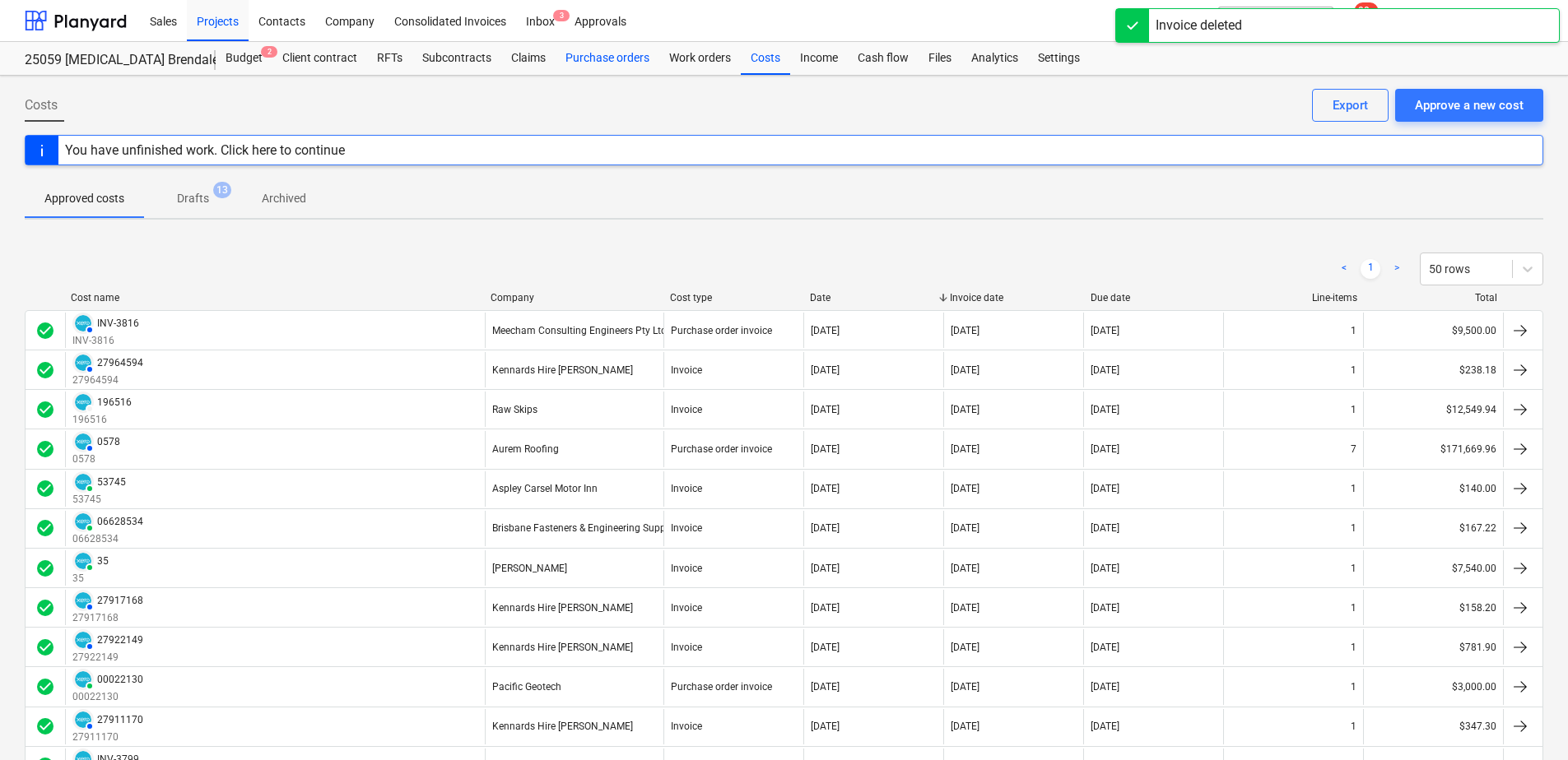
click at [601, 59] on div "Purchase orders" at bounding box center [608, 58] width 104 height 33
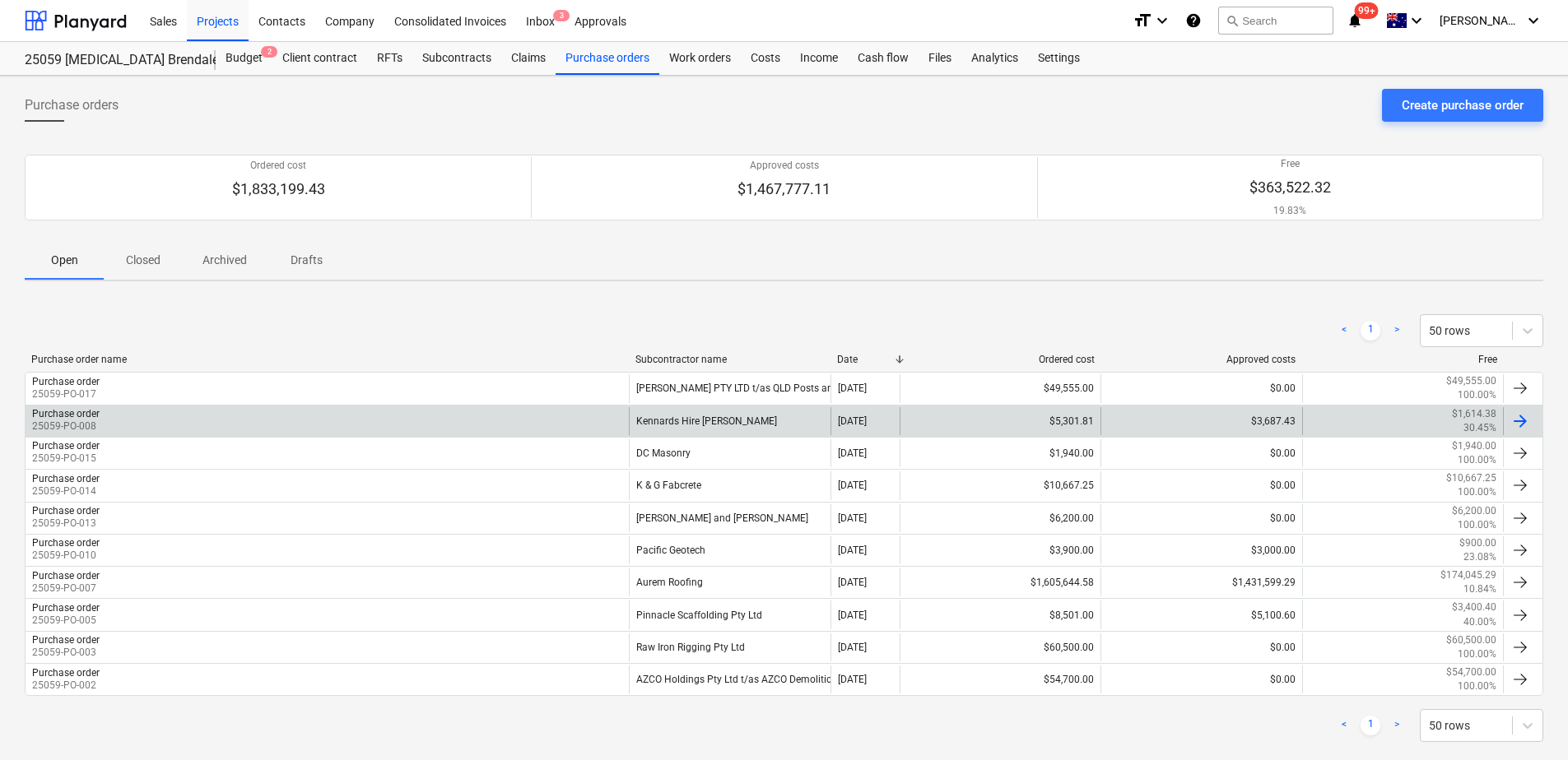
click at [722, 414] on div "Kennards Hire [PERSON_NAME]" at bounding box center [729, 422] width 200 height 28
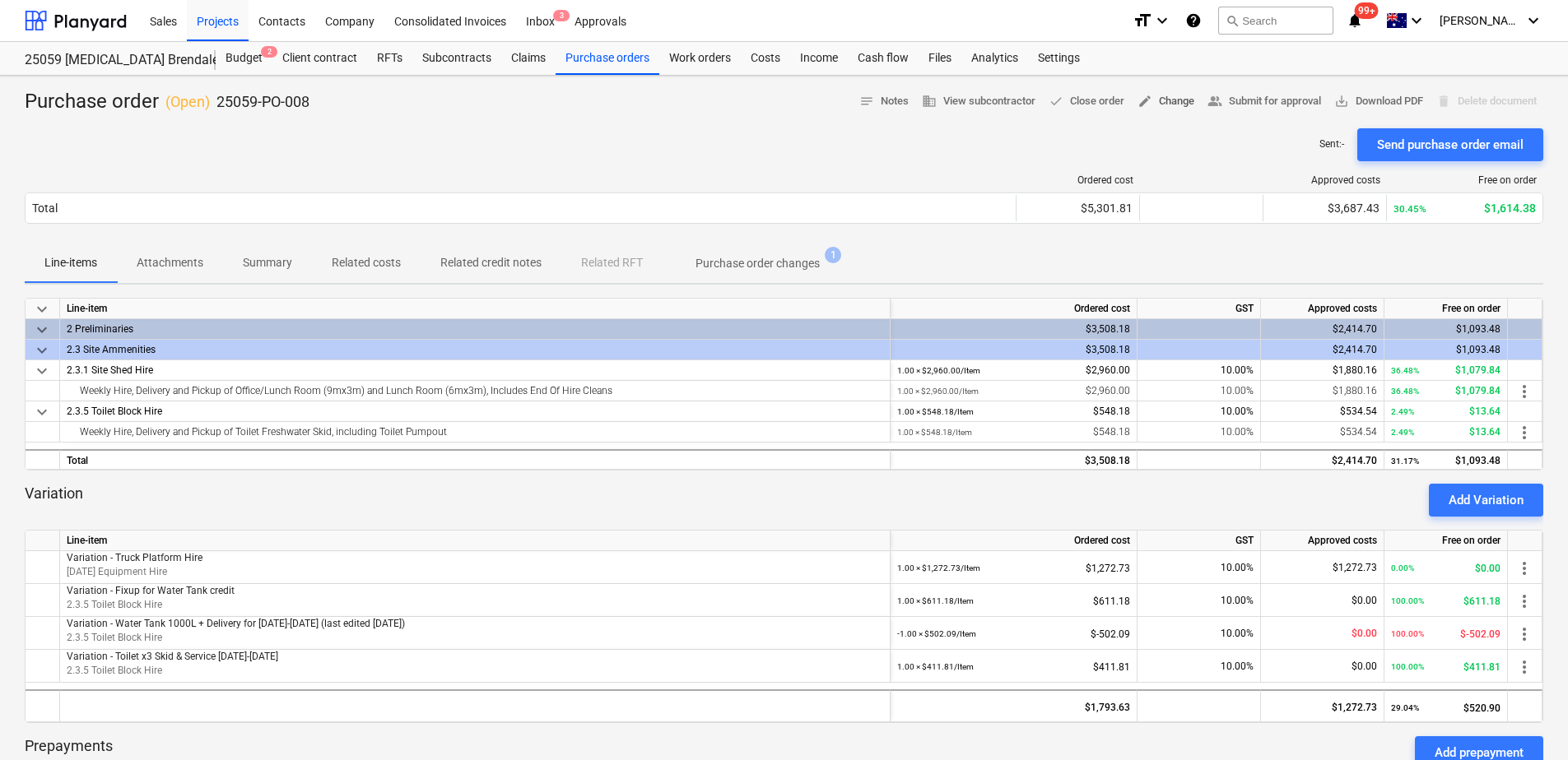
click at [1174, 103] on span "edit Change" at bounding box center [1166, 102] width 57 height 19
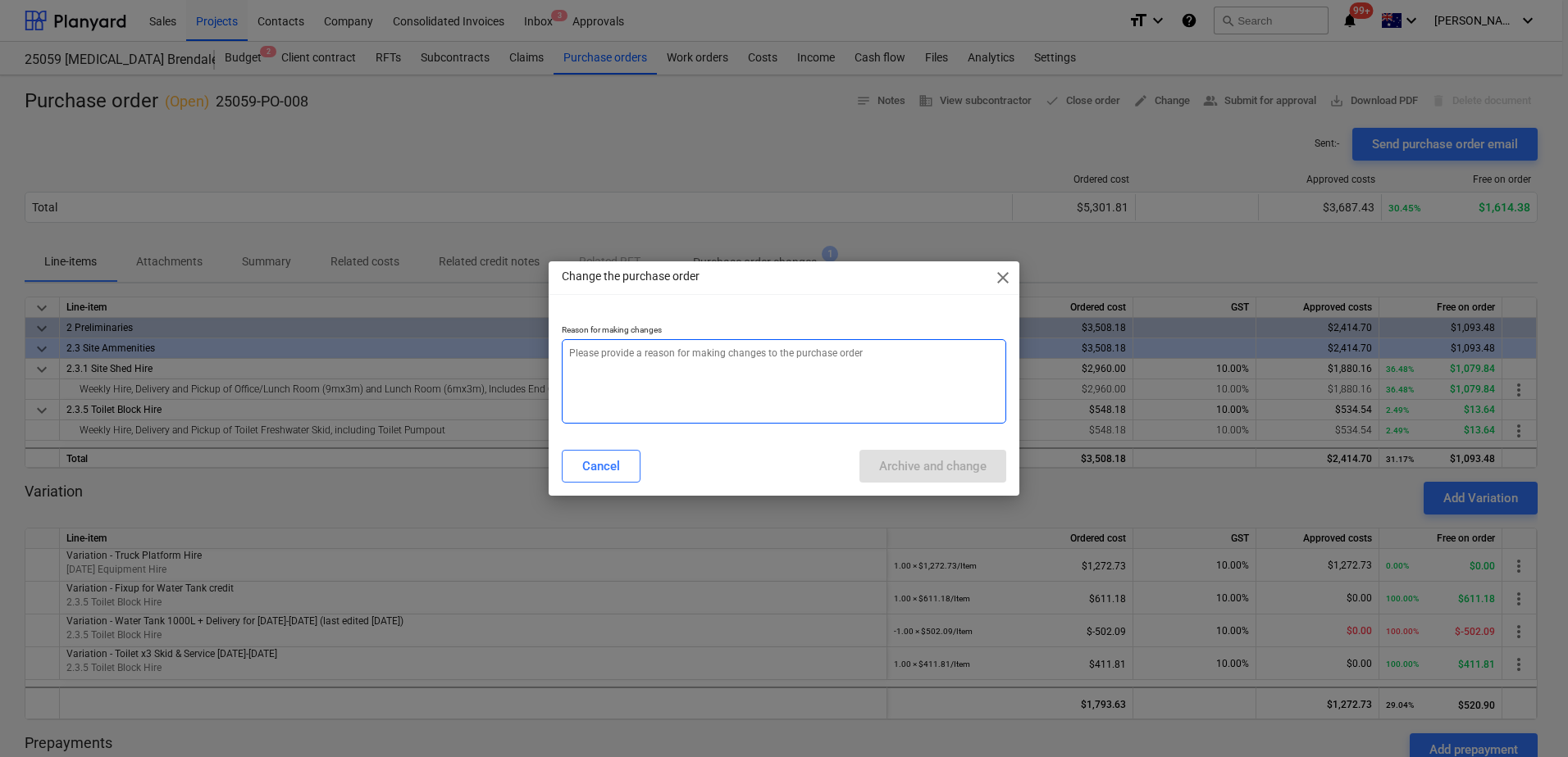
click at [716, 390] on textarea at bounding box center [784, 381] width 445 height 85
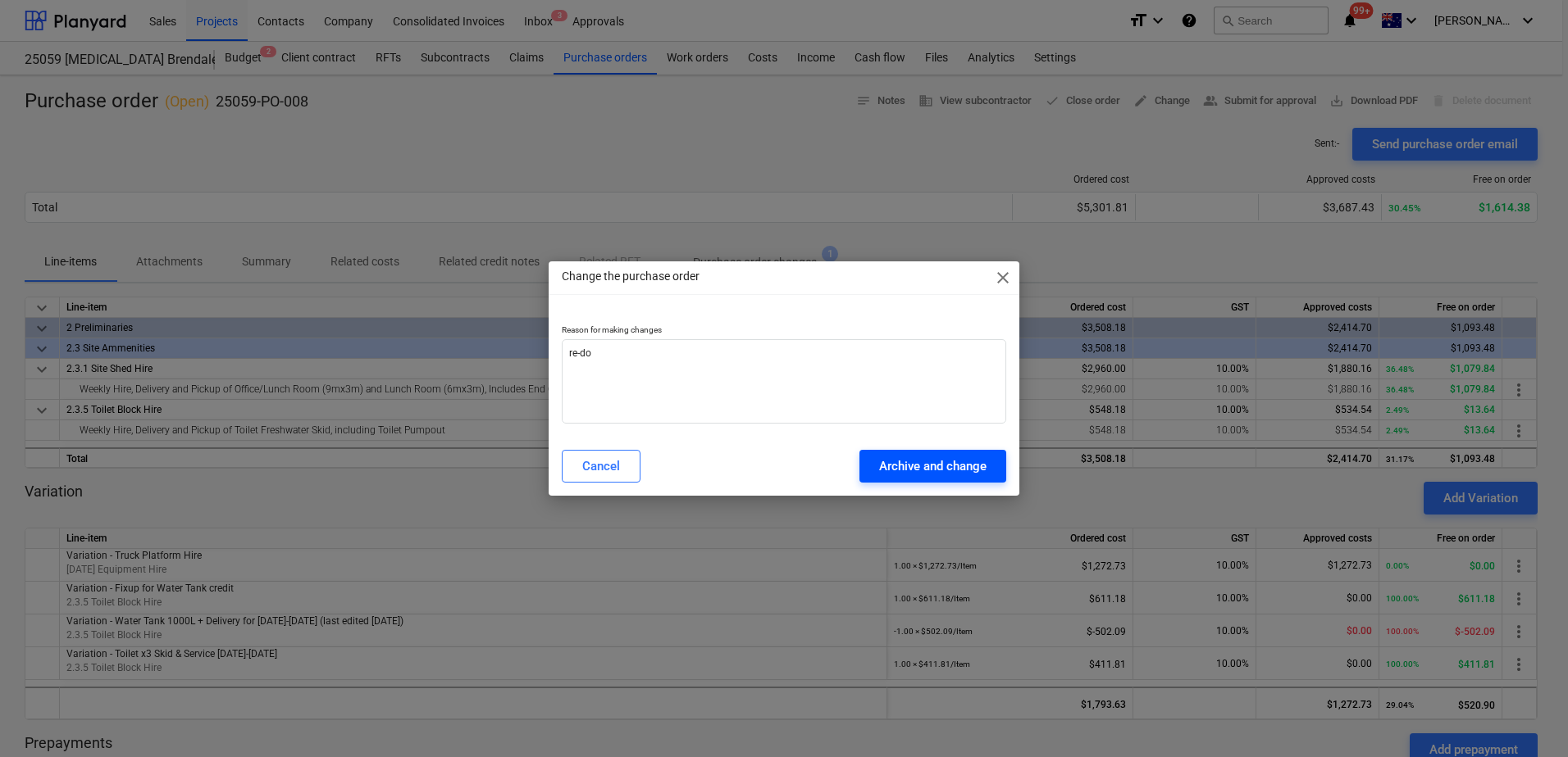
click at [926, 473] on div "Archive and change" at bounding box center [932, 466] width 107 height 22
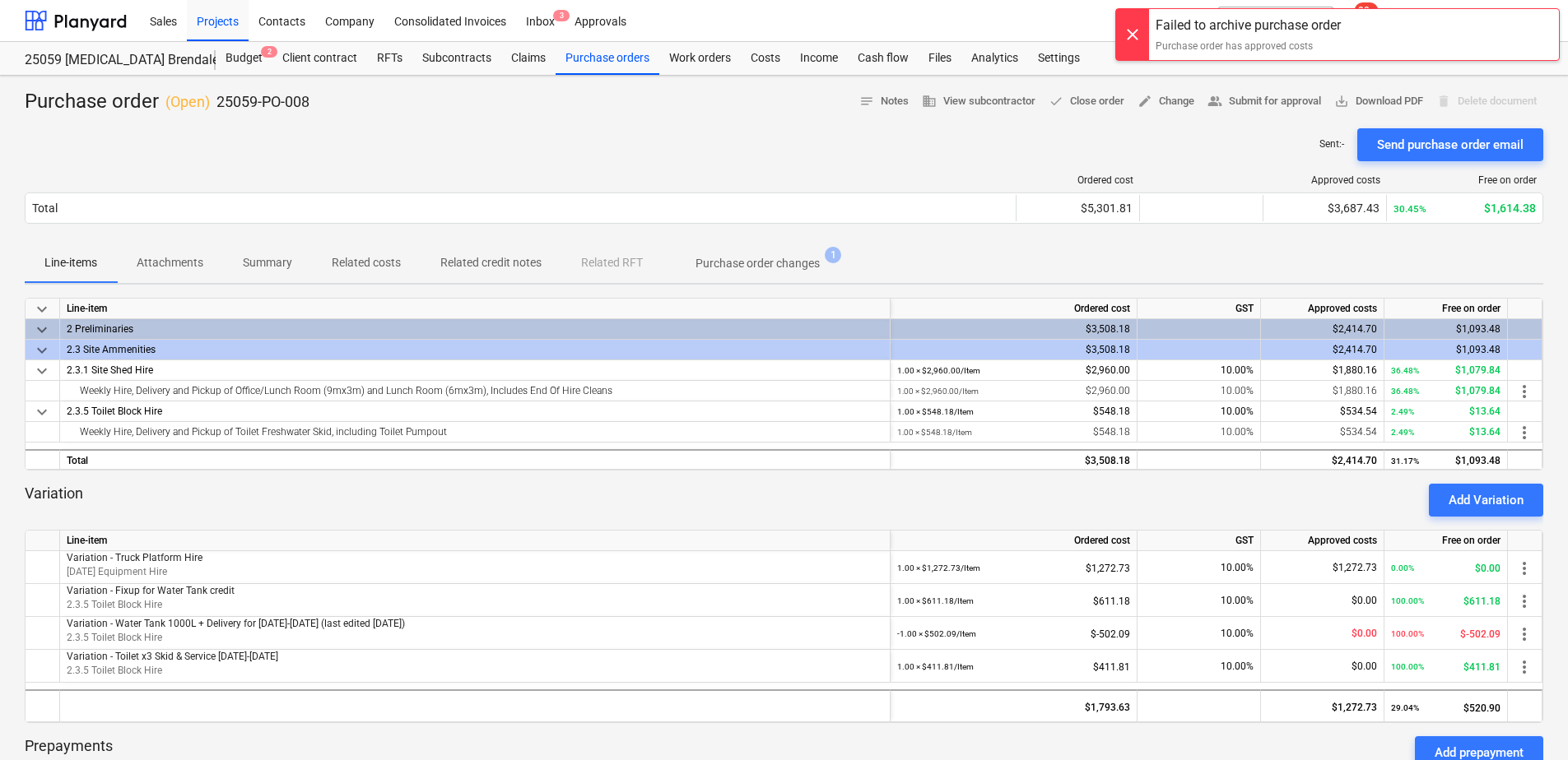
click at [637, 499] on div "Variation Add Variation" at bounding box center [784, 500] width 1519 height 33
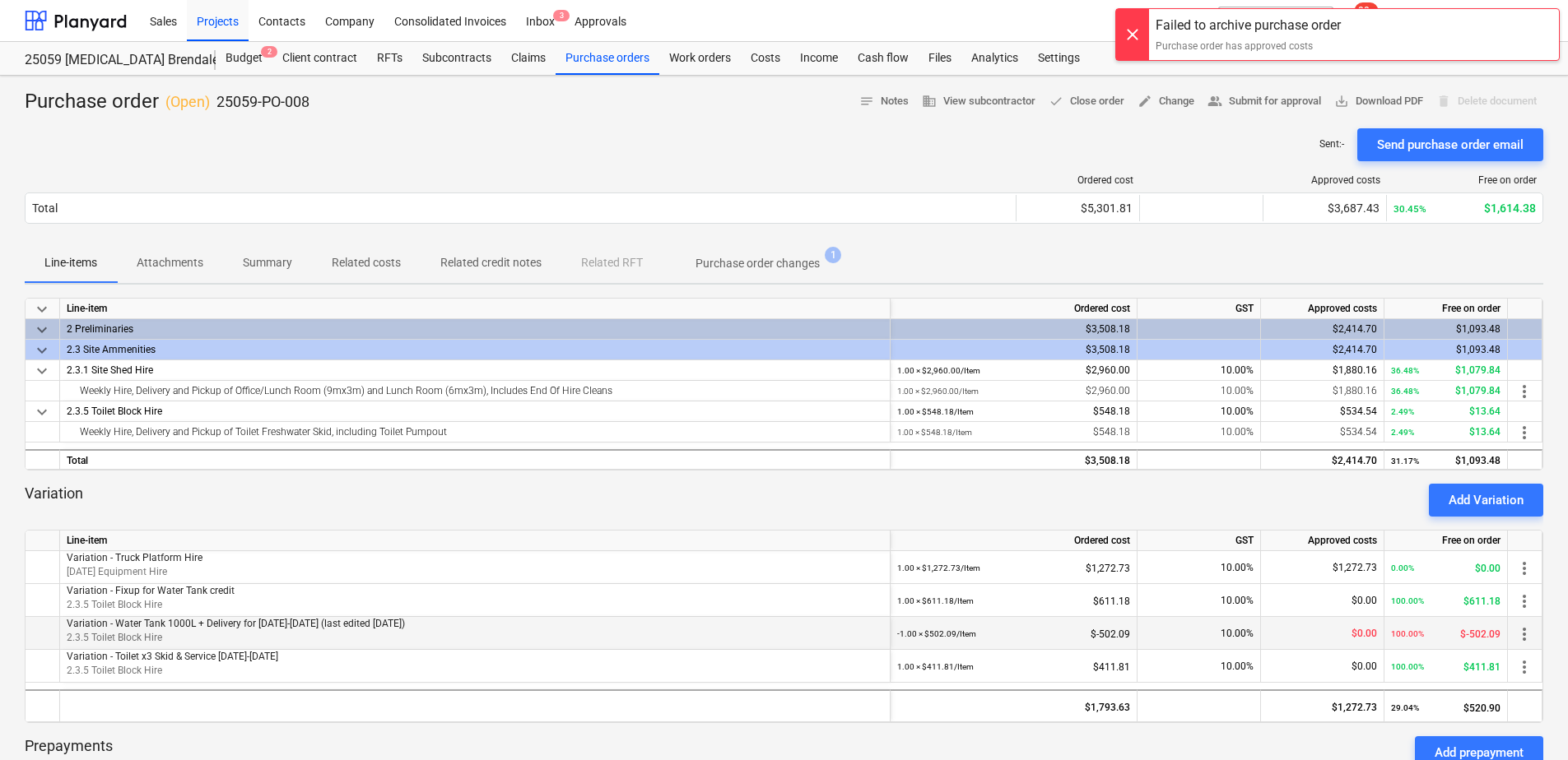
click at [1528, 635] on span "more_vert" at bounding box center [1524, 634] width 20 height 20
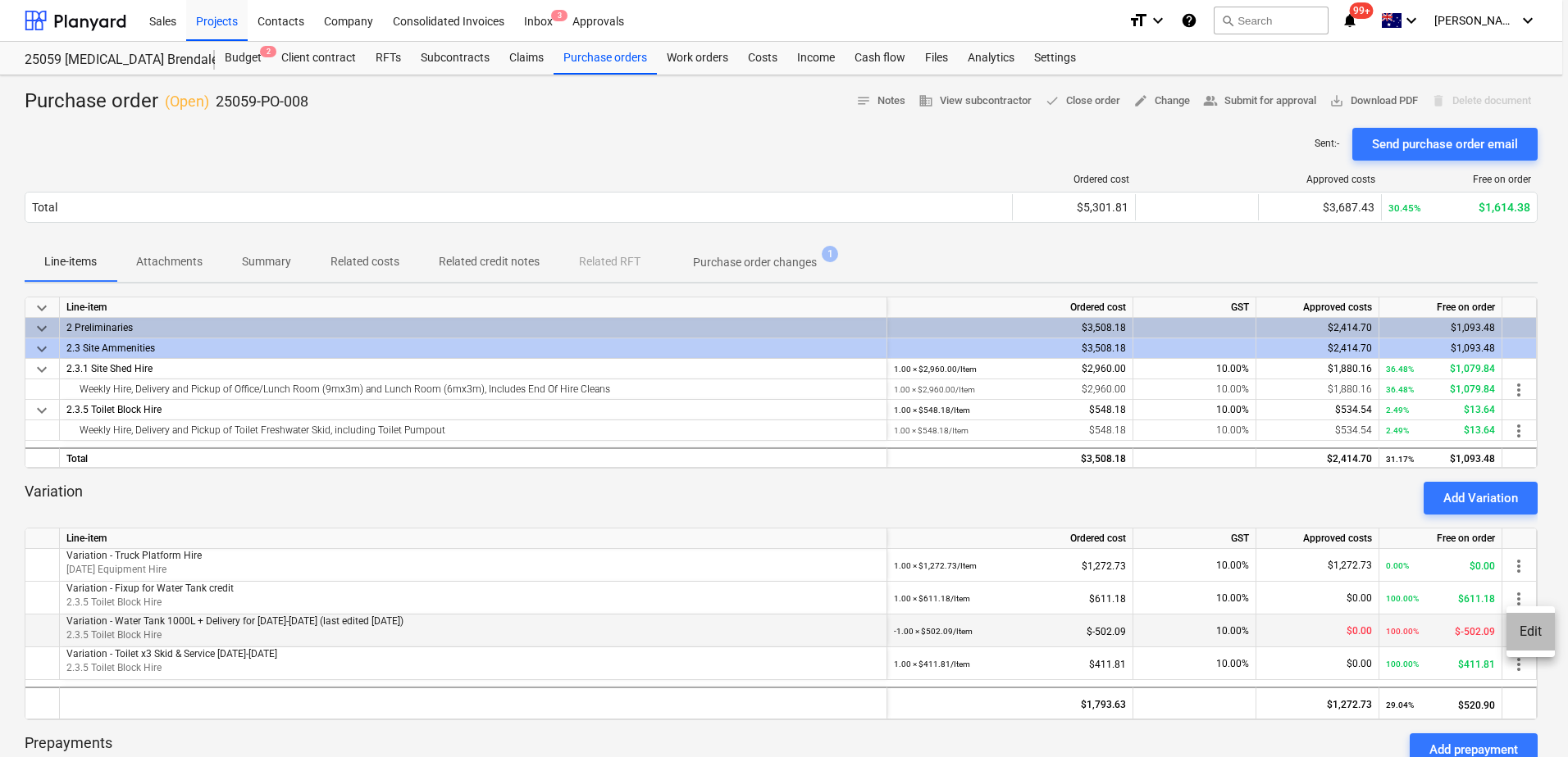
click at [1522, 633] on li "Edit" at bounding box center [1529, 632] width 48 height 38
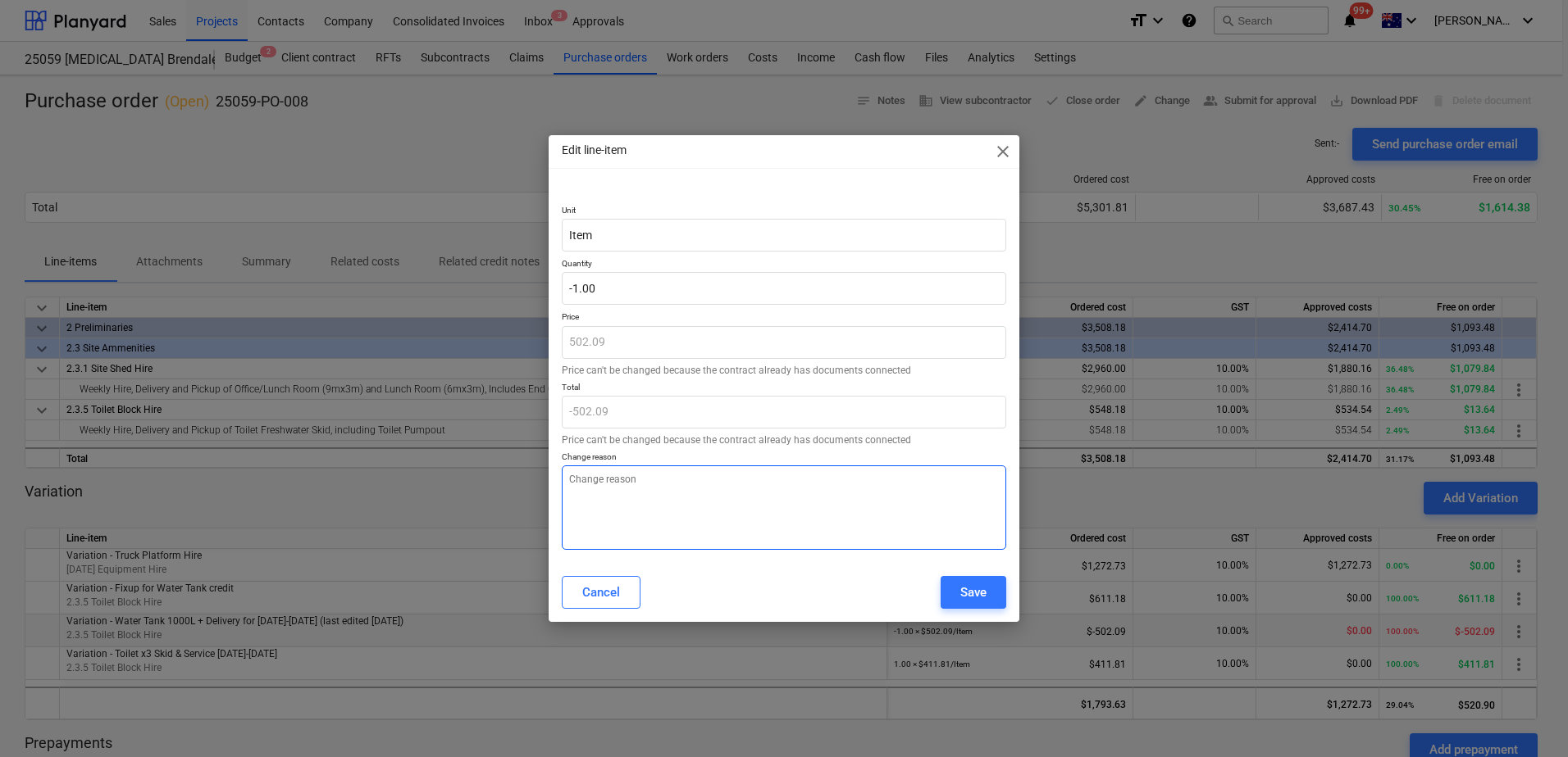
click at [826, 486] on textarea at bounding box center [784, 508] width 445 height 85
click at [993, 596] on button "Save" at bounding box center [974, 592] width 66 height 33
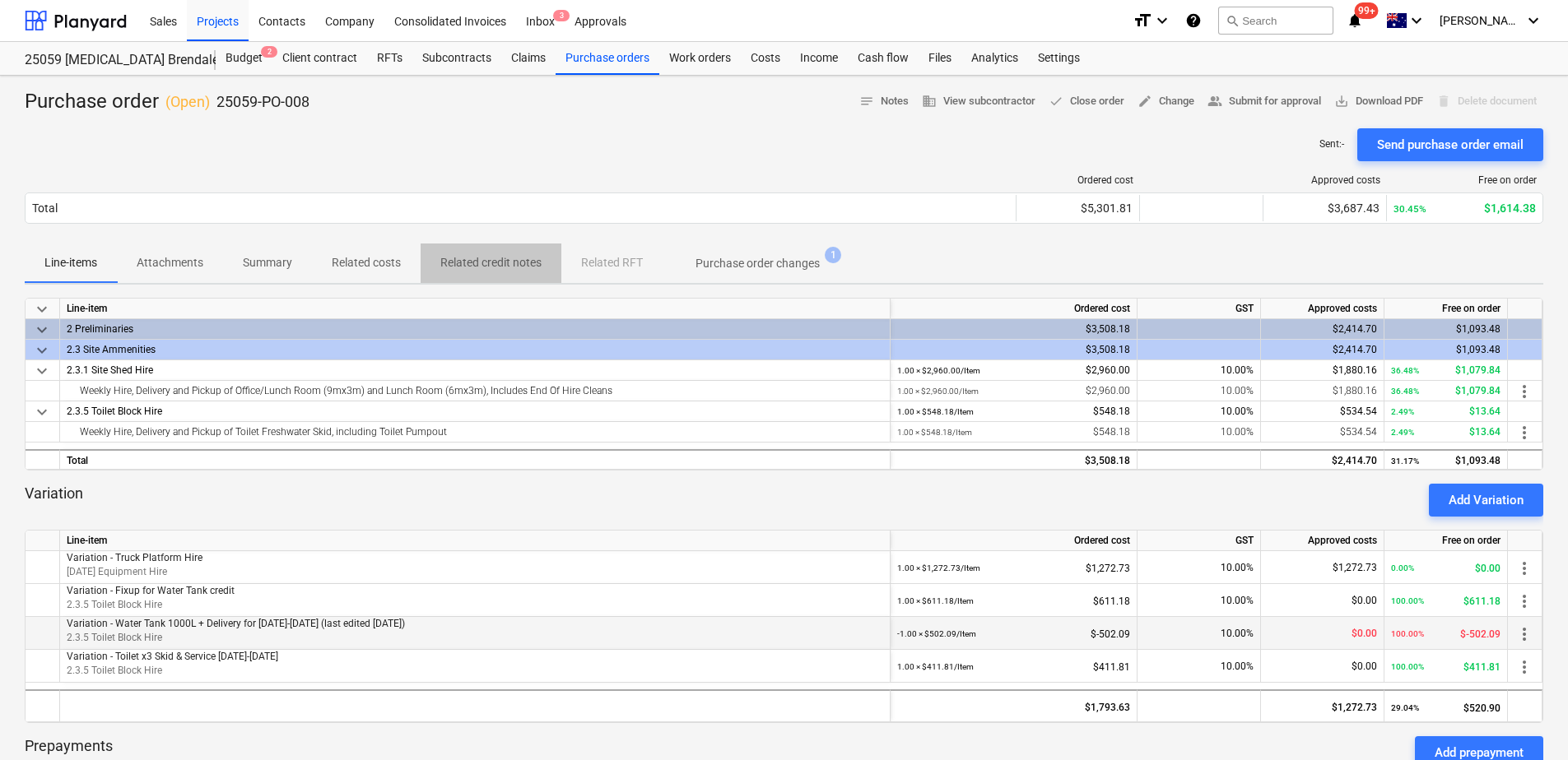
click at [480, 267] on p "Related credit notes" at bounding box center [491, 263] width 101 height 17
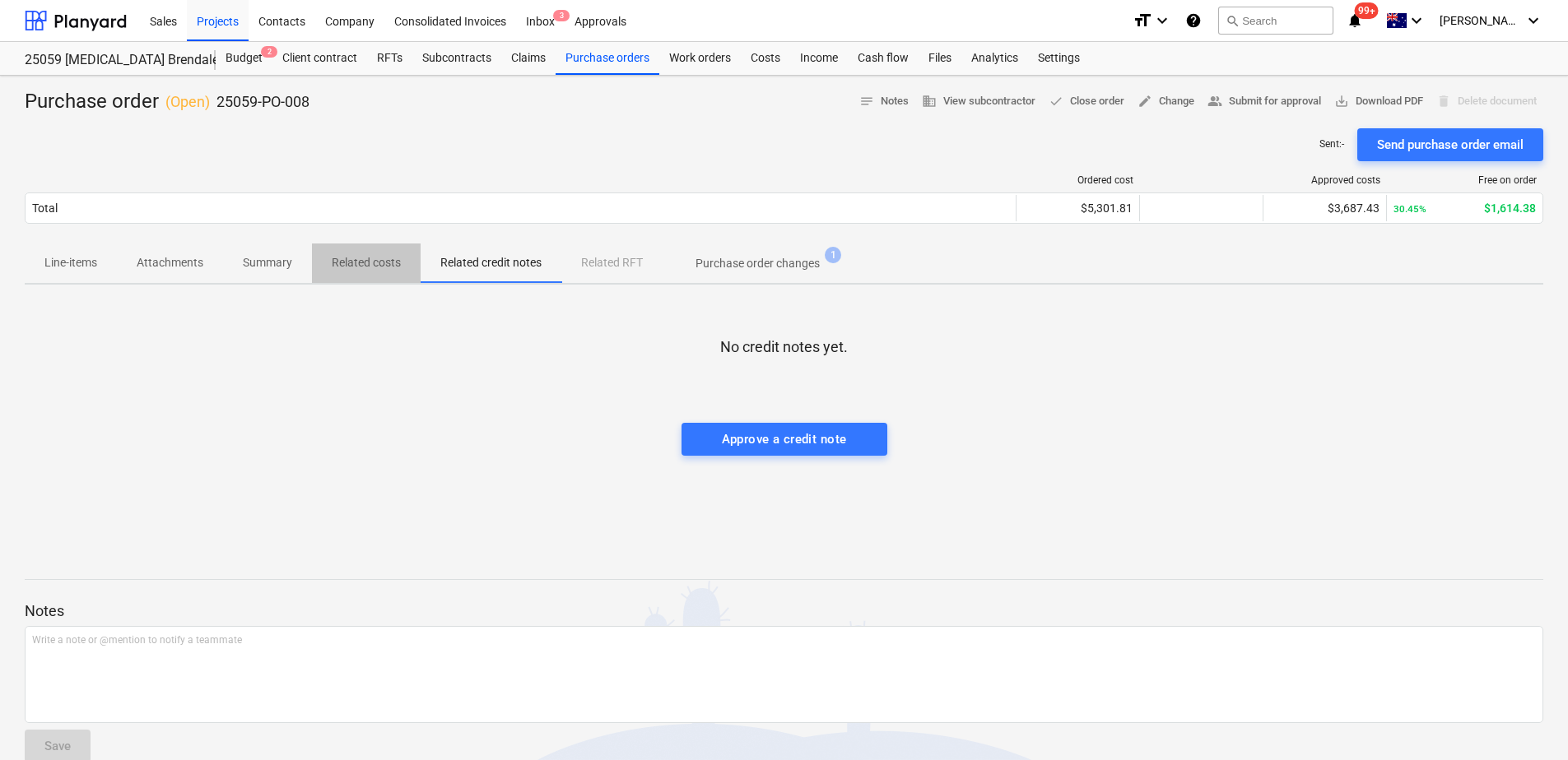
click at [391, 268] on p "Related costs" at bounding box center [366, 263] width 69 height 17
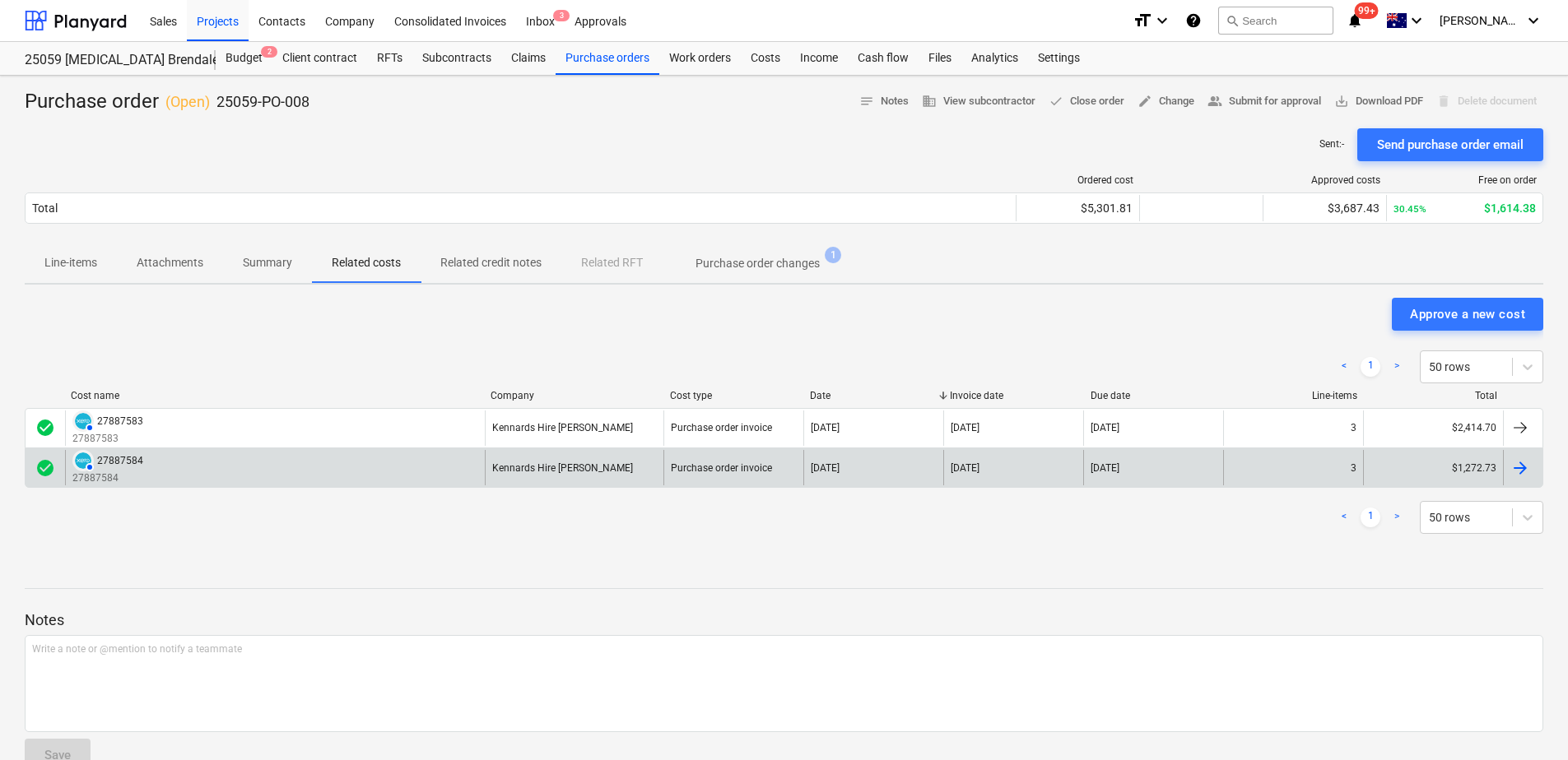
click at [653, 460] on div "Kennards Hire [PERSON_NAME]" at bounding box center [575, 467] width 180 height 35
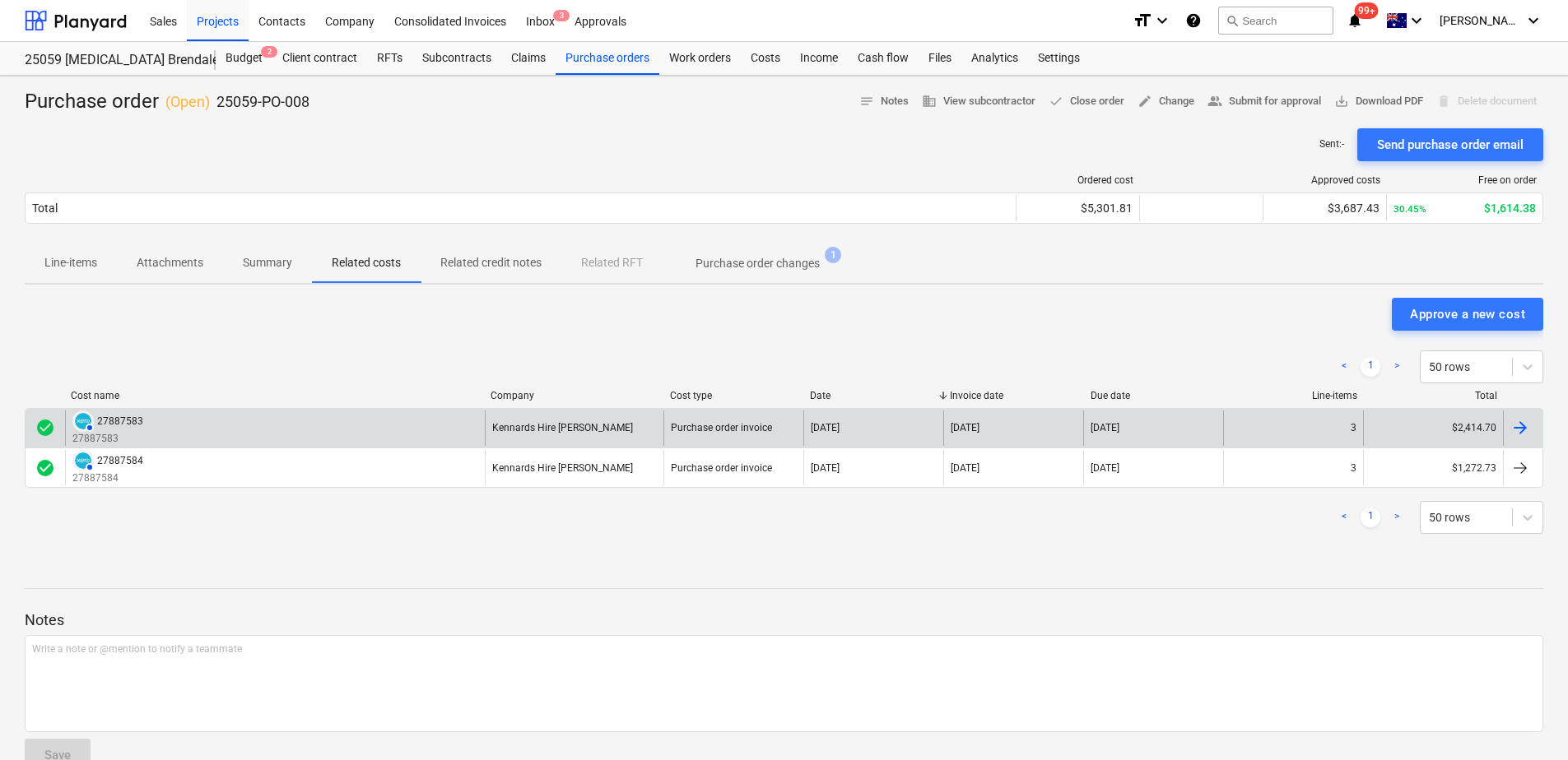
click at [479, 427] on div "AUTHORISED 27887583 27887583" at bounding box center [275, 427] width 420 height 35
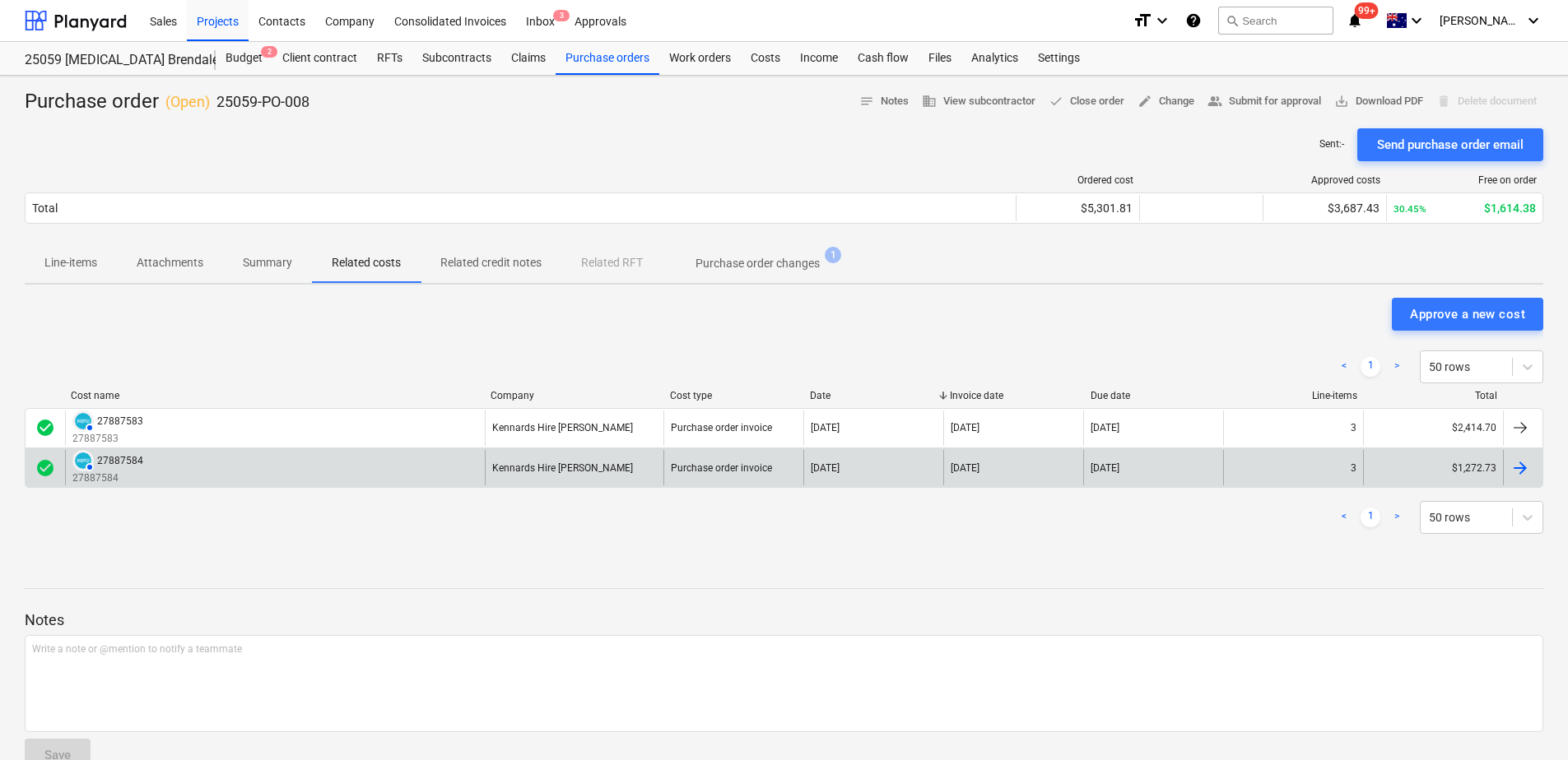
click at [403, 476] on div "AUTHORISED 27887584 27887584" at bounding box center [275, 467] width 420 height 35
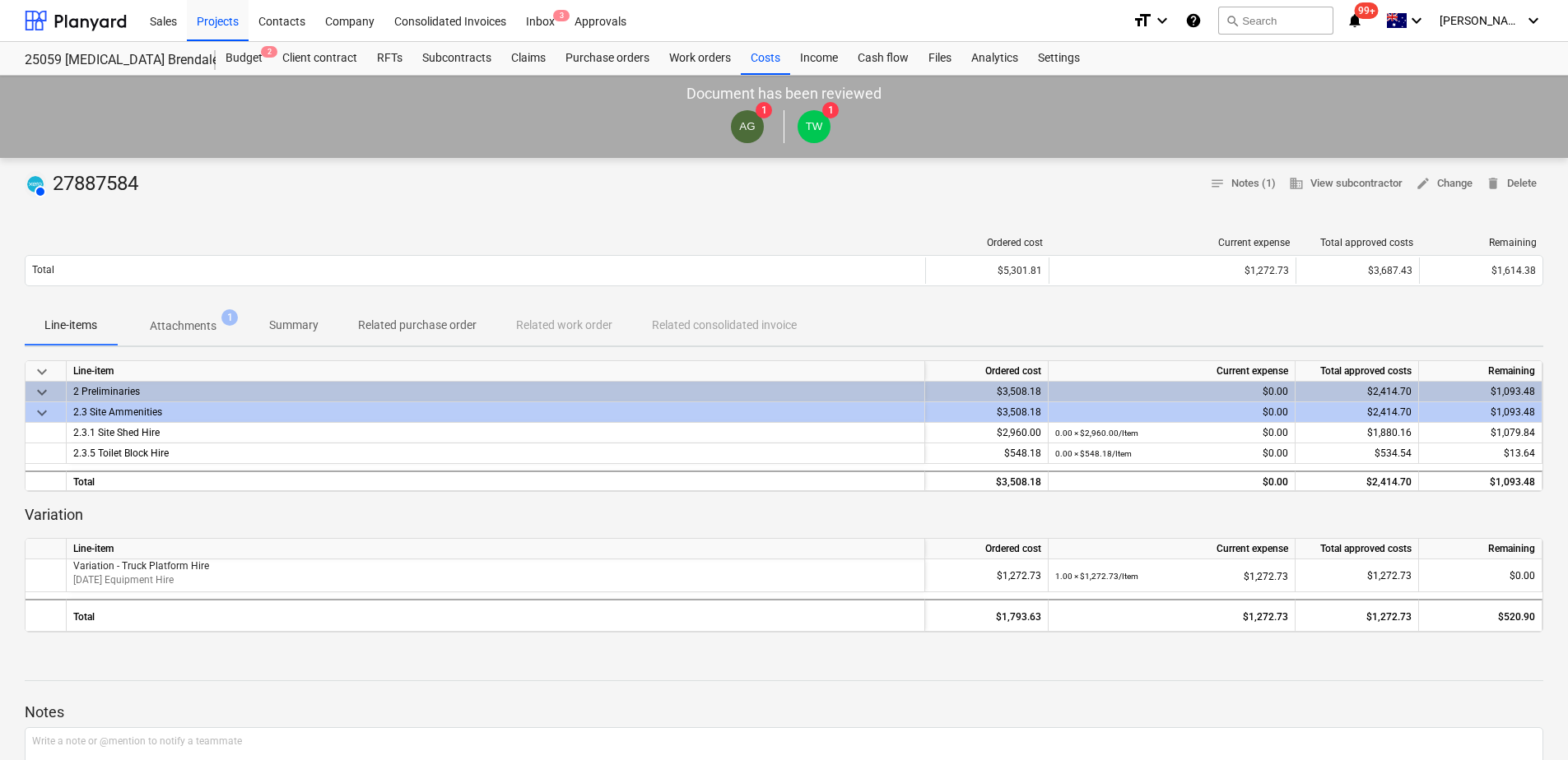
click at [202, 312] on span "Attachments 1" at bounding box center [183, 325] width 132 height 29
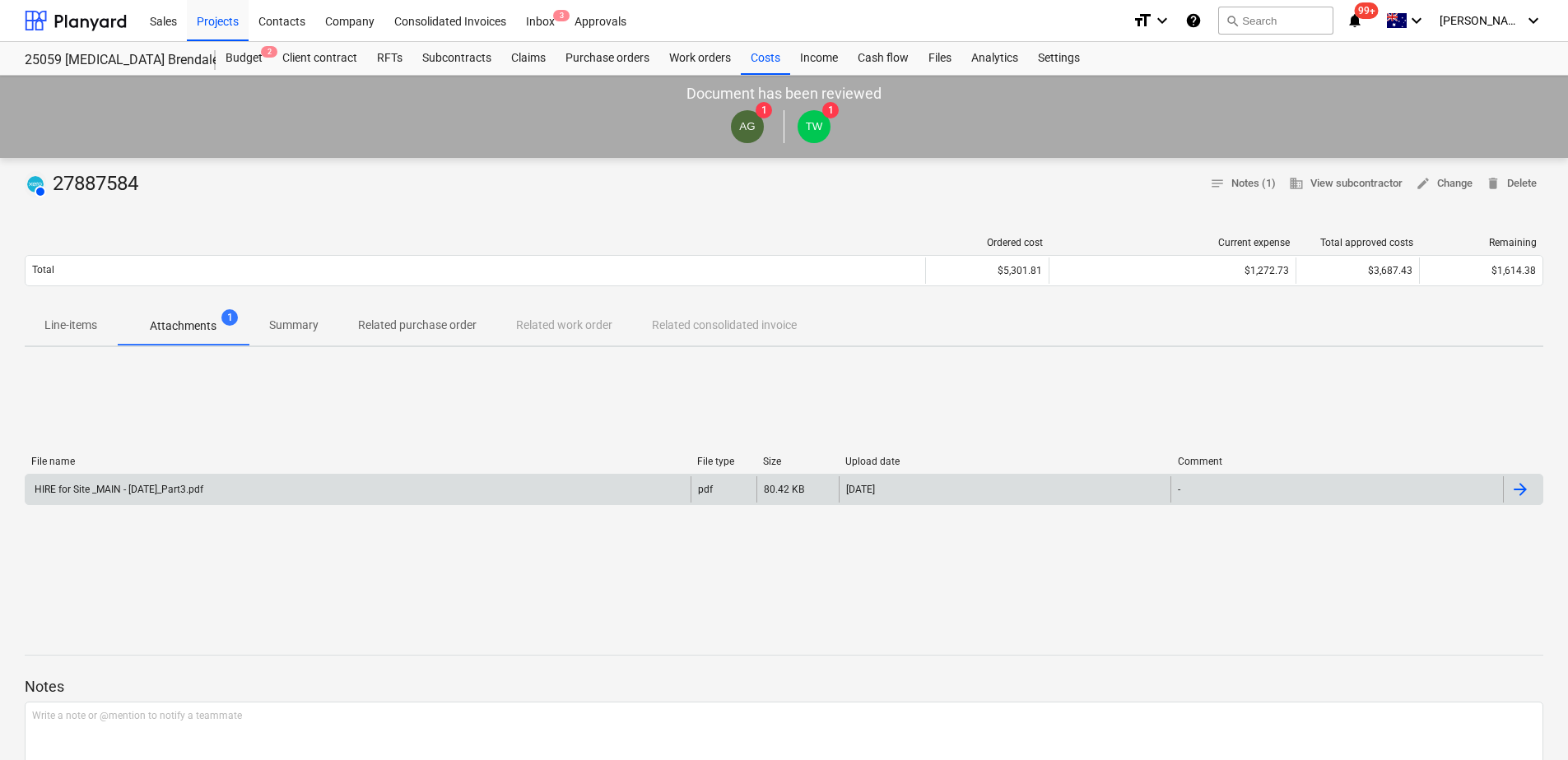
click at [236, 487] on div "HIRE for Site _MAIN - [DATE]_Part3.pdf" at bounding box center [357, 490] width 665 height 26
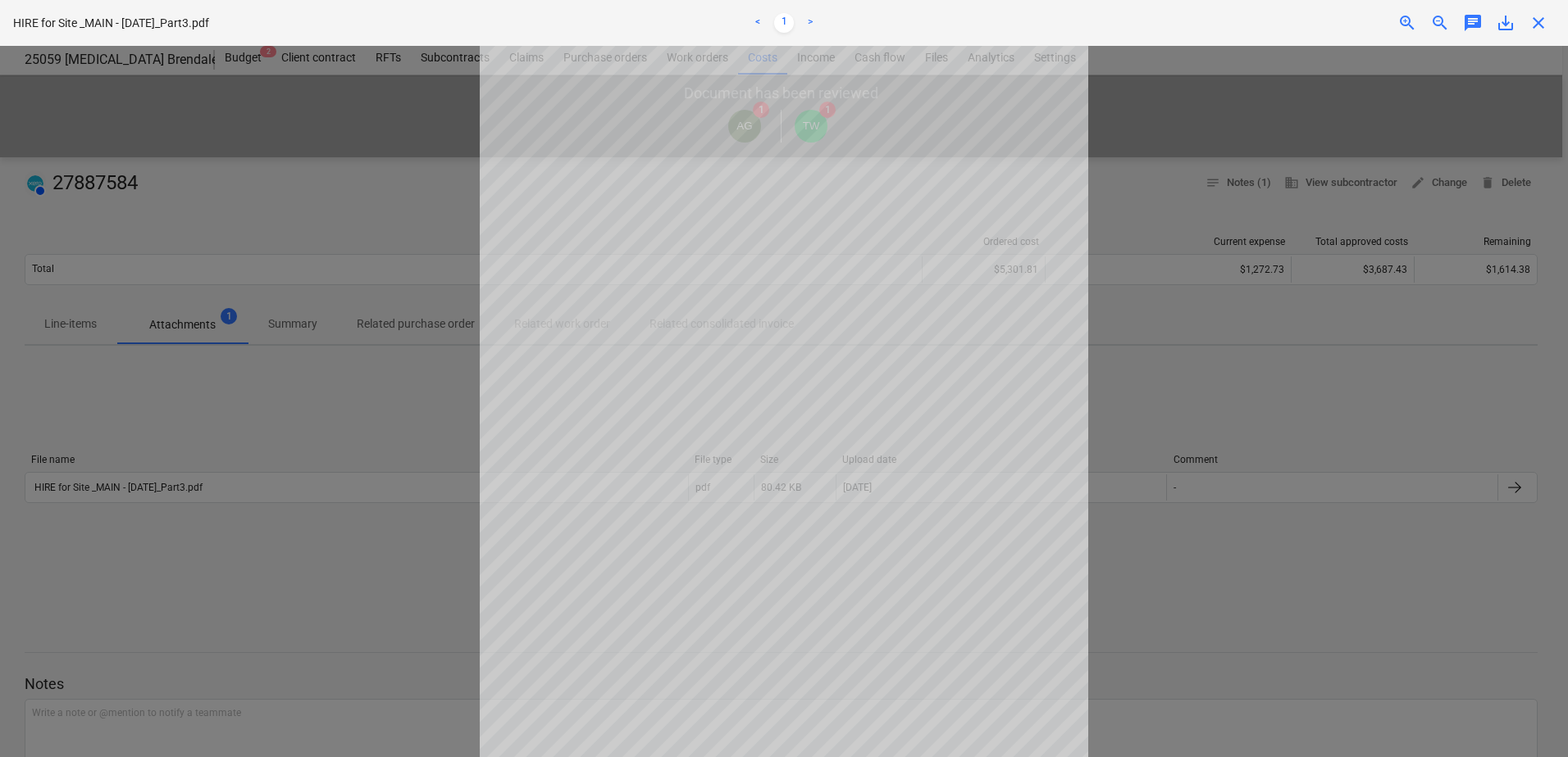
click at [1537, 27] on span "close" at bounding box center [1538, 23] width 20 height 20
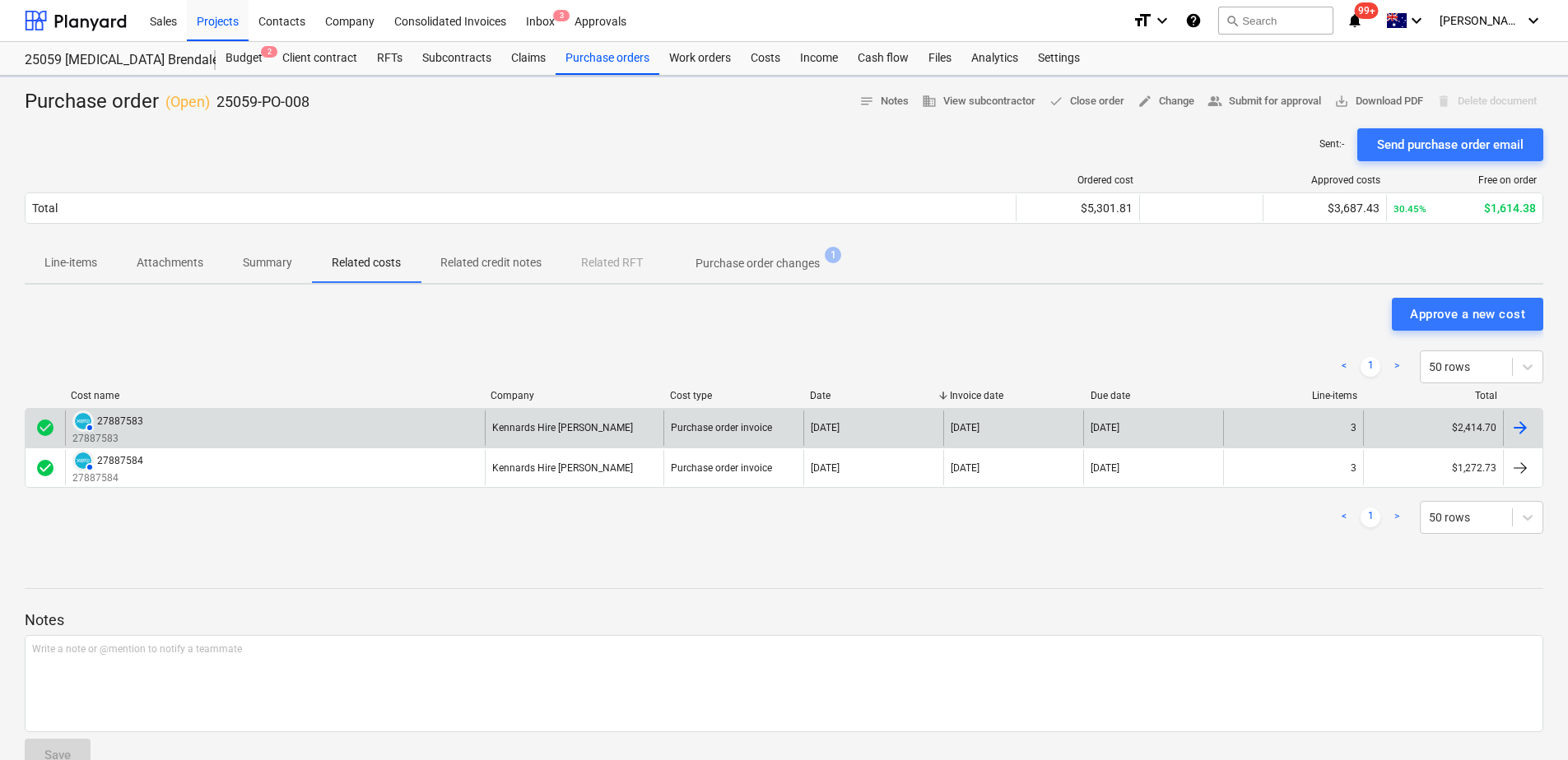
click at [283, 423] on div "AUTHORISED 27887583 27887583" at bounding box center [275, 427] width 420 height 35
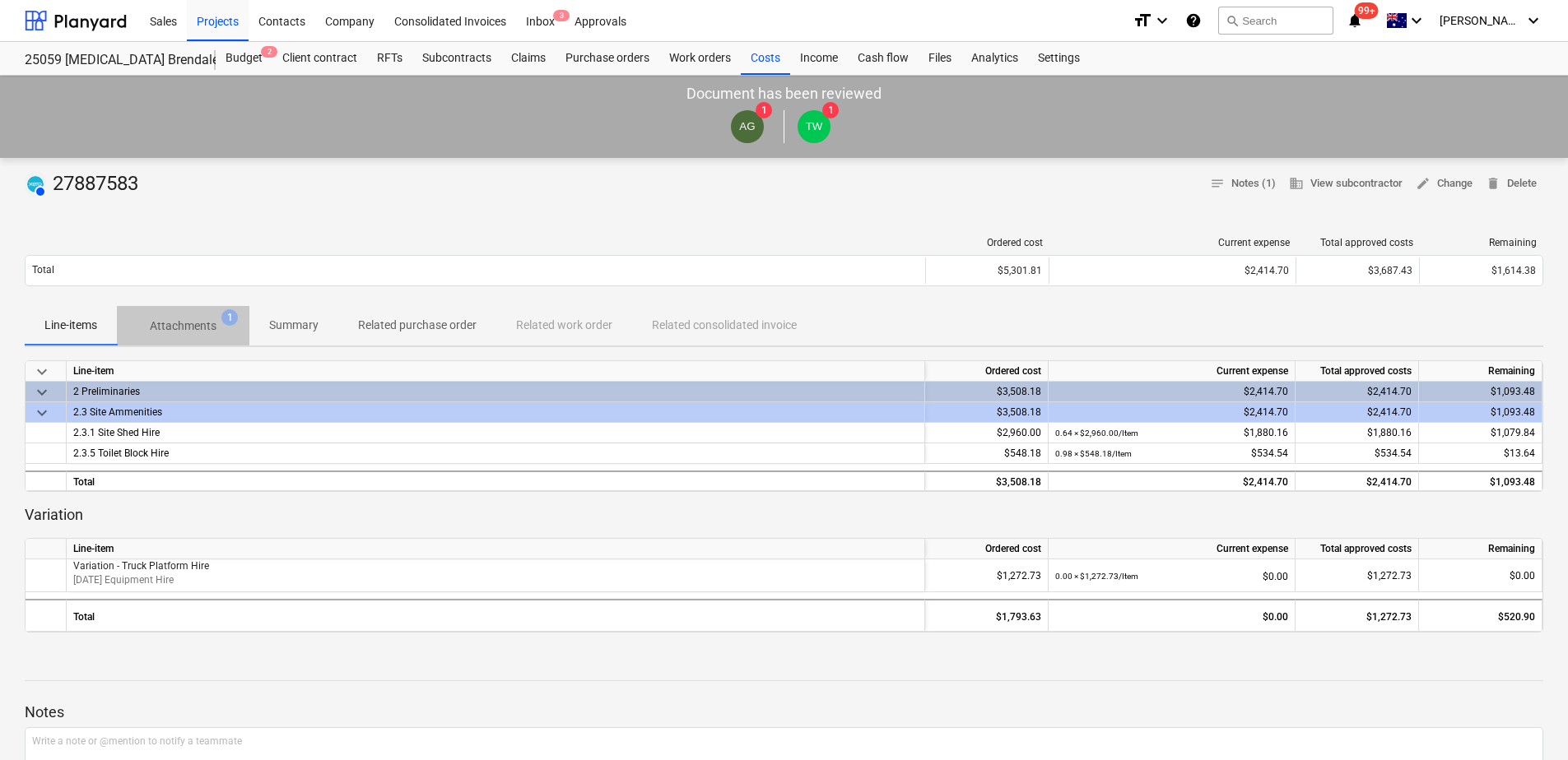
click at [183, 317] on span "Attachments 1" at bounding box center [183, 325] width 132 height 29
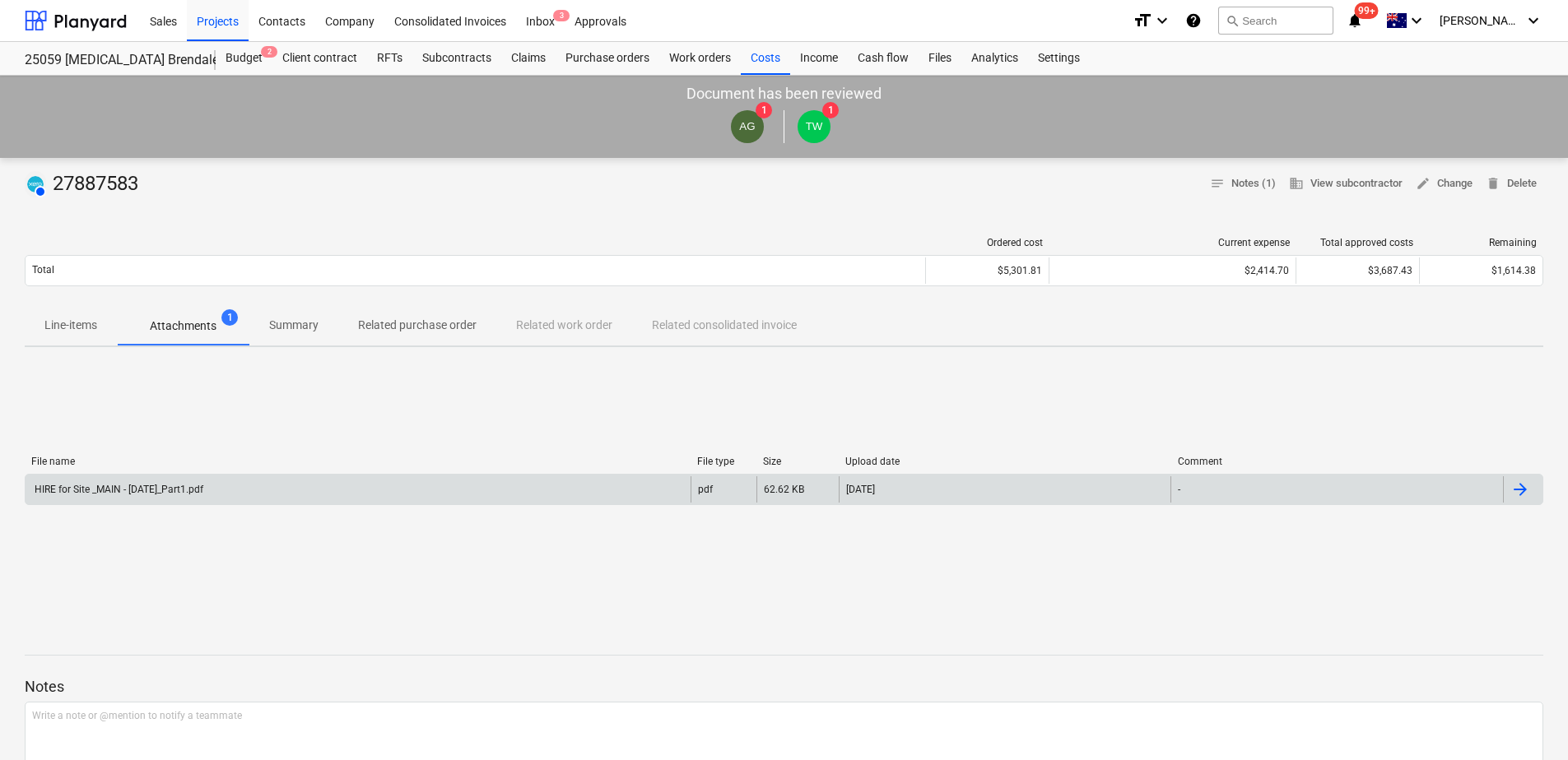
click at [368, 488] on div "HIRE for Site _MAIN - [DATE]_Part1.pdf" at bounding box center [357, 490] width 665 height 26
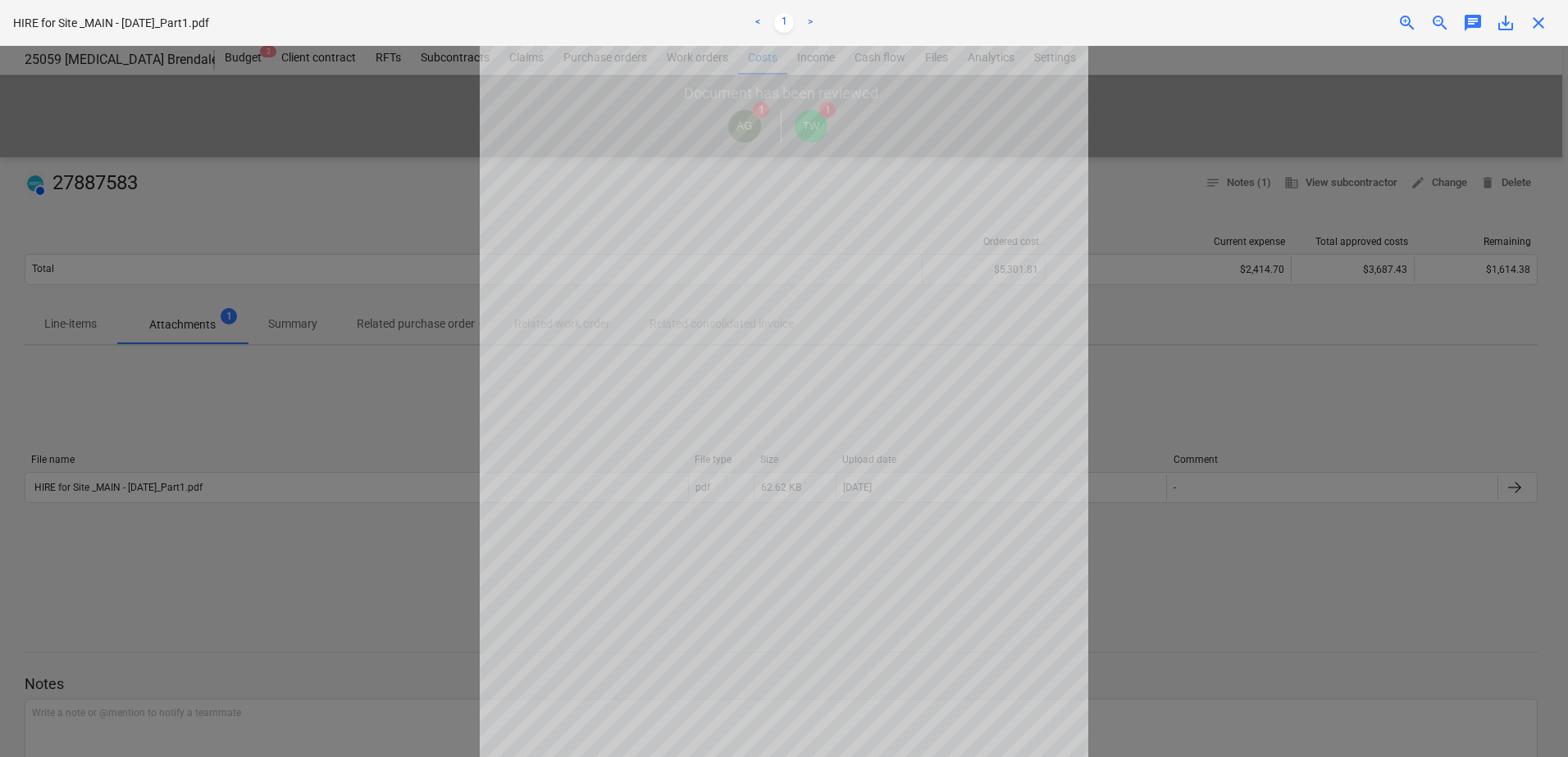
click at [1537, 18] on span "close" at bounding box center [1538, 23] width 20 height 20
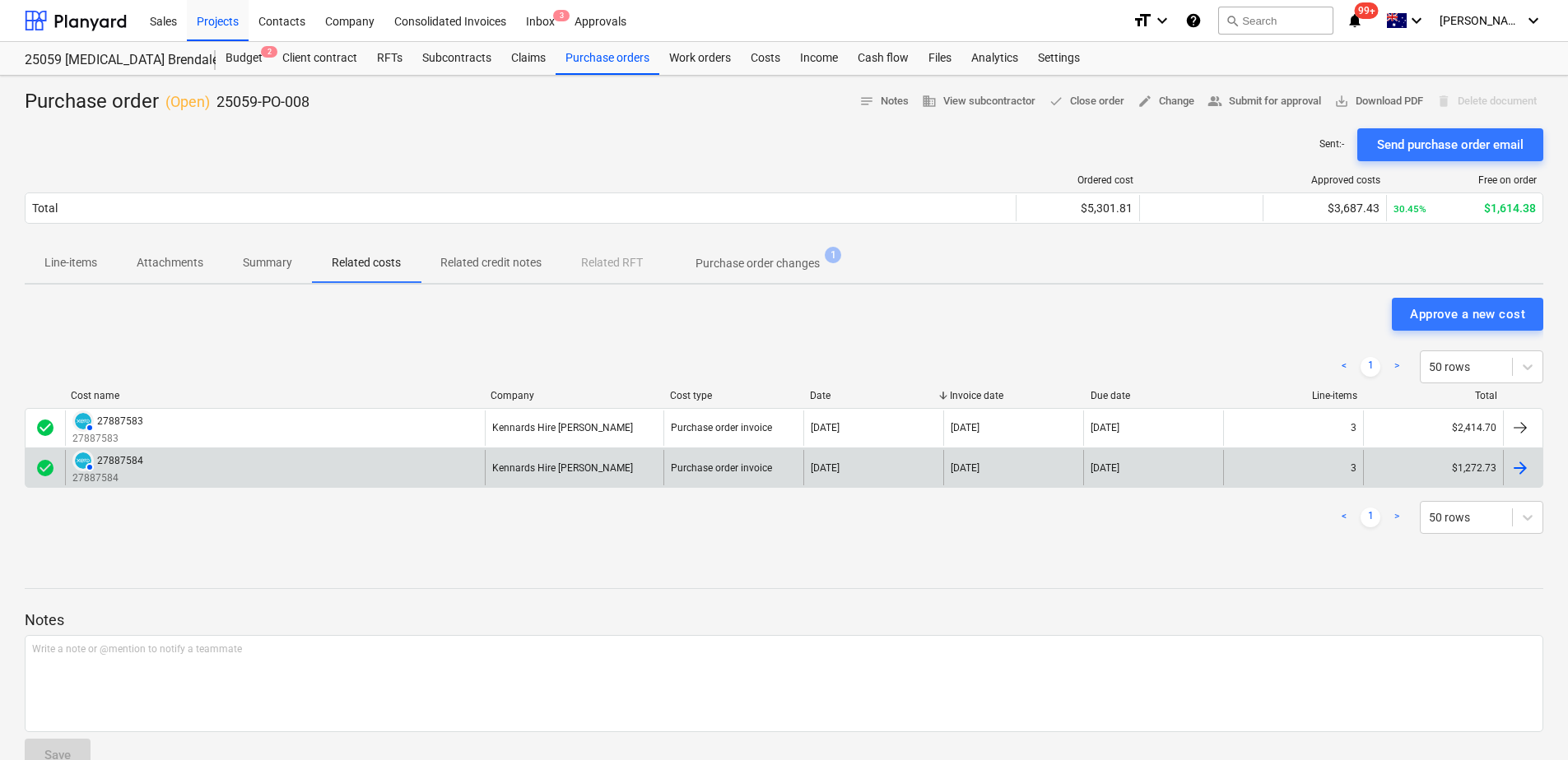
click at [303, 472] on div "AUTHORISED 27887584 27887584" at bounding box center [275, 467] width 420 height 35
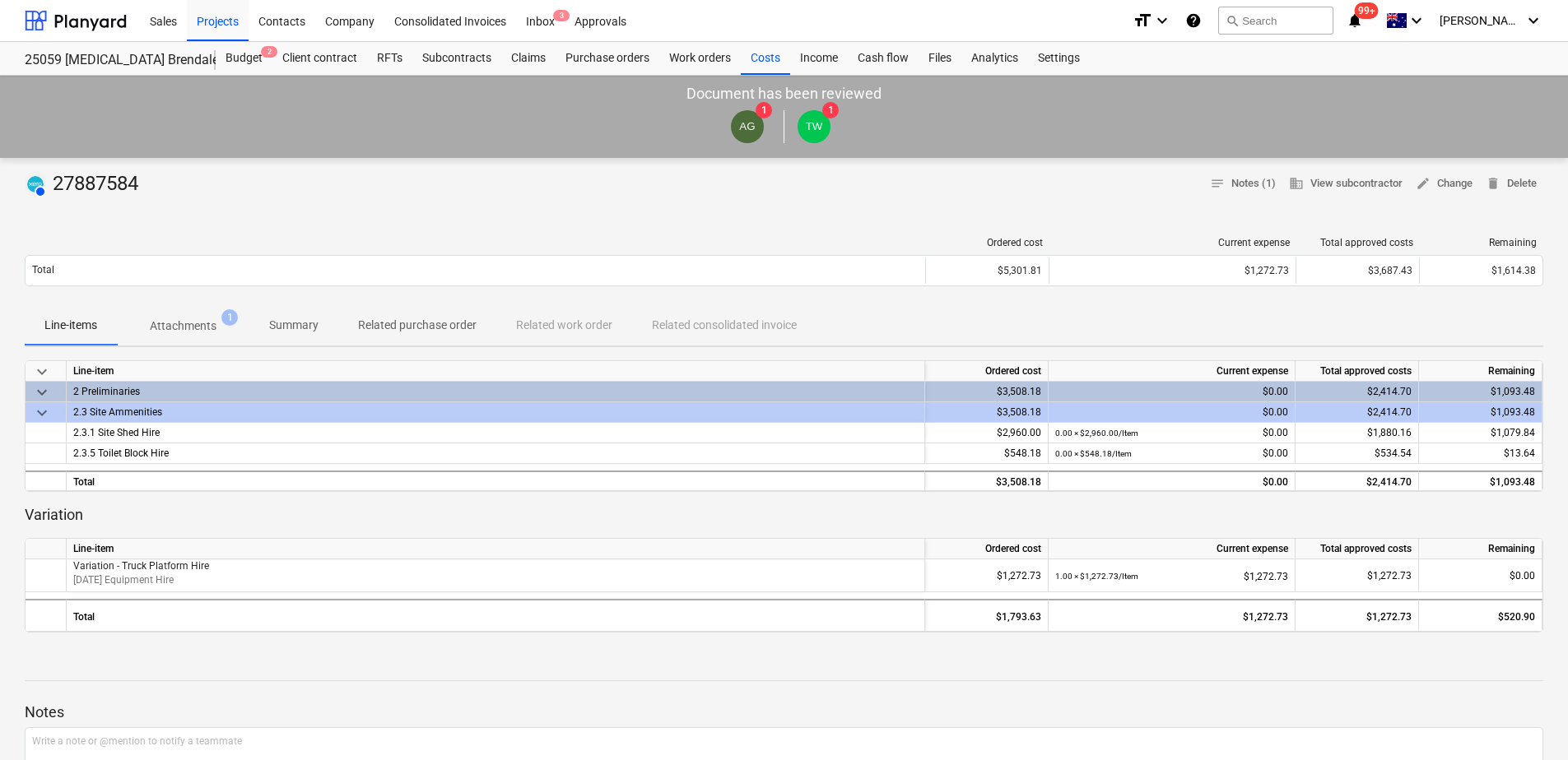
click at [216, 309] on button "Attachments 1" at bounding box center [183, 326] width 132 height 40
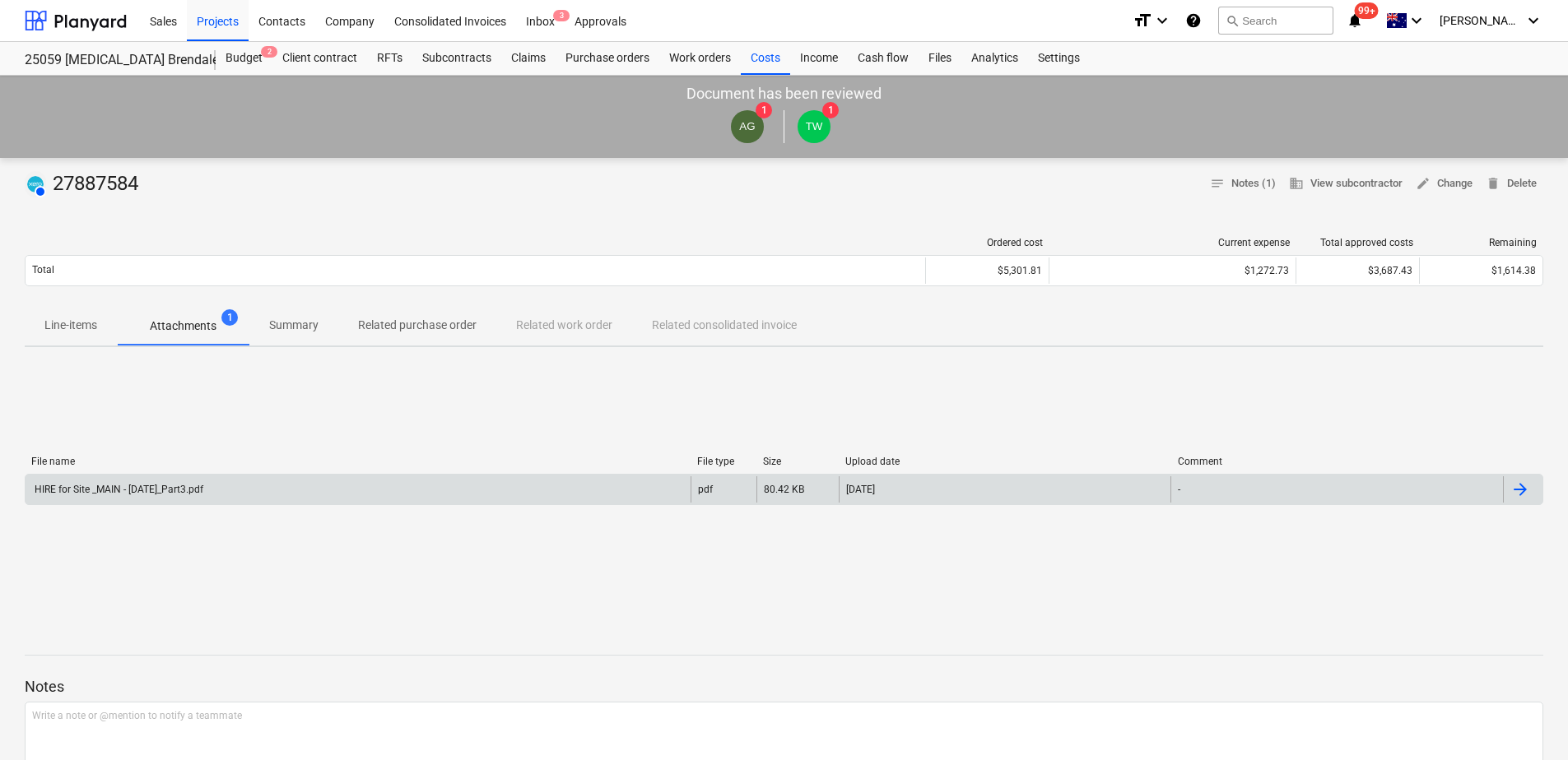
click at [583, 492] on div "HIRE for Site _MAIN - [DATE]_Part3.pdf" at bounding box center [357, 490] width 665 height 26
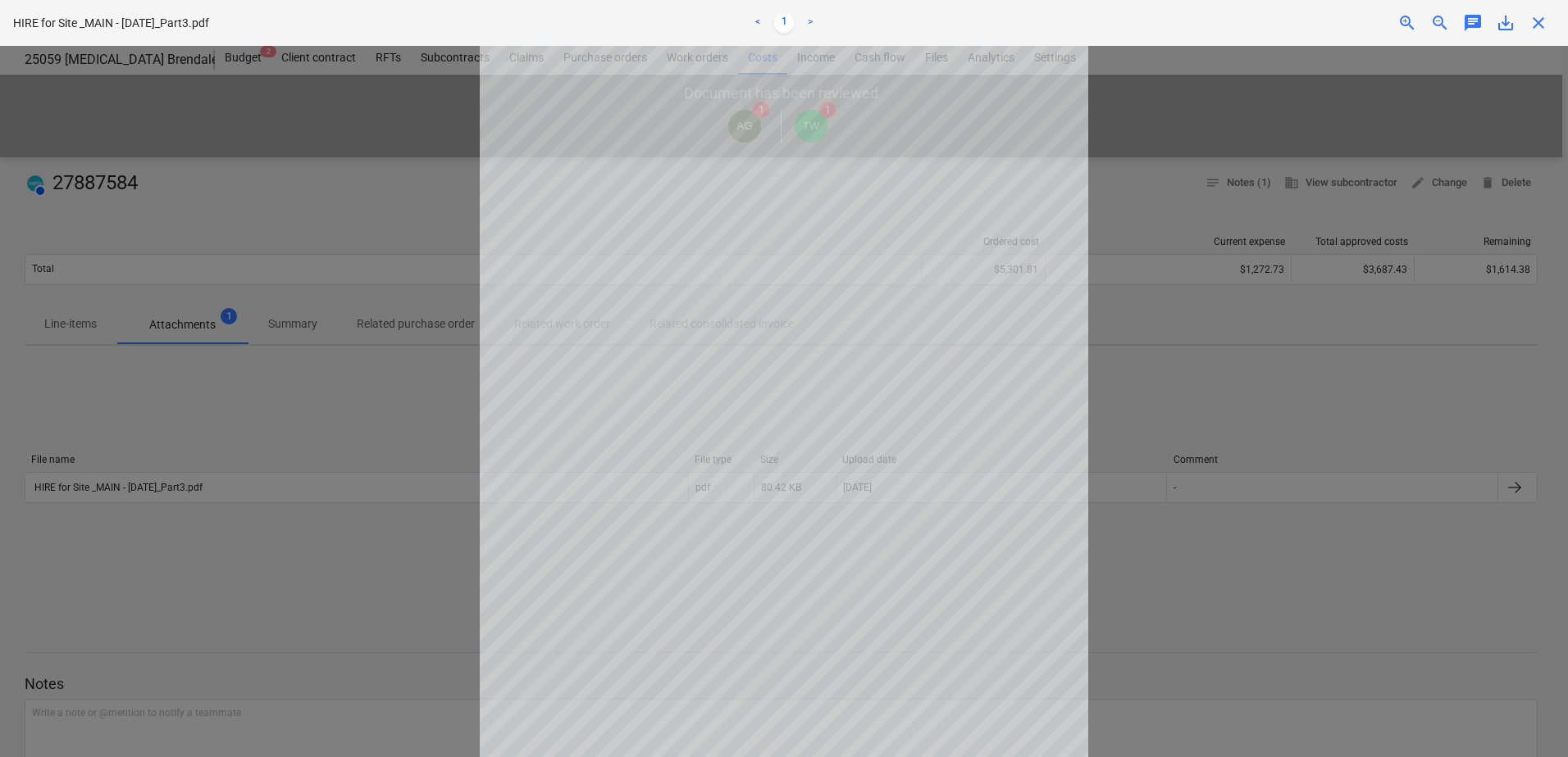
click at [1536, 23] on span "close" at bounding box center [1538, 23] width 20 height 20
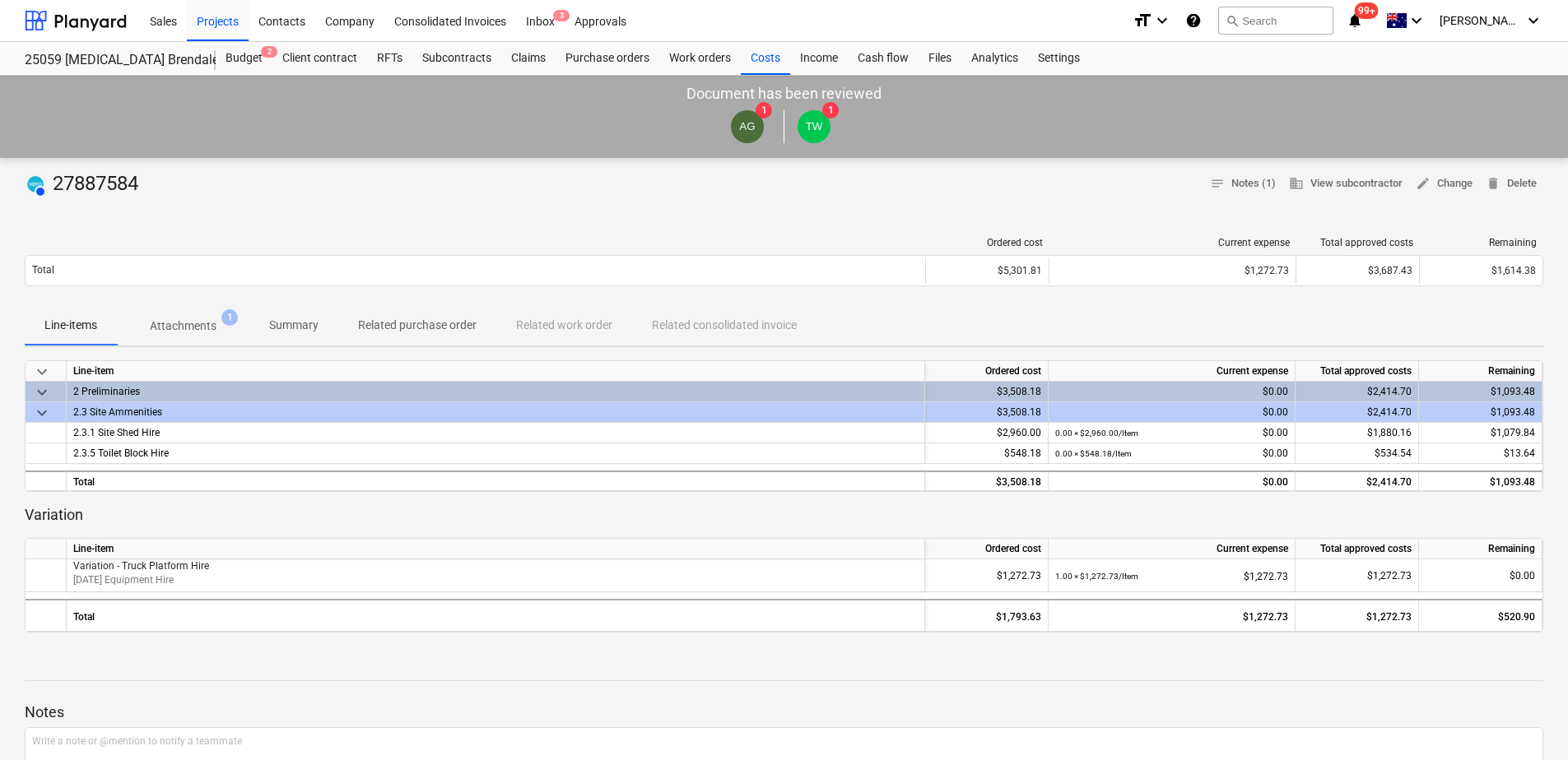
click at [200, 334] on p "Attachments" at bounding box center [183, 326] width 67 height 17
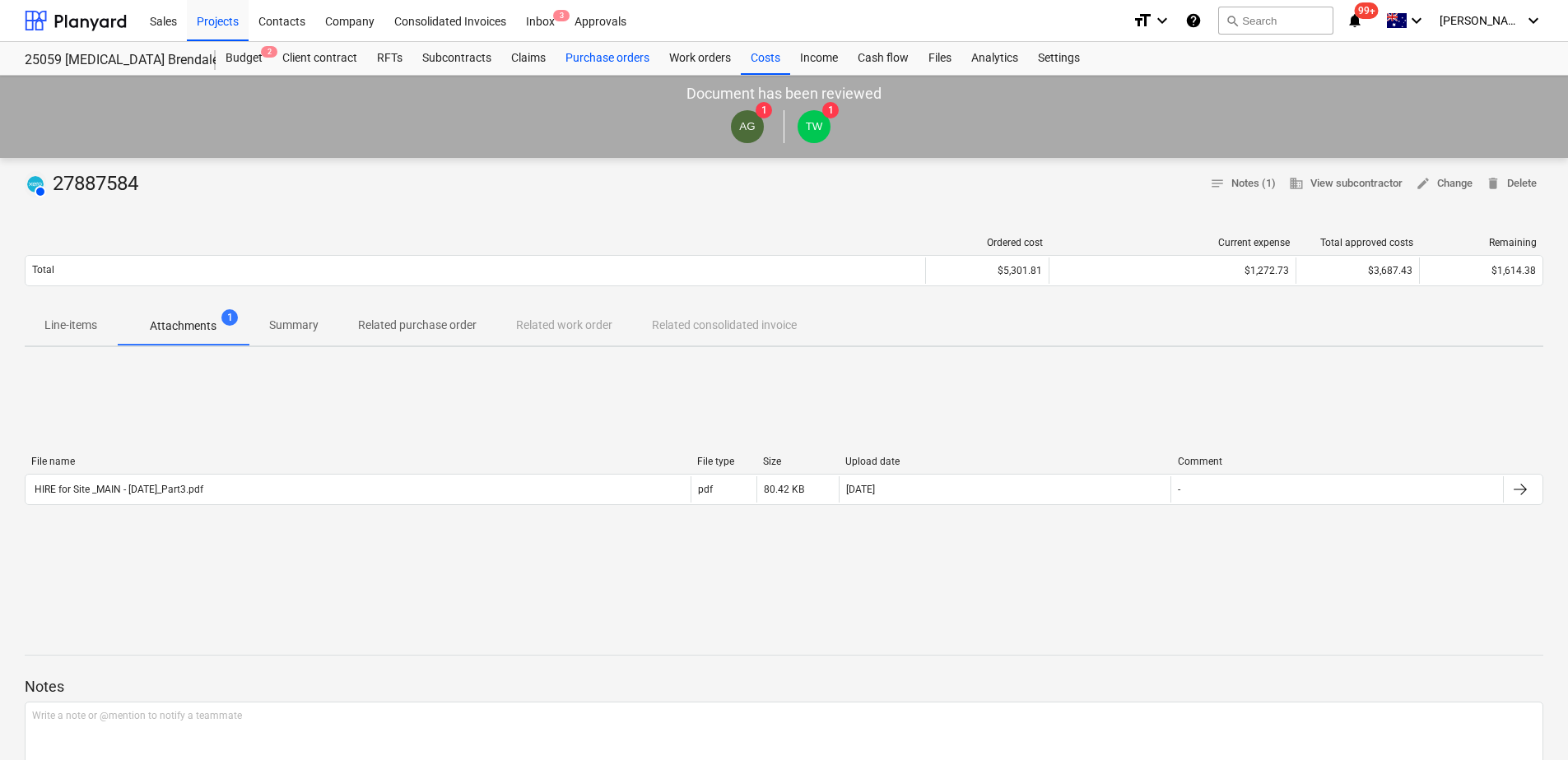
click at [613, 58] on div "Purchase orders" at bounding box center [608, 58] width 104 height 33
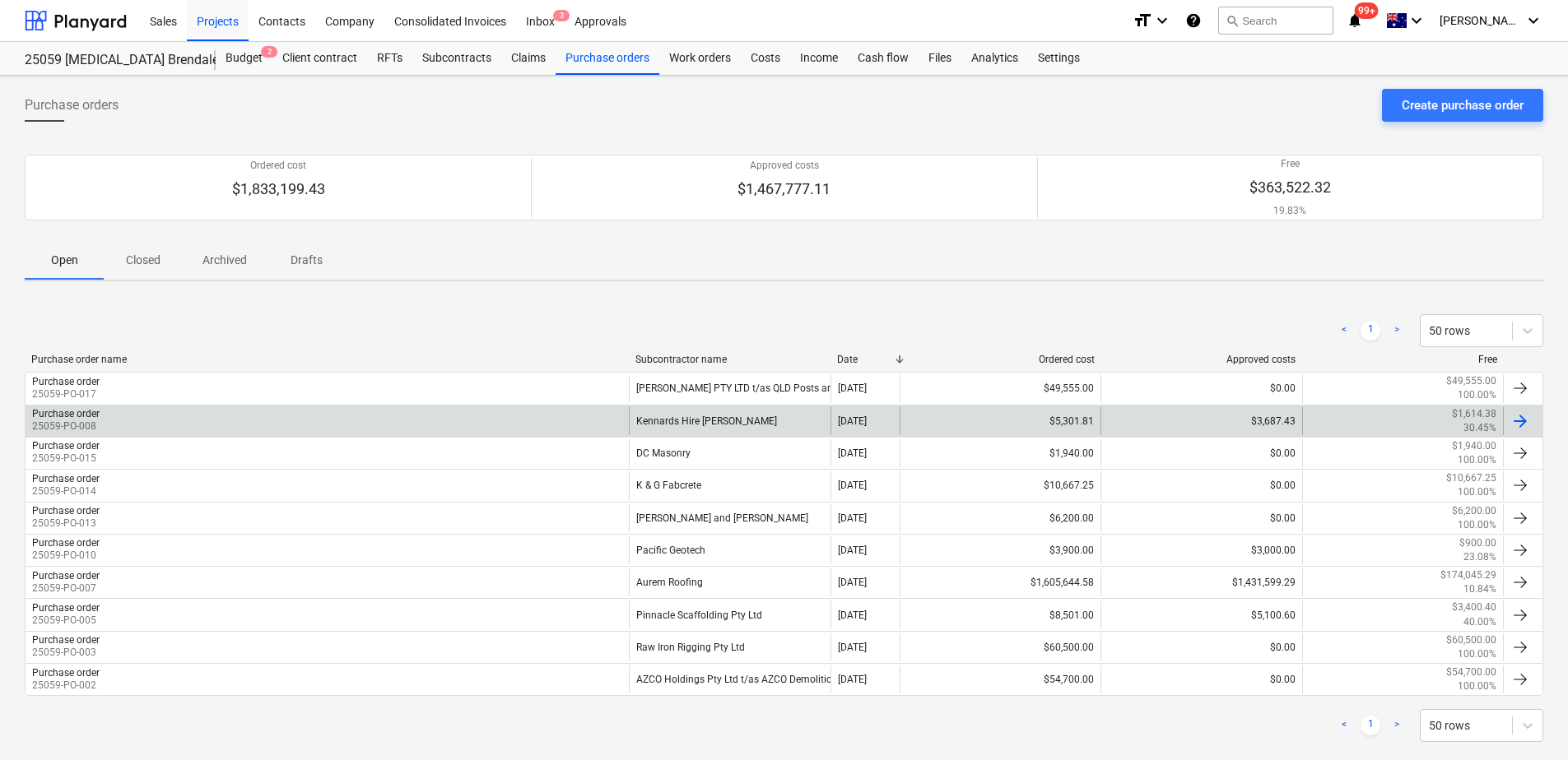
click at [732, 425] on div "Kennards Hire [PERSON_NAME]" at bounding box center [729, 422] width 200 height 28
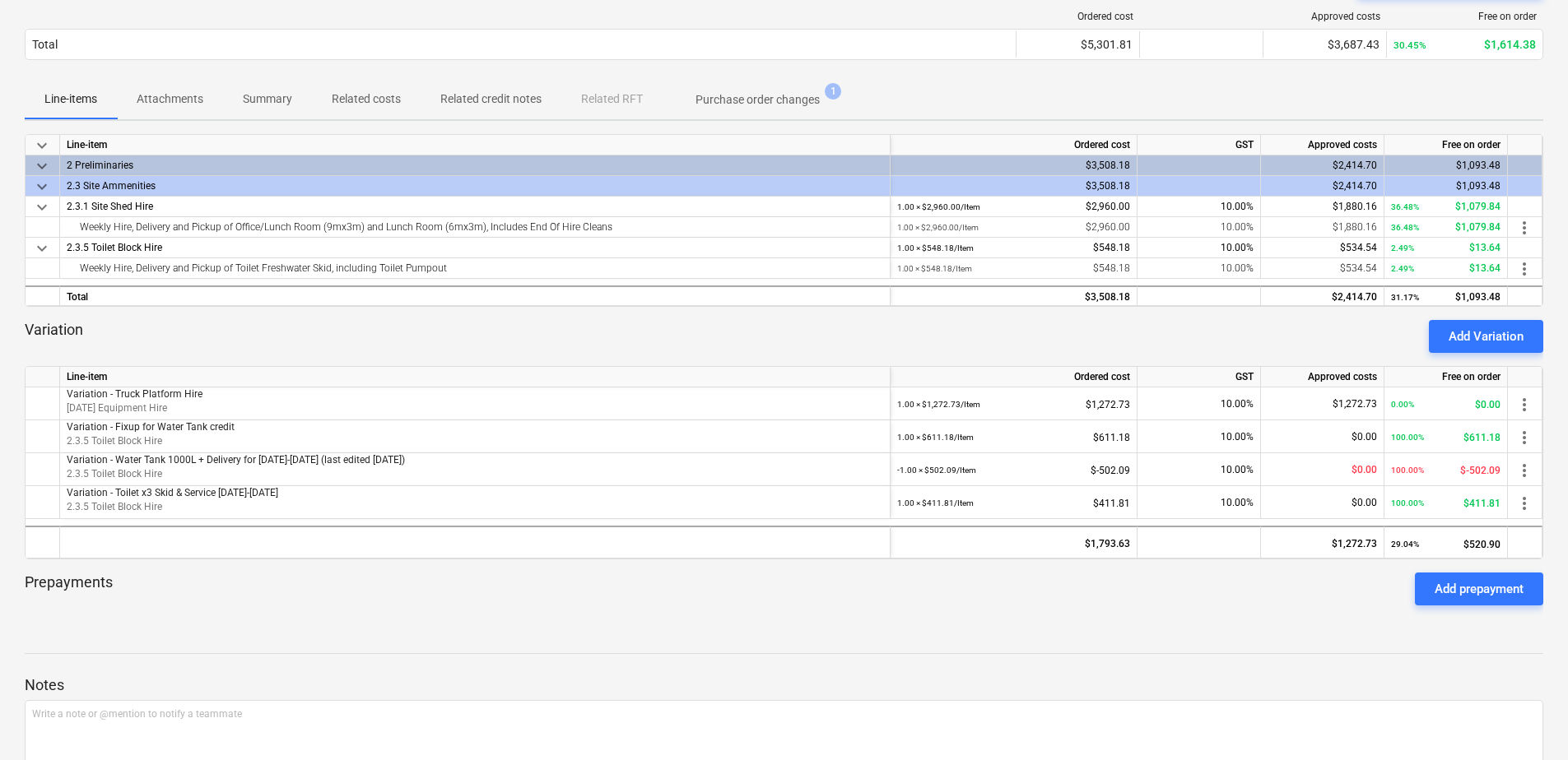
scroll to position [164, 0]
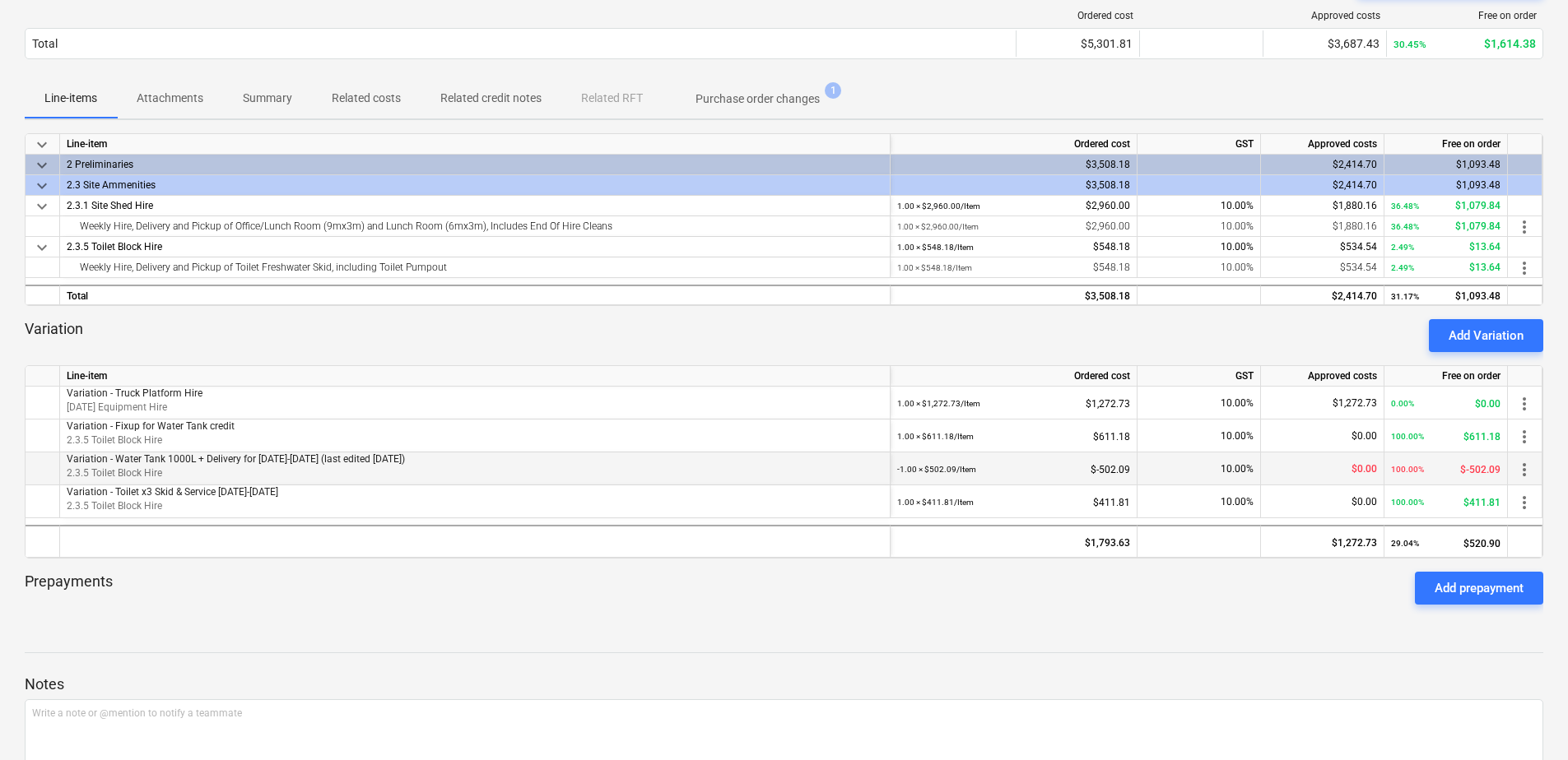
click at [1527, 470] on span "more_vert" at bounding box center [1524, 470] width 20 height 20
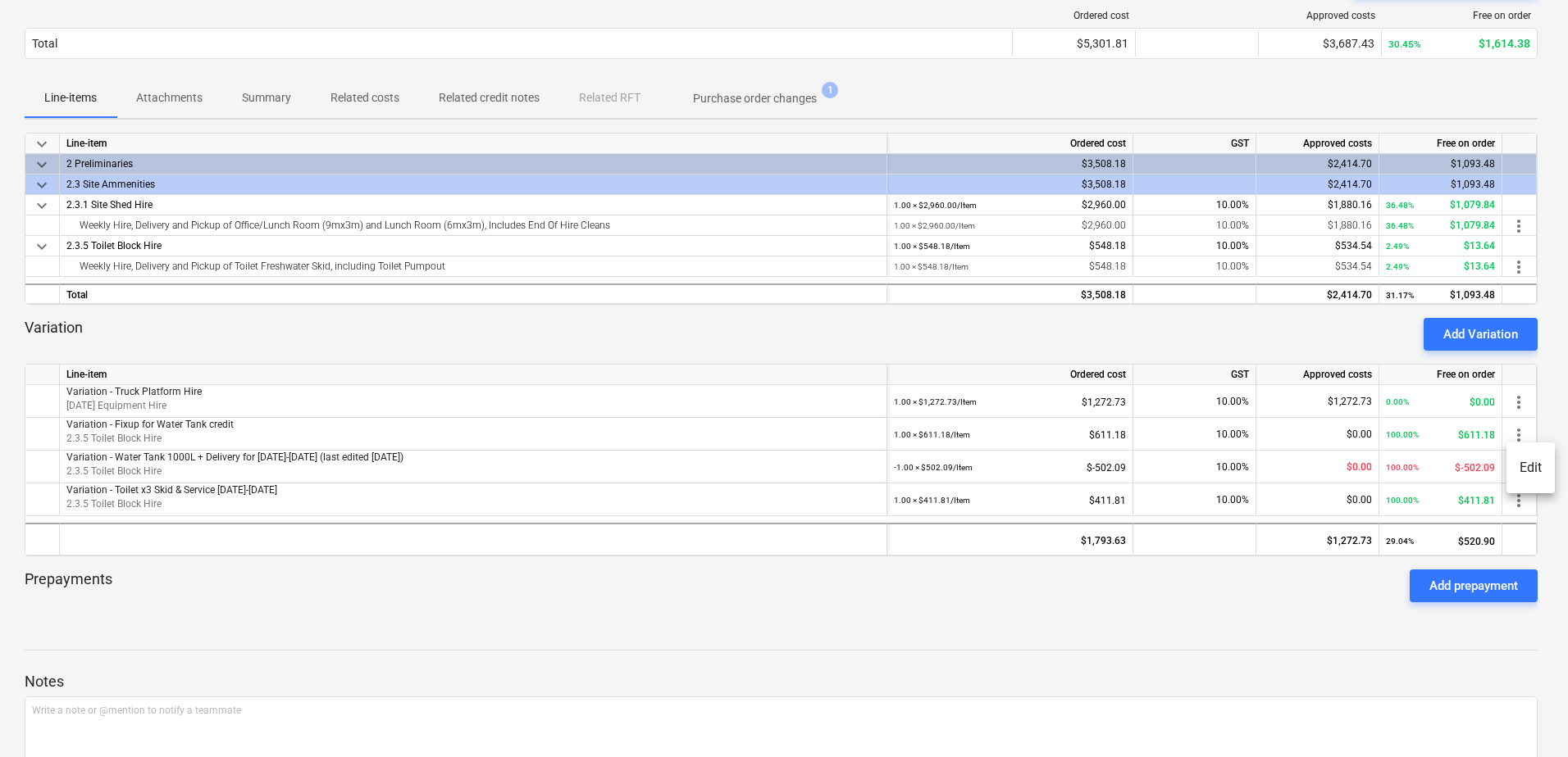
click at [1522, 470] on li "Edit" at bounding box center [1529, 468] width 48 height 38
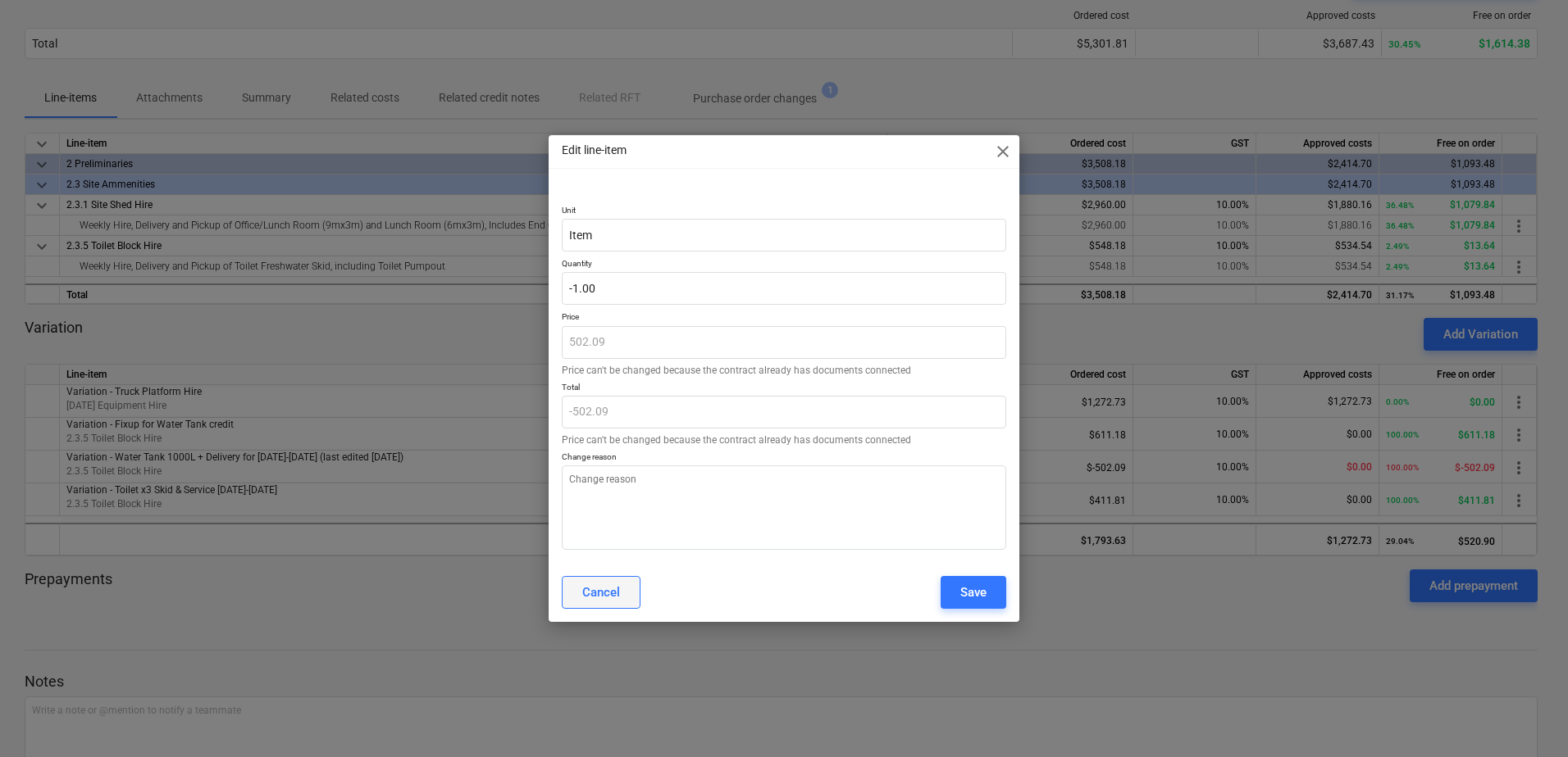
click at [611, 599] on div "Cancel" at bounding box center [601, 592] width 38 height 22
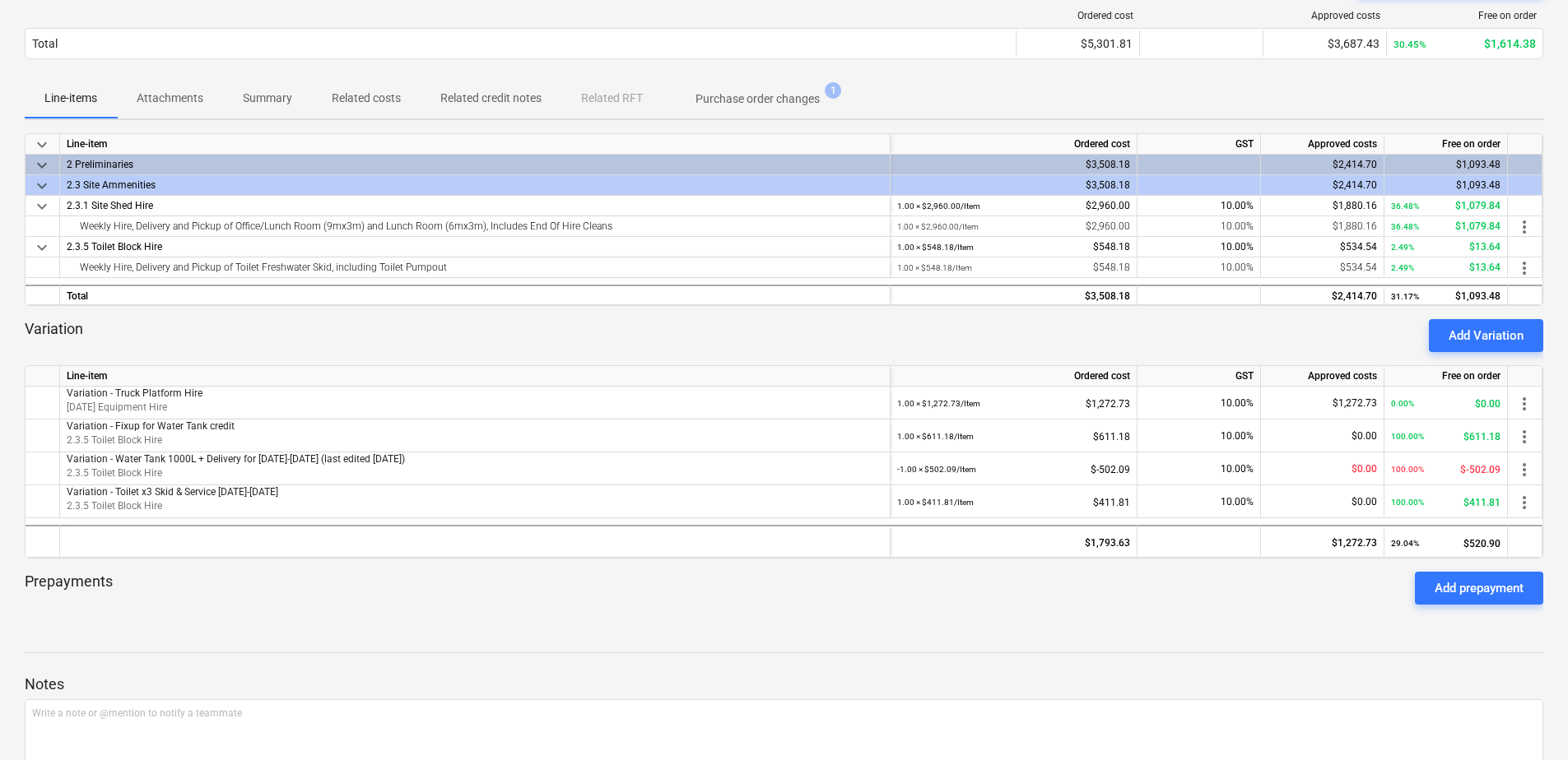
scroll to position [0, 0]
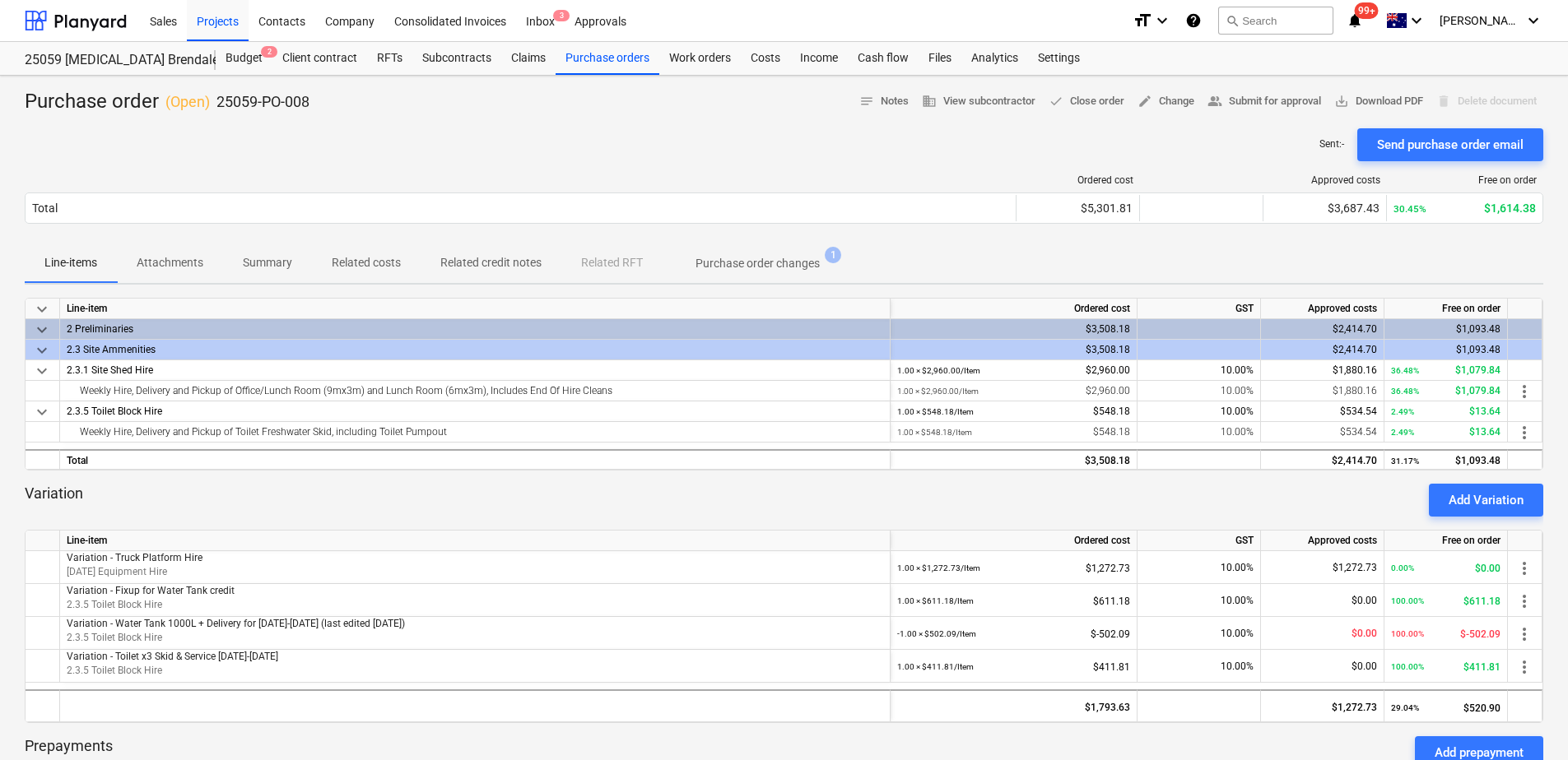
click at [392, 268] on p "Related costs" at bounding box center [366, 263] width 69 height 17
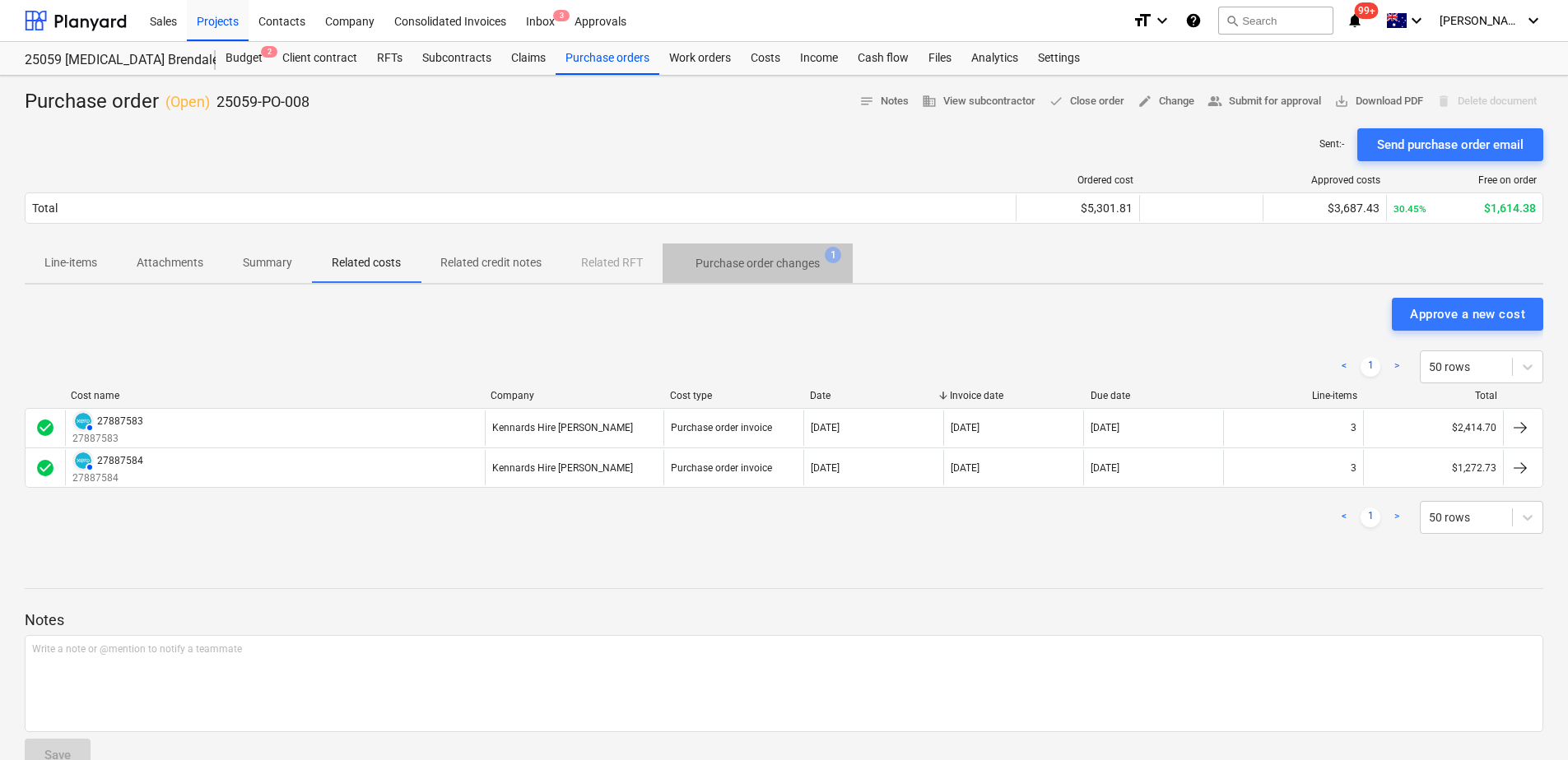
click at [748, 265] on p "Purchase order changes" at bounding box center [758, 264] width 124 height 17
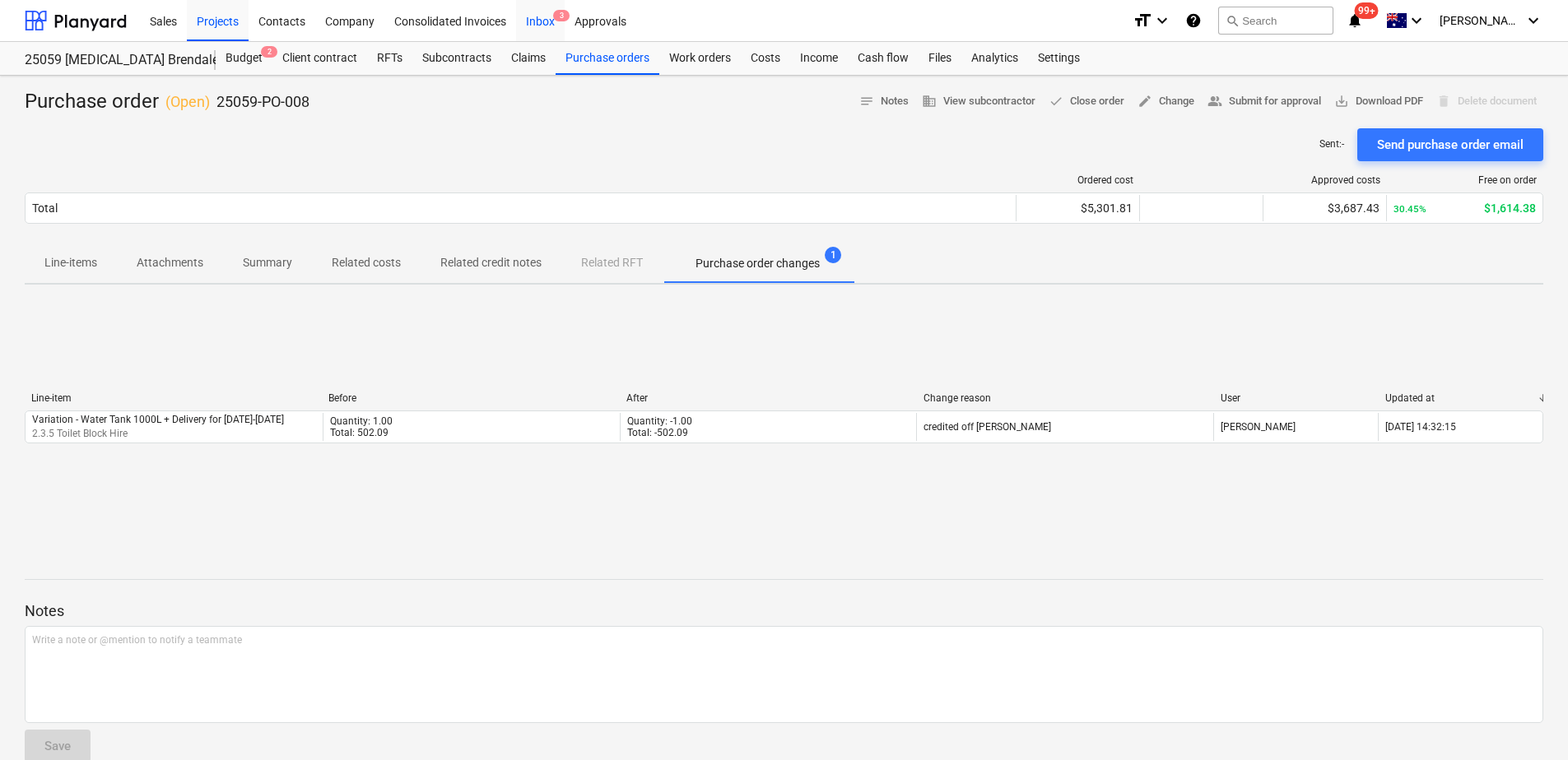
click at [538, 21] on div "Inbox 3" at bounding box center [540, 20] width 48 height 42
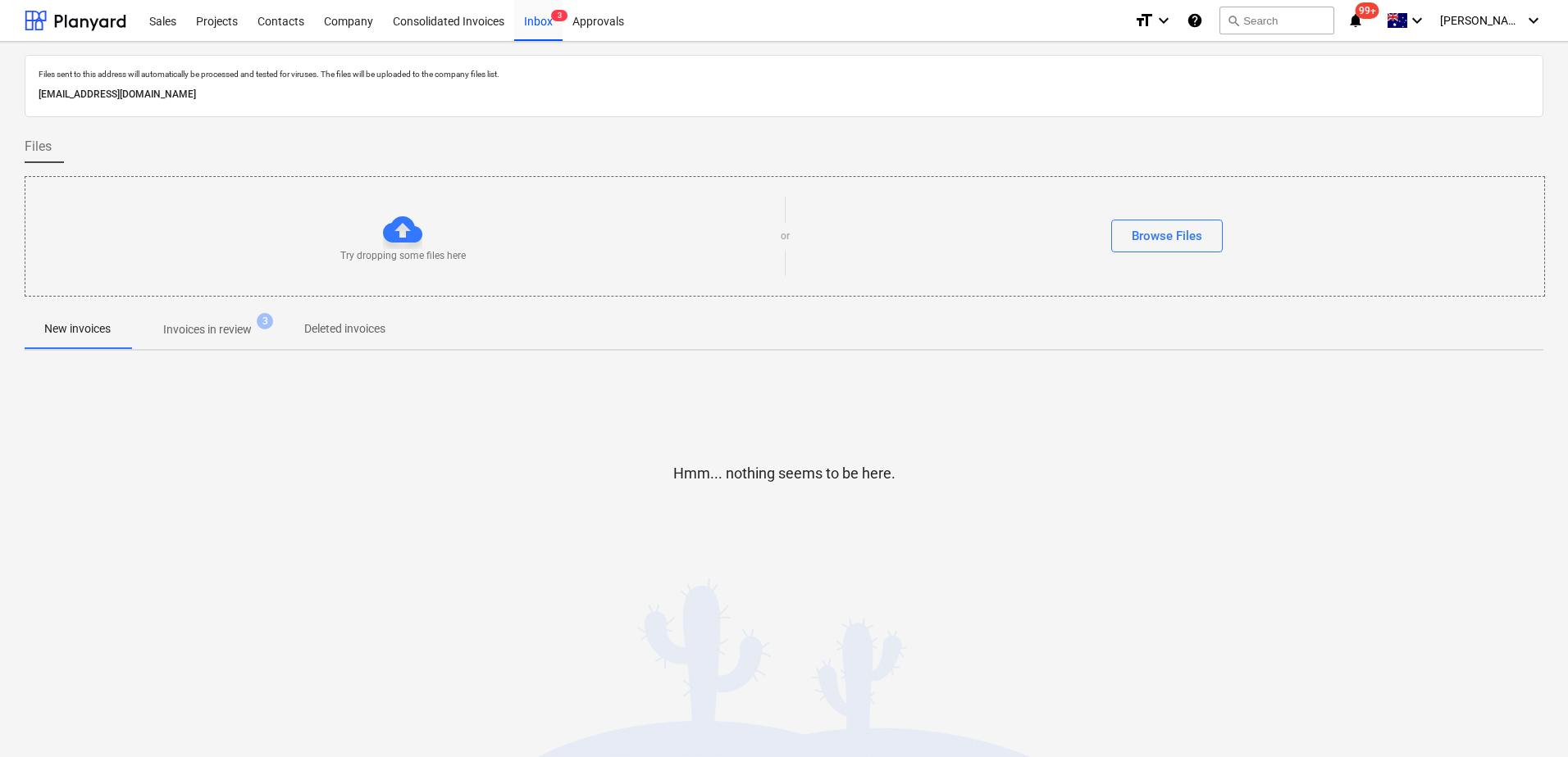
click at [187, 341] on span "Invoices in review 3" at bounding box center [207, 329] width 154 height 29
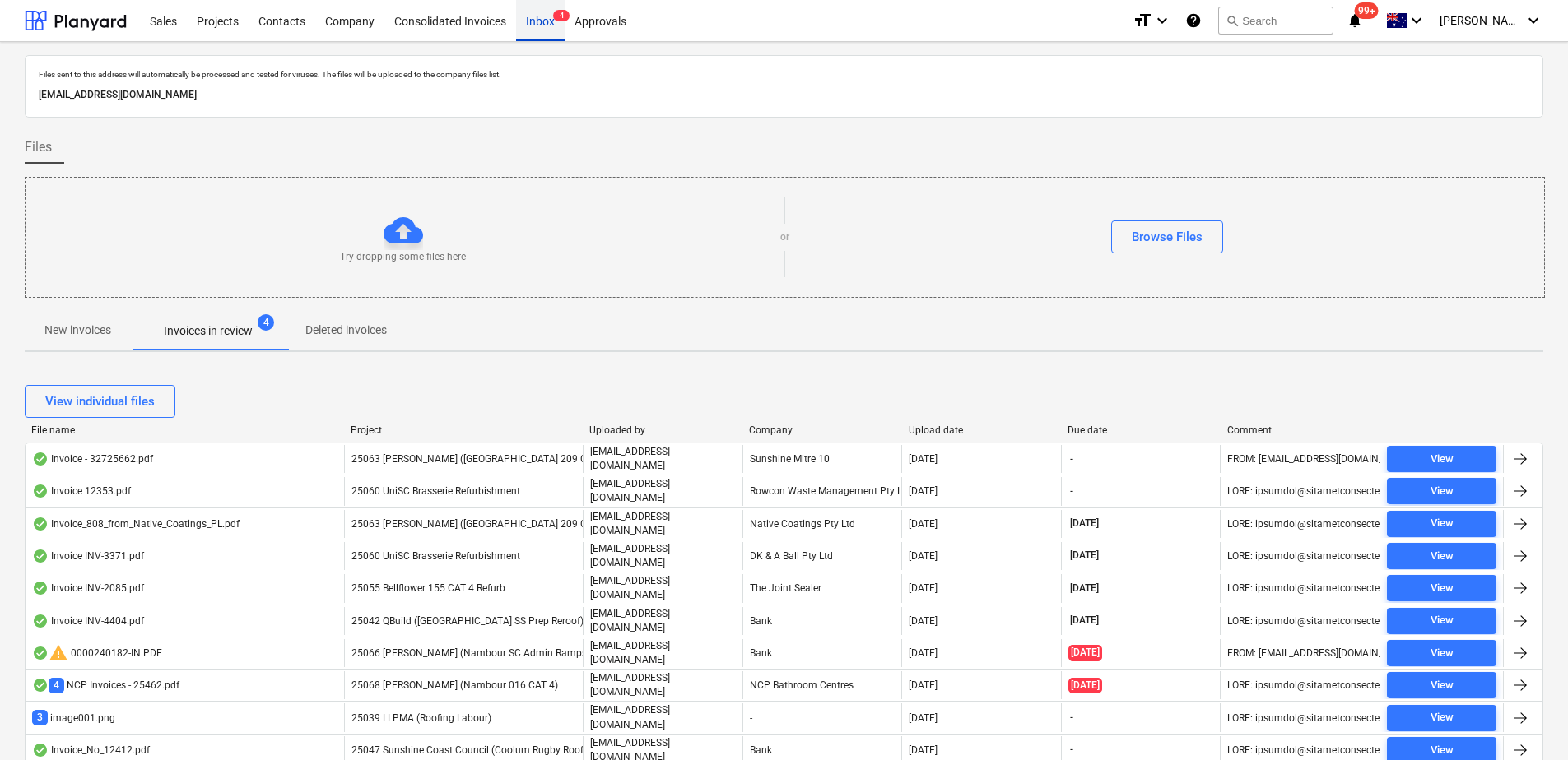
click at [533, 26] on div "Inbox 4" at bounding box center [540, 20] width 48 height 42
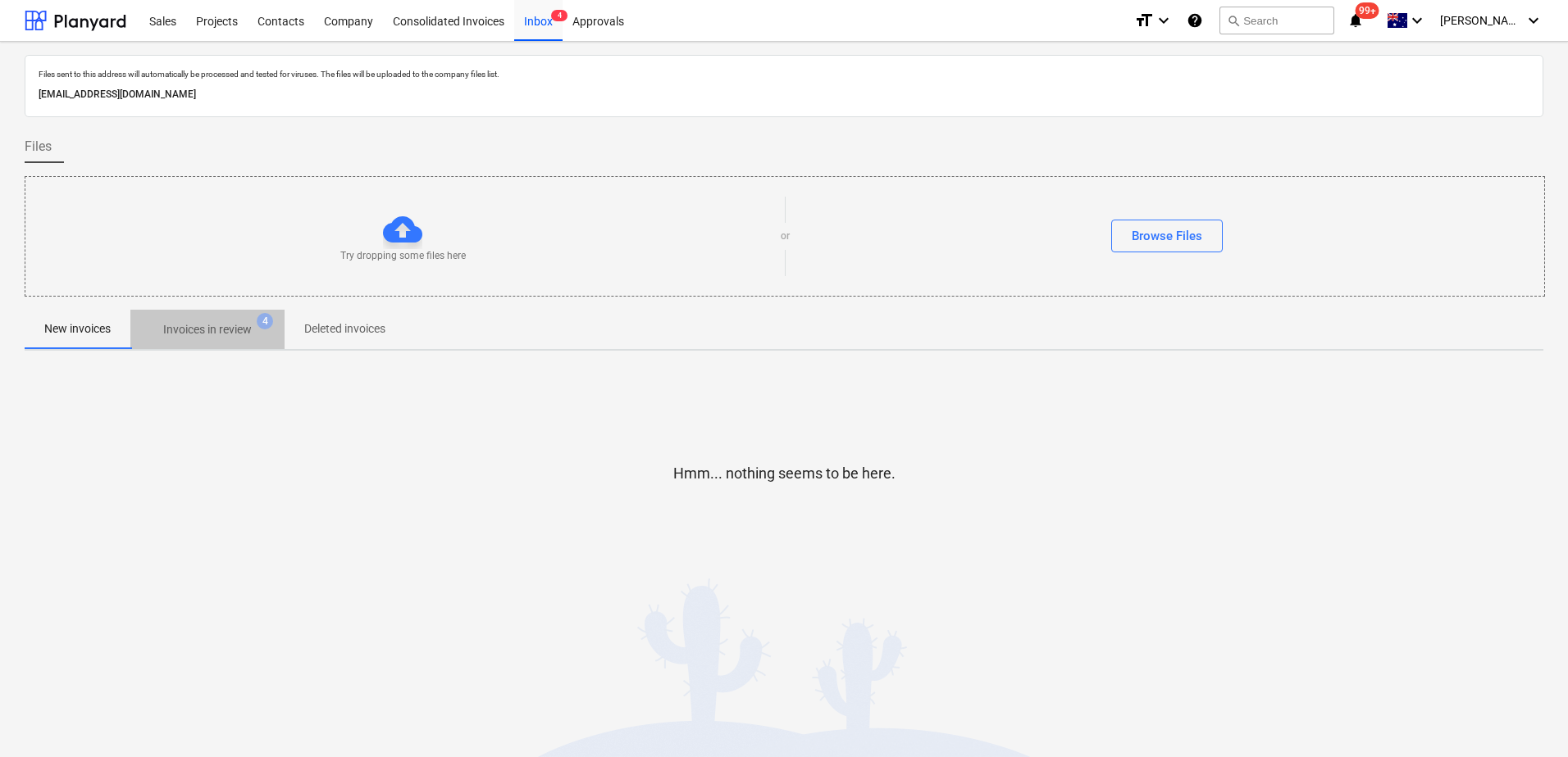
click at [233, 332] on p "Invoices in review" at bounding box center [207, 330] width 89 height 17
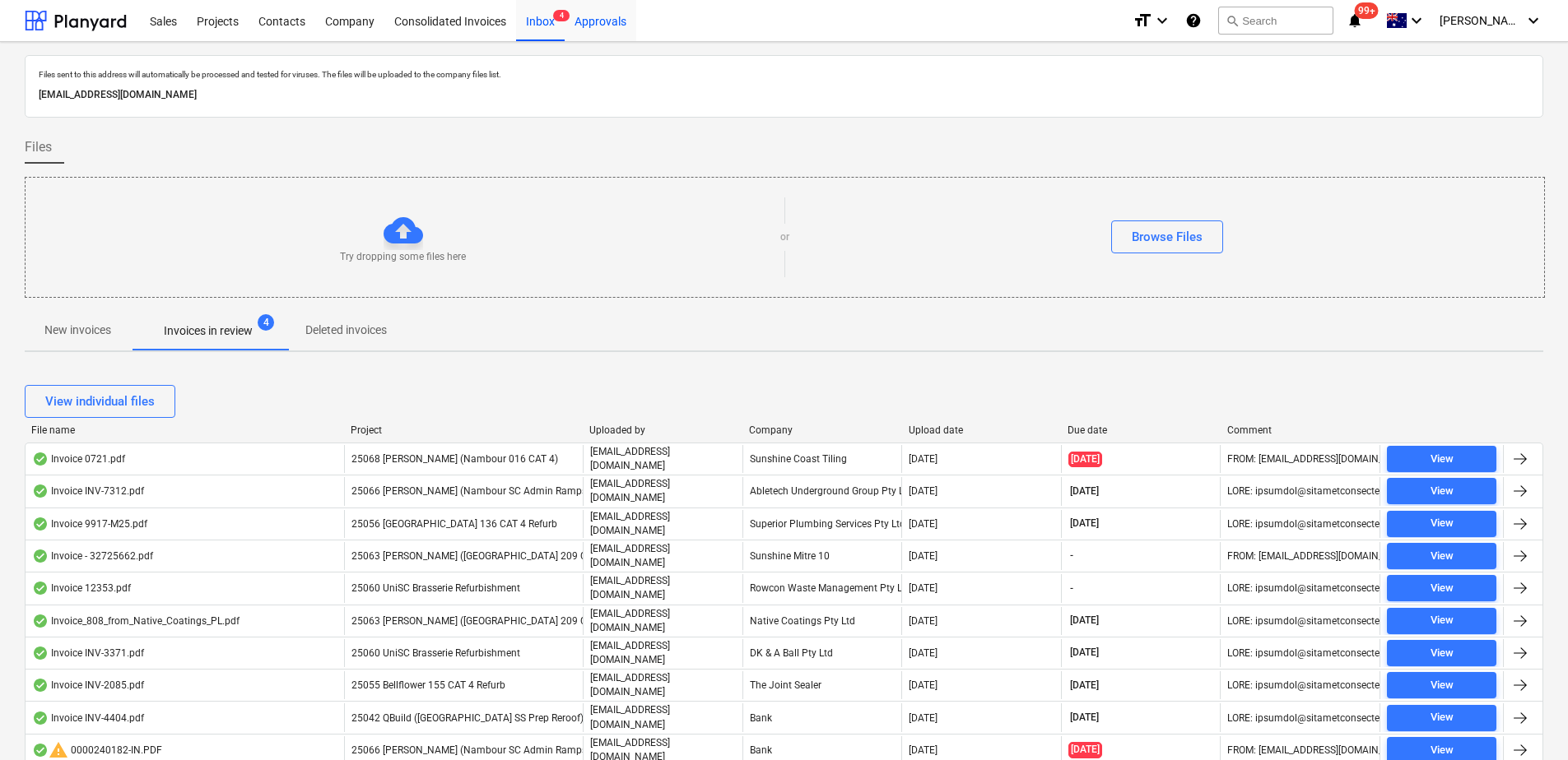
click at [621, 29] on div "Approvals" at bounding box center [601, 20] width 72 height 42
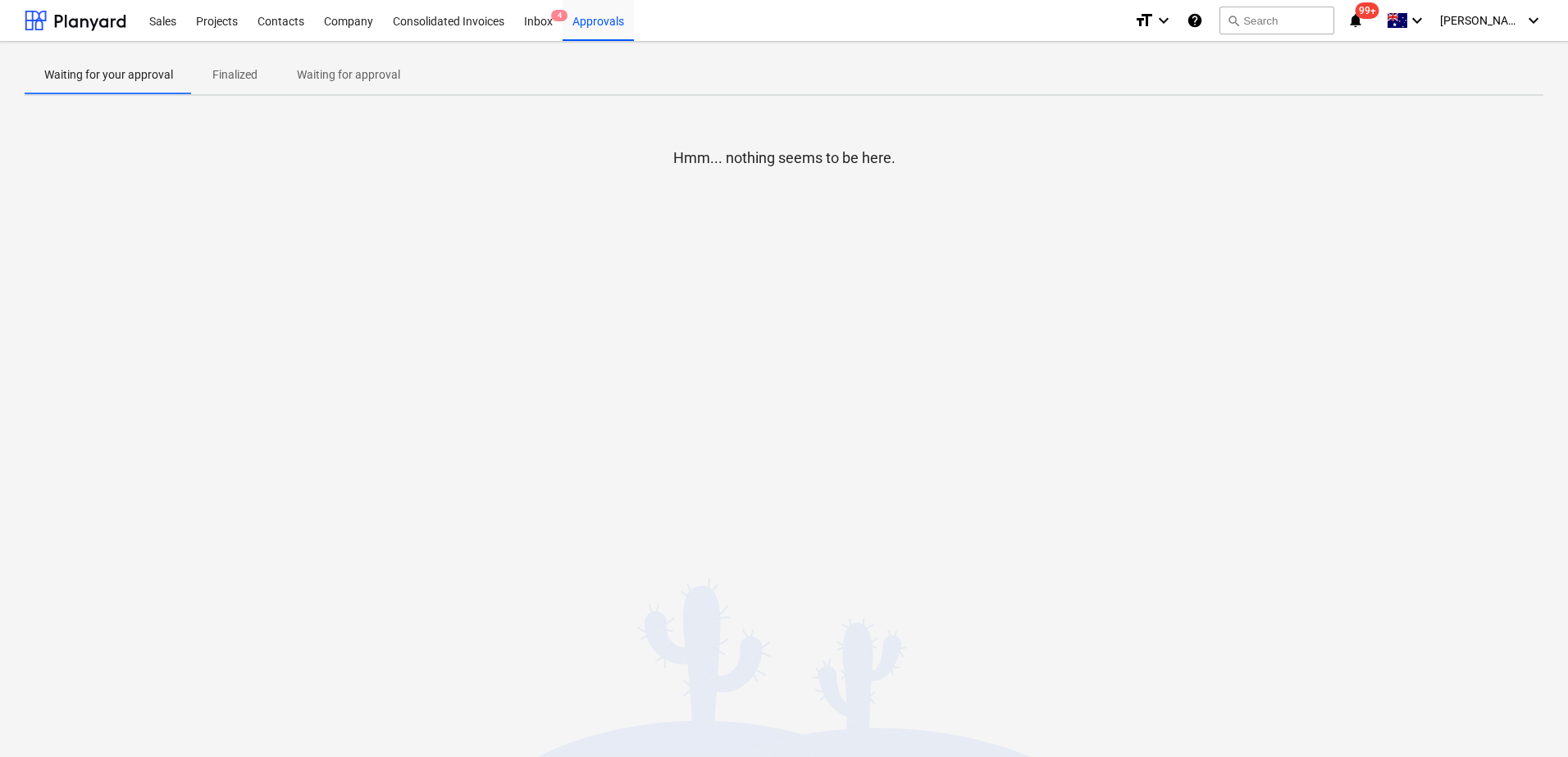
drag, startPoint x: 358, startPoint y: 79, endPoint x: 358, endPoint y: 92, distance: 13.0
click at [358, 79] on p "Waiting for approval" at bounding box center [348, 75] width 104 height 17
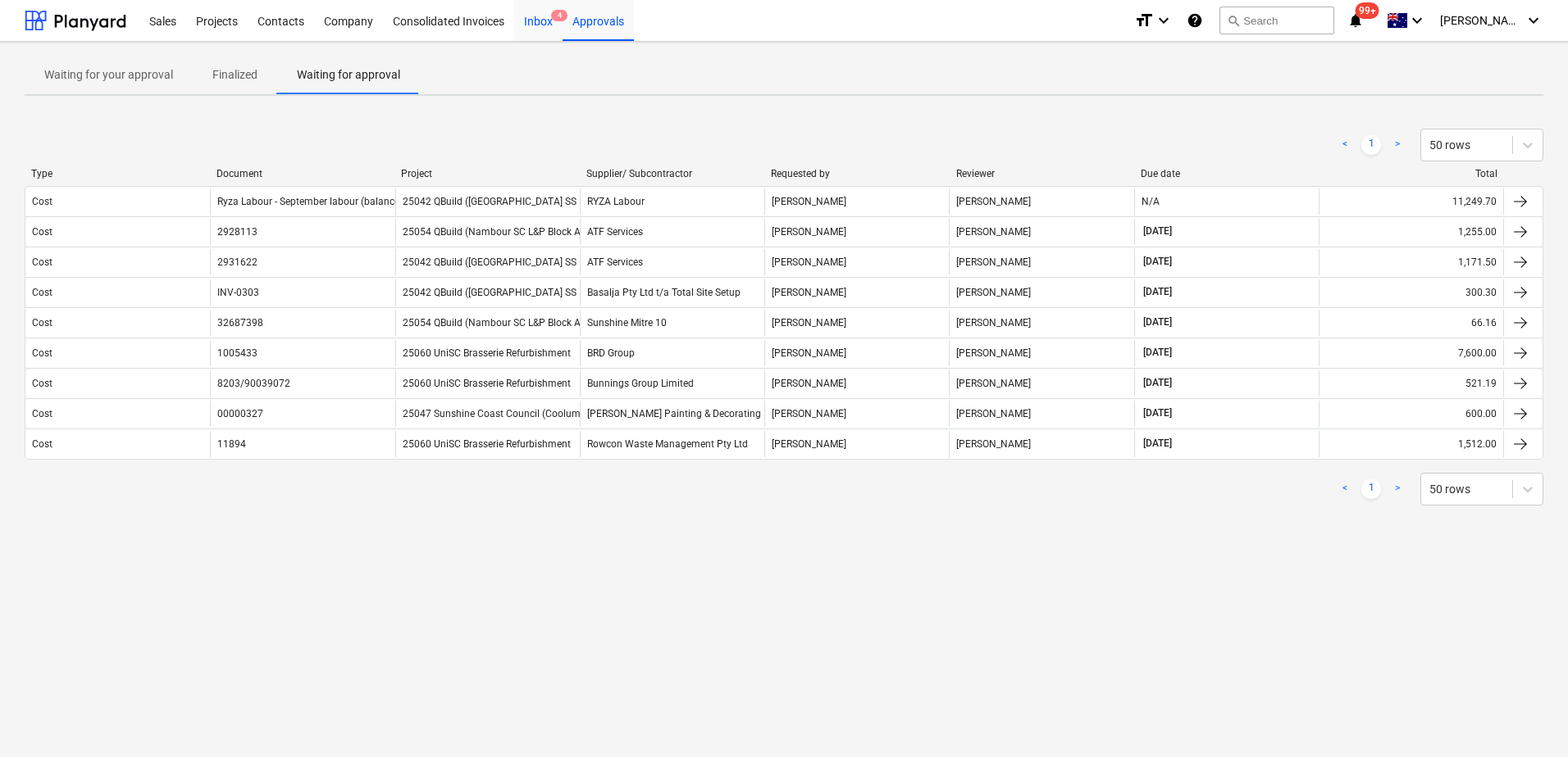
click at [542, 24] on div "Inbox 4" at bounding box center [538, 20] width 48 height 41
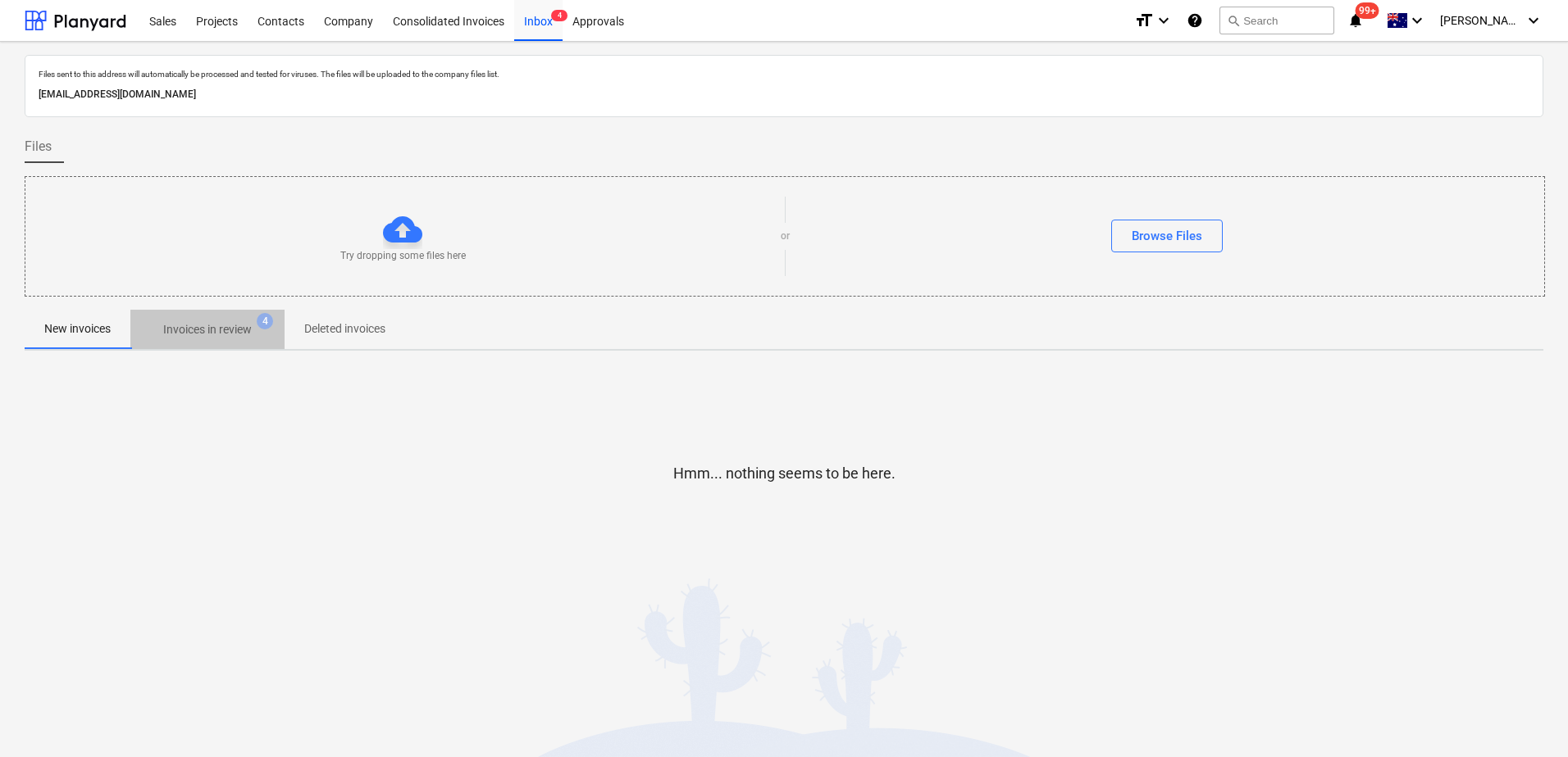
click at [237, 337] on p "Invoices in review" at bounding box center [207, 330] width 89 height 17
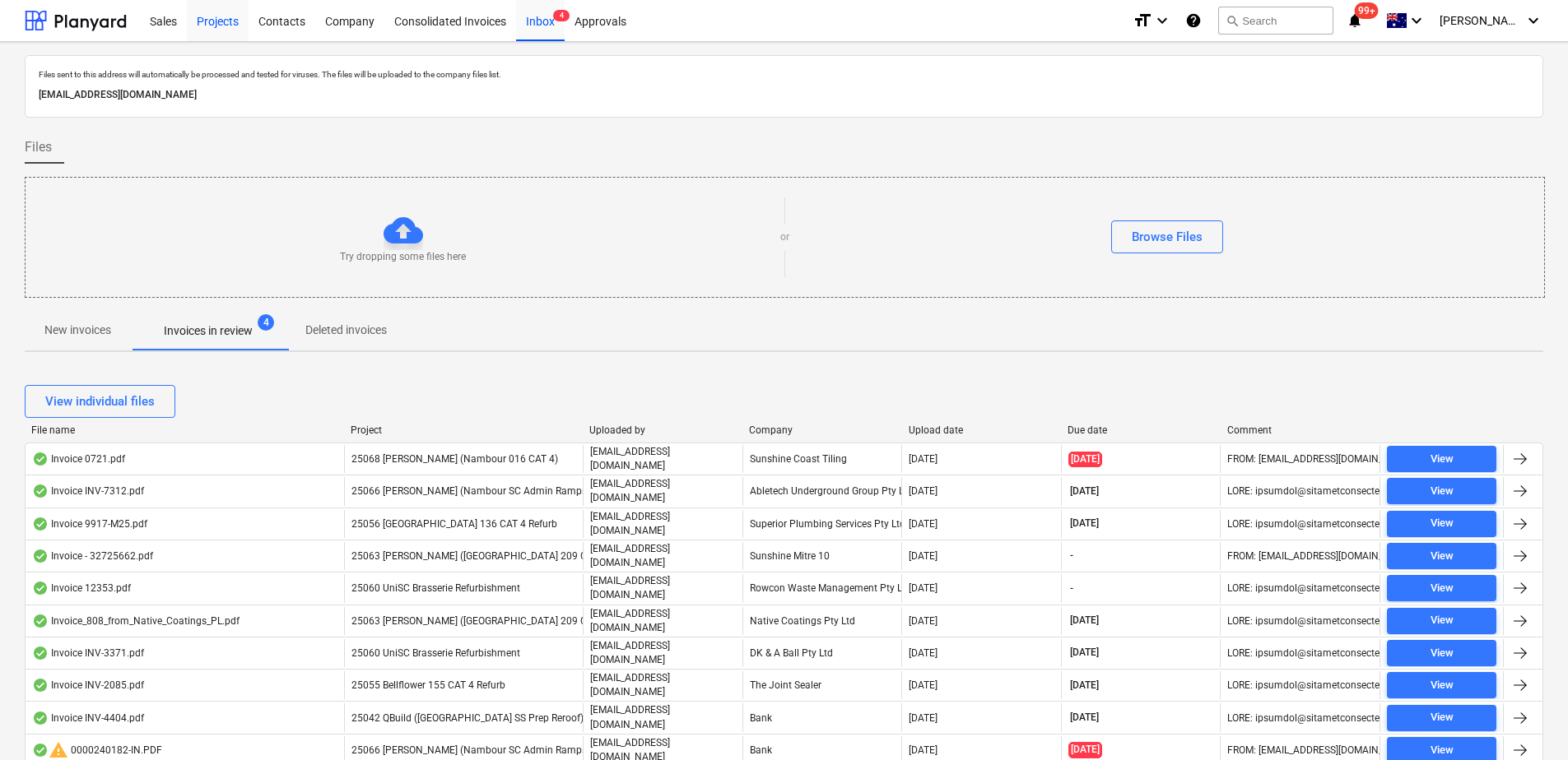
click at [219, 9] on div "Projects" at bounding box center [218, 20] width 61 height 42
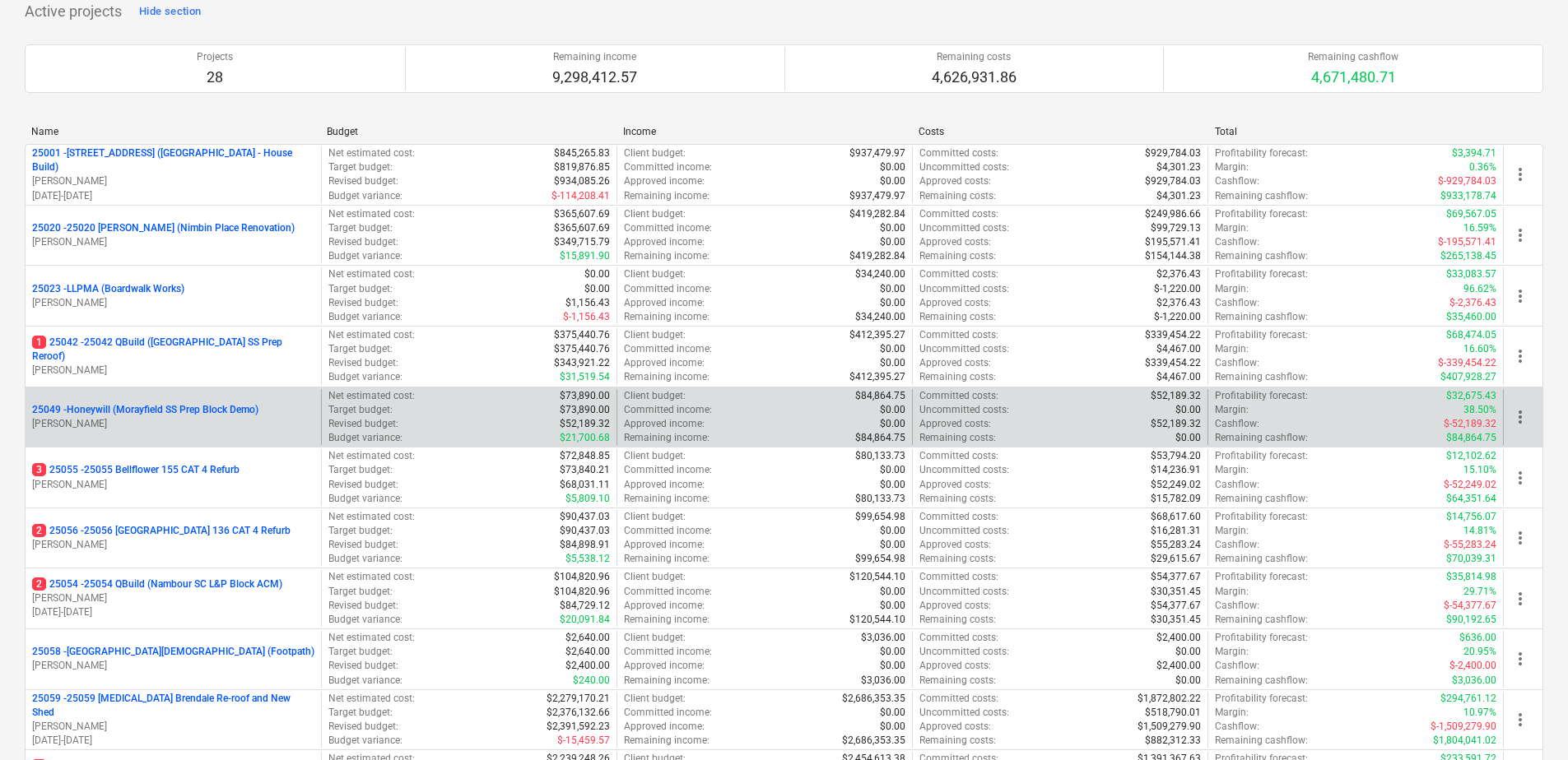
scroll to position [164, 0]
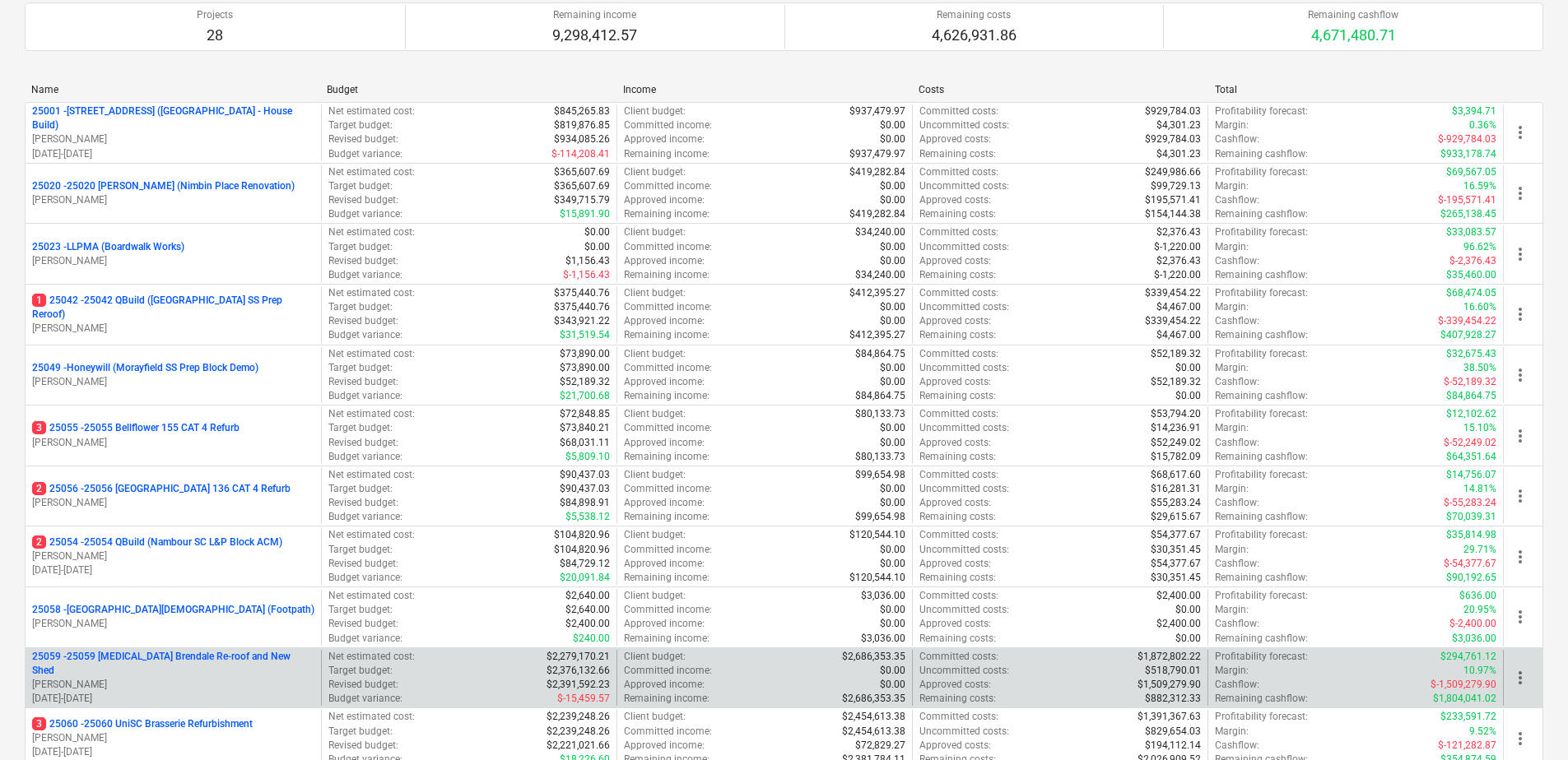
click at [239, 659] on p "25059 - 25059 [MEDICAL_DATA] Brendale Re-roof and New Shed" at bounding box center [173, 665] width 283 height 28
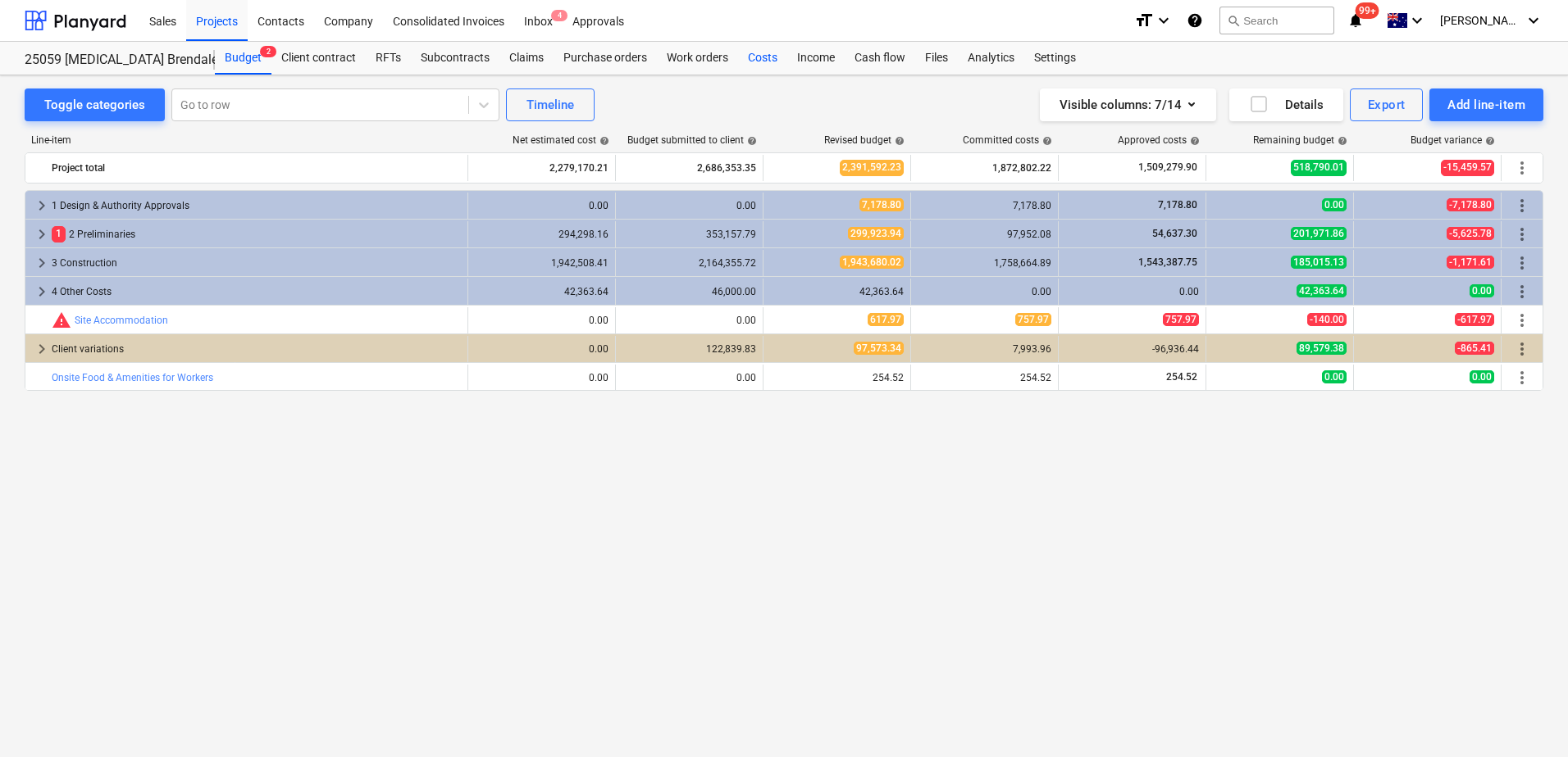
click at [760, 57] on div "Costs" at bounding box center [763, 57] width 49 height 33
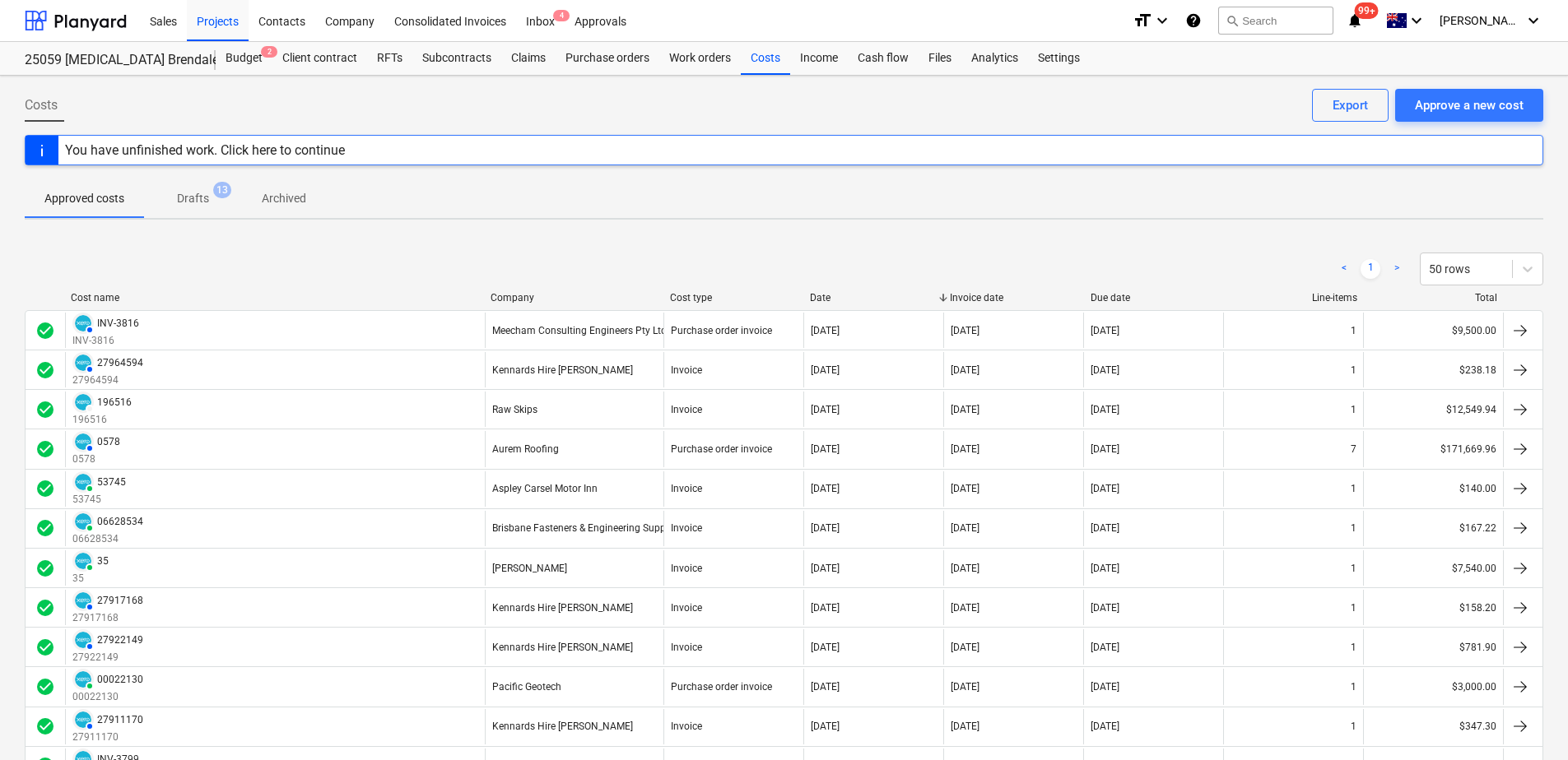
click at [207, 200] on p "Drafts" at bounding box center [193, 199] width 32 height 17
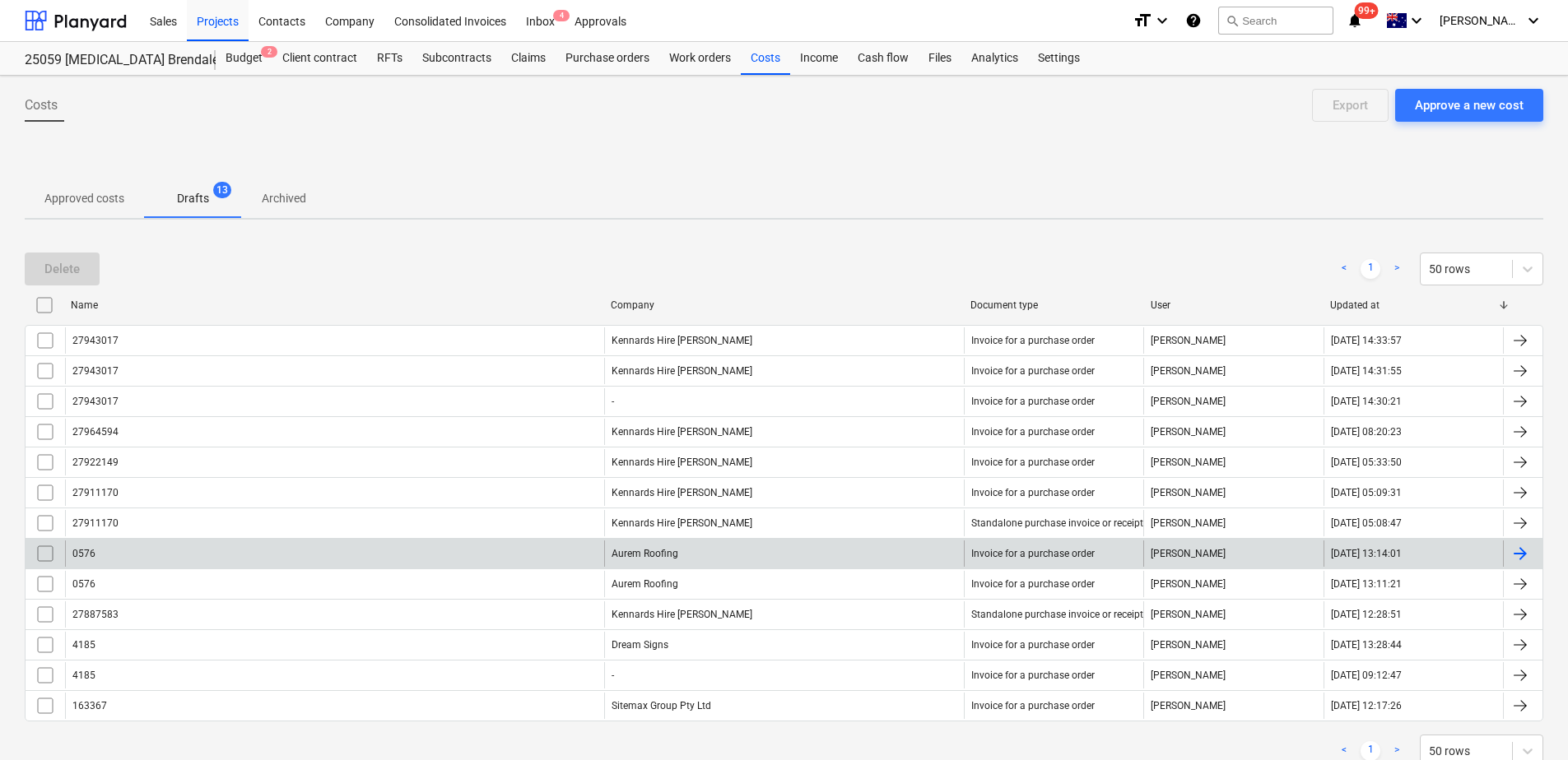
click at [47, 555] on input "checkbox" at bounding box center [45, 554] width 26 height 26
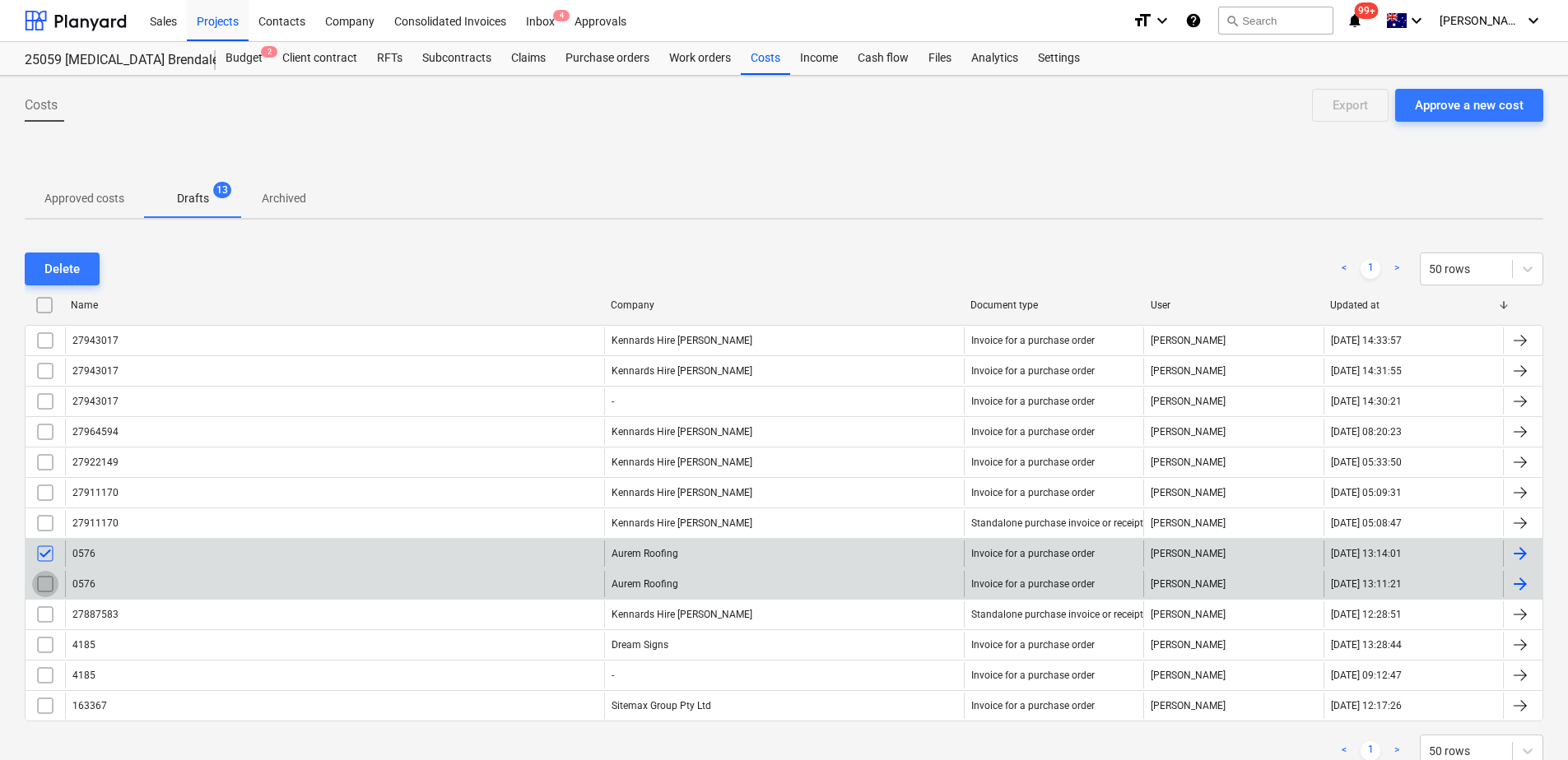
click at [47, 581] on input "checkbox" at bounding box center [45, 584] width 26 height 26
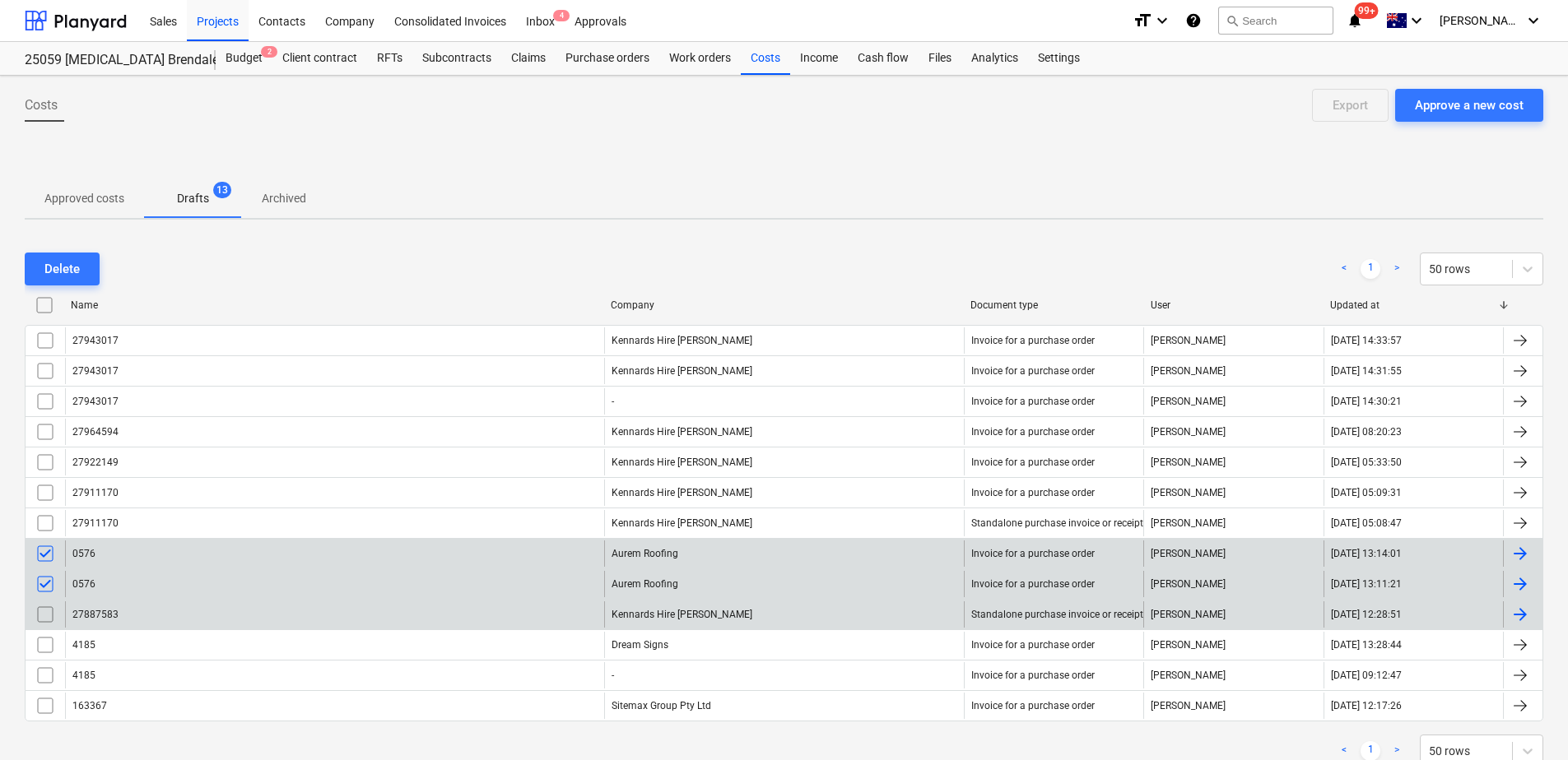
click at [45, 610] on input "checkbox" at bounding box center [45, 614] width 26 height 26
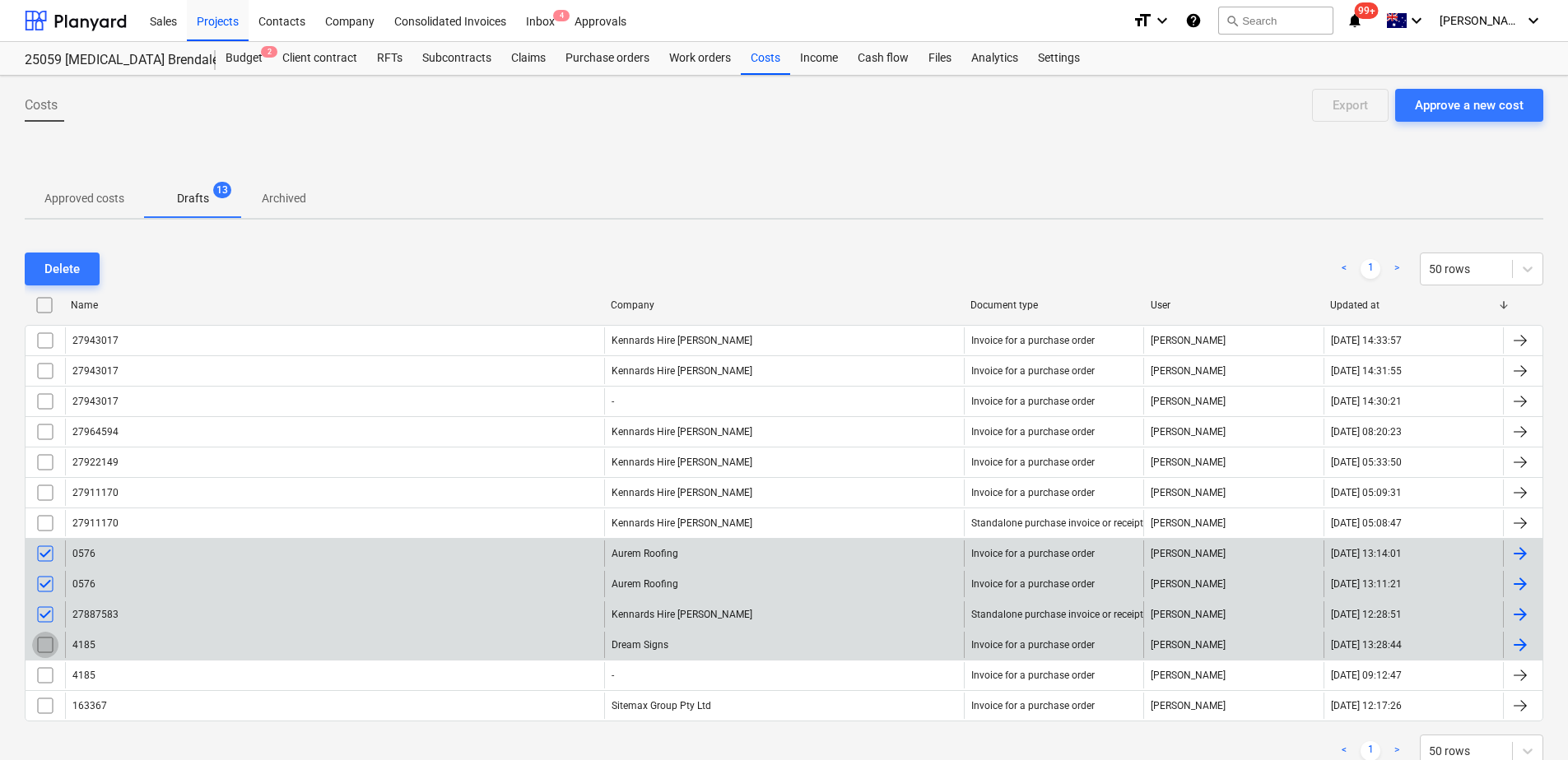
click at [37, 648] on input "checkbox" at bounding box center [45, 646] width 26 height 26
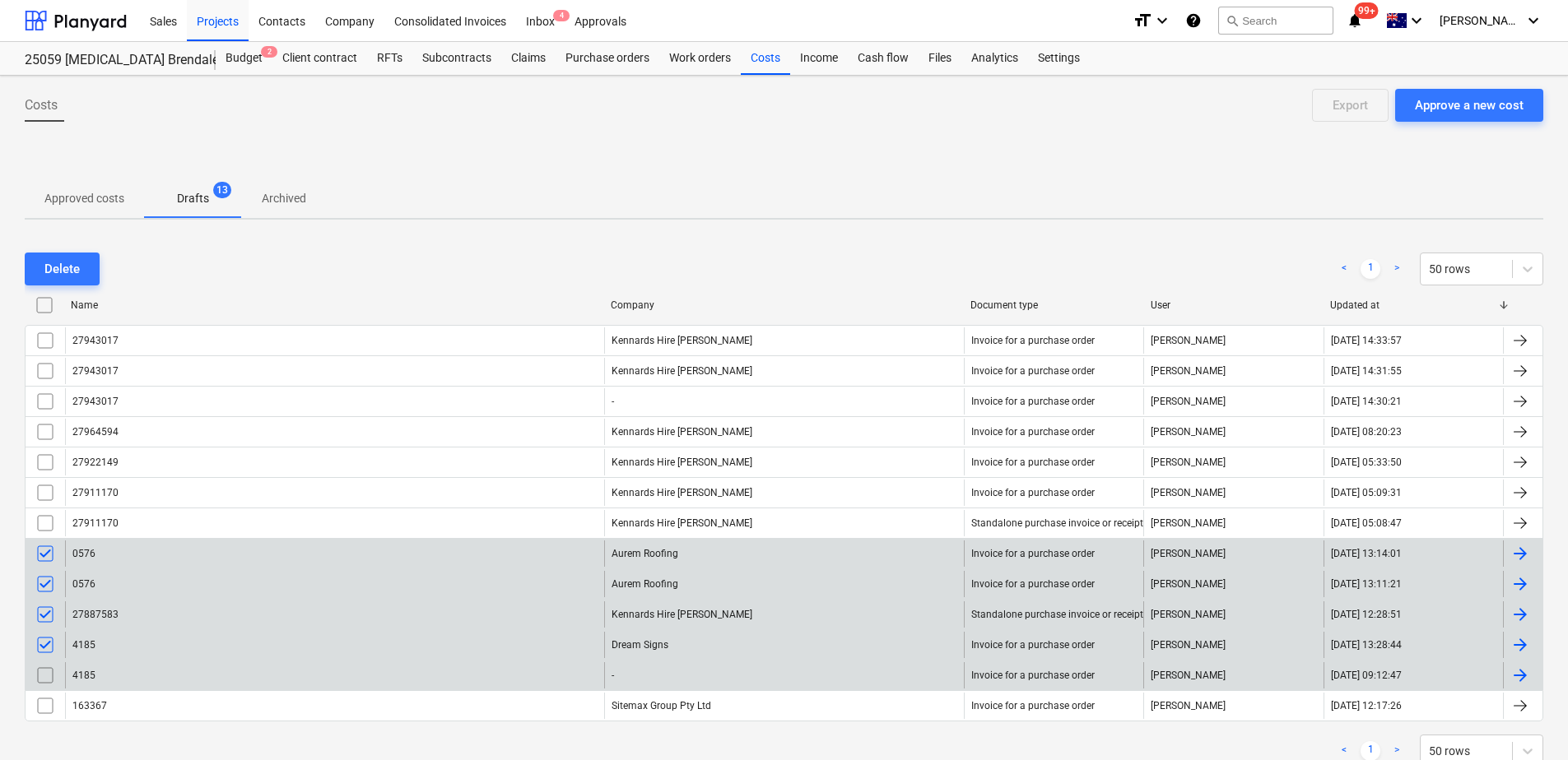
click at [42, 670] on input "checkbox" at bounding box center [45, 676] width 26 height 26
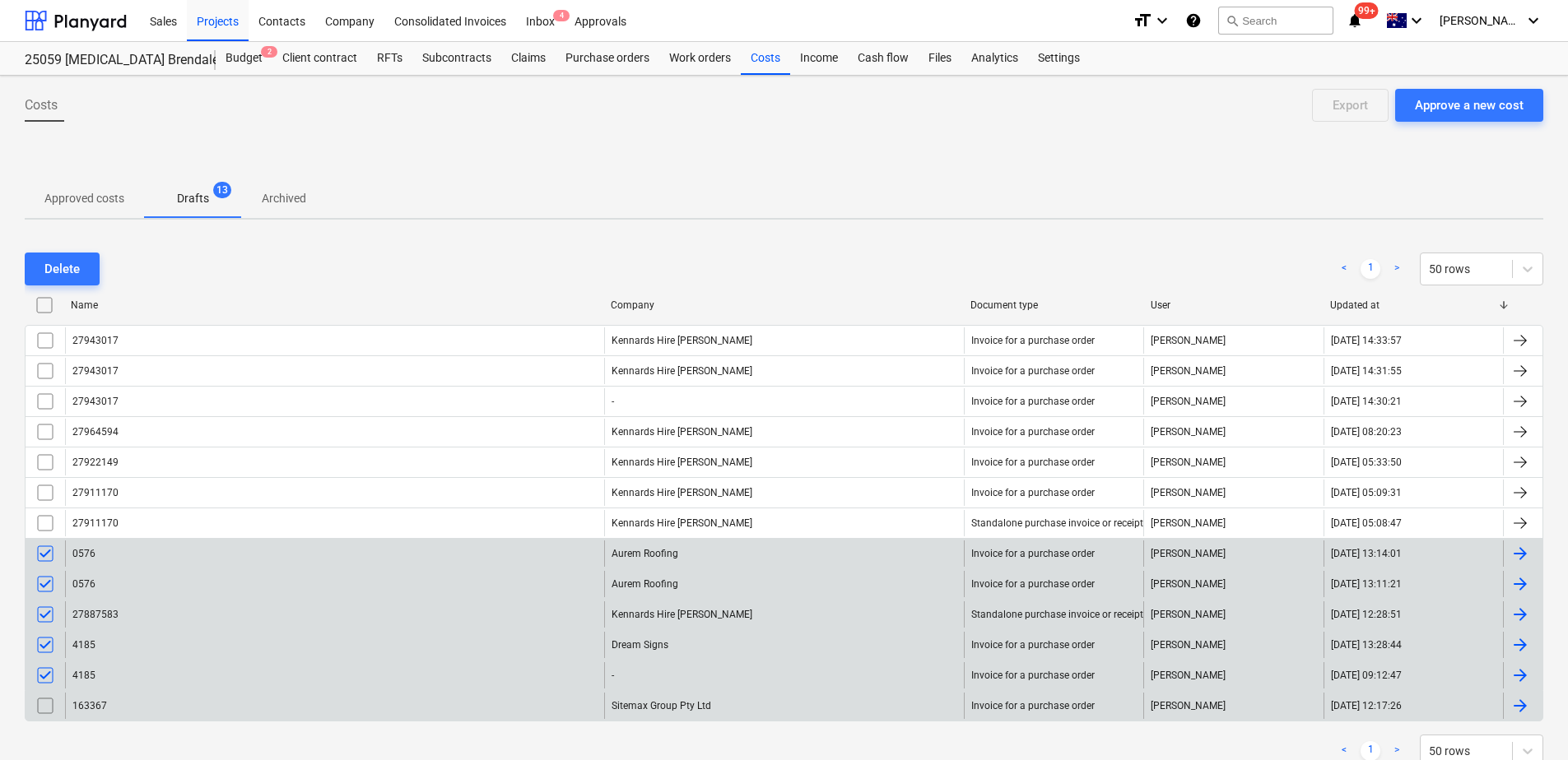
click at [46, 704] on input "checkbox" at bounding box center [45, 706] width 26 height 26
click at [71, 268] on div "Delete" at bounding box center [61, 268] width 35 height 22
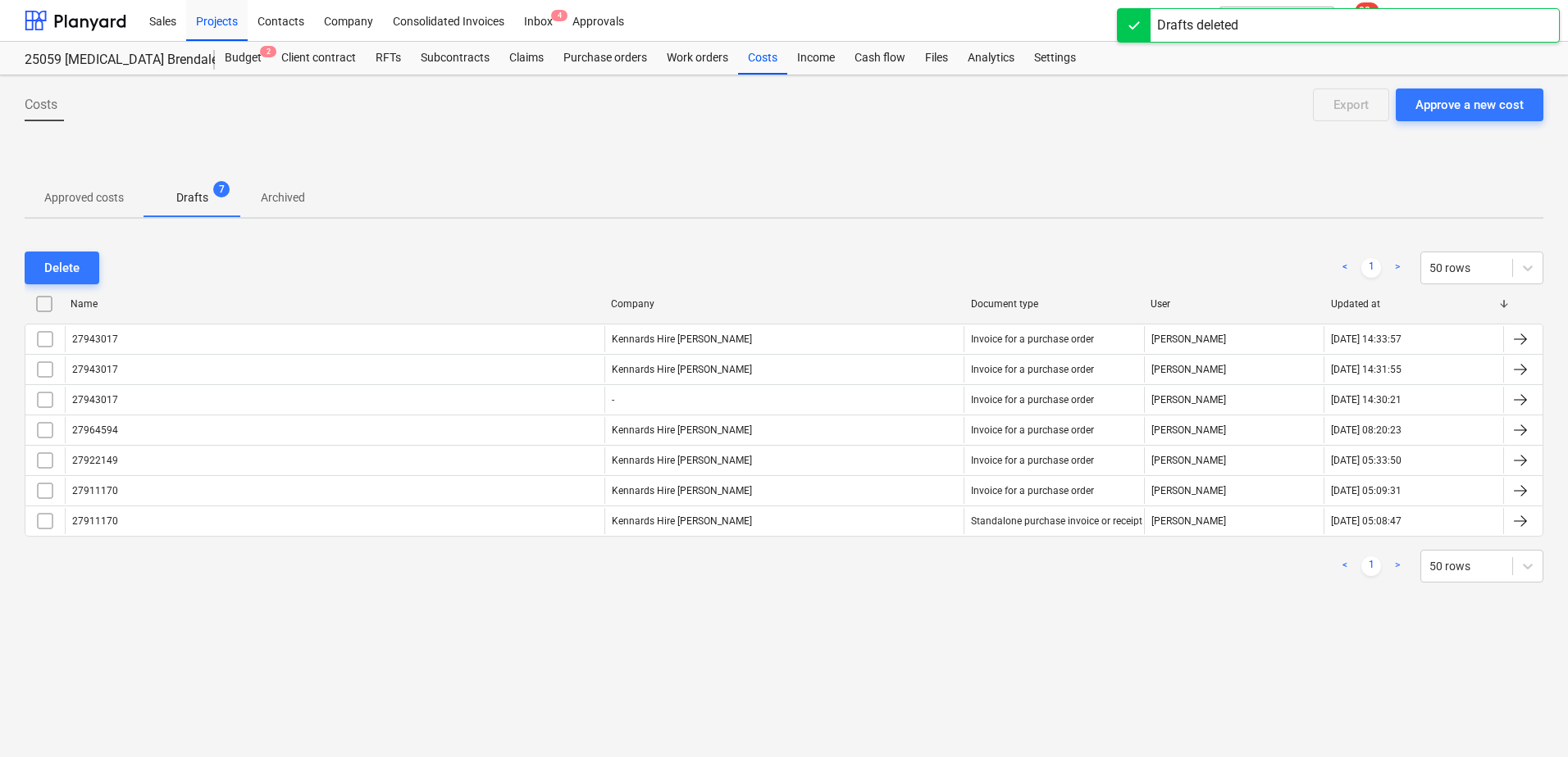
click at [85, 199] on p "Approved costs" at bounding box center [84, 198] width 79 height 17
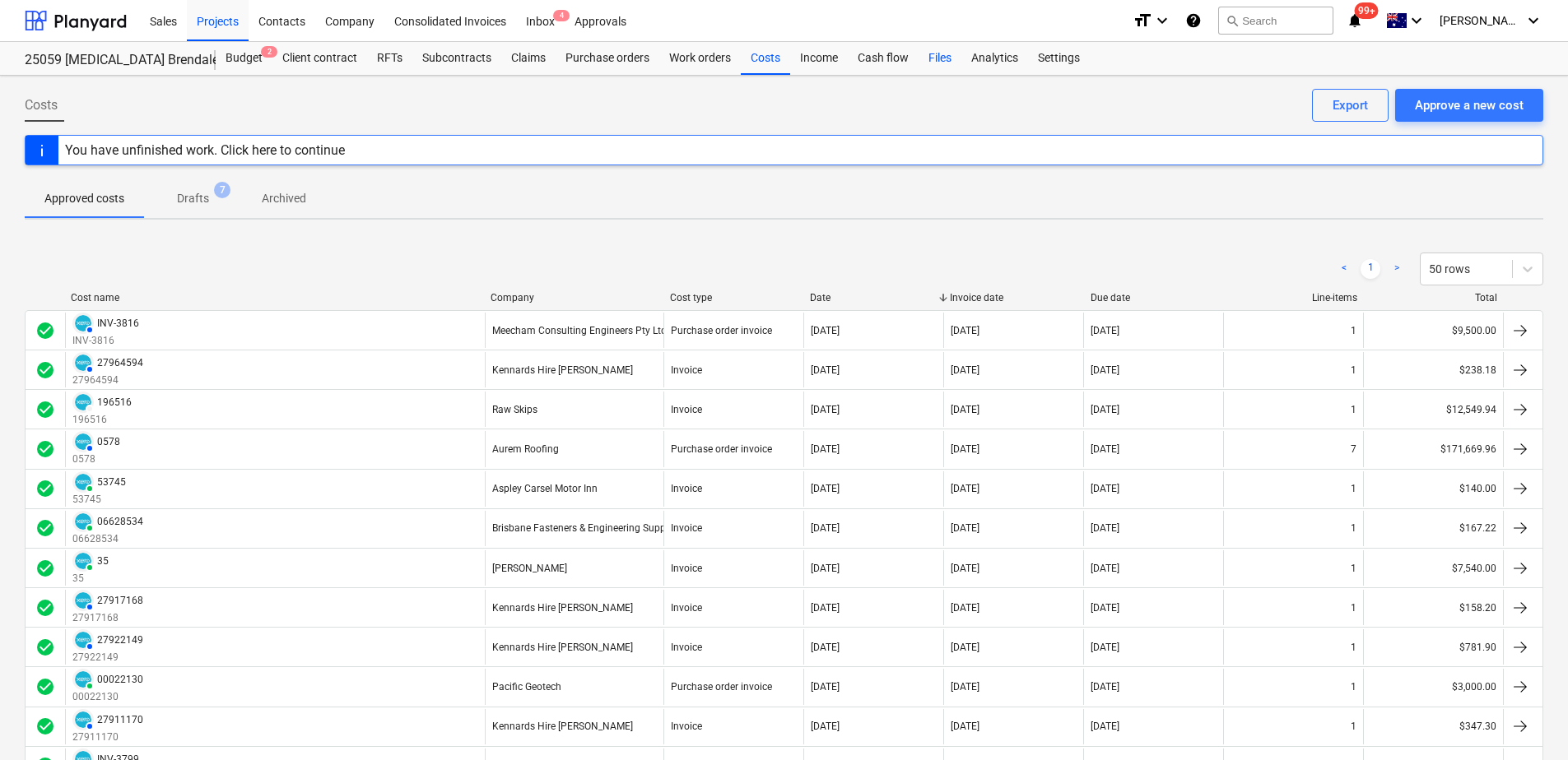
click at [938, 59] on div "Files" at bounding box center [940, 58] width 43 height 33
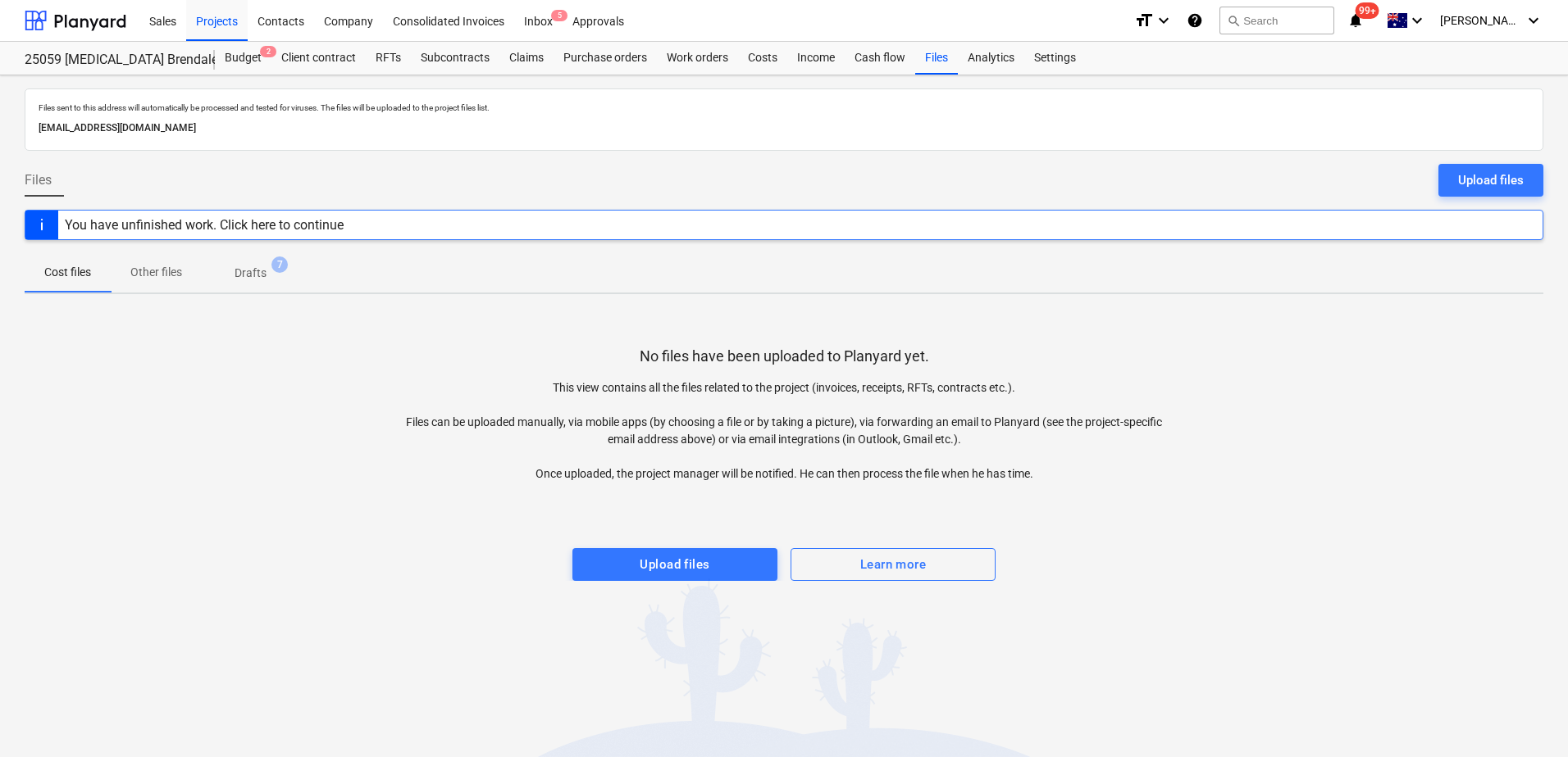
click at [267, 280] on p "Drafts" at bounding box center [251, 273] width 32 height 17
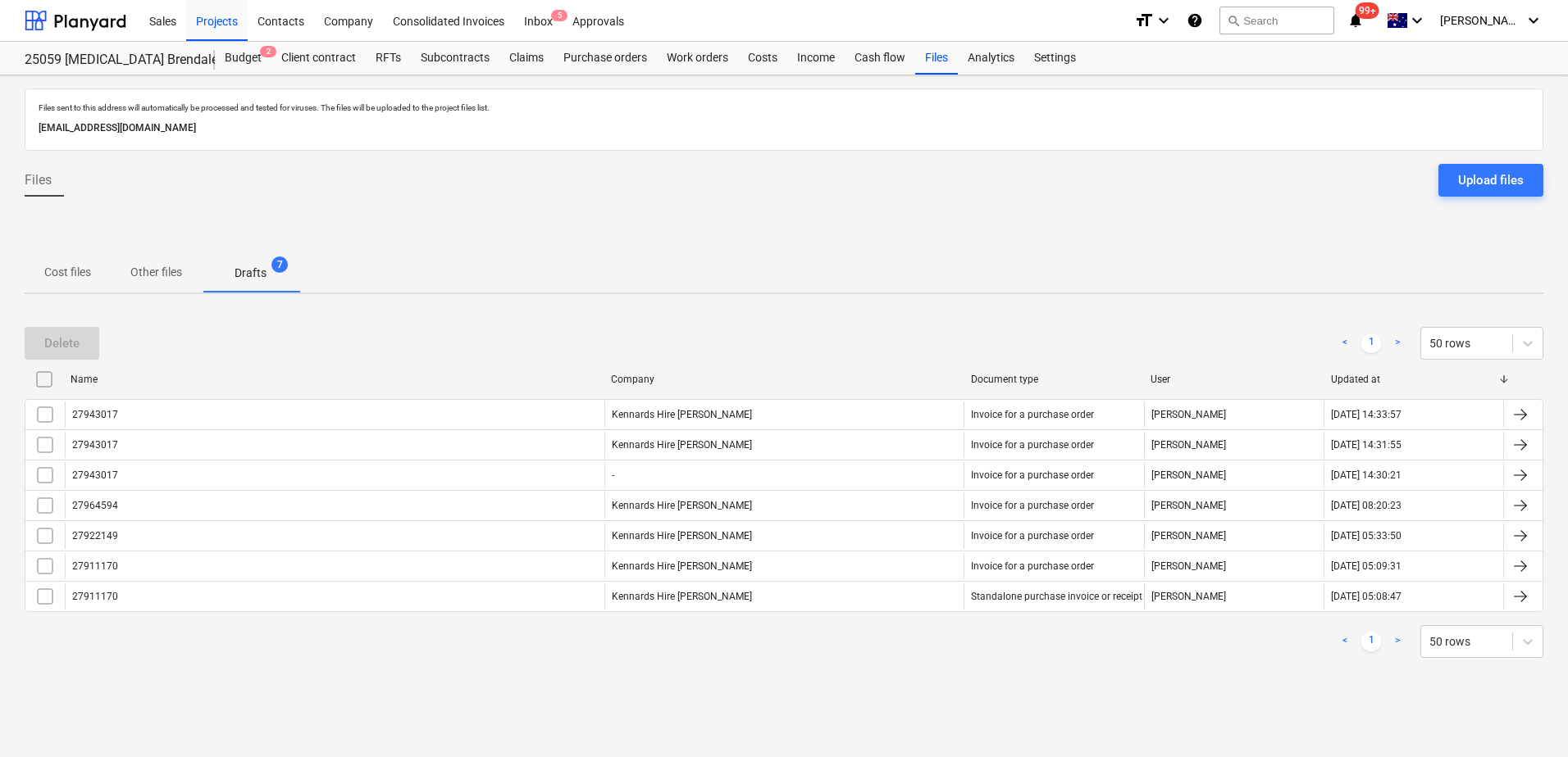
click at [70, 271] on p "Cost files" at bounding box center [68, 272] width 47 height 17
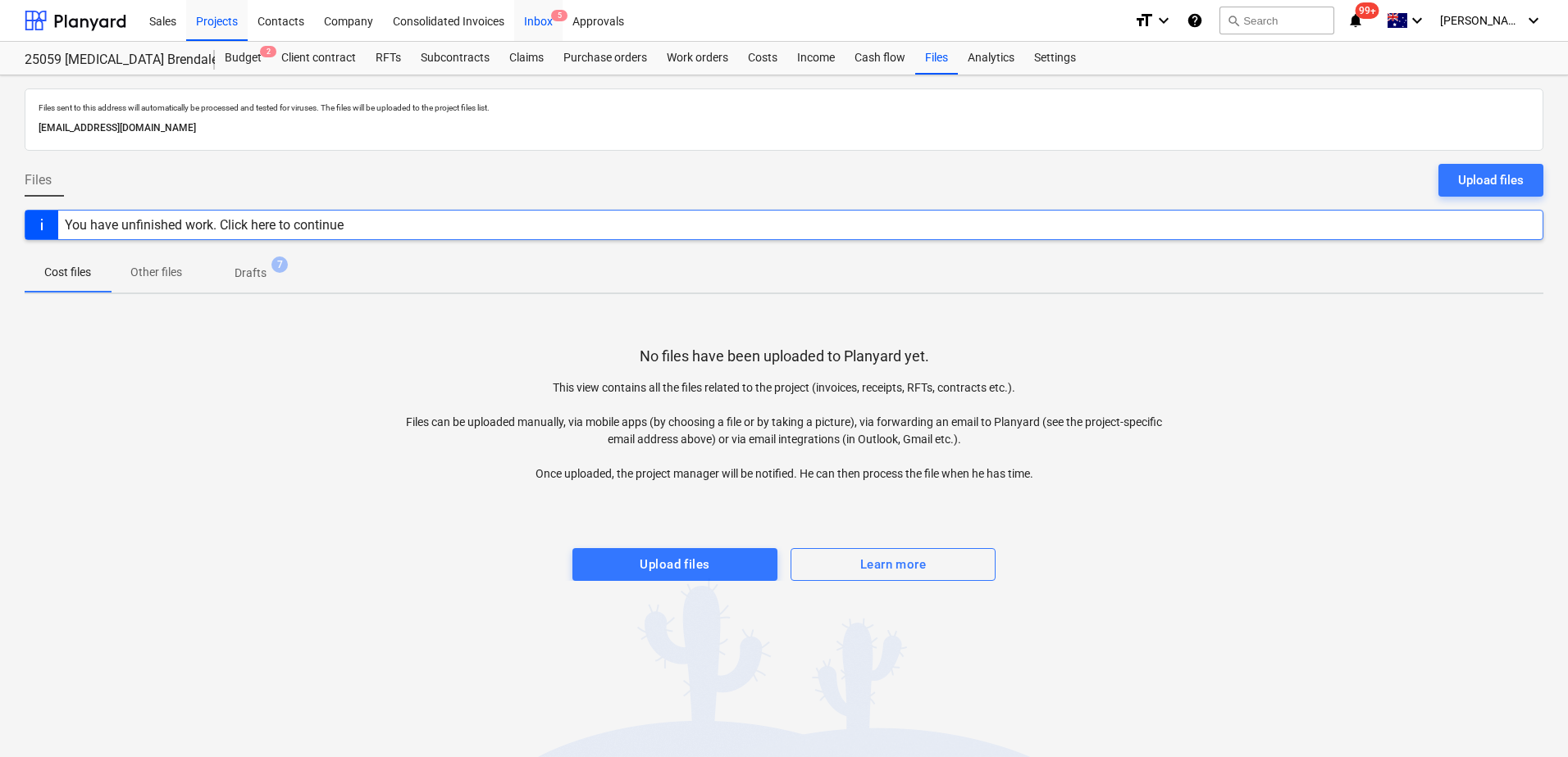
click at [547, 23] on div "Inbox 5" at bounding box center [538, 20] width 48 height 41
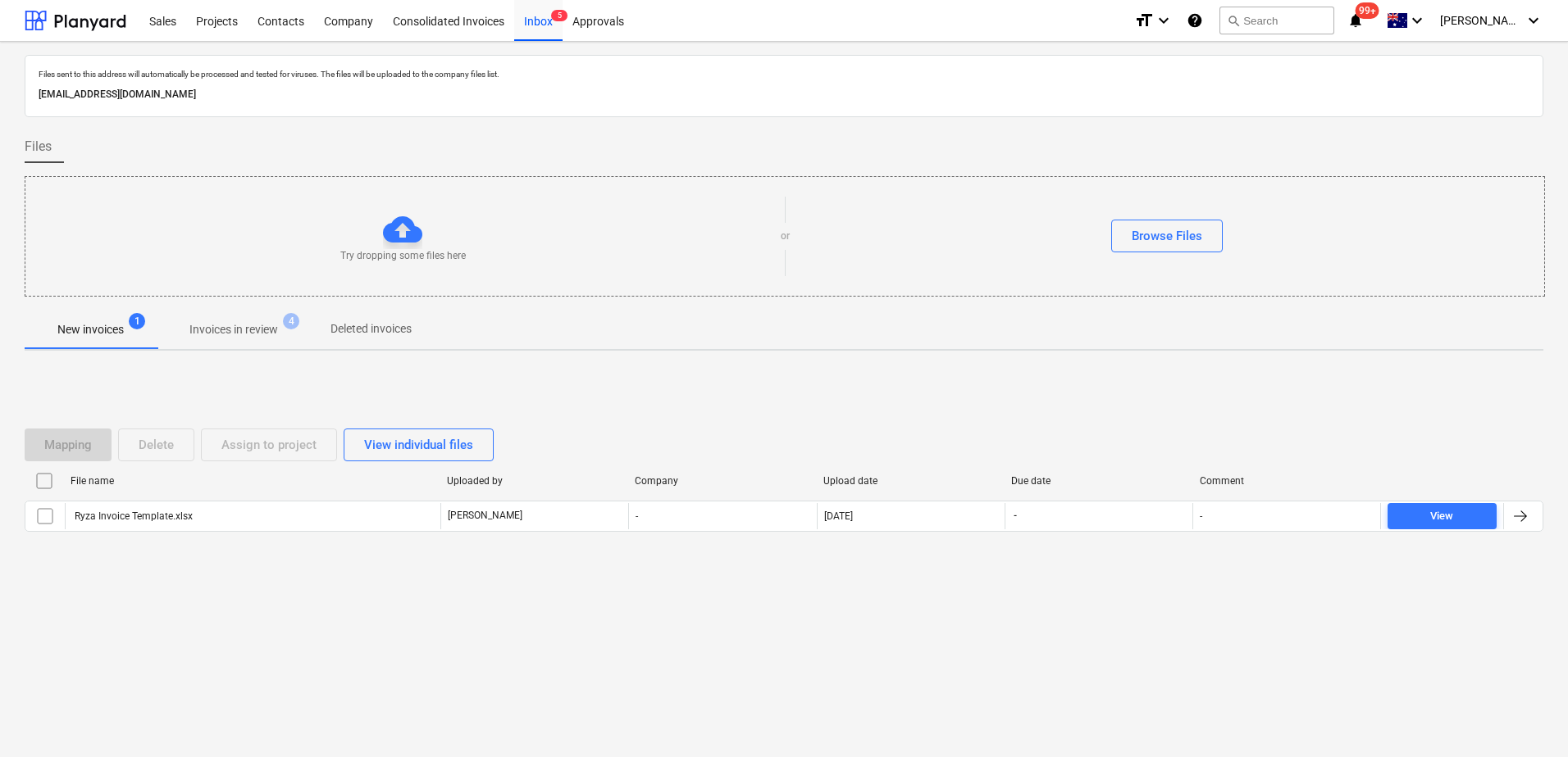
click at [222, 333] on p "Invoices in review" at bounding box center [234, 330] width 89 height 17
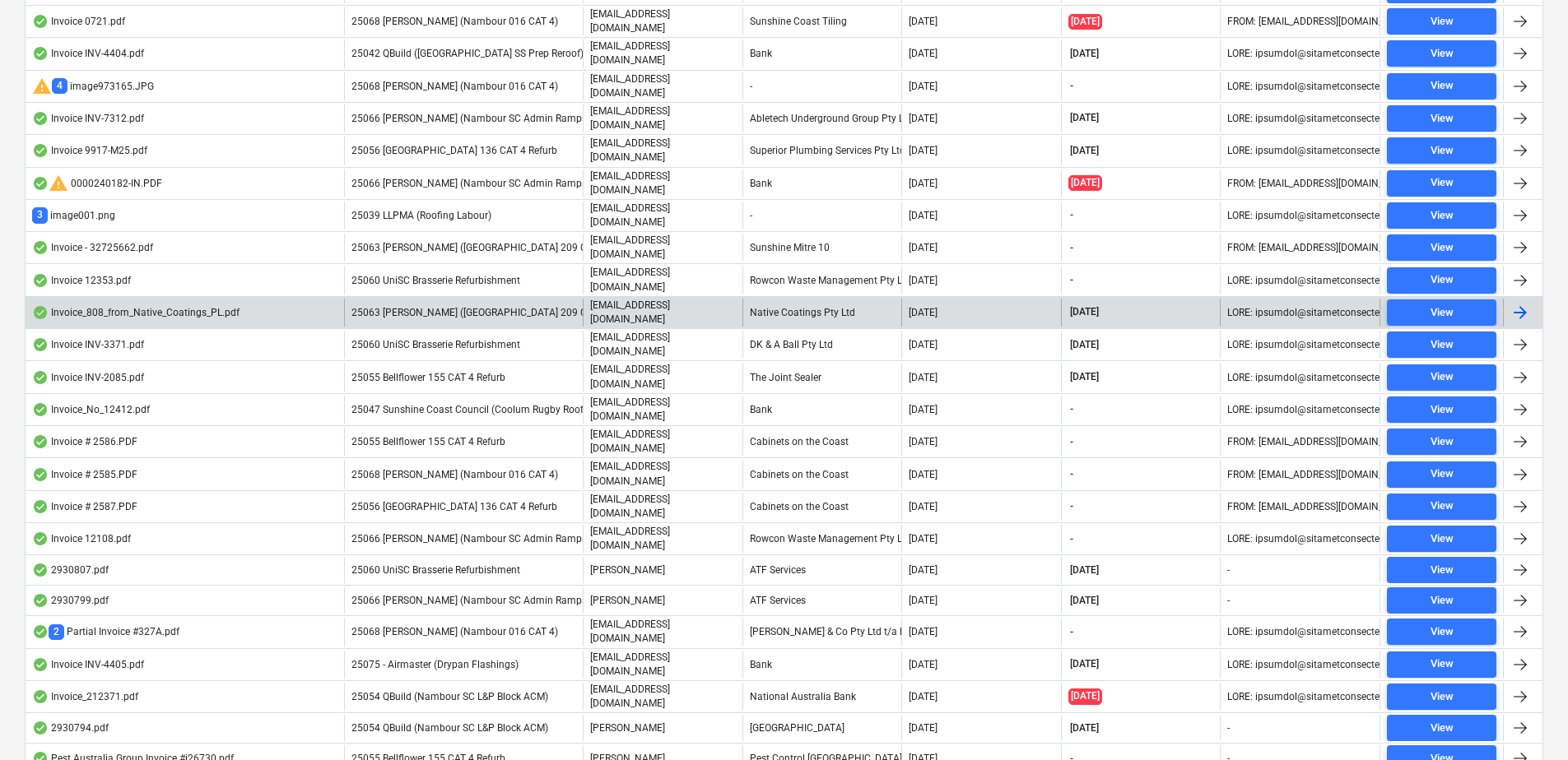
scroll to position [504, 0]
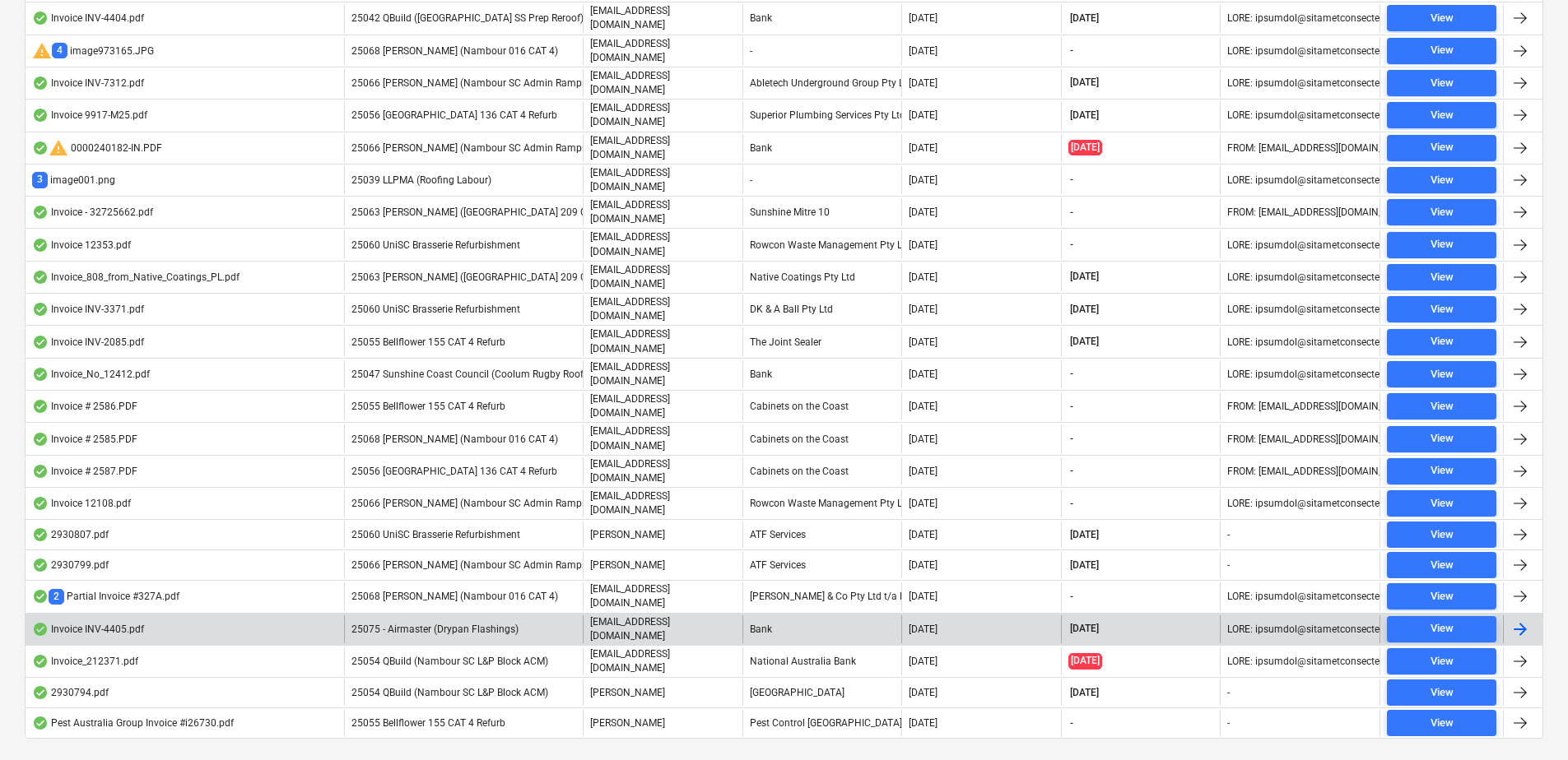
click at [641, 615] on p "[EMAIL_ADDRESS][DOMAIN_NAME]" at bounding box center [663, 630] width 146 height 28
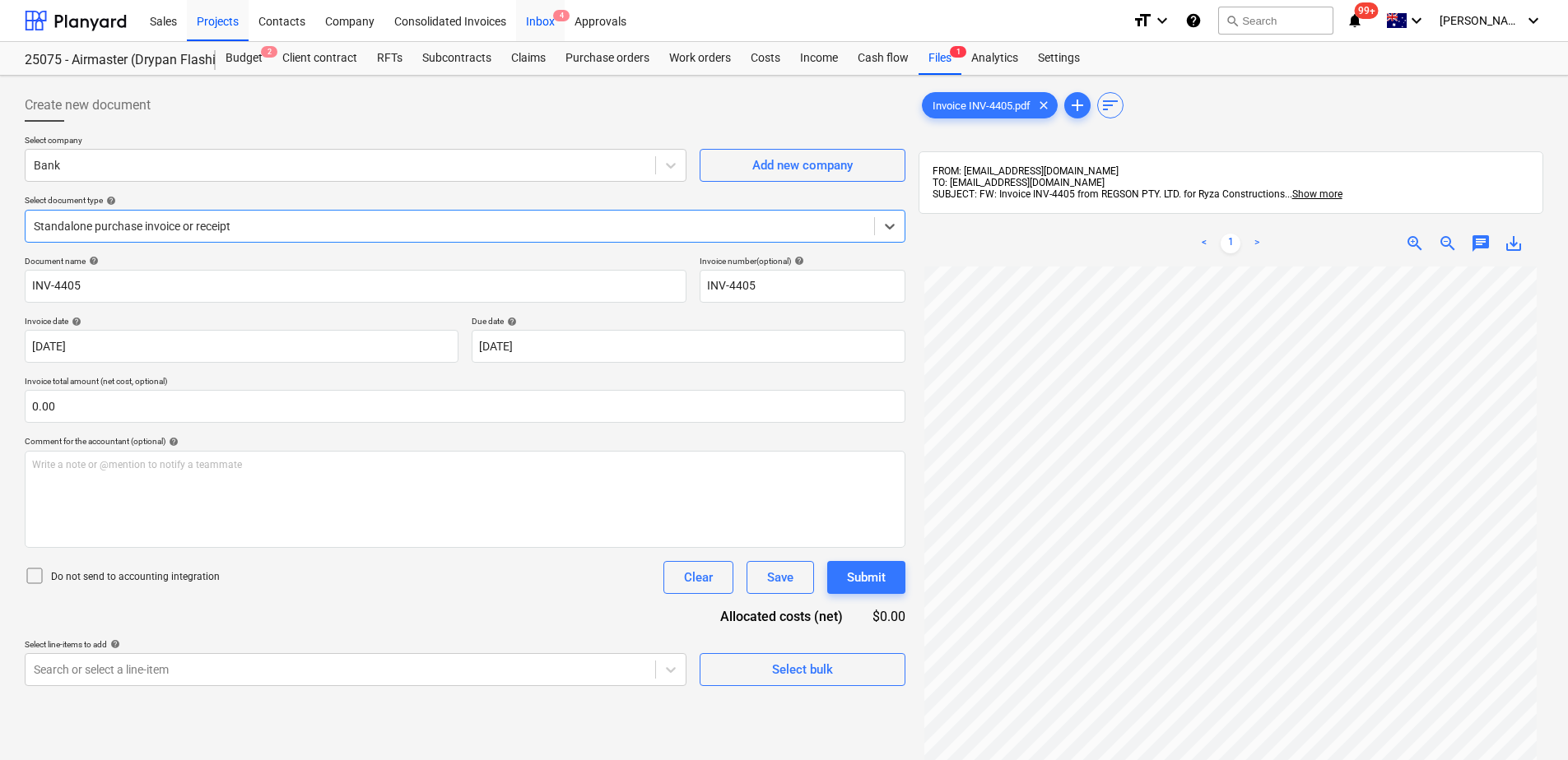
drag, startPoint x: 549, startPoint y: 19, endPoint x: 556, endPoint y: 35, distance: 17.5
click at [549, 19] on div "Inbox 4" at bounding box center [540, 20] width 48 height 42
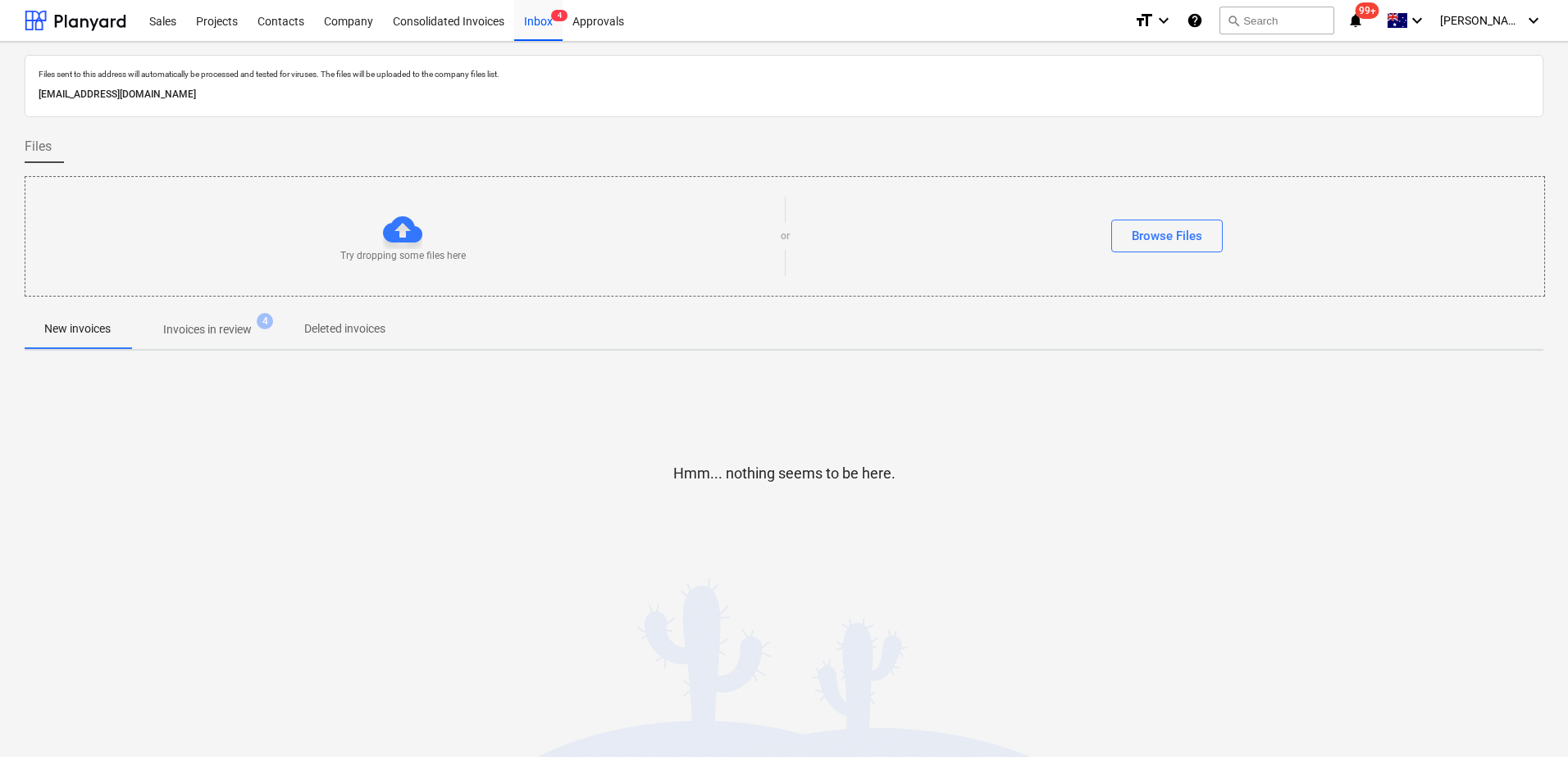
click at [182, 322] on p "Invoices in review" at bounding box center [207, 330] width 89 height 17
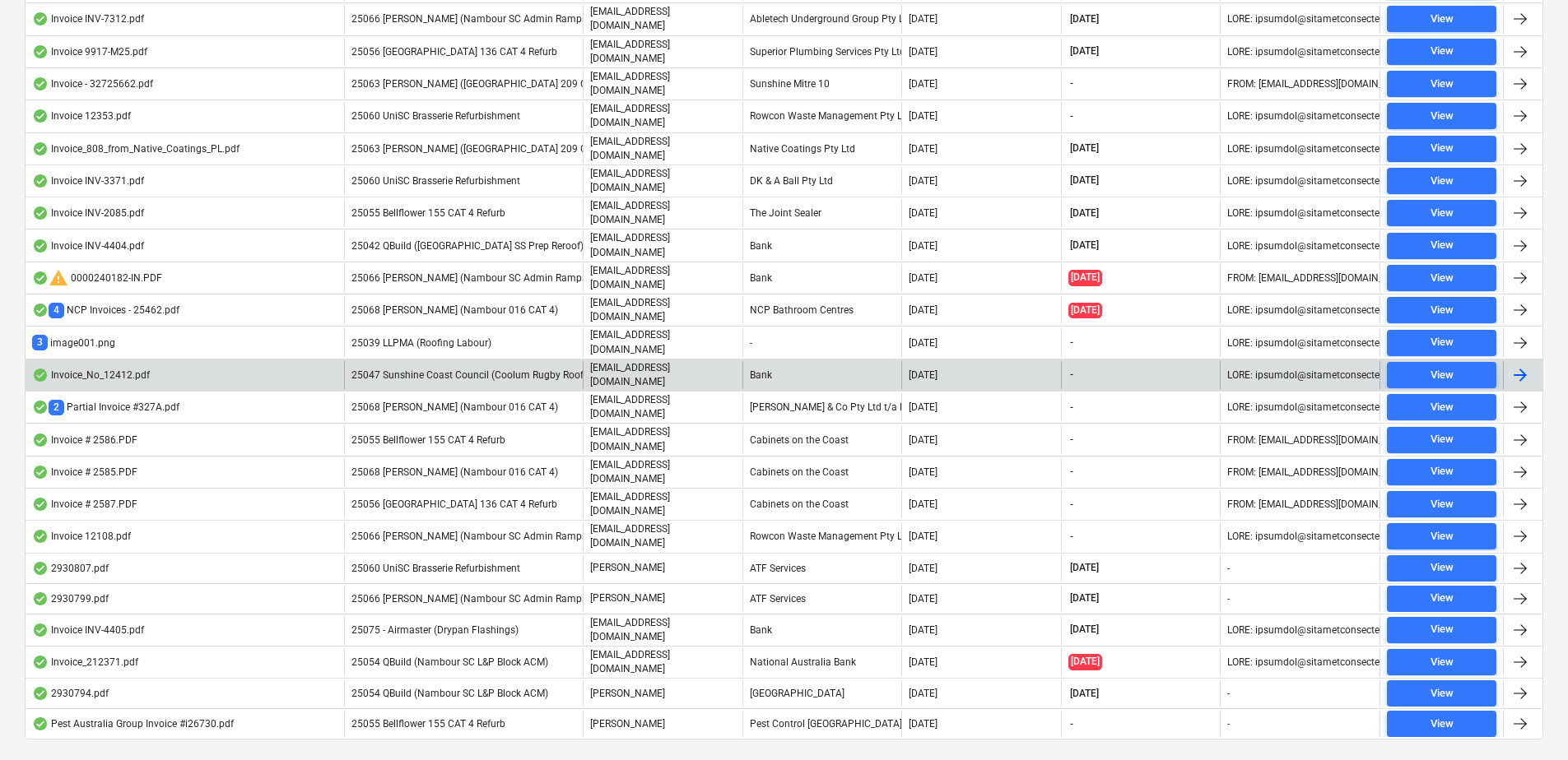
scroll to position [474, 0]
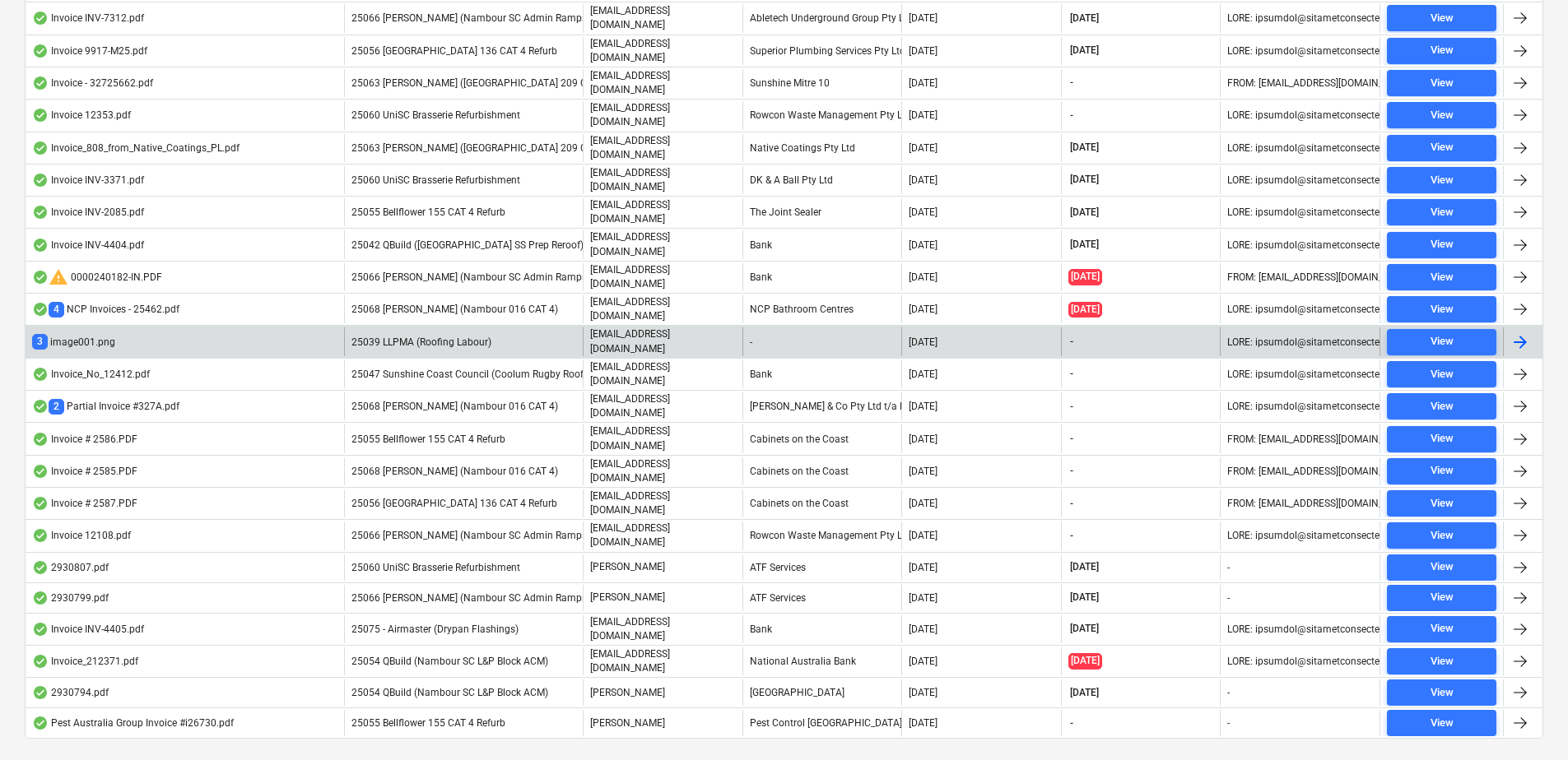
click at [503, 327] on div "25039 LLPMA (Roofing Labour)" at bounding box center [463, 341] width 238 height 28
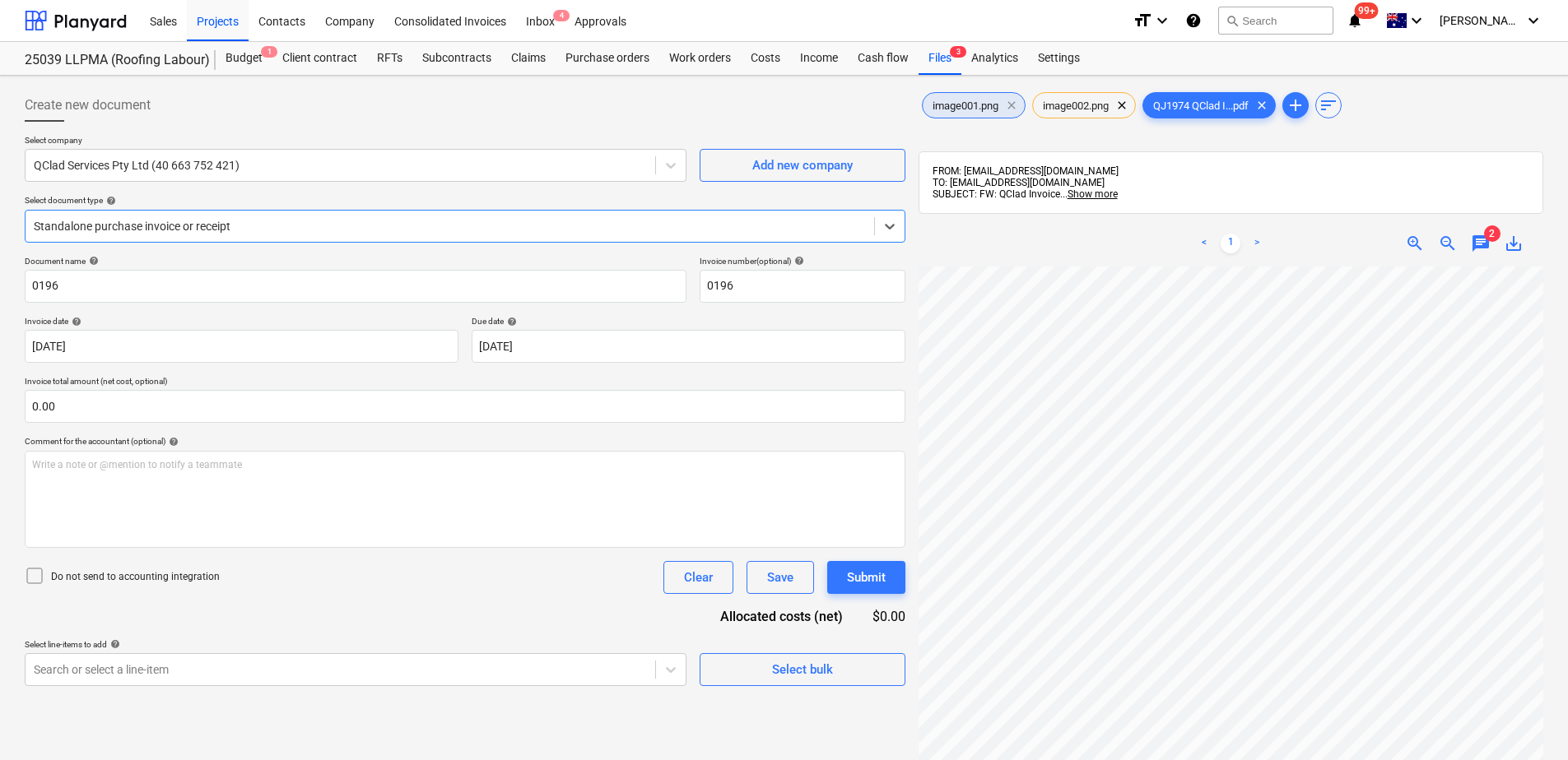
click at [1015, 103] on span "clear" at bounding box center [1012, 105] width 20 height 20
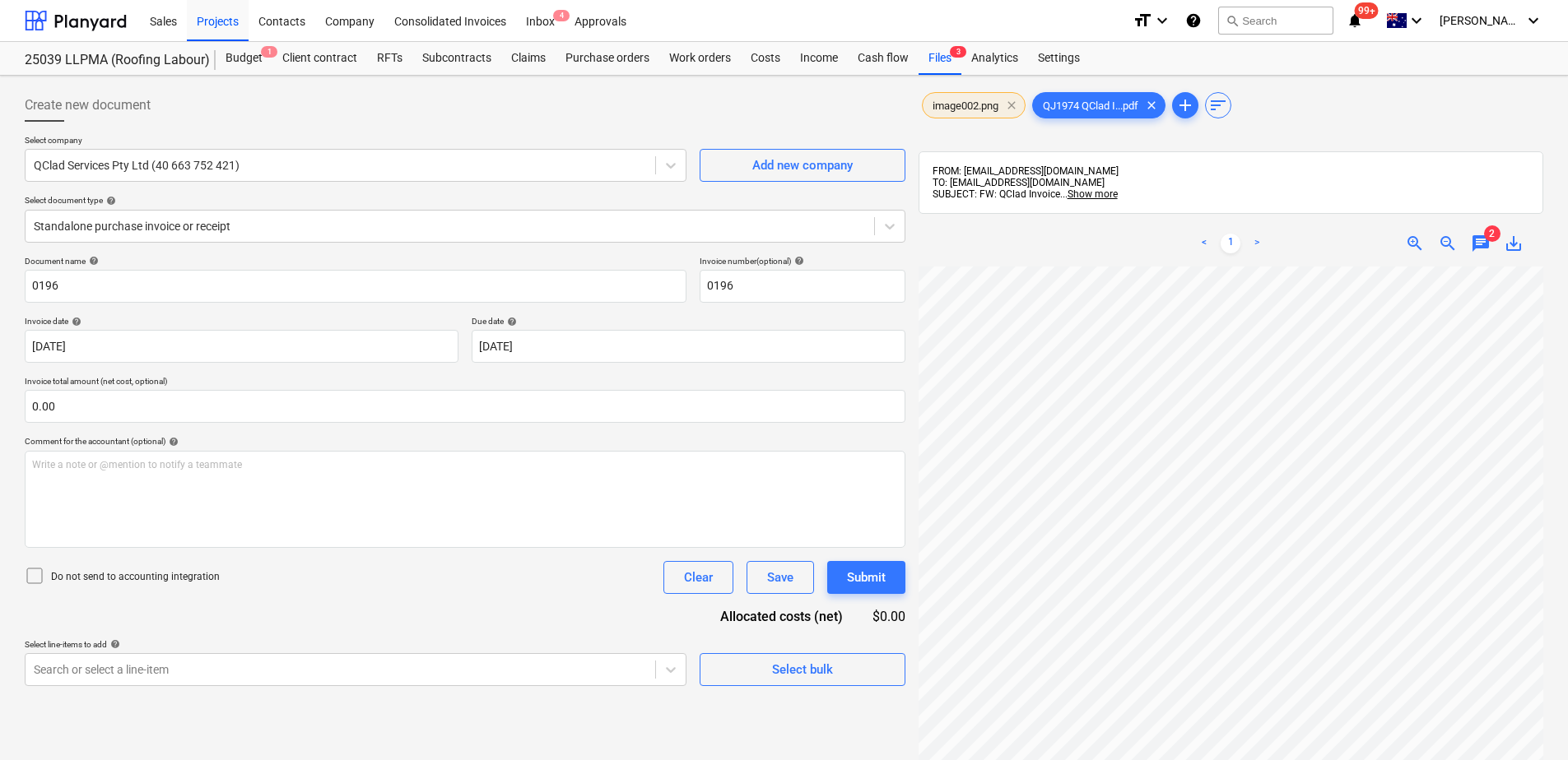
click at [1012, 105] on span "clear" at bounding box center [1012, 105] width 20 height 20
click at [200, 230] on div at bounding box center [450, 226] width 832 height 16
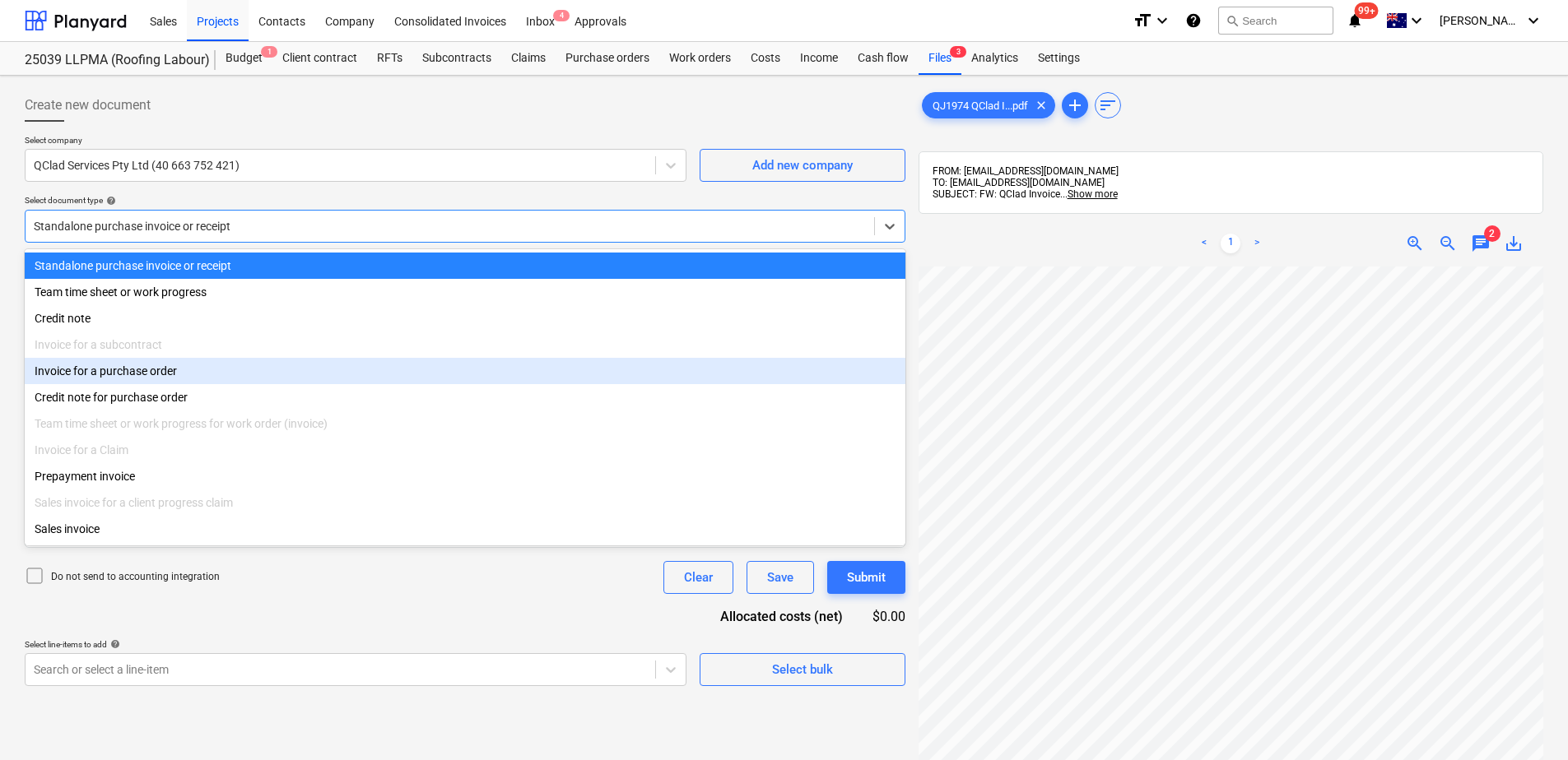
click at [131, 370] on div "Invoice for a purchase order" at bounding box center [465, 371] width 881 height 26
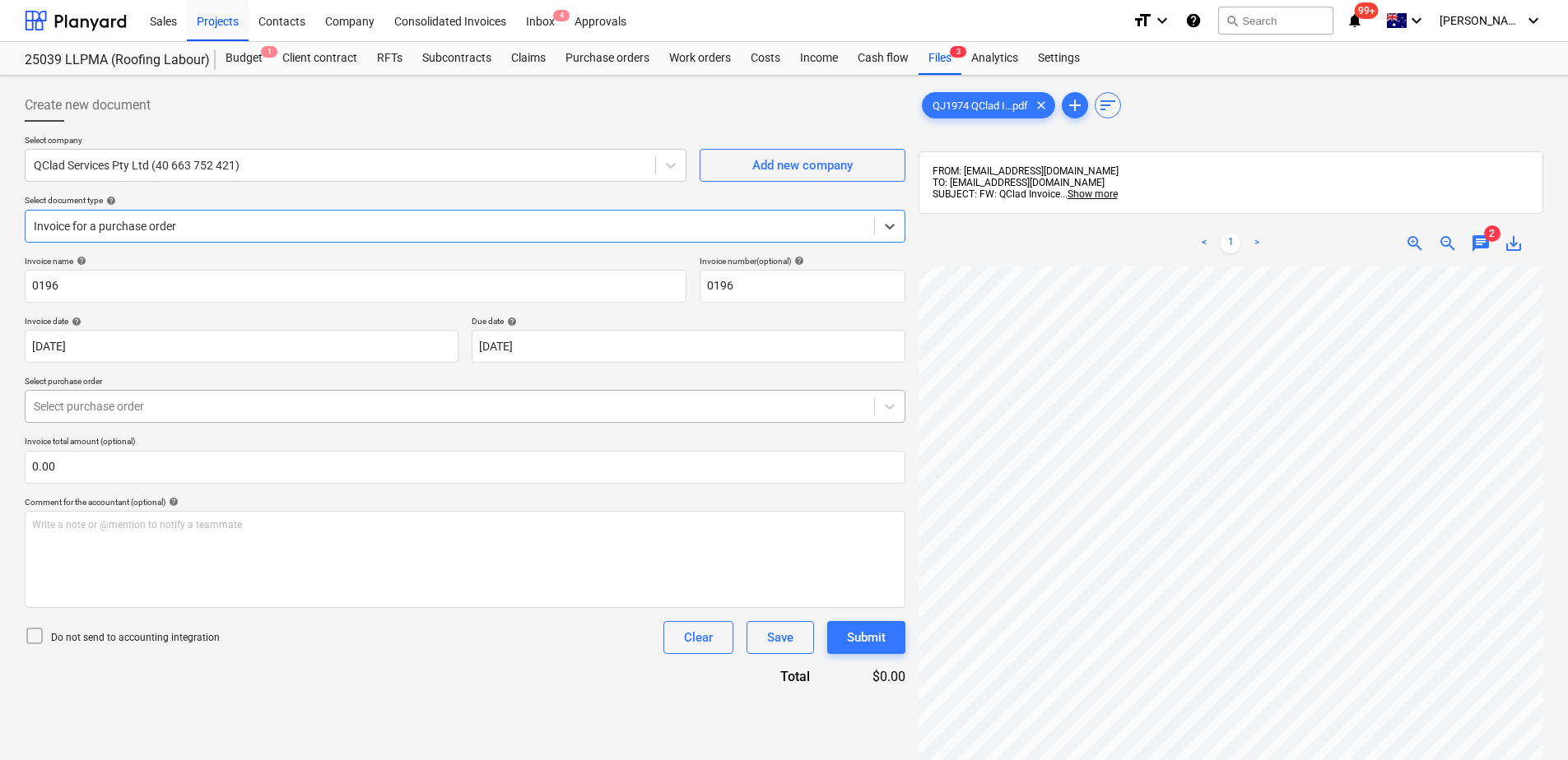
click at [427, 410] on div at bounding box center [450, 406] width 832 height 16
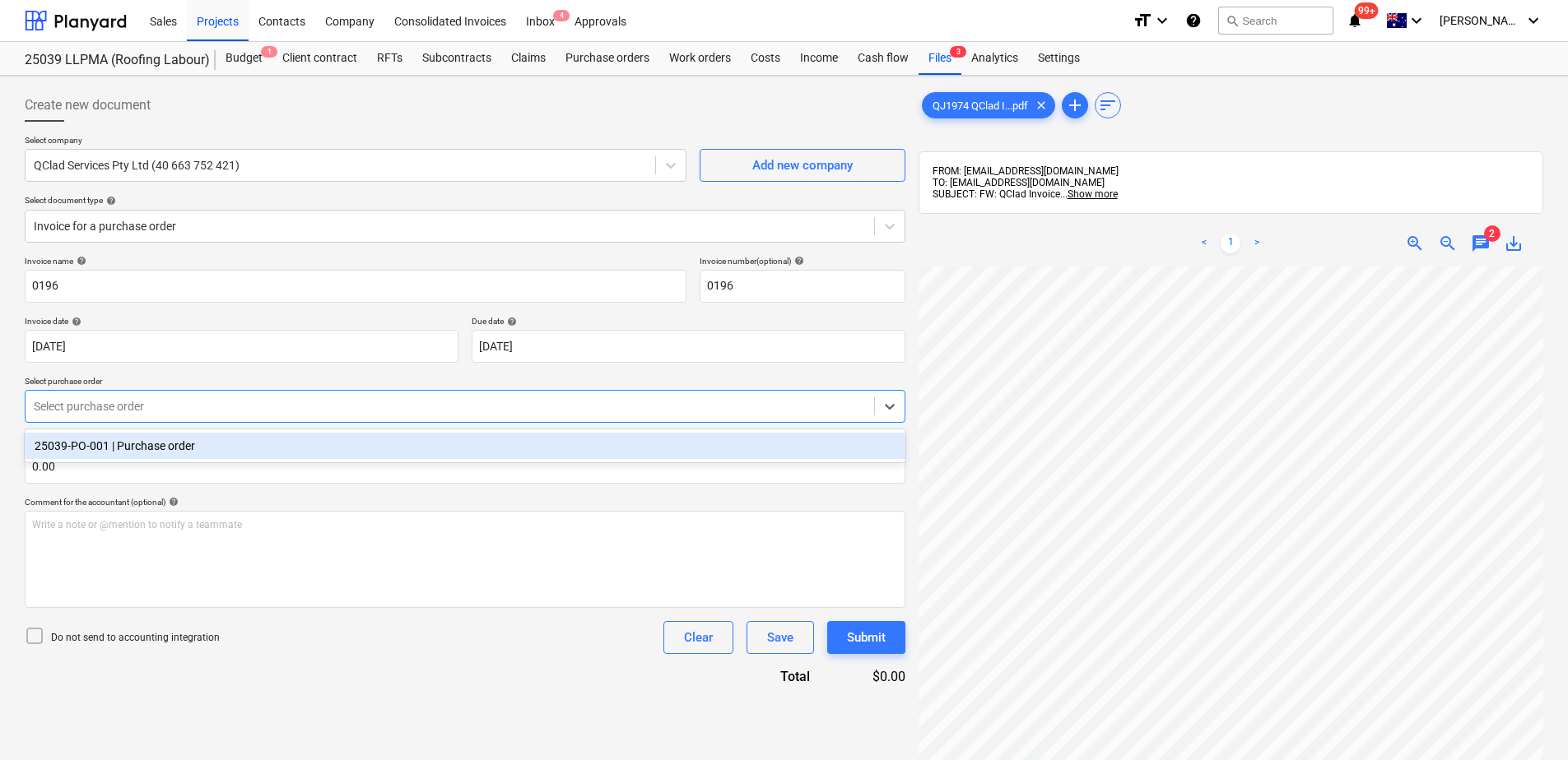
click at [429, 440] on div "25039-PO-001 | Purchase order" at bounding box center [465, 446] width 881 height 26
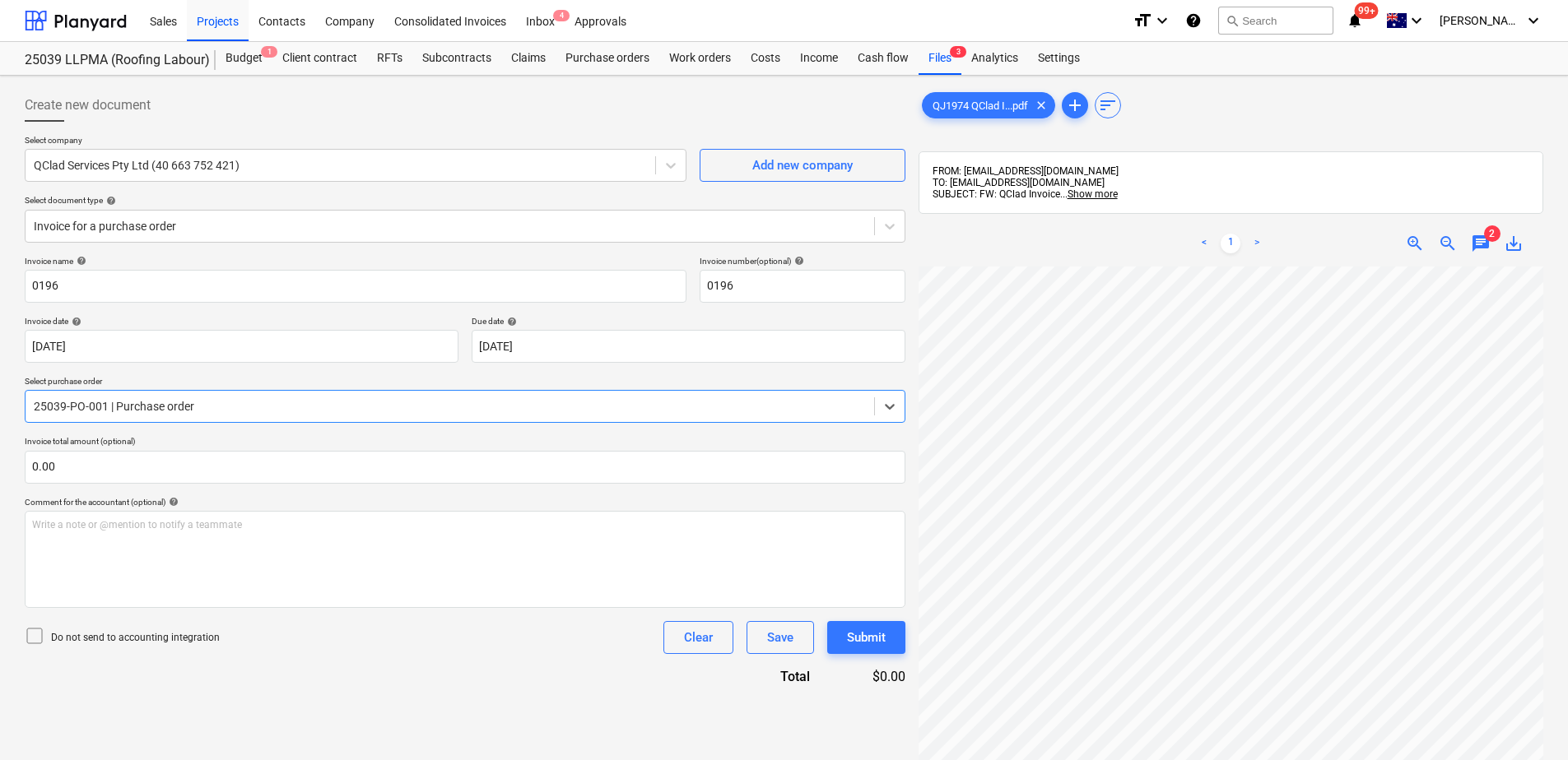
click at [438, 673] on div "Invoice name help 0196 Invoice number (optional) help 0196 Invoice date help [D…" at bounding box center [465, 471] width 881 height 430
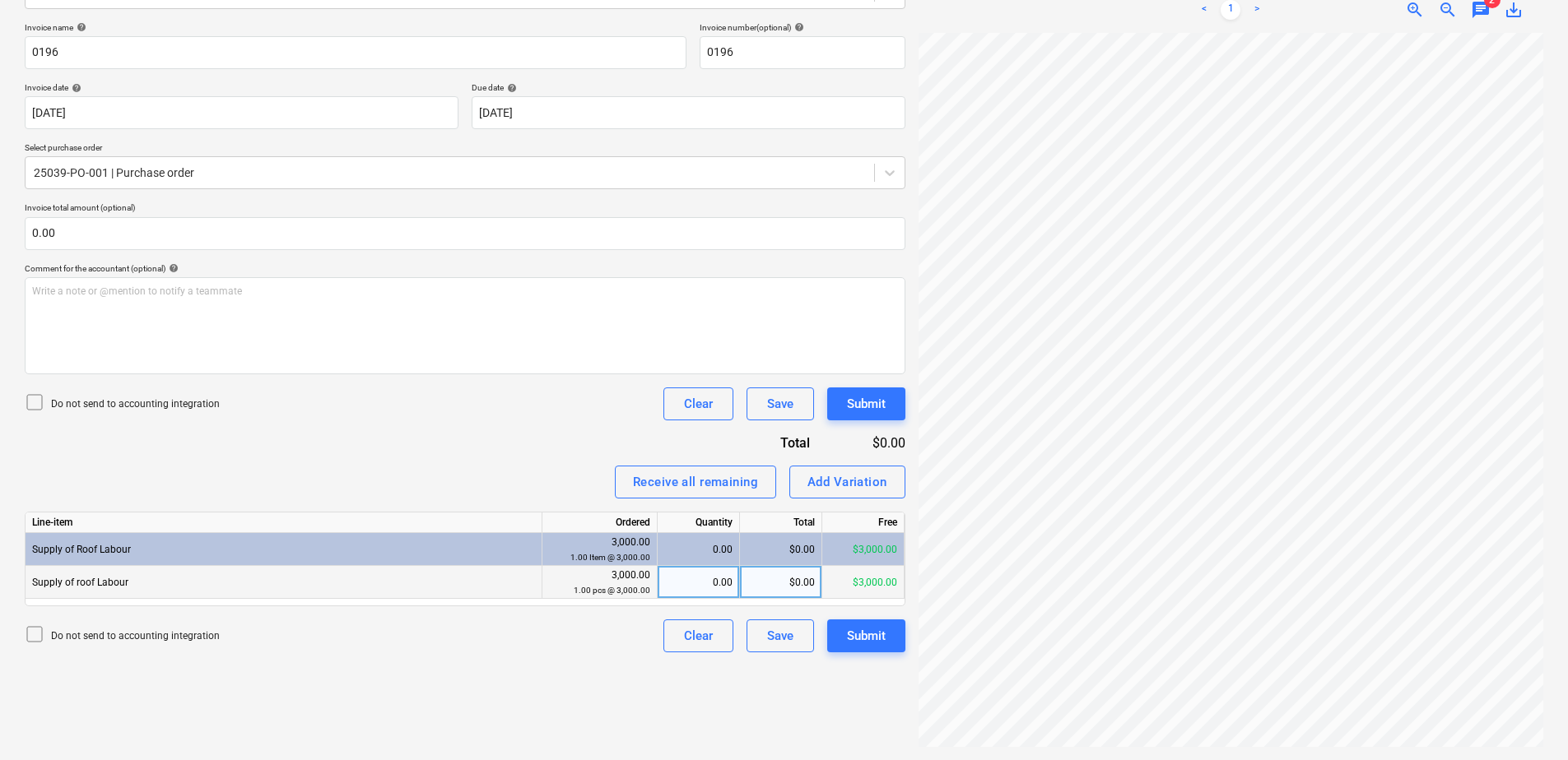
click at [711, 582] on div "0.00" at bounding box center [699, 582] width 68 height 33
click at [831, 486] on div "Add Variation" at bounding box center [847, 482] width 79 height 22
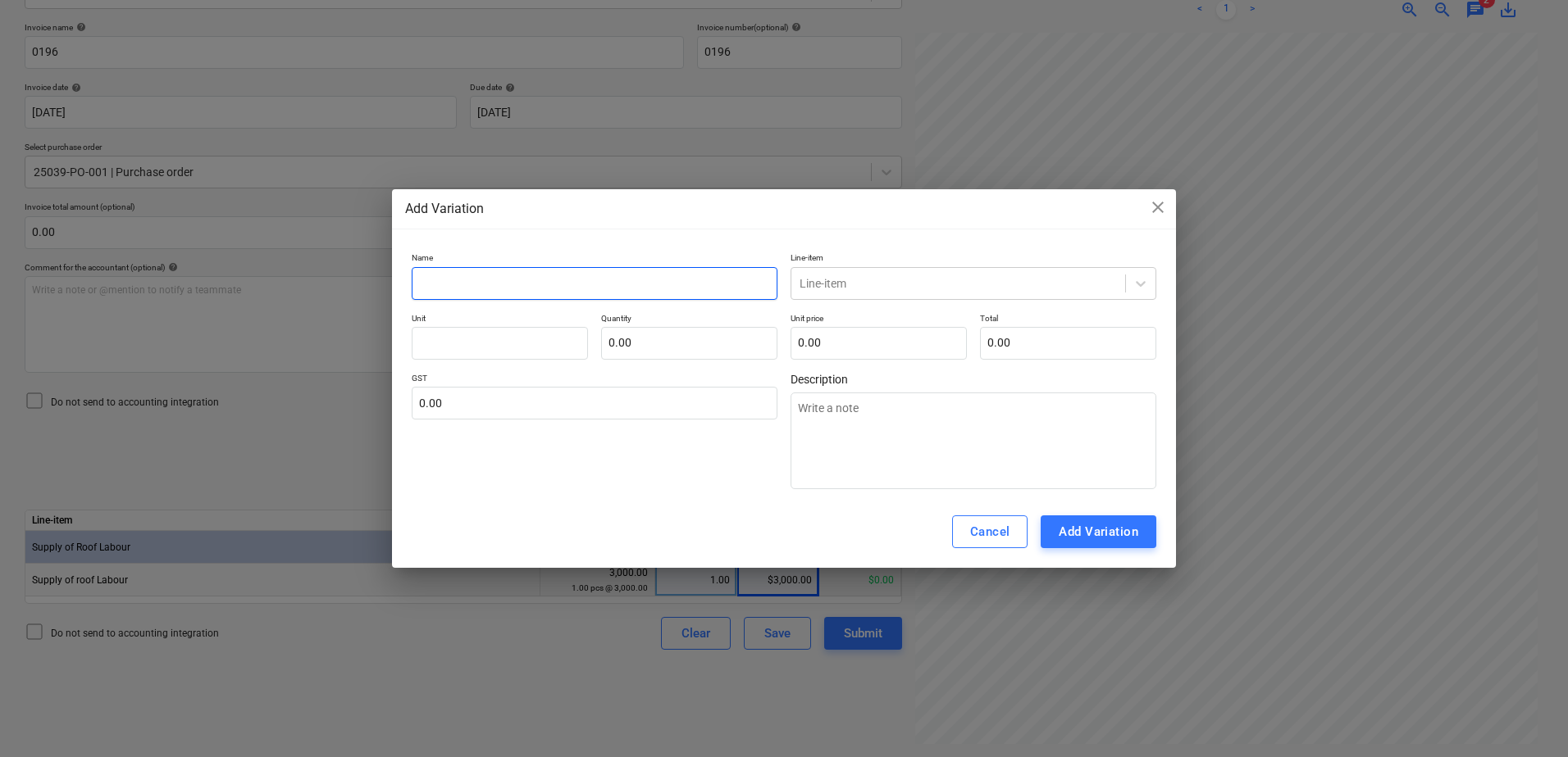
click at [481, 276] on input "text" at bounding box center [594, 283] width 365 height 33
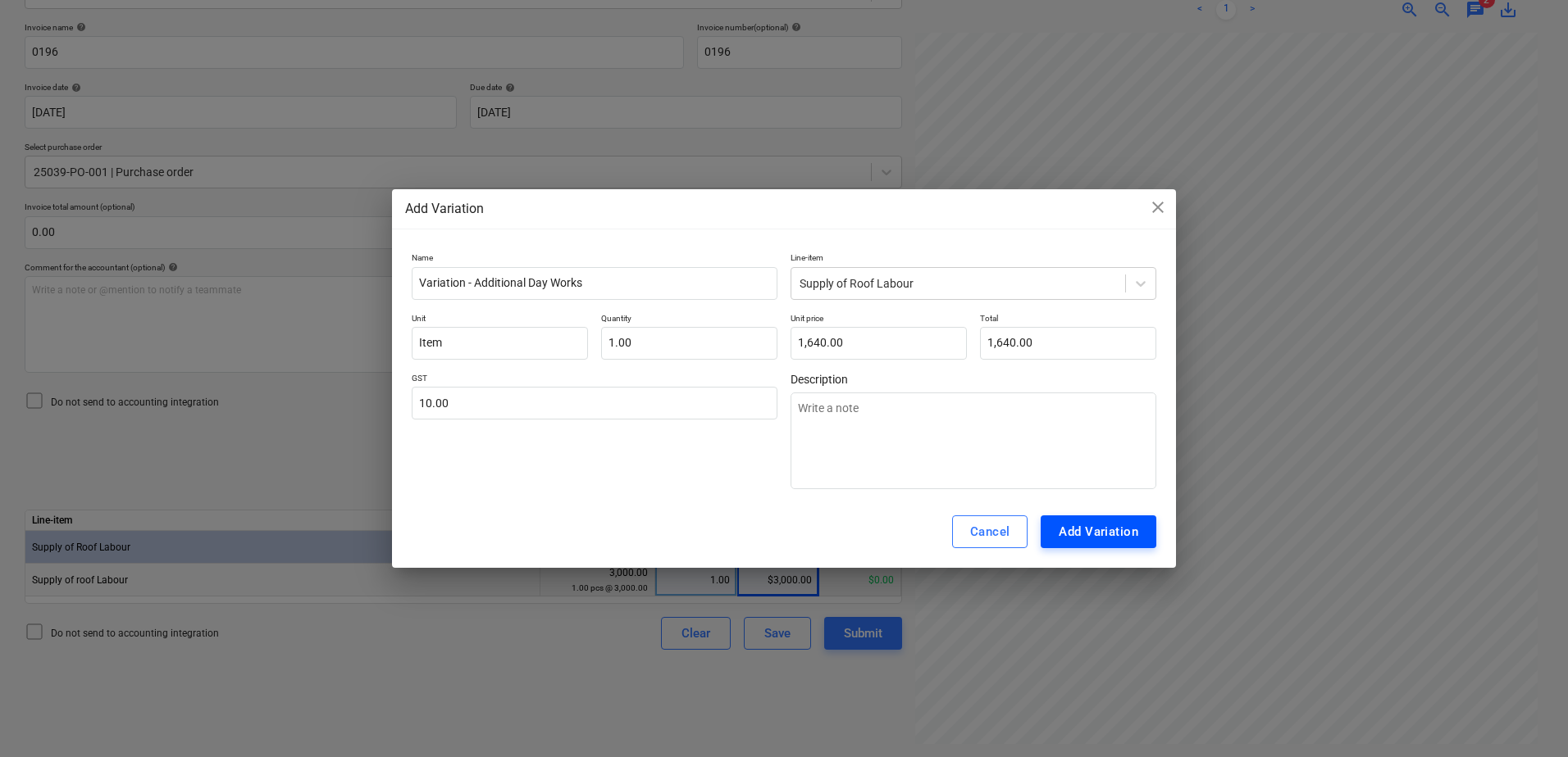
click at [1096, 530] on div "Add Variation" at bounding box center [1098, 532] width 79 height 22
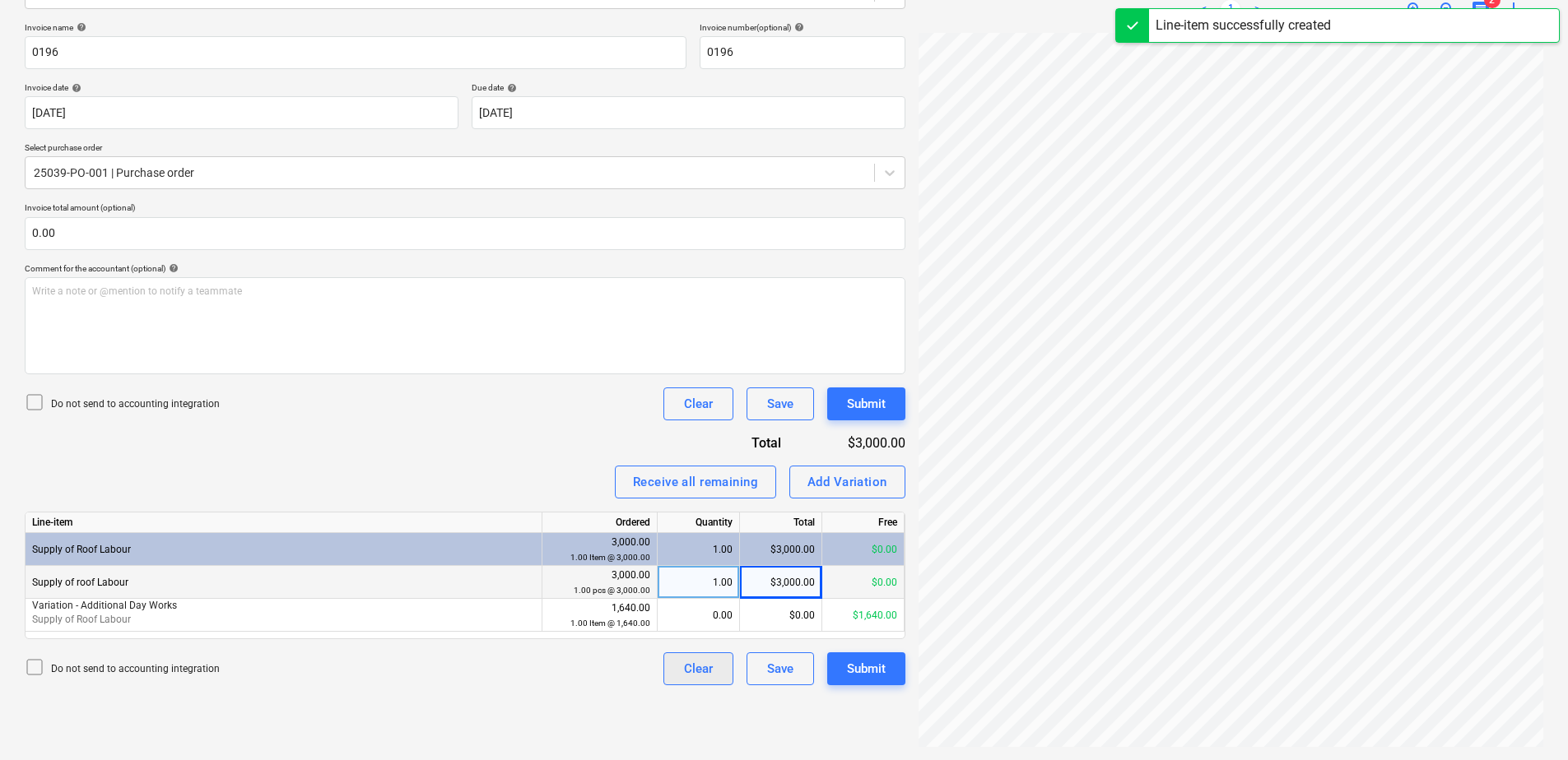
click at [692, 617] on div "0.00" at bounding box center [699, 615] width 68 height 33
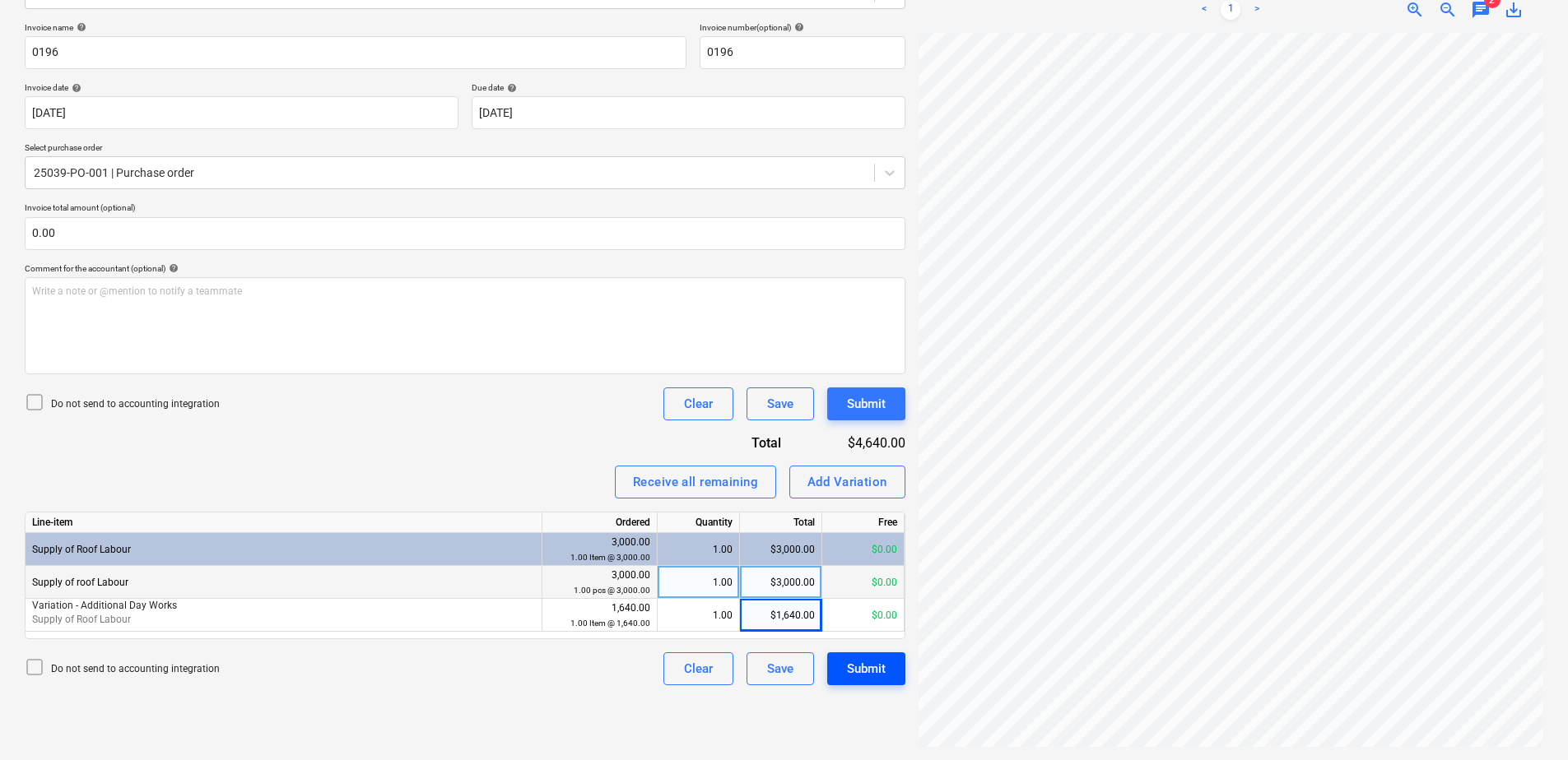
click at [890, 667] on button "Submit" at bounding box center [866, 668] width 78 height 33
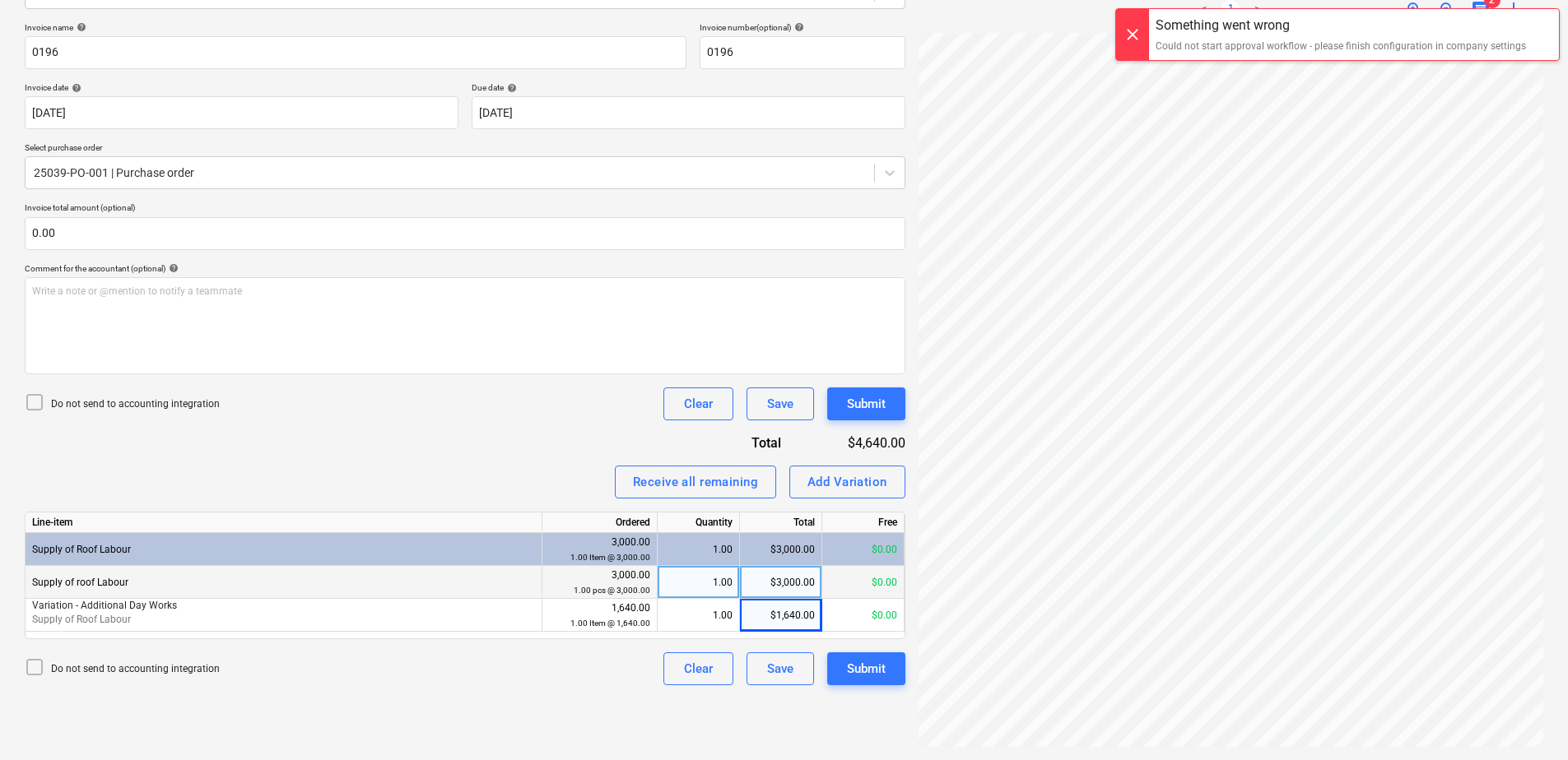
scroll to position [0, 0]
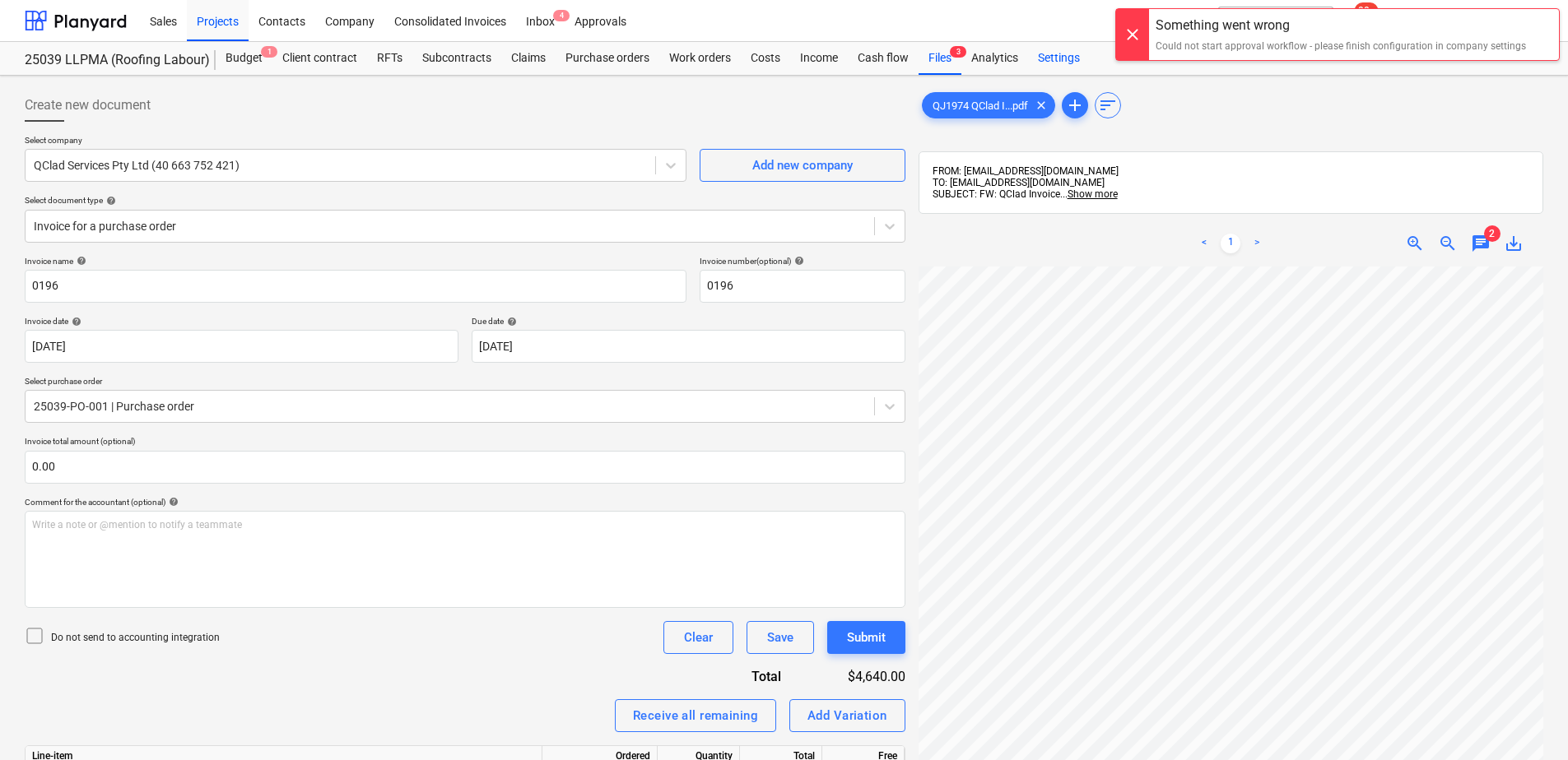
drag, startPoint x: 1063, startPoint y: 60, endPoint x: 1054, endPoint y: 62, distance: 9.2
click at [1063, 60] on div "Settings" at bounding box center [1058, 58] width 61 height 33
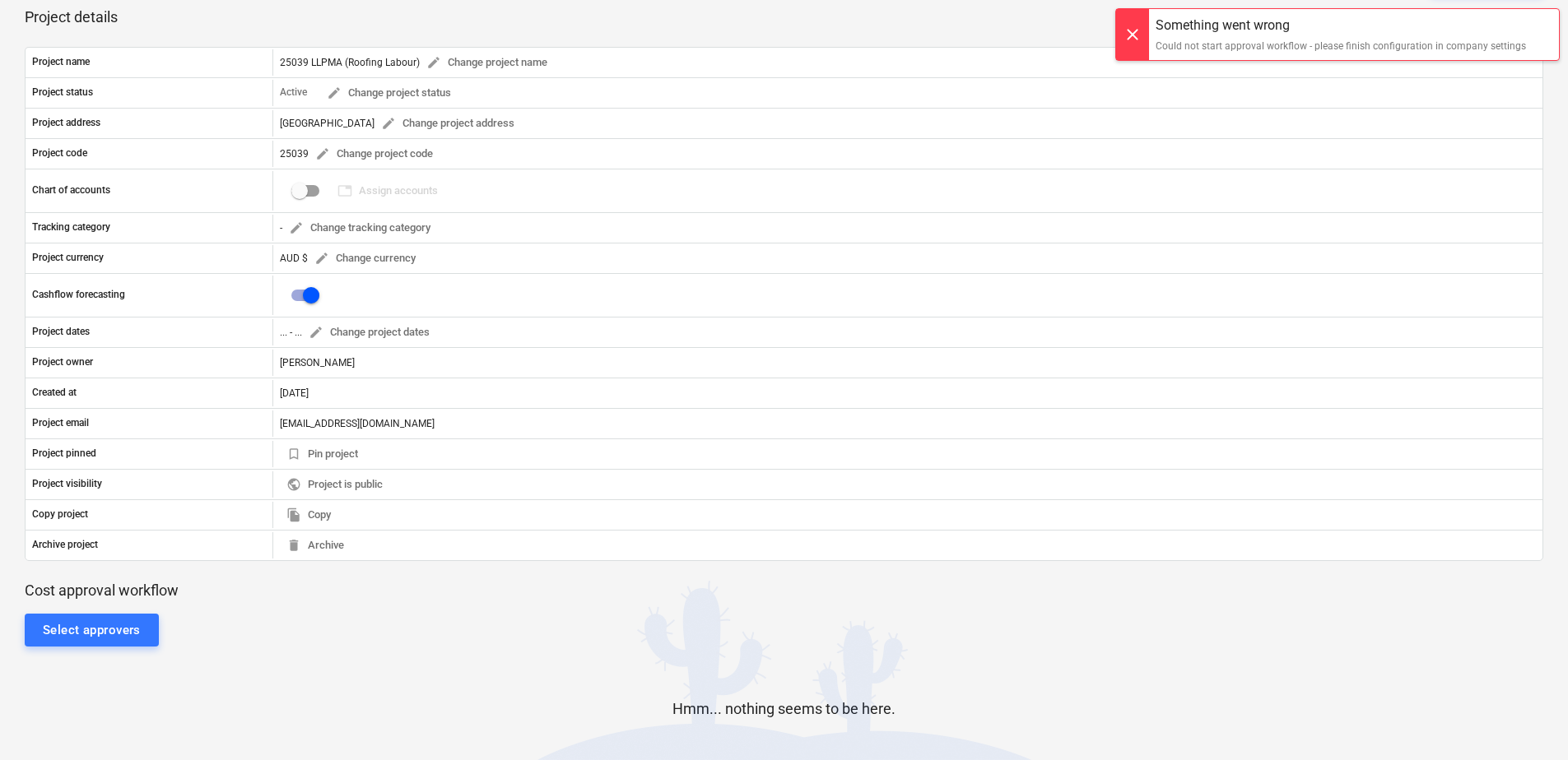
scroll to position [247, 0]
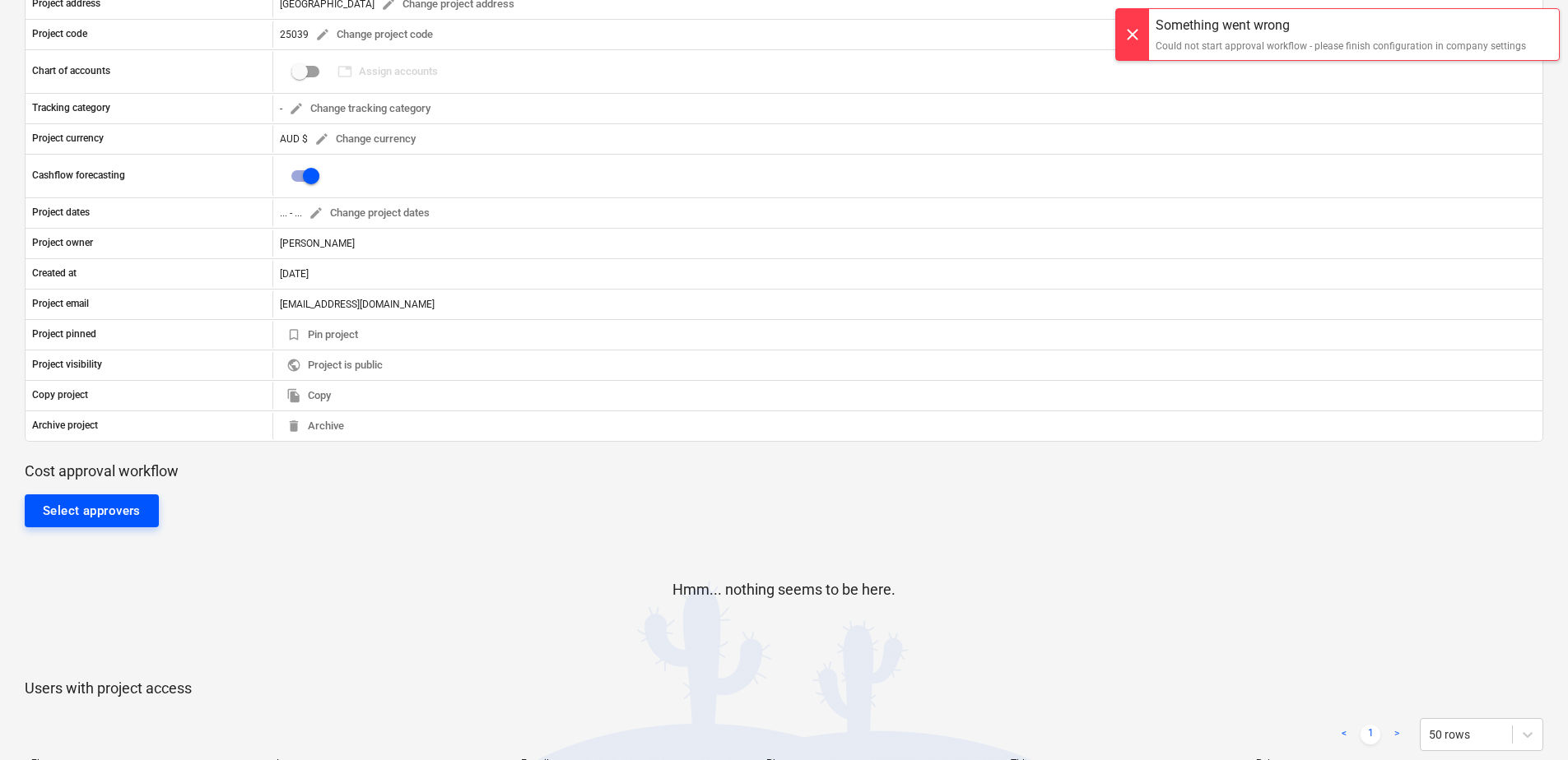
click at [124, 520] on div "Select approvers" at bounding box center [92, 510] width 98 height 22
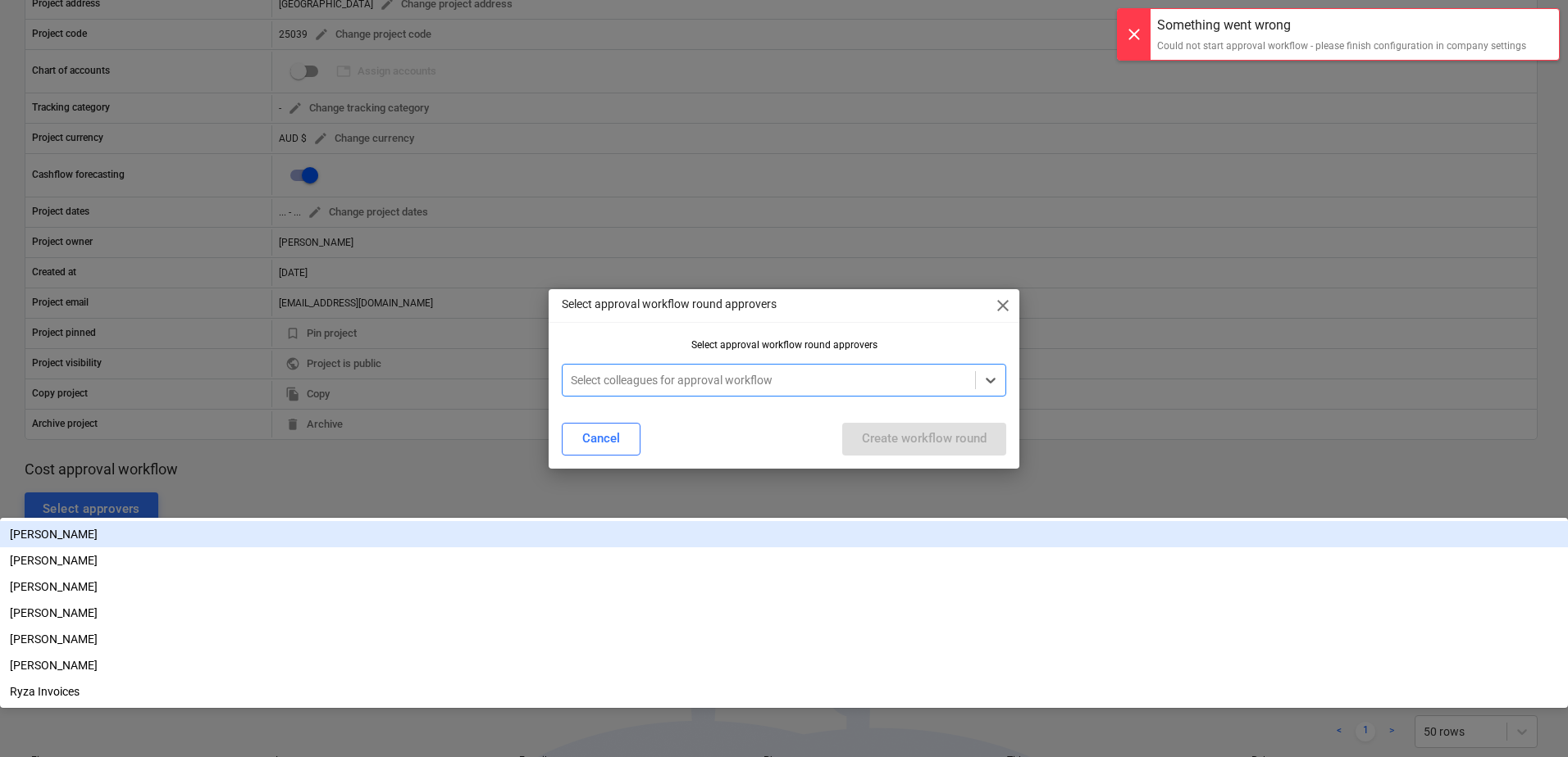
click at [702, 387] on div at bounding box center [768, 379] width 396 height 16
click at [650, 522] on div "[PERSON_NAME]" at bounding box center [784, 535] width 1568 height 26
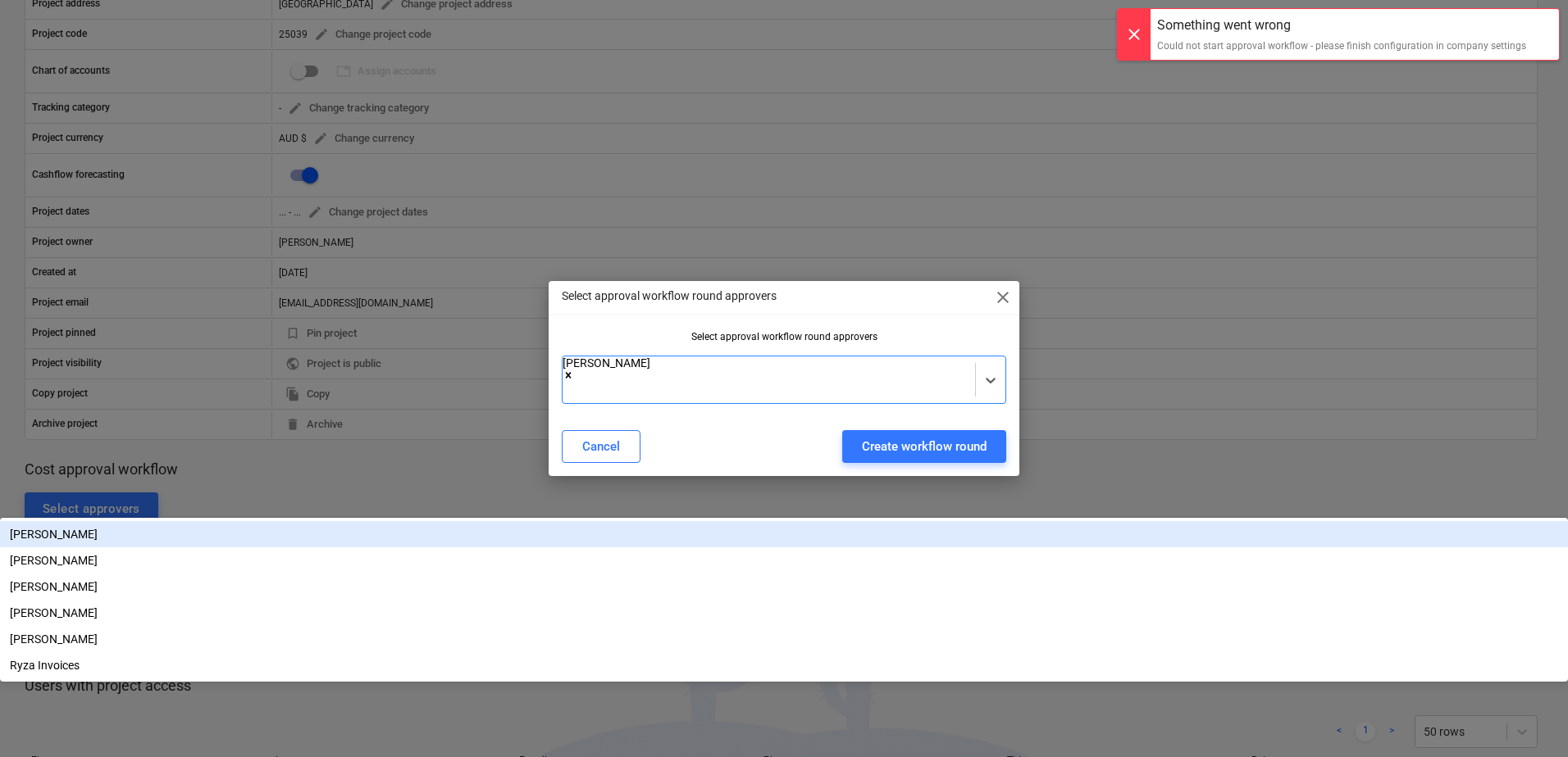
click at [920, 330] on div "Select approval workflow round approvers close Select approval workflow round a…" at bounding box center [784, 378] width 471 height 195
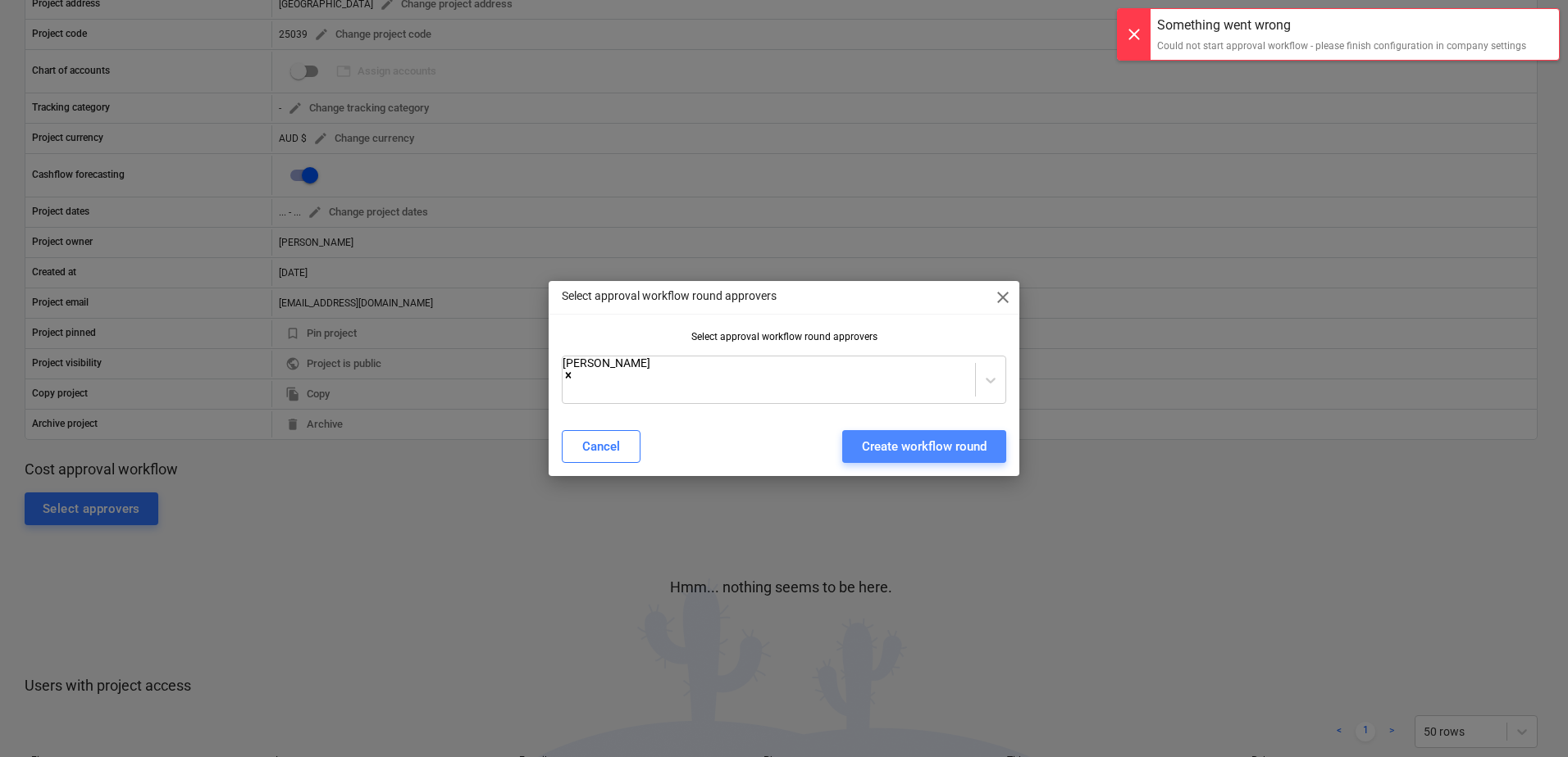
click at [932, 454] on button "Create workflow round" at bounding box center [924, 446] width 164 height 33
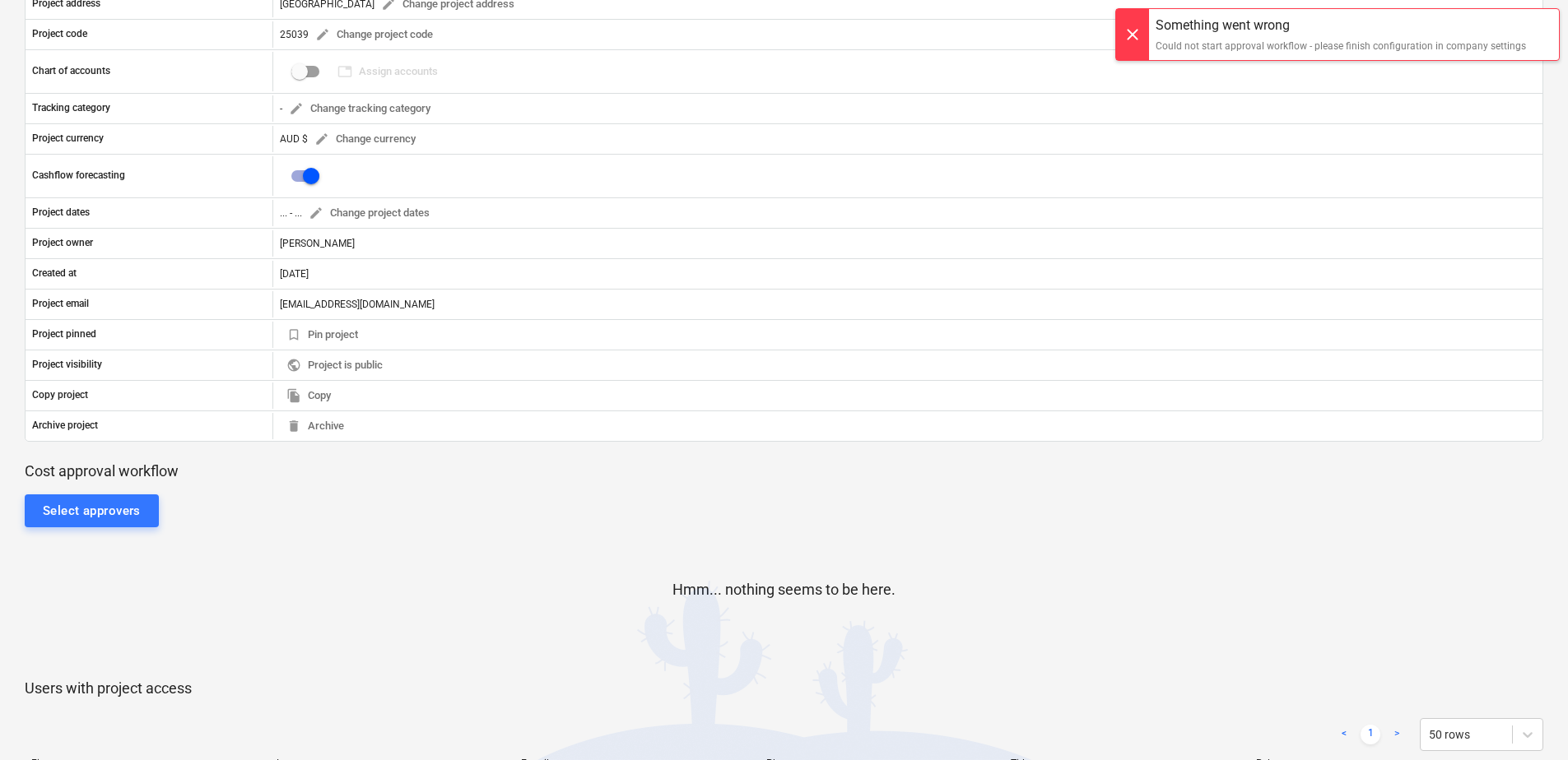
click at [936, 445] on div "Project name 25039 LLPMA (Roofing Labour) edit Change project name Project stat…" at bounding box center [784, 184] width 1519 height 527
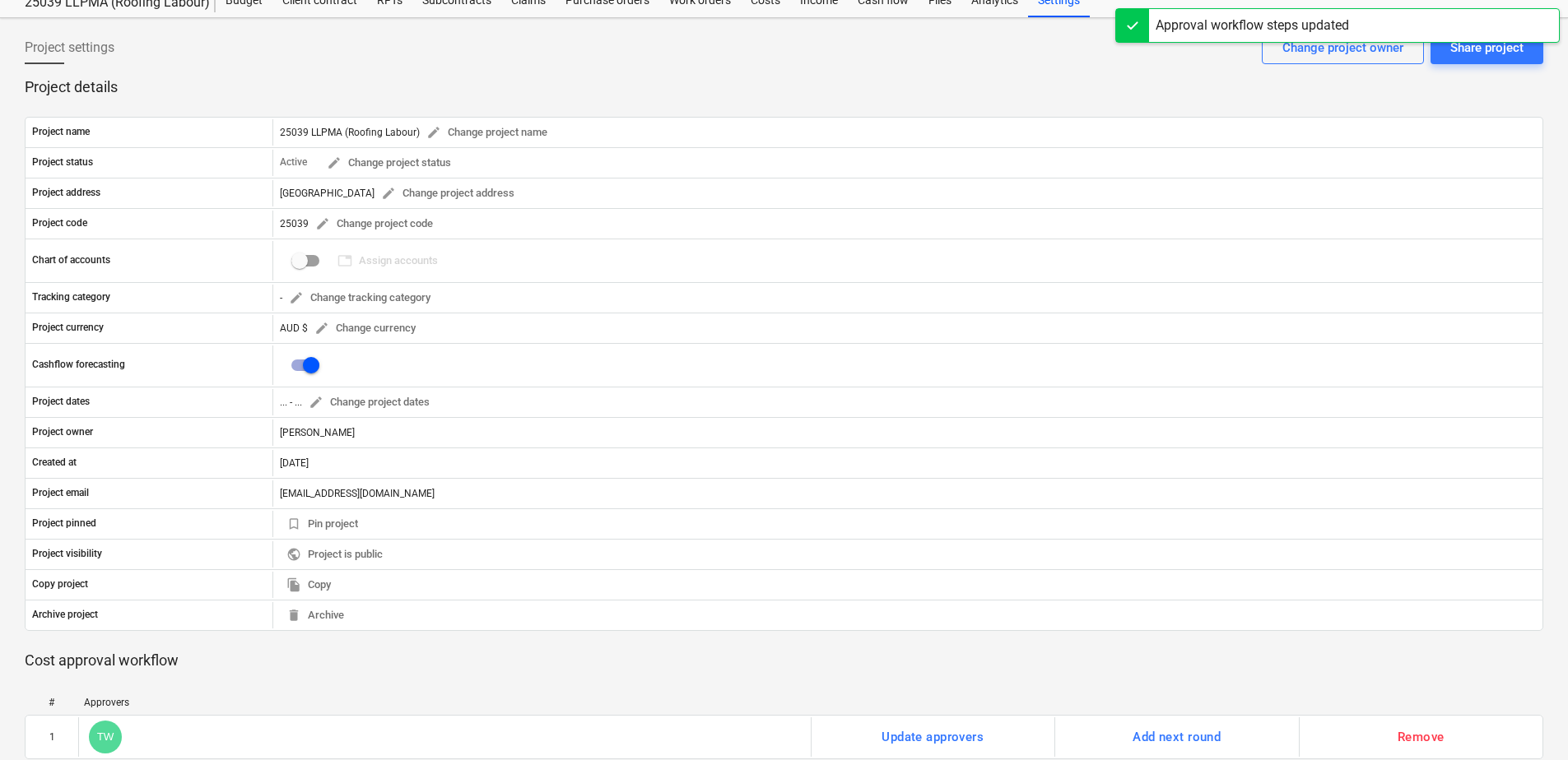
scroll to position [0, 0]
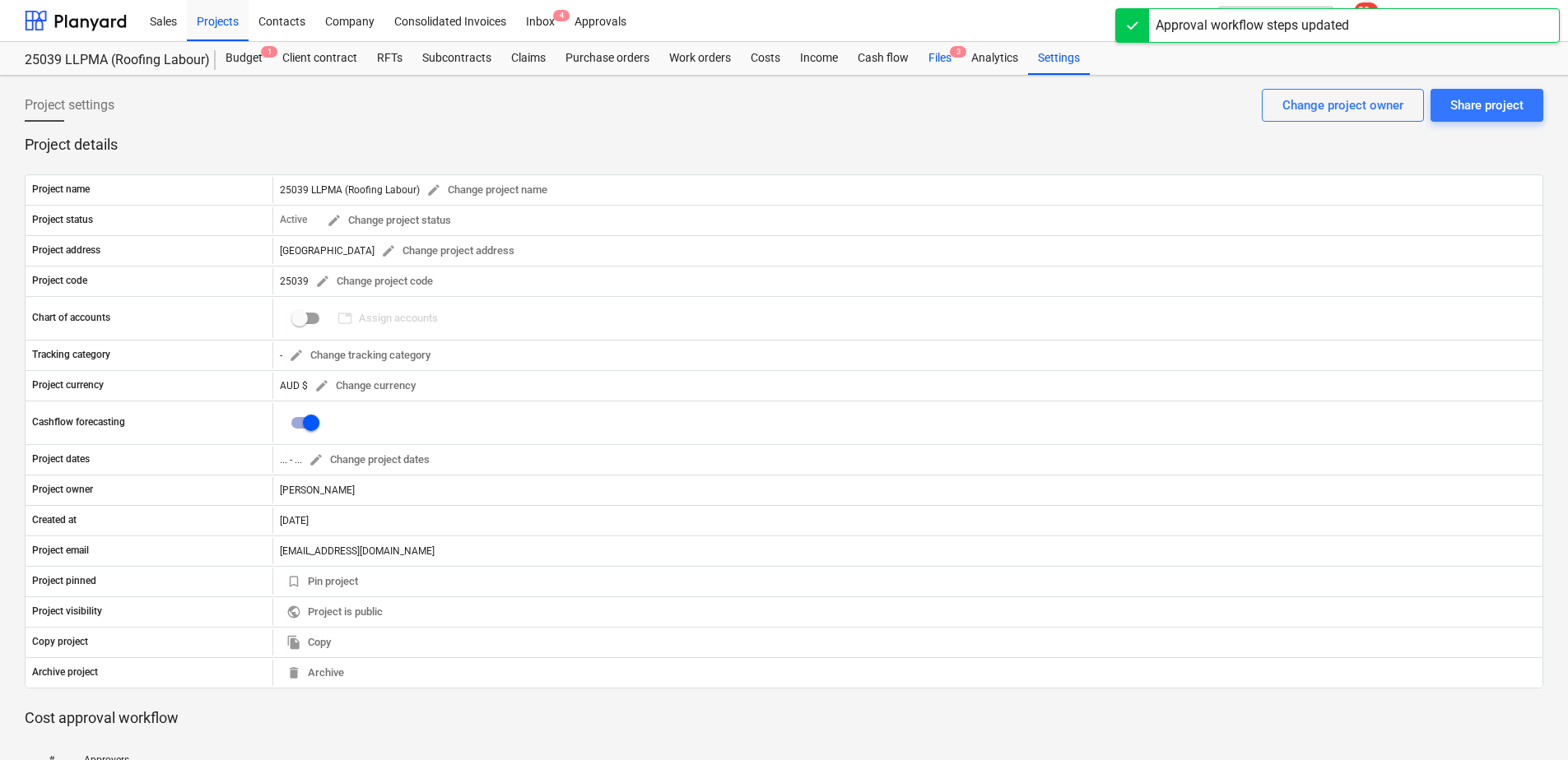
click at [947, 49] on div "Files 3" at bounding box center [940, 58] width 43 height 33
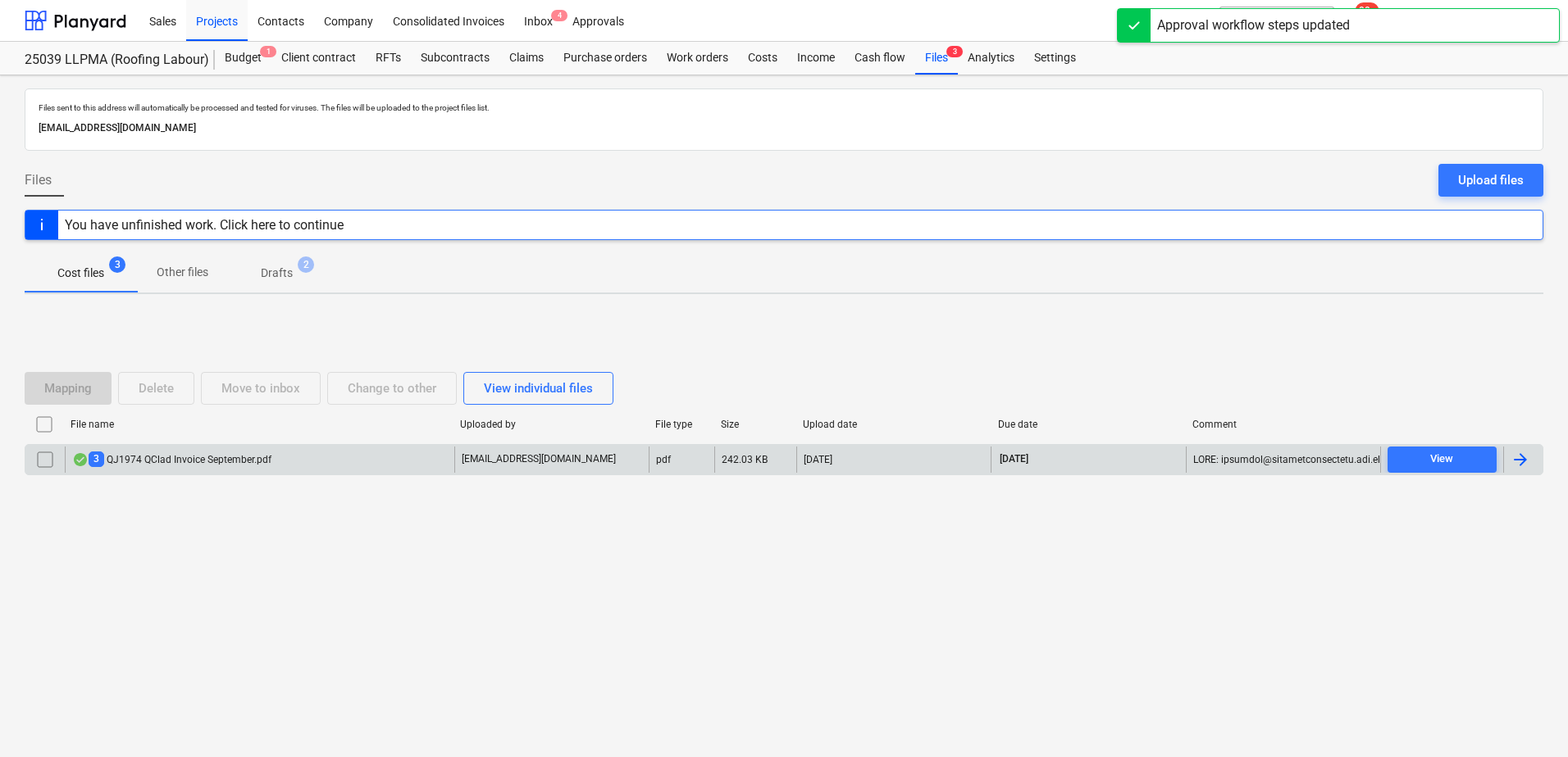
click at [256, 451] on div "3 QJ1974 QClad Invoice September.pdf" at bounding box center [260, 459] width 390 height 26
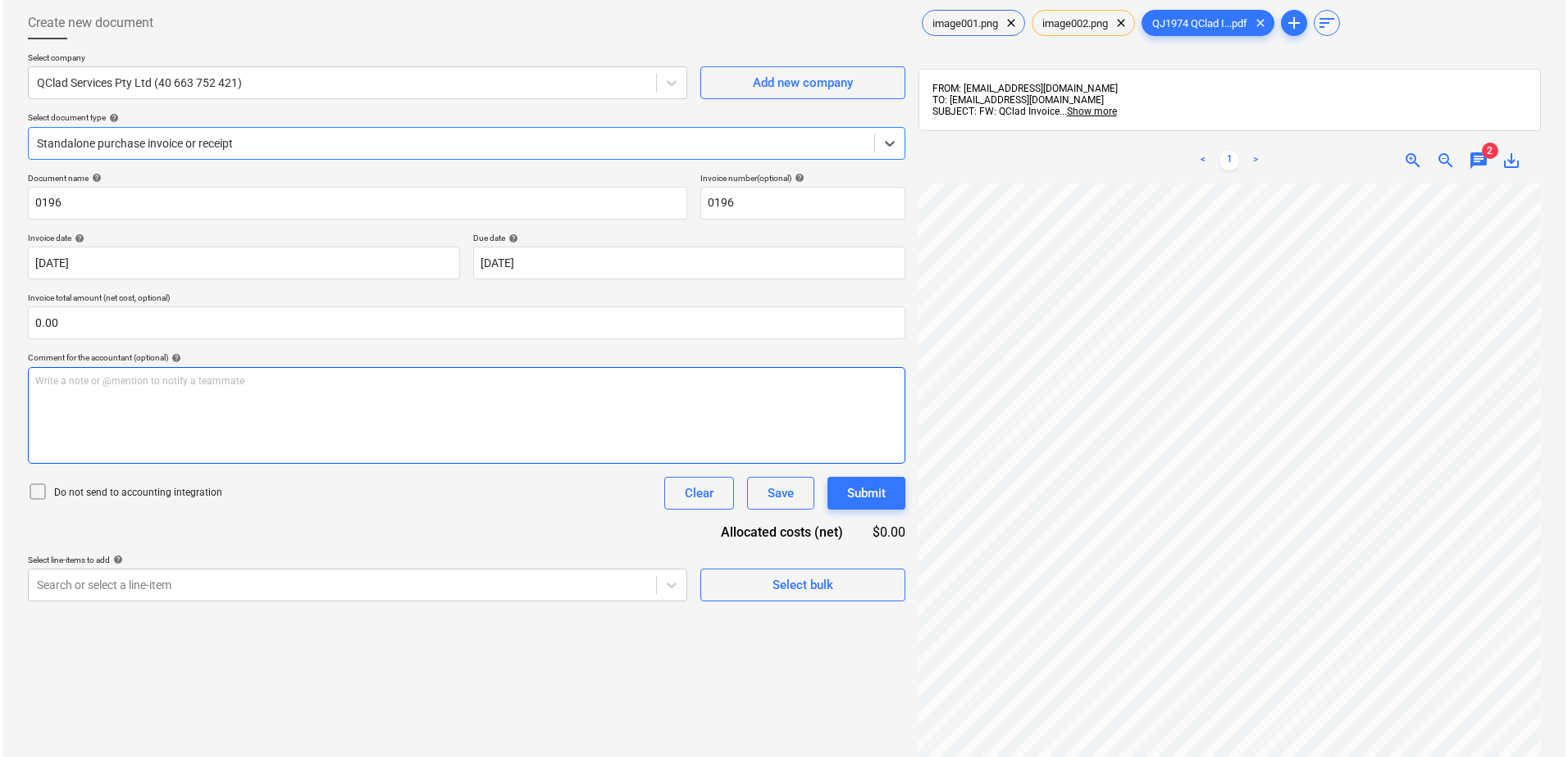
scroll to position [164, 0]
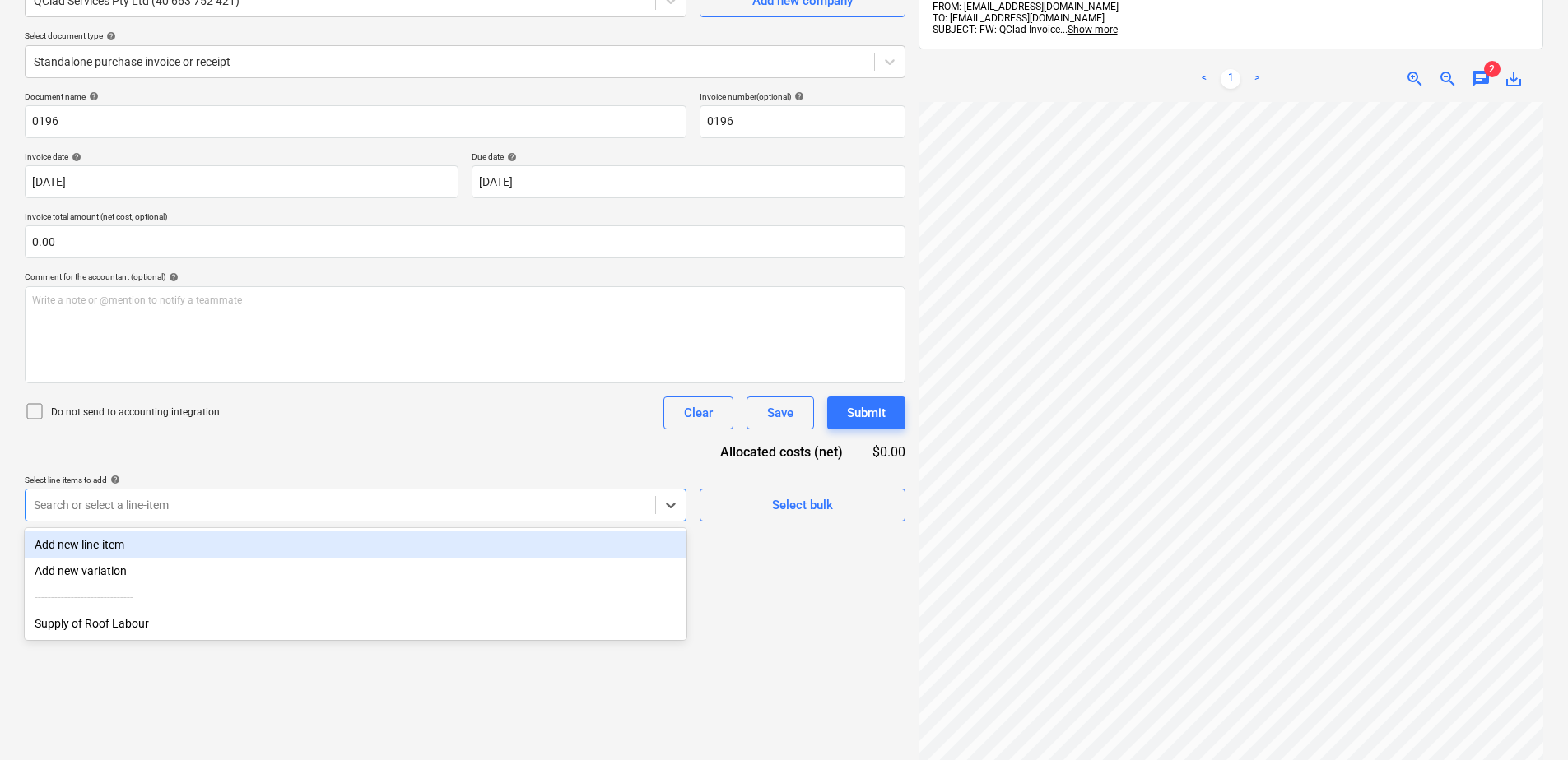
click at [348, 508] on div at bounding box center [340, 505] width 614 height 16
click at [186, 64] on div at bounding box center [450, 61] width 832 height 16
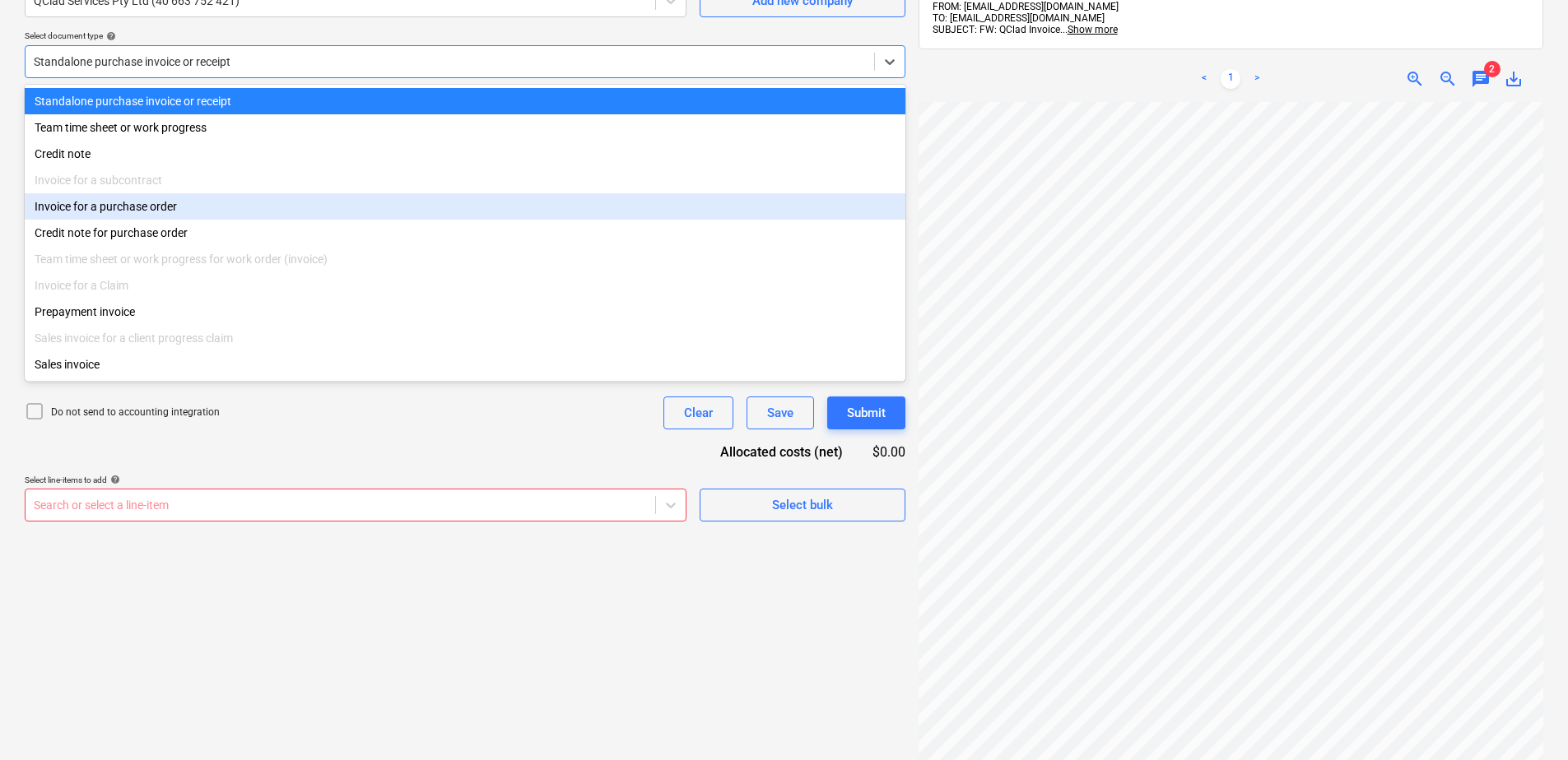
click at [143, 210] on div "Invoice for a purchase order" at bounding box center [465, 207] width 881 height 26
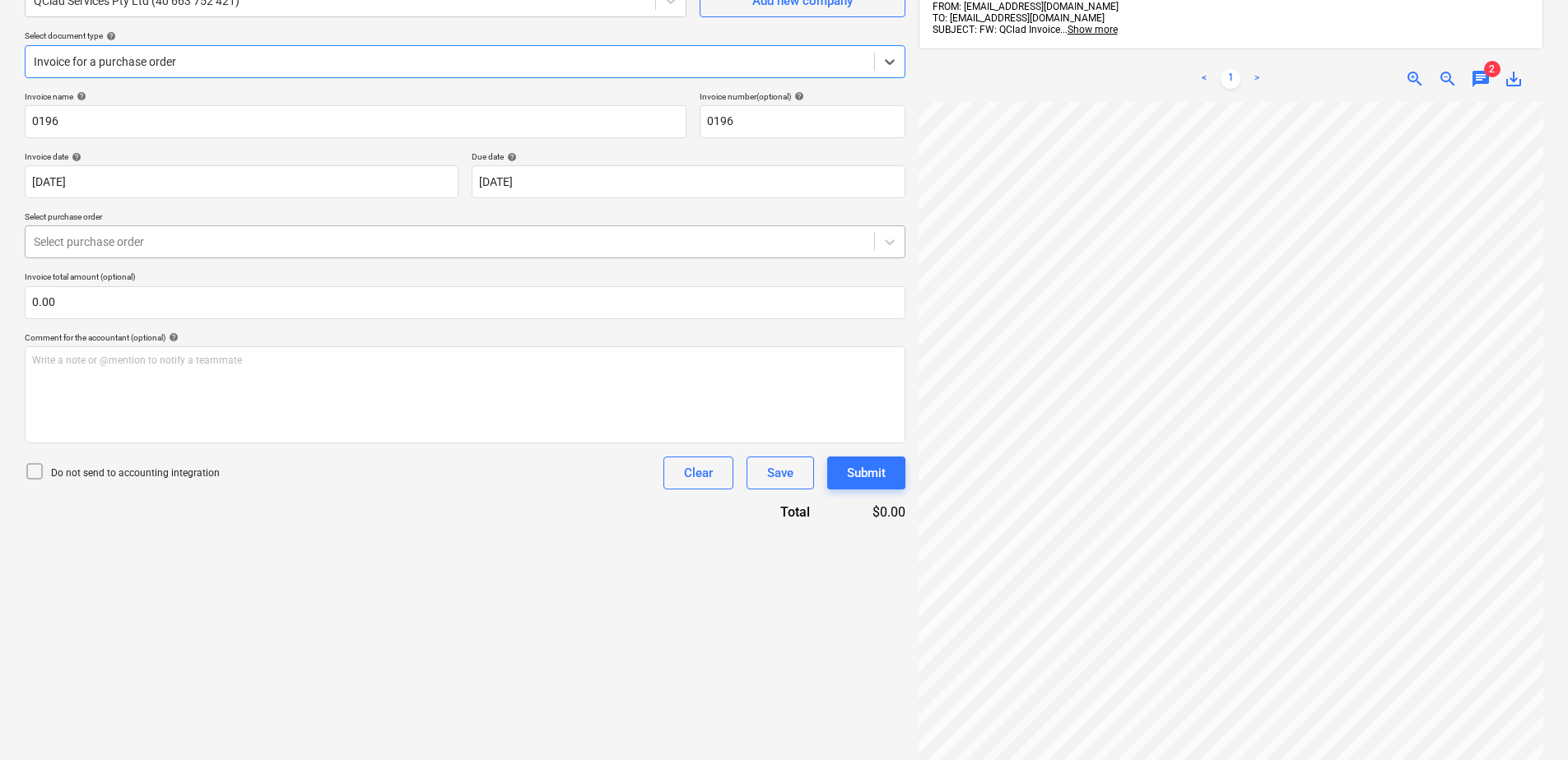
click at [152, 235] on div at bounding box center [450, 241] width 832 height 16
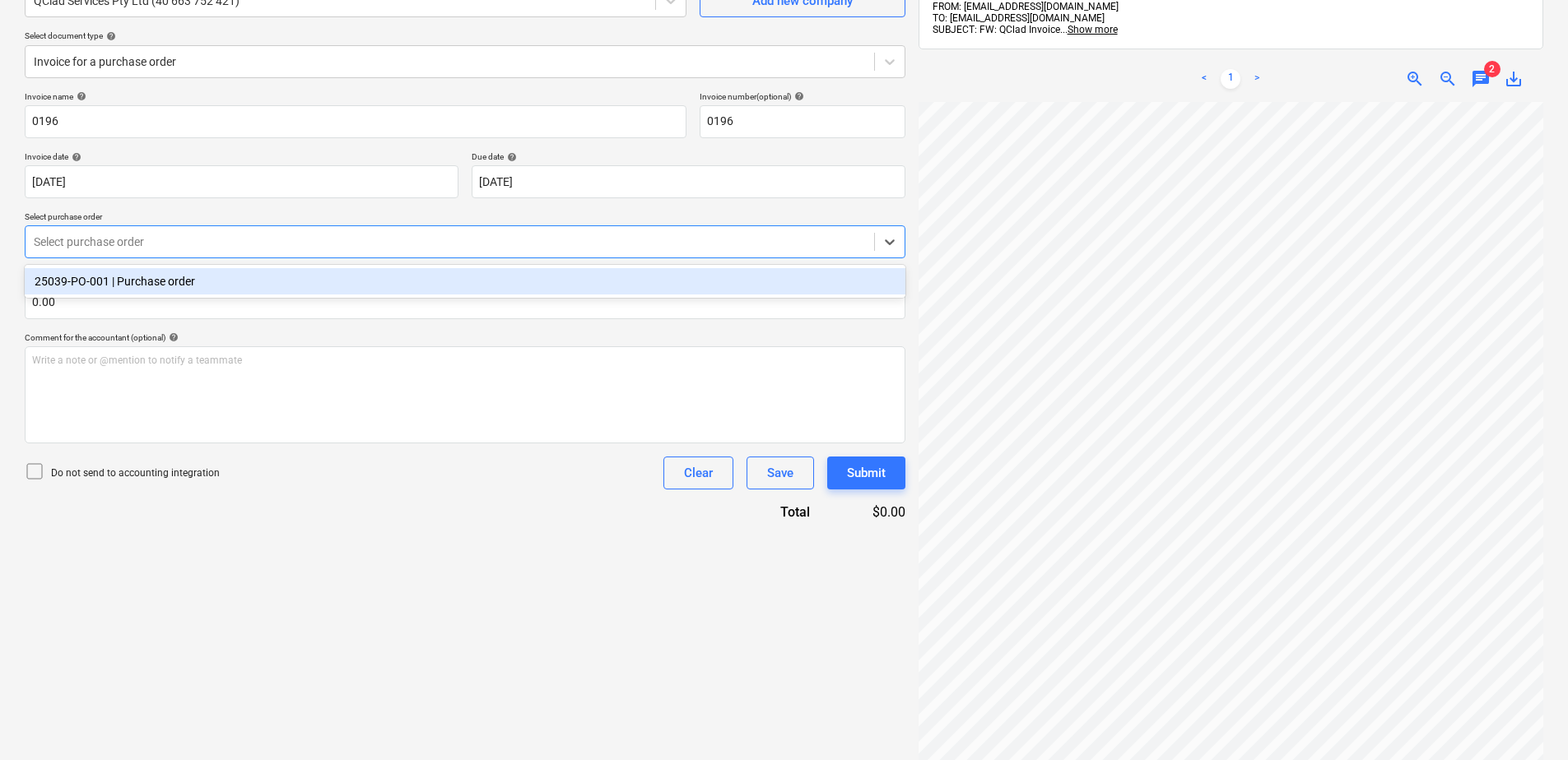
click at [152, 276] on div "25039-PO-001 | Purchase order" at bounding box center [465, 282] width 881 height 26
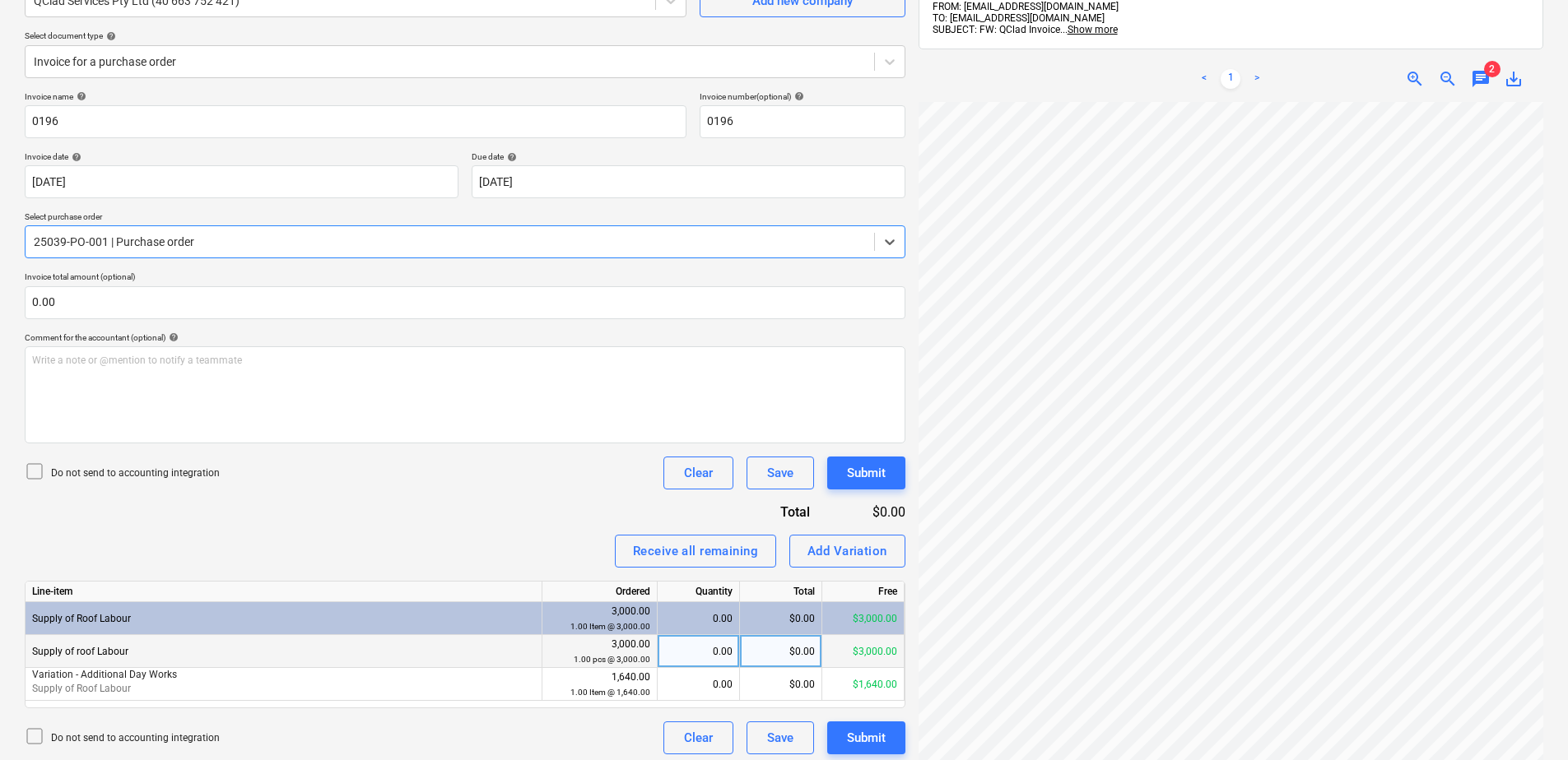
click at [710, 652] on div "0.00" at bounding box center [699, 651] width 68 height 33
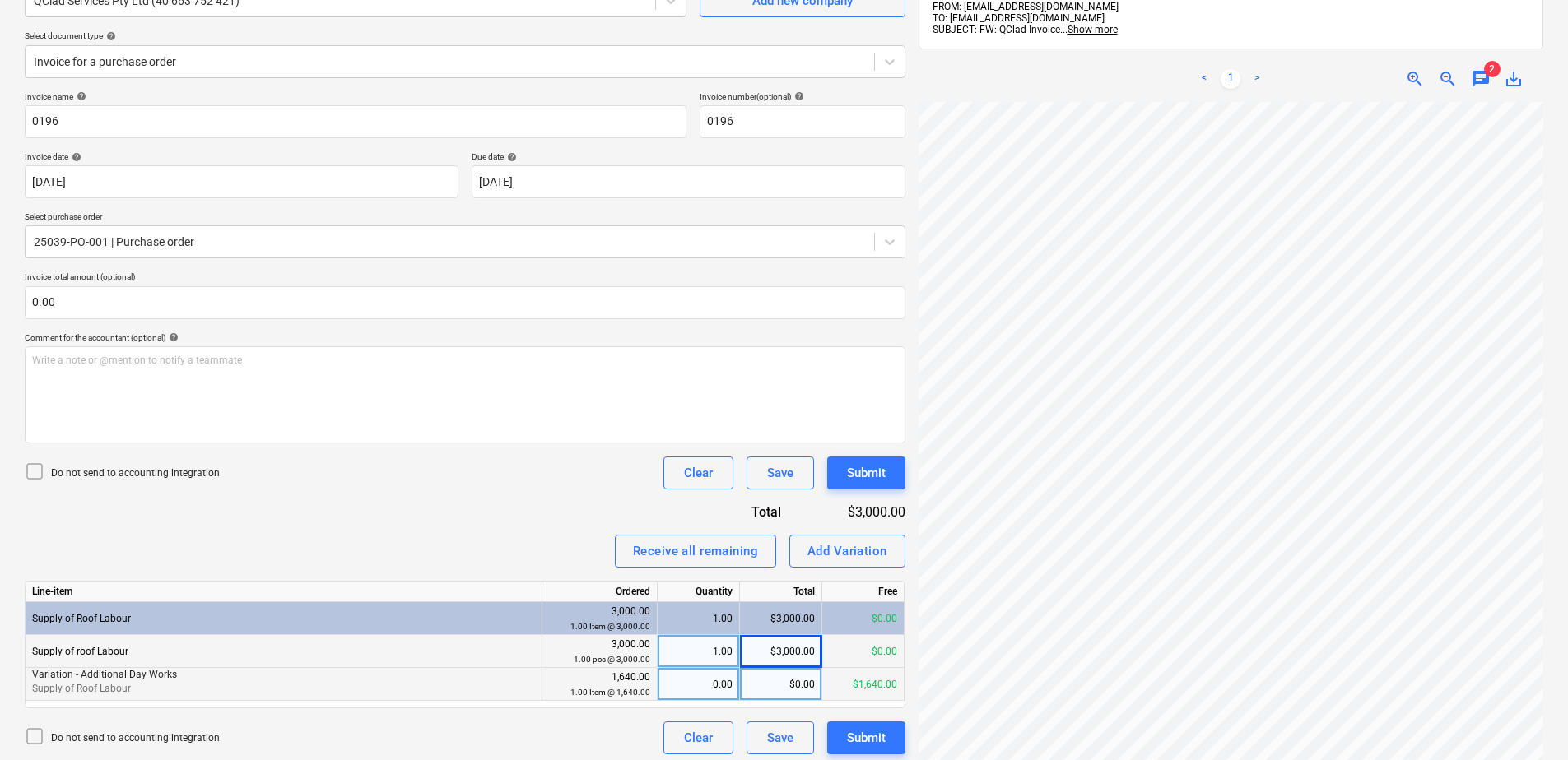
click at [701, 686] on div "0.00" at bounding box center [699, 684] width 68 height 33
click at [870, 734] on div "Submit" at bounding box center [866, 738] width 39 height 22
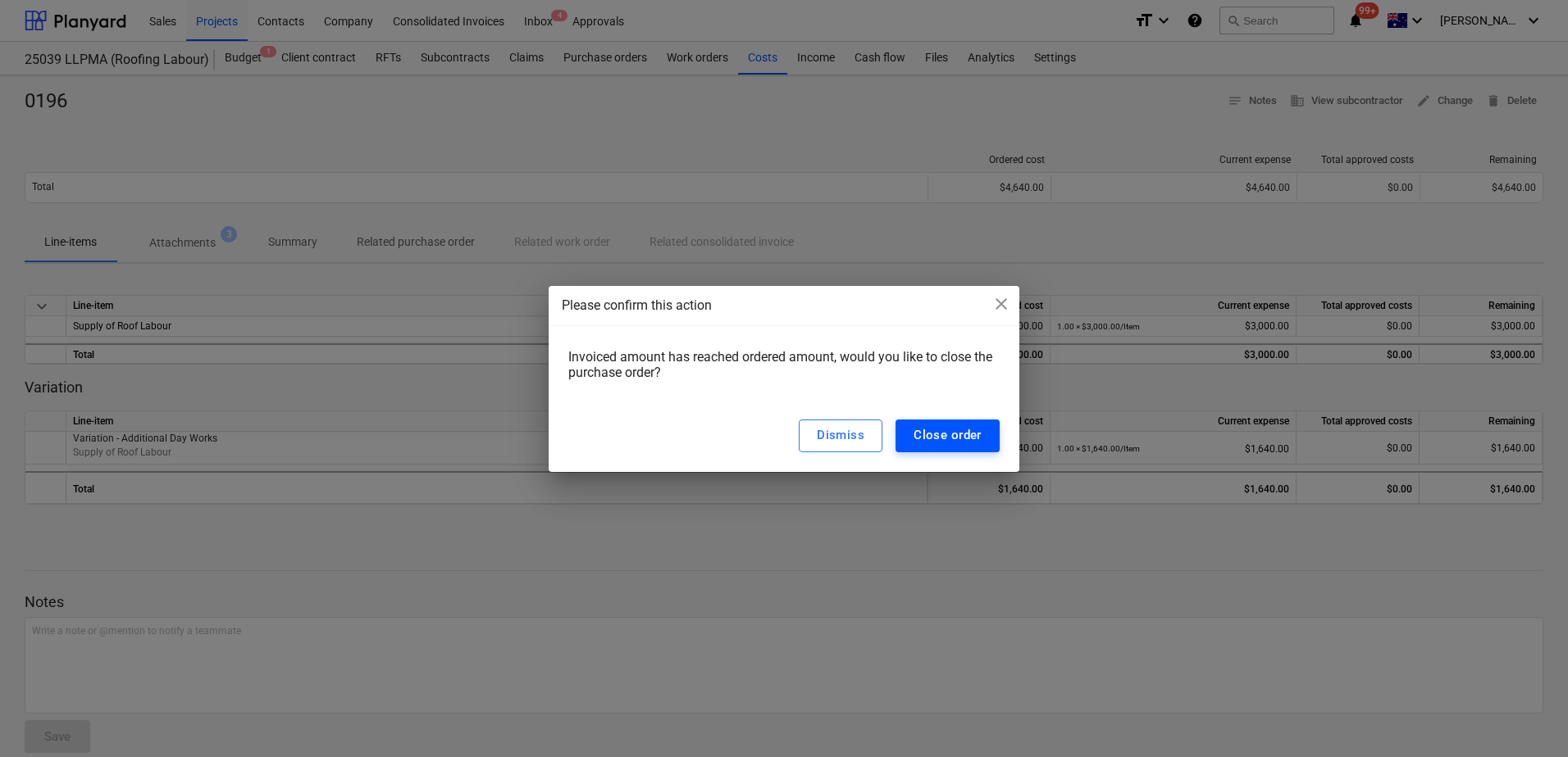
click at [921, 440] on div "Close order" at bounding box center [947, 435] width 68 height 22
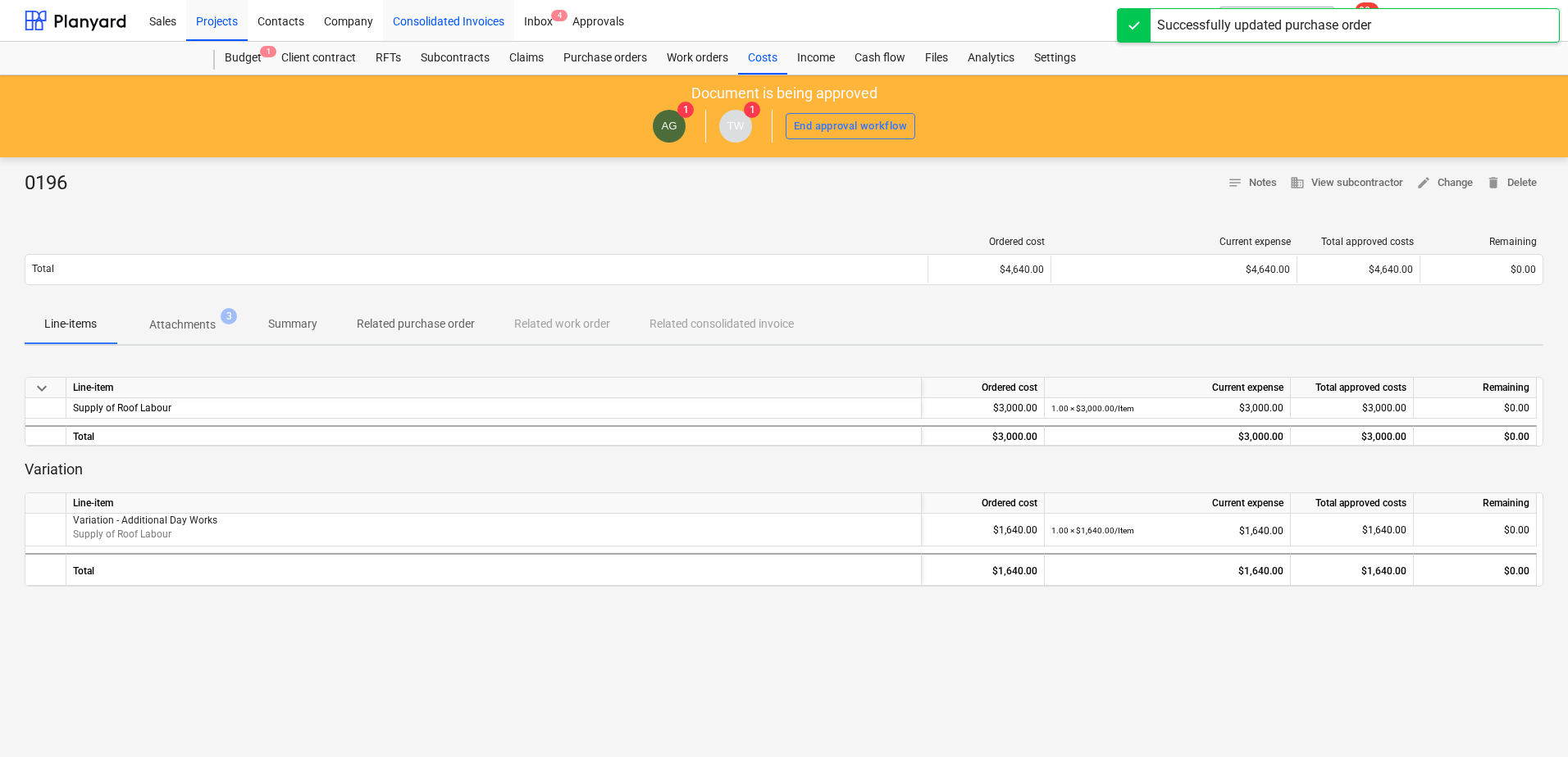
drag, startPoint x: 529, startPoint y: 23, endPoint x: 509, endPoint y: 36, distance: 23.9
click at [529, 23] on div "Inbox 4" at bounding box center [538, 20] width 48 height 41
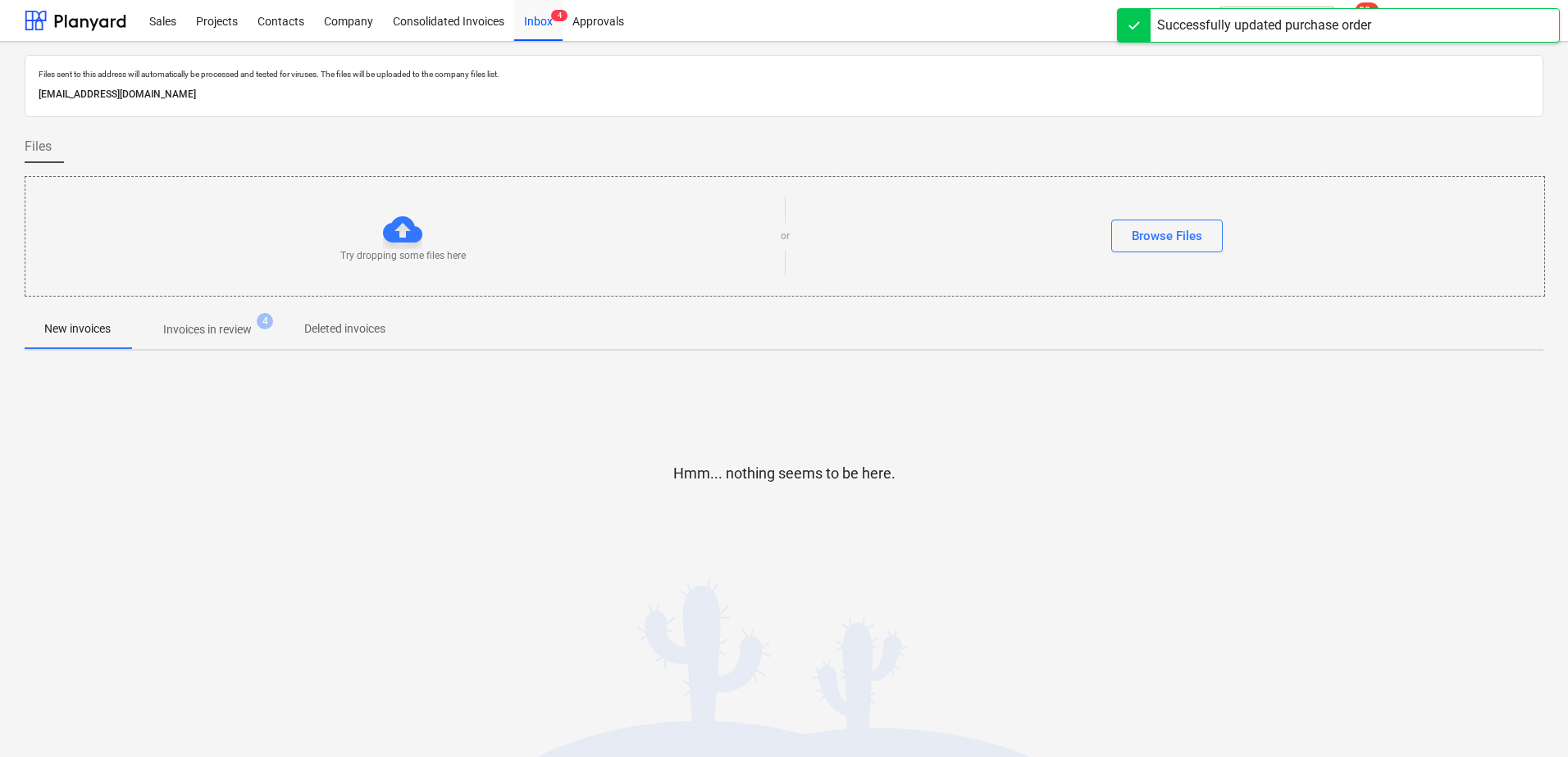
click at [200, 346] on button "Invoices in review 4" at bounding box center [207, 330] width 154 height 40
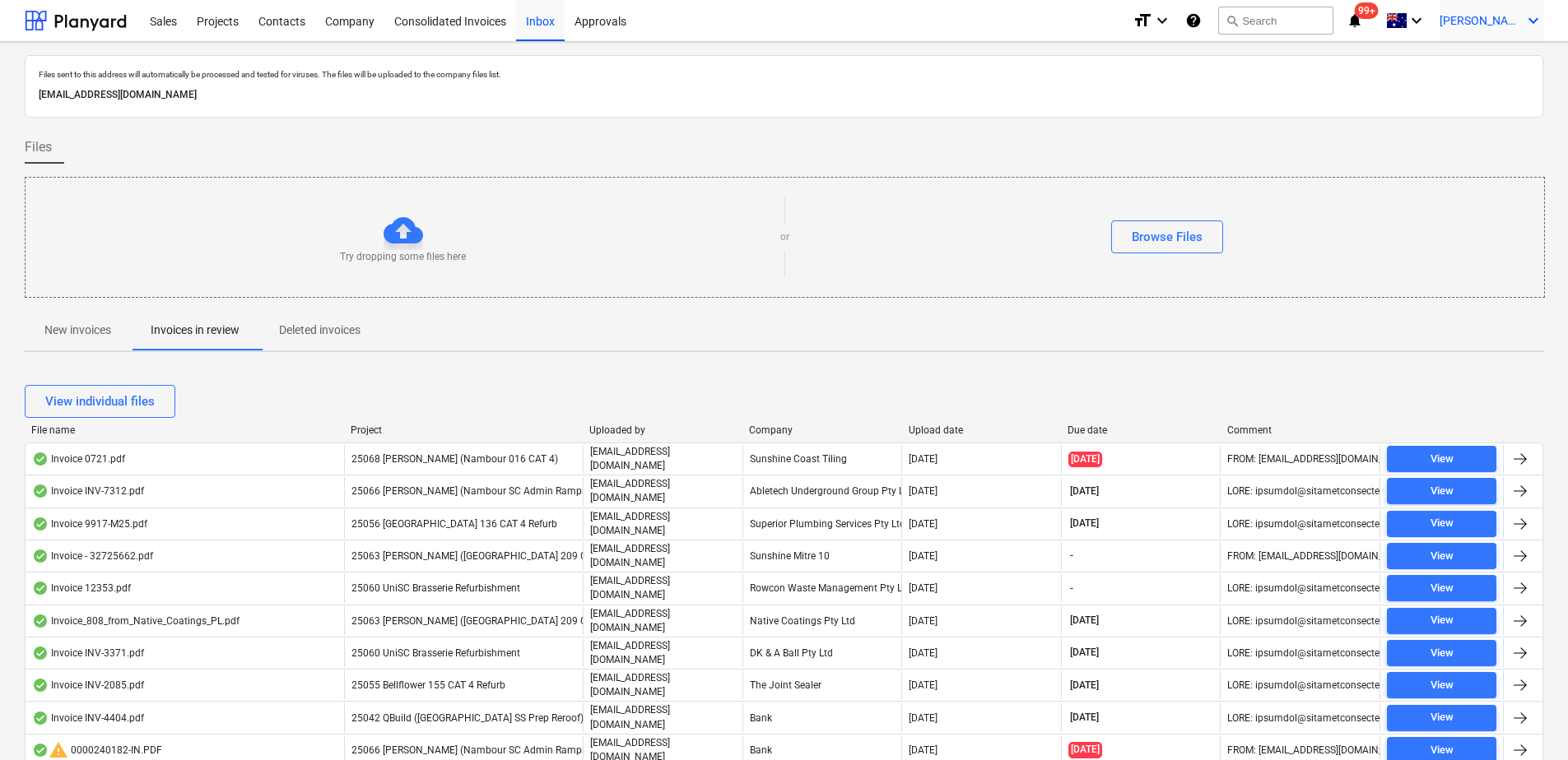
click at [1540, 20] on icon "keyboard_arrow_down" at bounding box center [1533, 20] width 20 height 20
click at [1511, 107] on div "Log out" at bounding box center [1518, 113] width 52 height 13
